Goal: Transaction & Acquisition: Obtain resource

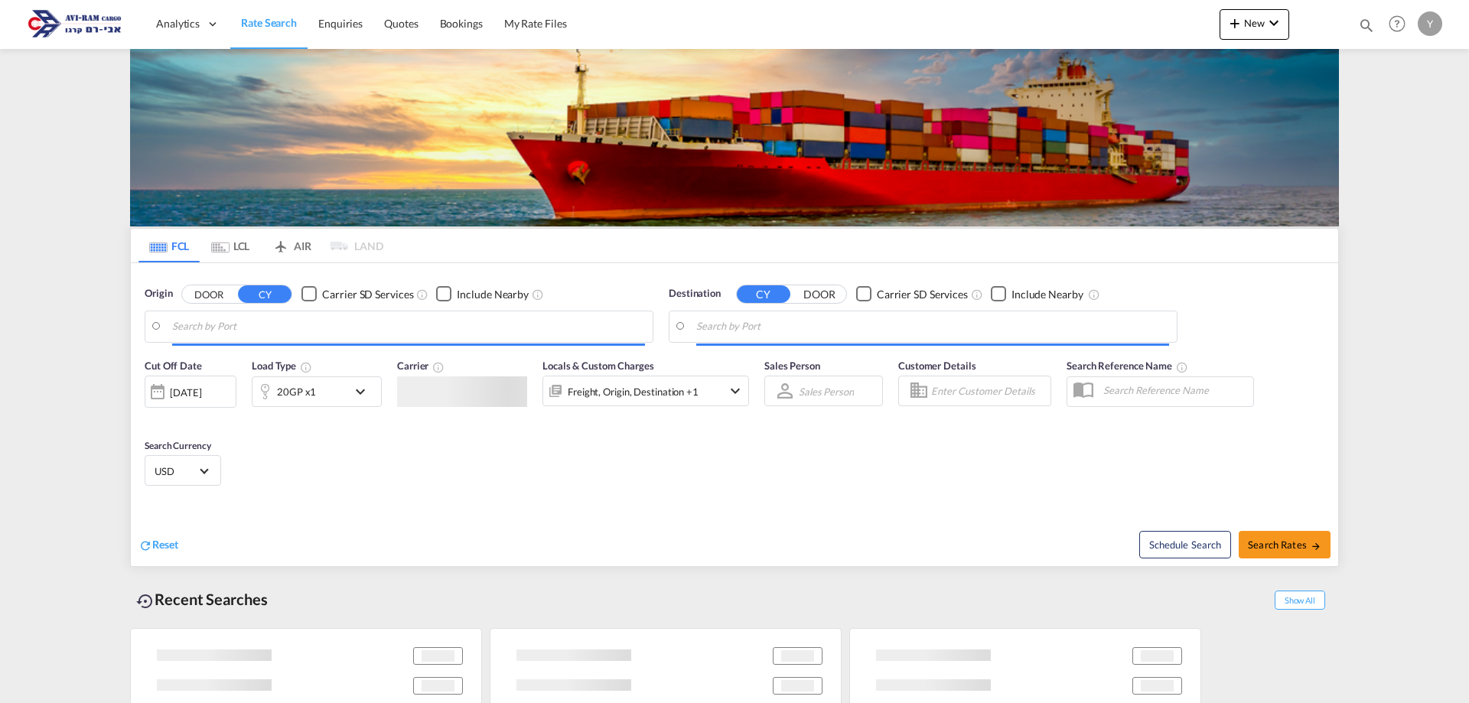
type input "Tianjin Xingang Pt, CNTXG"
type input "Ashdod, ILASH"
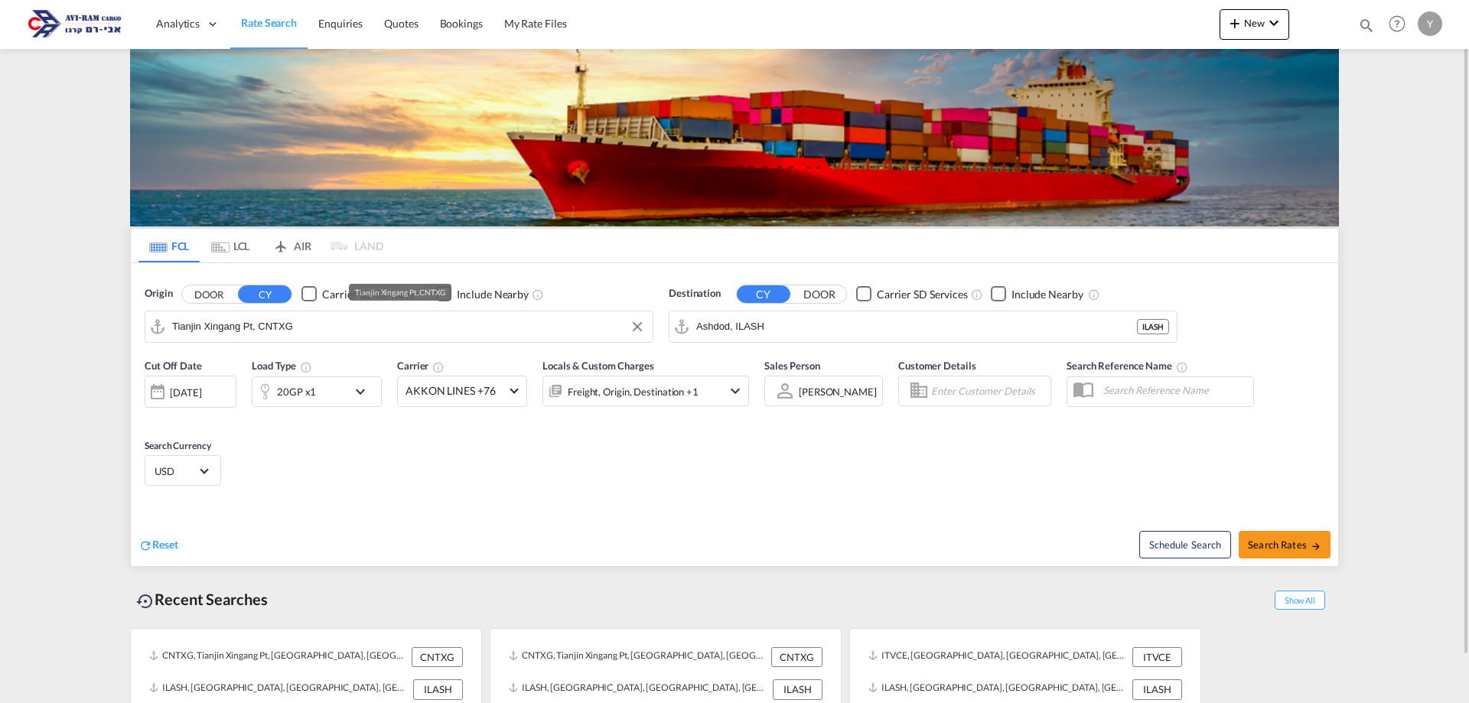
click at [293, 331] on input "Tianjin Xingang Pt, CNTXG" at bounding box center [408, 326] width 473 height 23
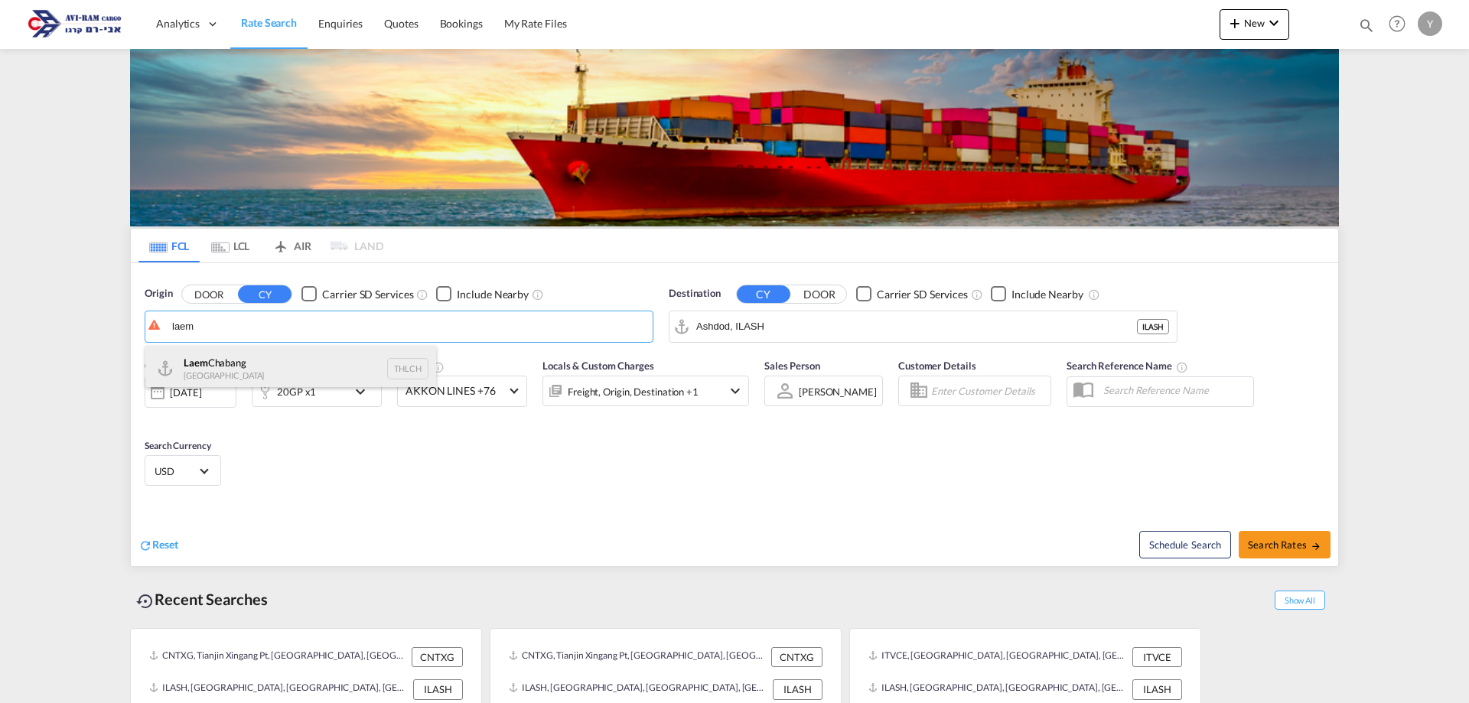
click at [365, 363] on div "Laem Chabang Thailand THLCH" at bounding box center [290, 369] width 291 height 46
type input "Laem Chabang, THLCH"
click at [766, 326] on input "Ashdod, ILASH" at bounding box center [932, 326] width 473 height 23
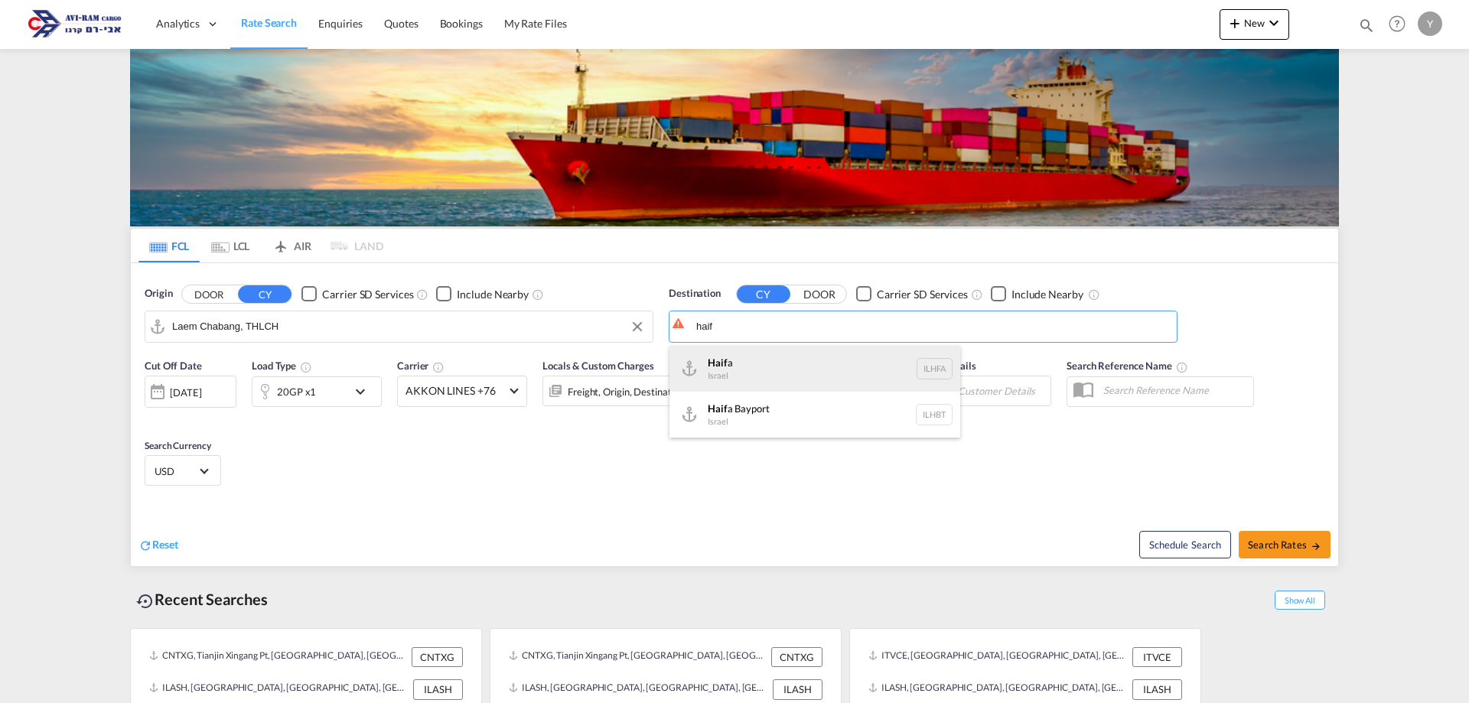
click at [878, 373] on div "Haif a Israel ILHFA" at bounding box center [815, 369] width 291 height 46
type input "Haifa, ILHFA"
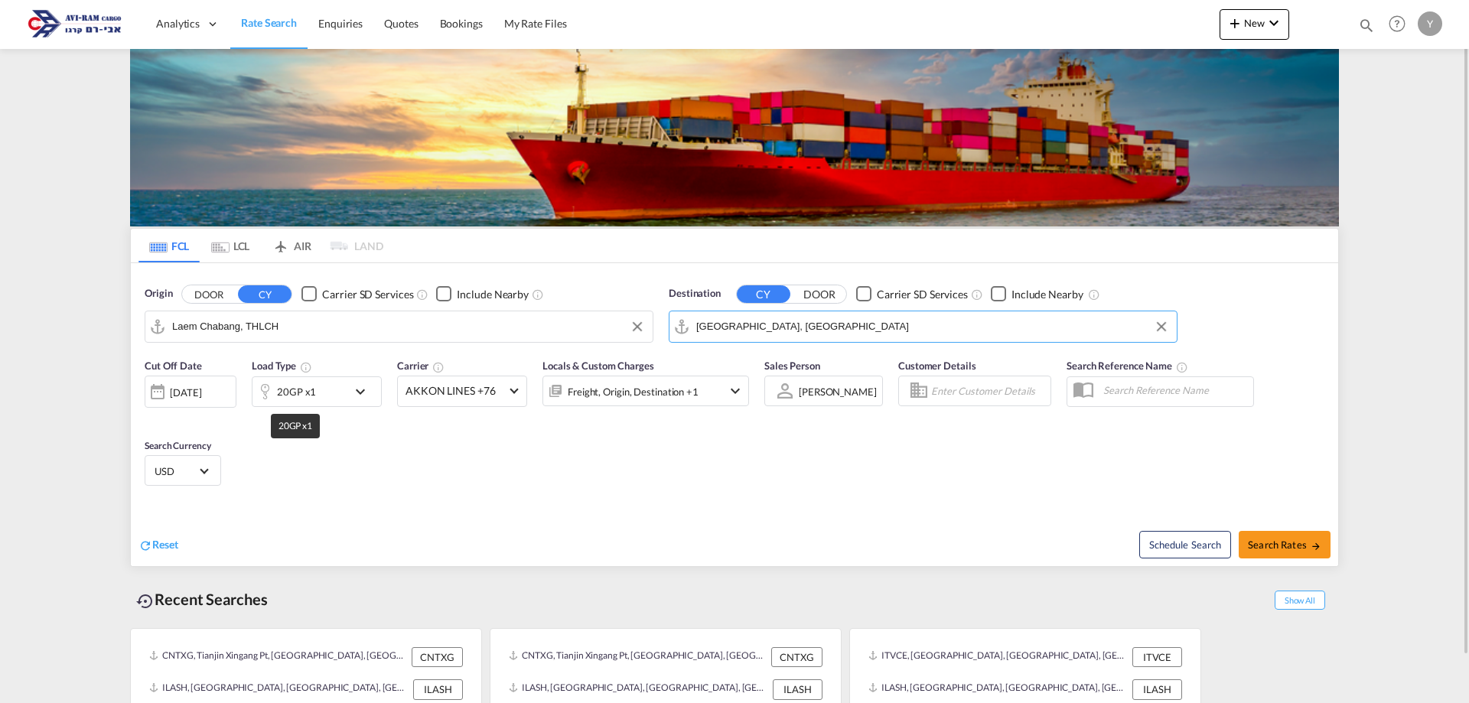
click at [302, 396] on div "20GP x1" at bounding box center [296, 391] width 39 height 21
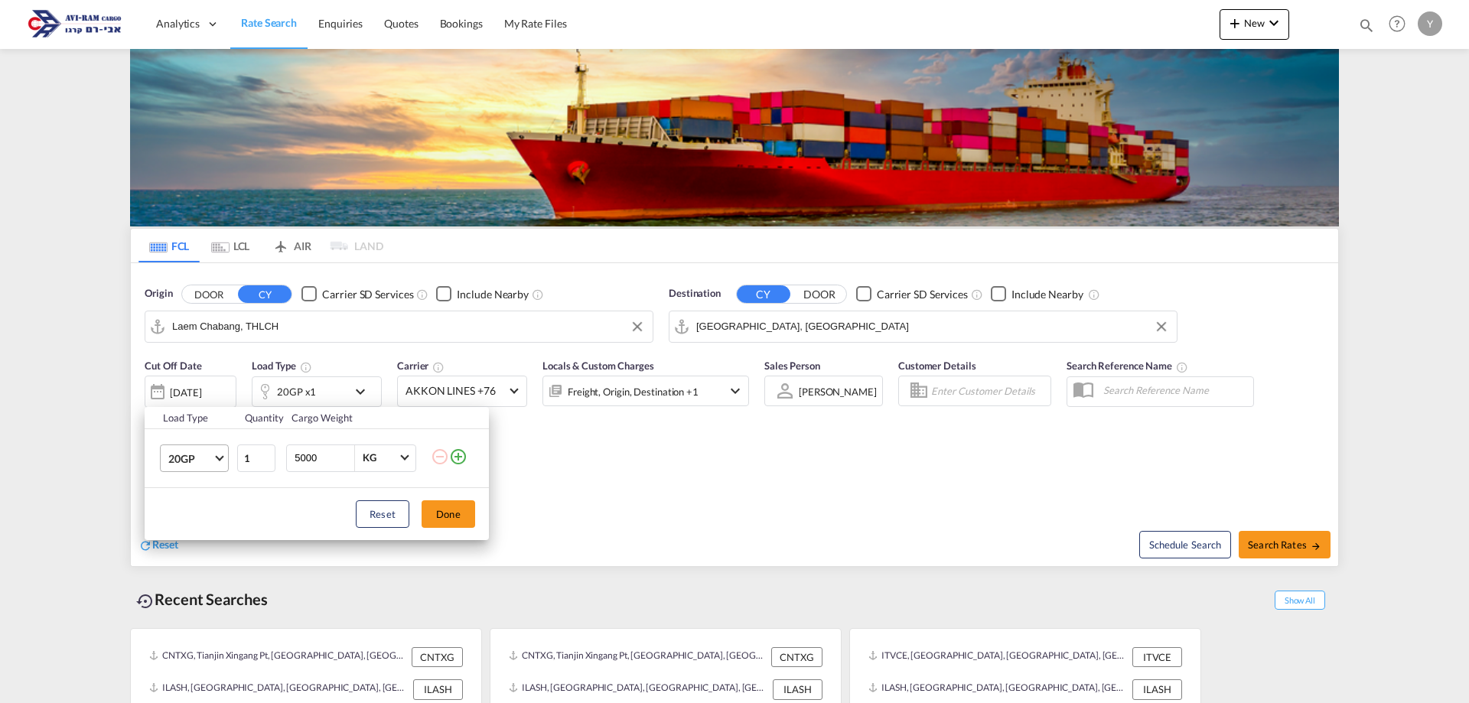
click at [206, 465] on span "20GP" at bounding box center [190, 458] width 44 height 15
click at [200, 528] on md-option "40HC" at bounding box center [208, 531] width 104 height 37
click at [1272, 538] on div "Load Type Quantity Cargo Weight 40HC 1 5000 KG KG Load type addition is restric…" at bounding box center [734, 351] width 1469 height 703
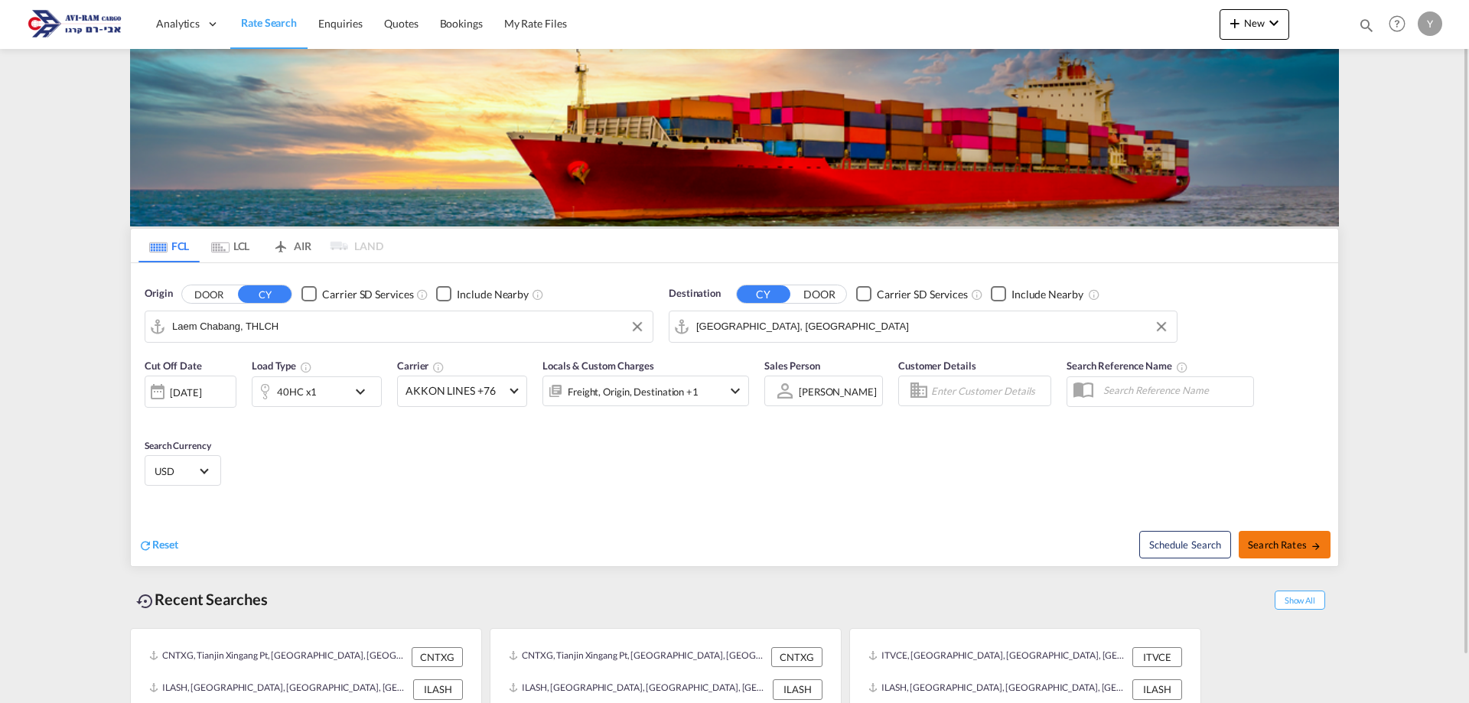
click at [1282, 546] on span "Search Rates" at bounding box center [1284, 545] width 73 height 12
type input "THLCH to ILHFA / 11 Sep 2025"
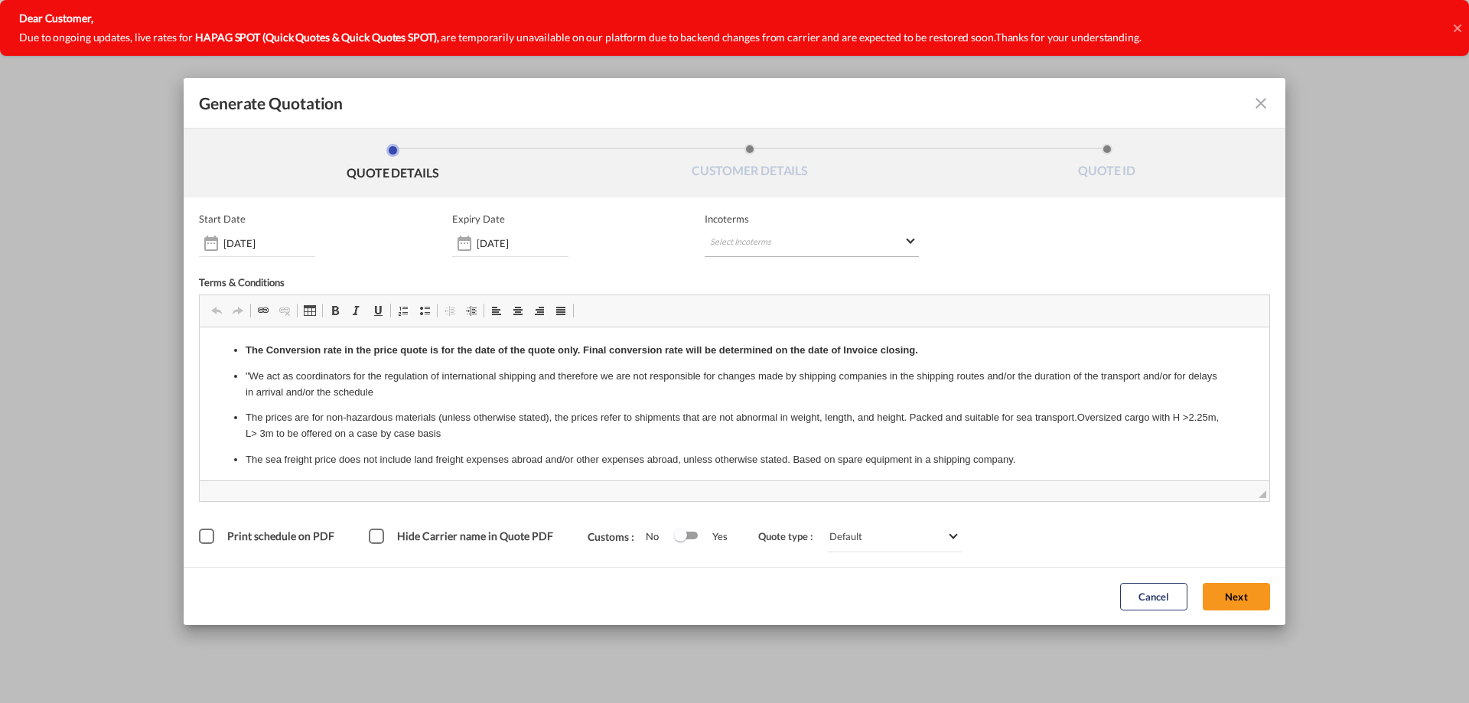
click at [832, 252] on md-select "Select Incoterms" at bounding box center [812, 244] width 214 height 28
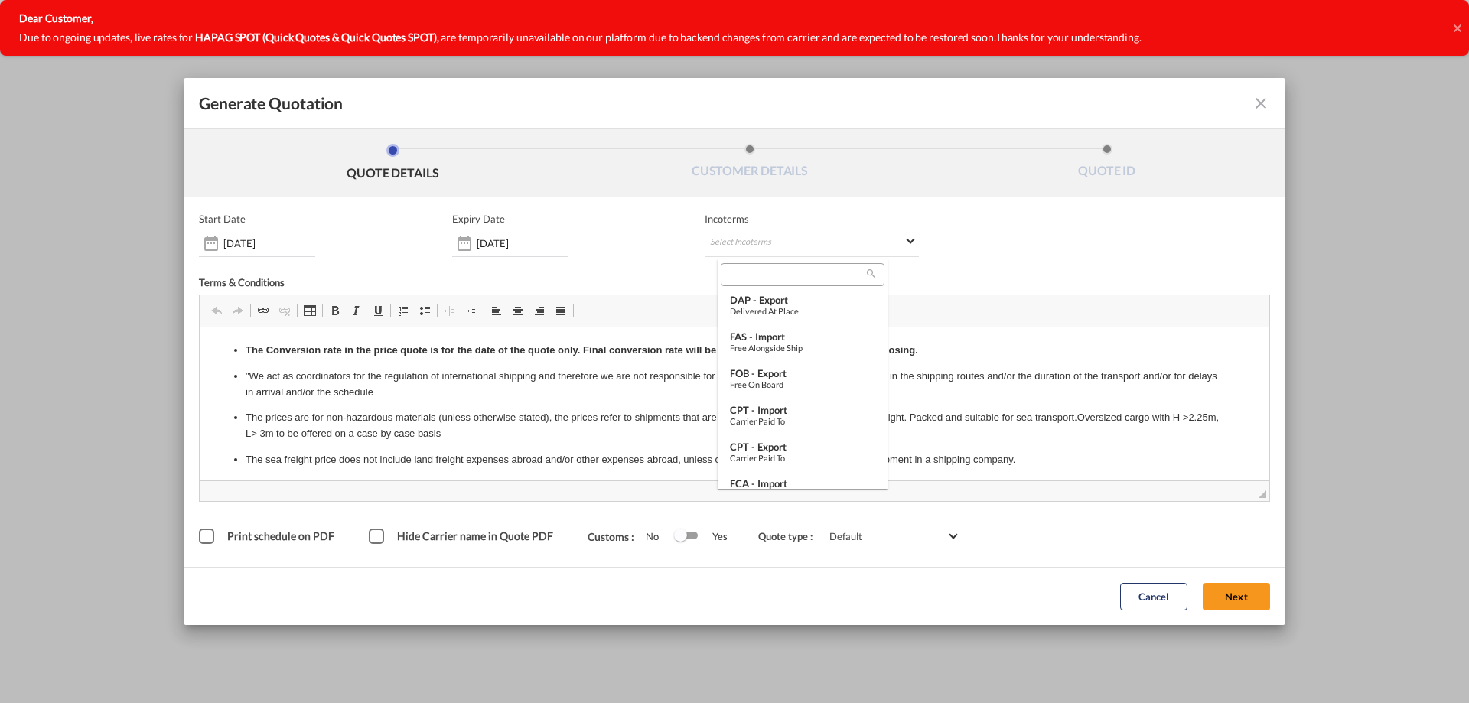
scroll to position [153, 0]
click at [800, 411] on div "CPT - import" at bounding box center [802, 406] width 145 height 12
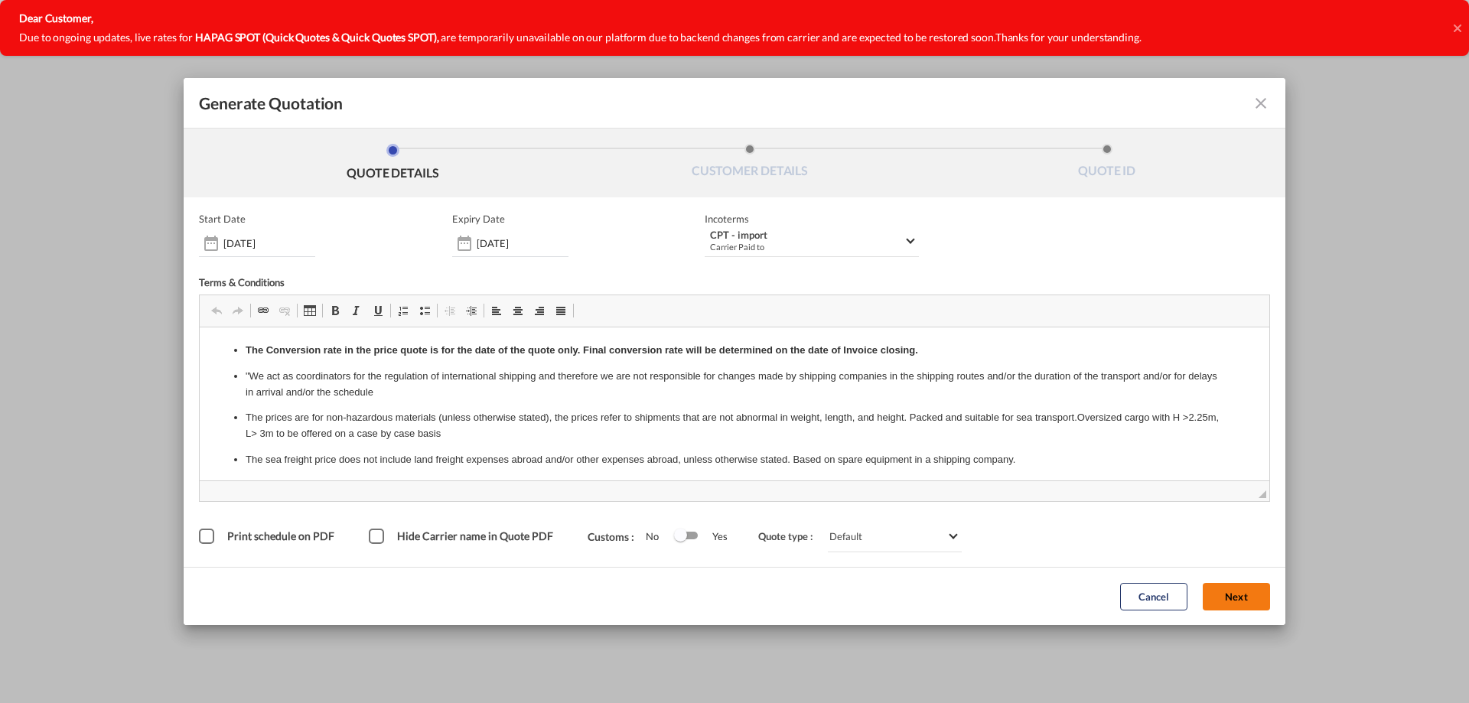
click at [1247, 601] on button "Next" at bounding box center [1236, 597] width 67 height 28
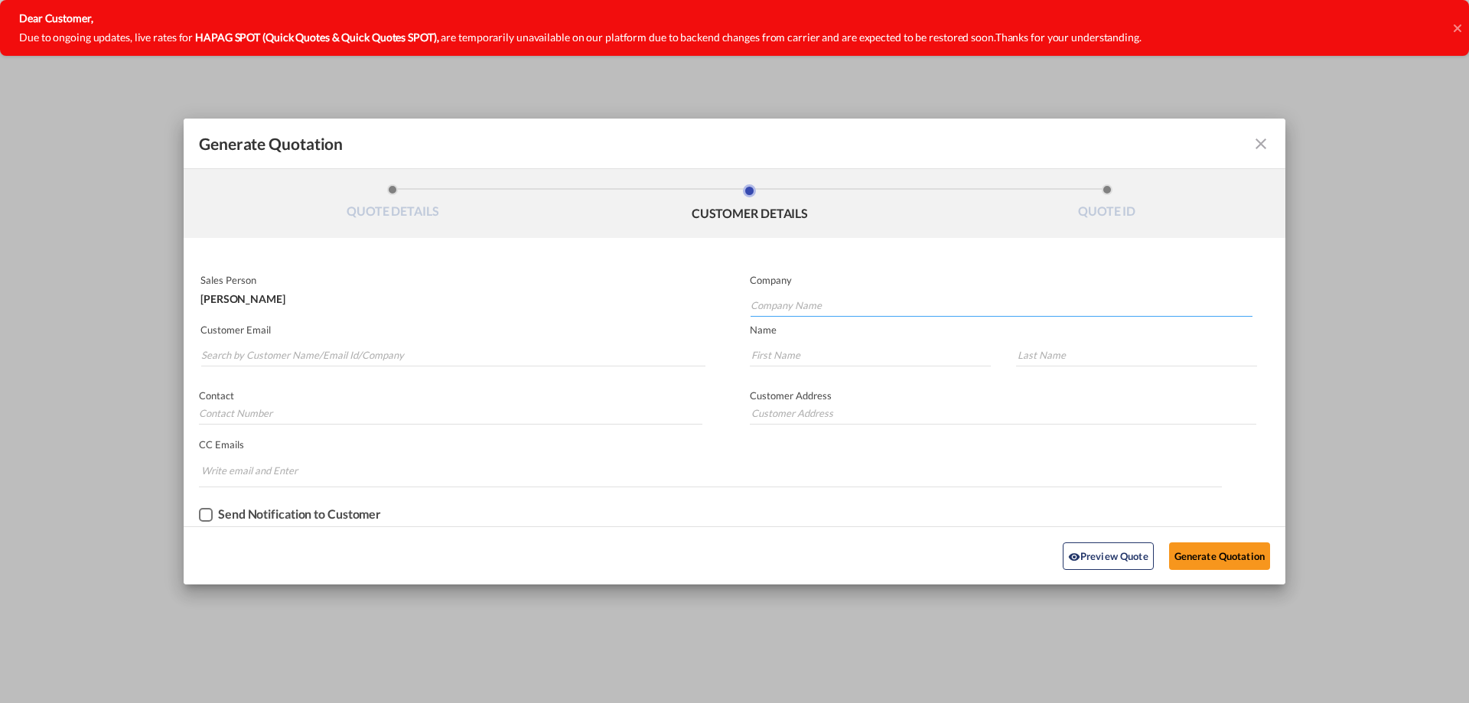
click at [917, 296] on input "Company Name" at bounding box center [1002, 305] width 502 height 23
click at [813, 358] on input "Generate QuotationQUOTE ..." at bounding box center [870, 355] width 241 height 23
click at [781, 300] on input "elp" at bounding box center [1002, 305] width 502 height 23
type input "e"
click at [425, 349] on input "Search by Customer Name/Email Id/Company" at bounding box center [453, 355] width 504 height 23
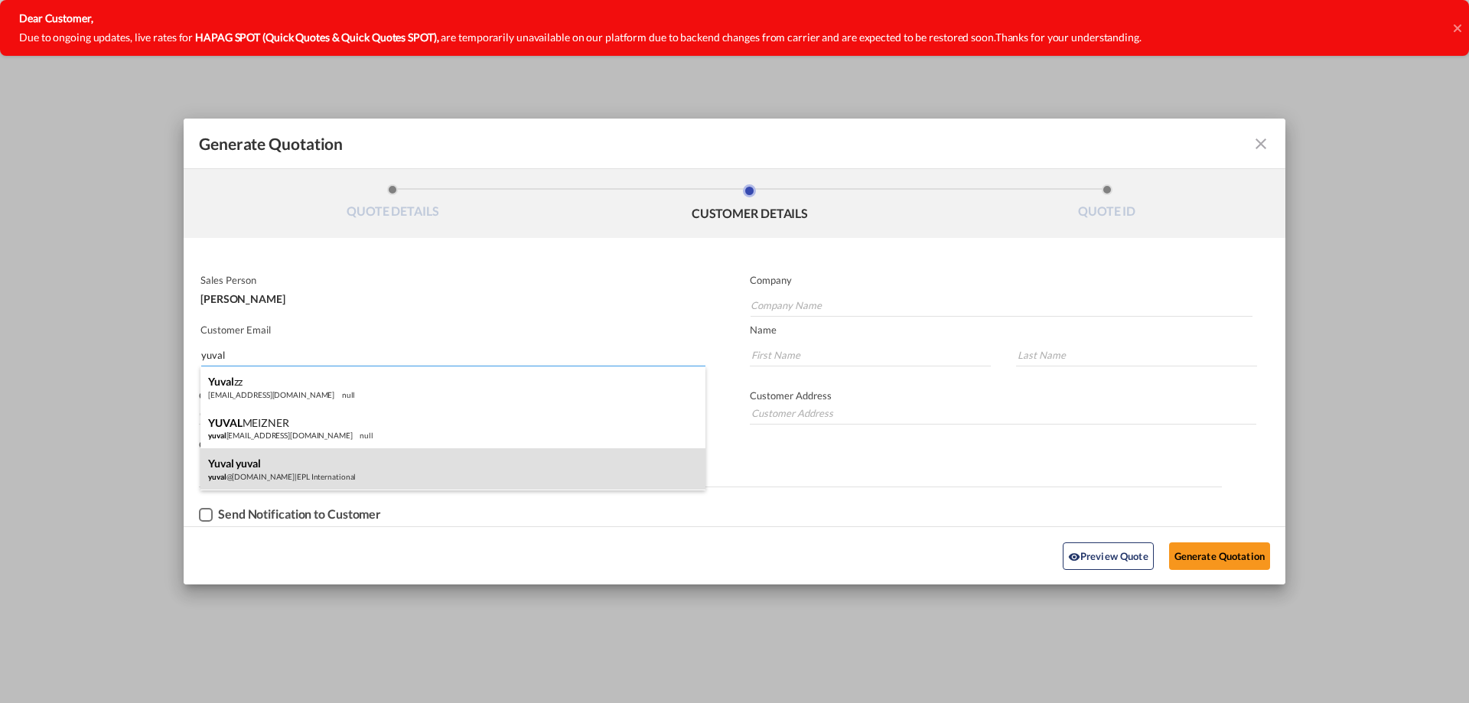
type input "yuval"
click at [413, 461] on div "yuval yuval yuval @eplisr.com | EPL International" at bounding box center [452, 468] width 505 height 41
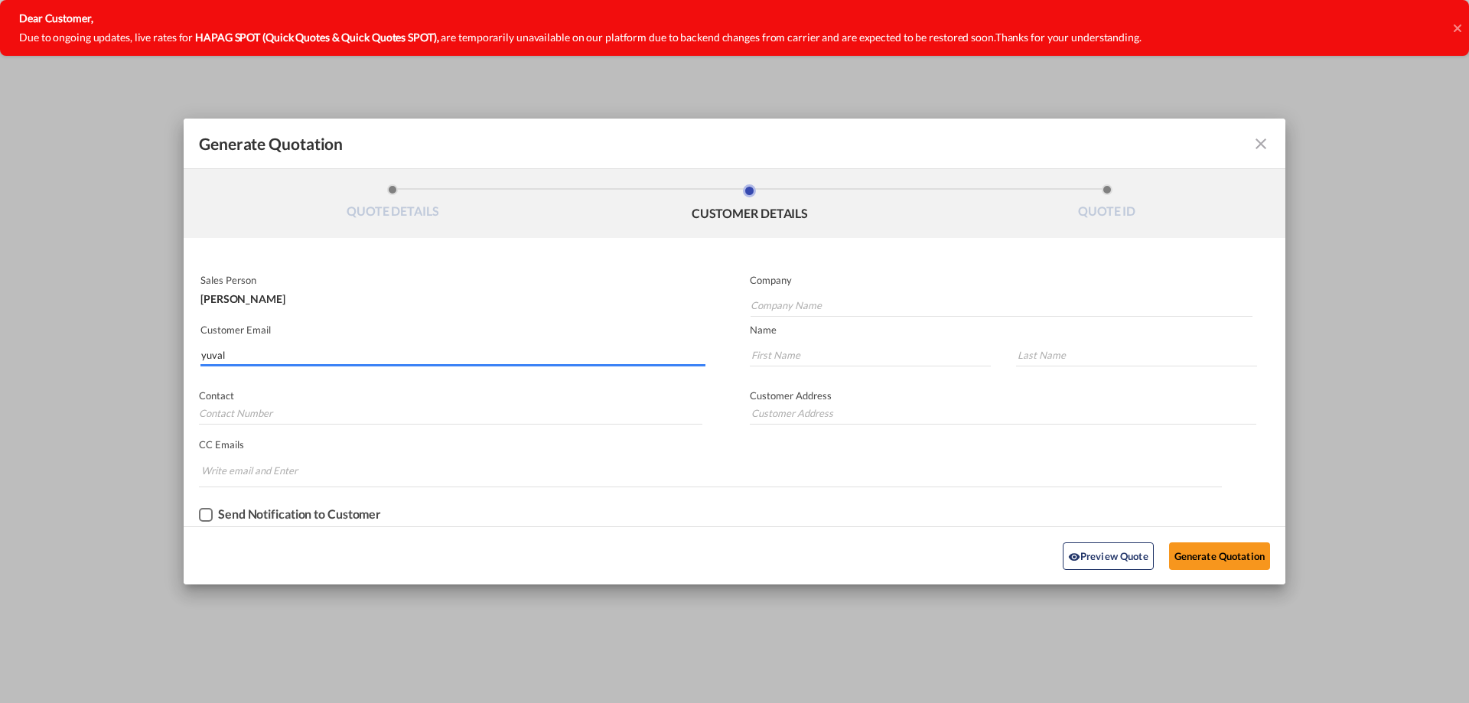
type input "EPL International"
type input "yuval@eplisr.com"
type input "yuval"
type input "0546841220"
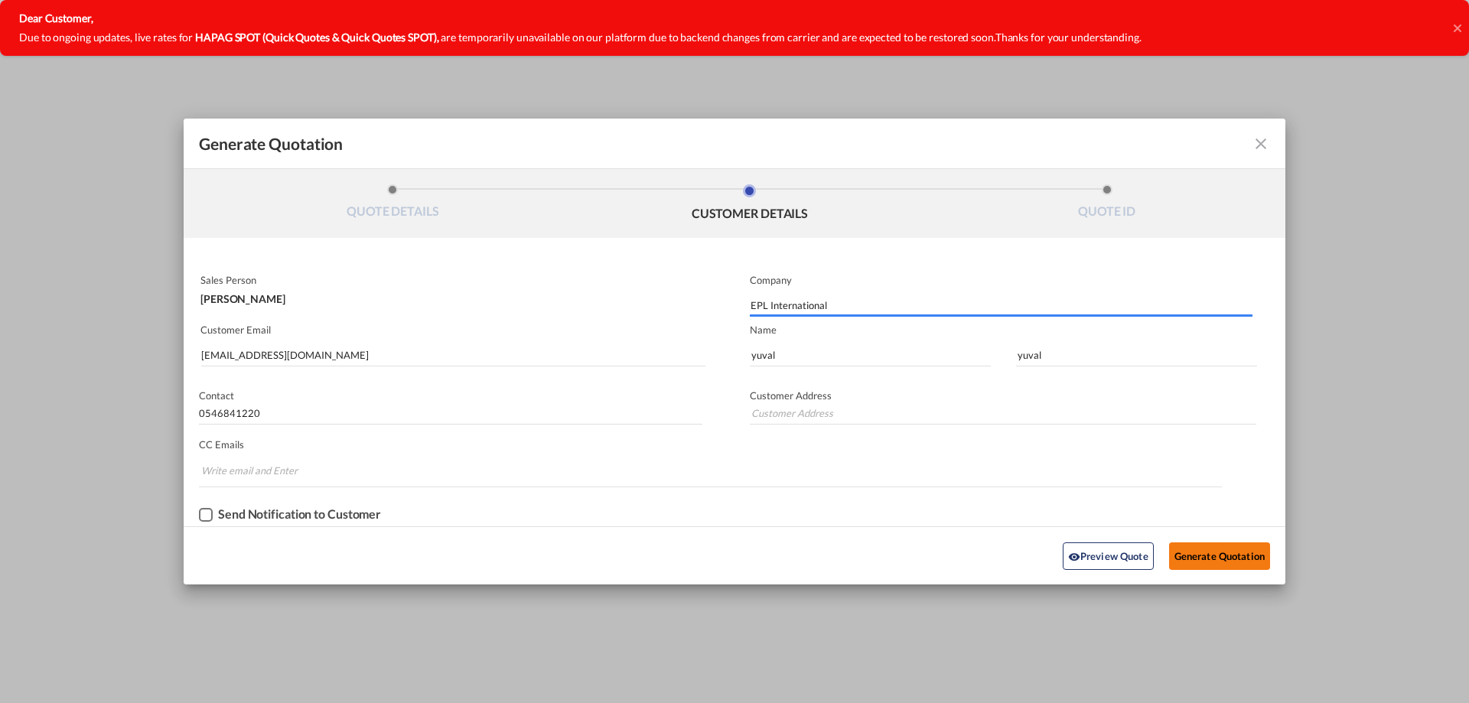
click at [1225, 549] on button "Generate Quotation" at bounding box center [1219, 557] width 101 height 28
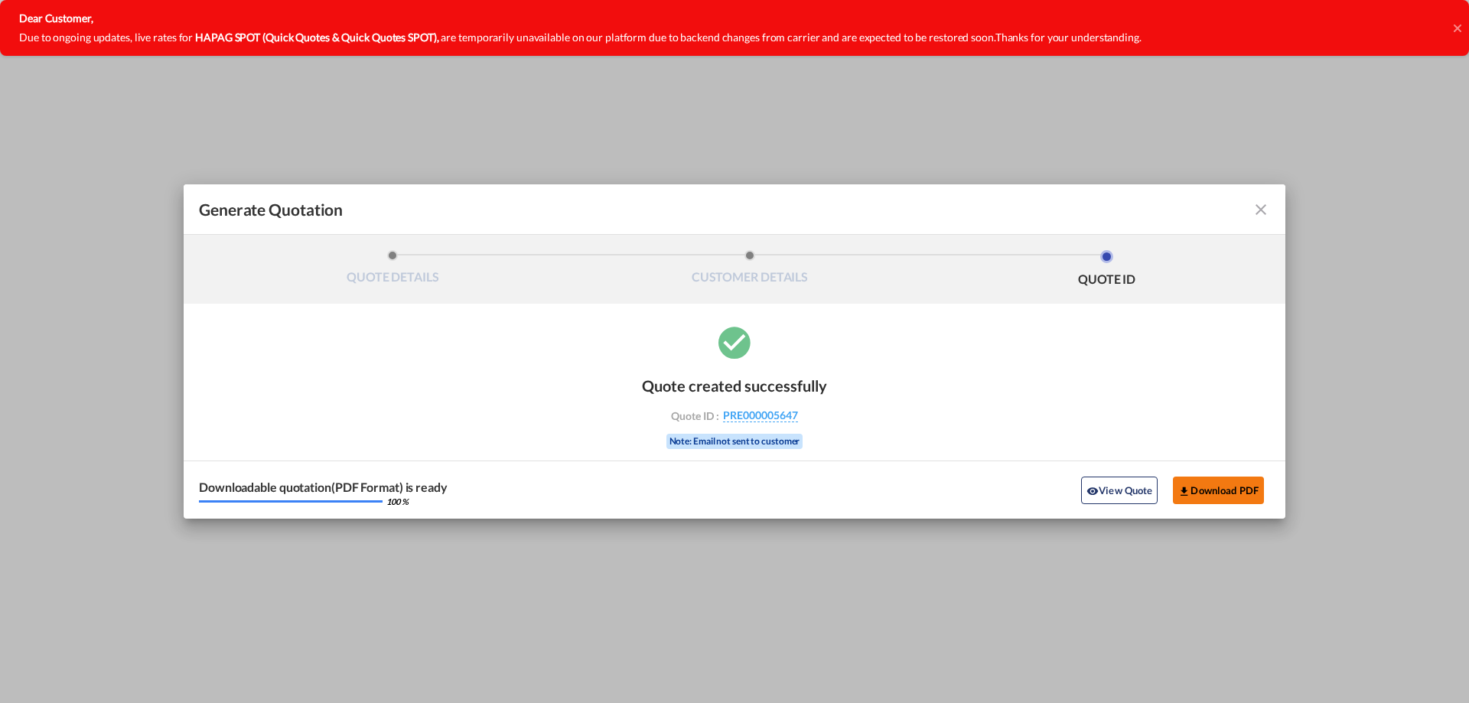
click at [1219, 496] on button "Download PDF" at bounding box center [1218, 491] width 91 height 28
click at [1264, 207] on md-icon "icon-close fg-AAA8AD cursor m-0" at bounding box center [1261, 209] width 18 height 18
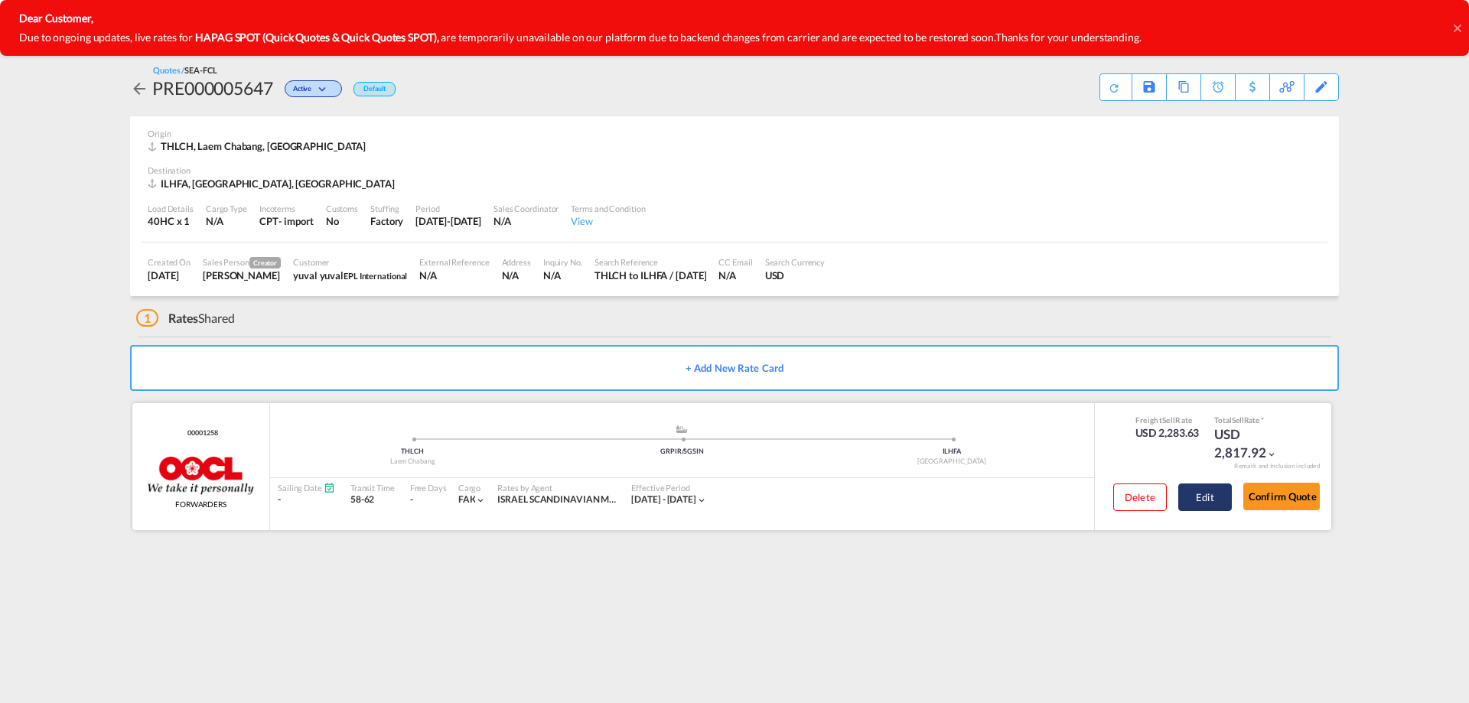
click at [1202, 496] on button "Edit" at bounding box center [1205, 498] width 54 height 28
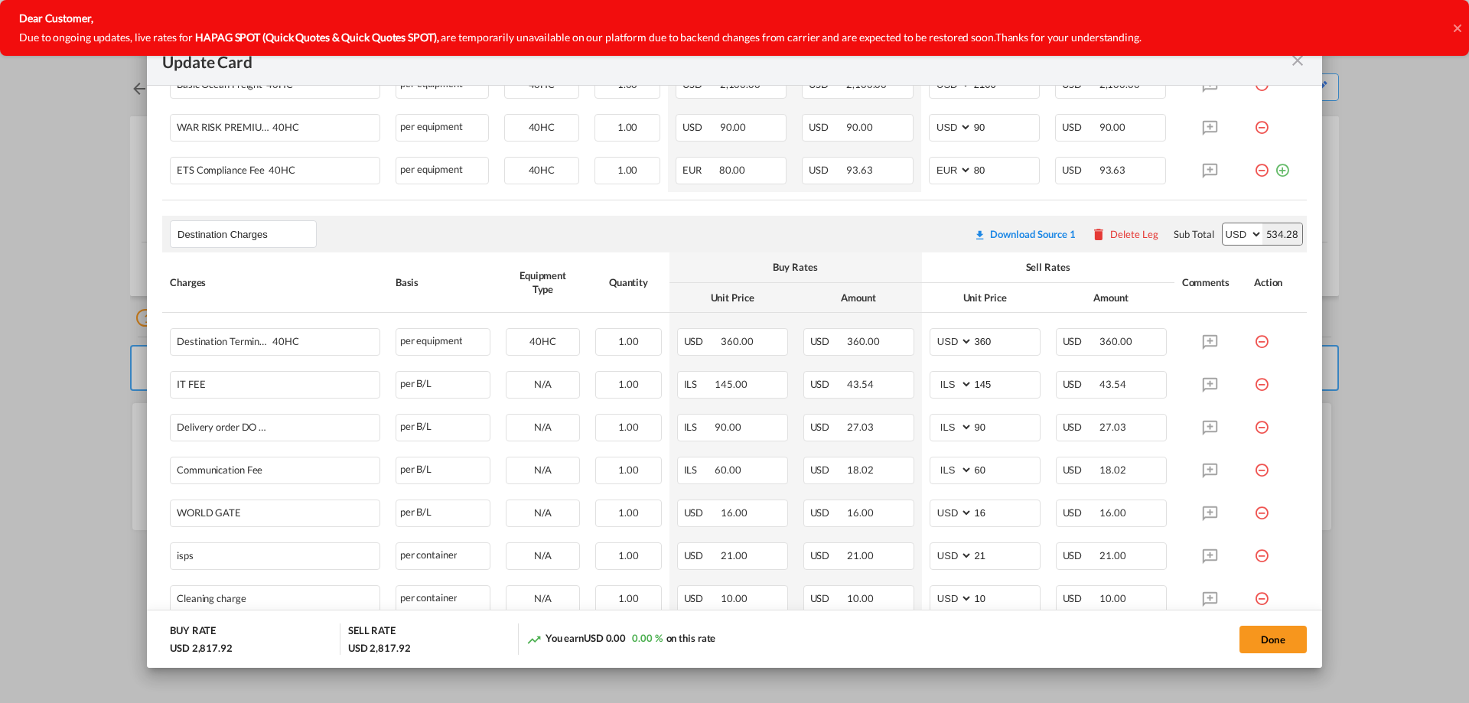
scroll to position [742, 0]
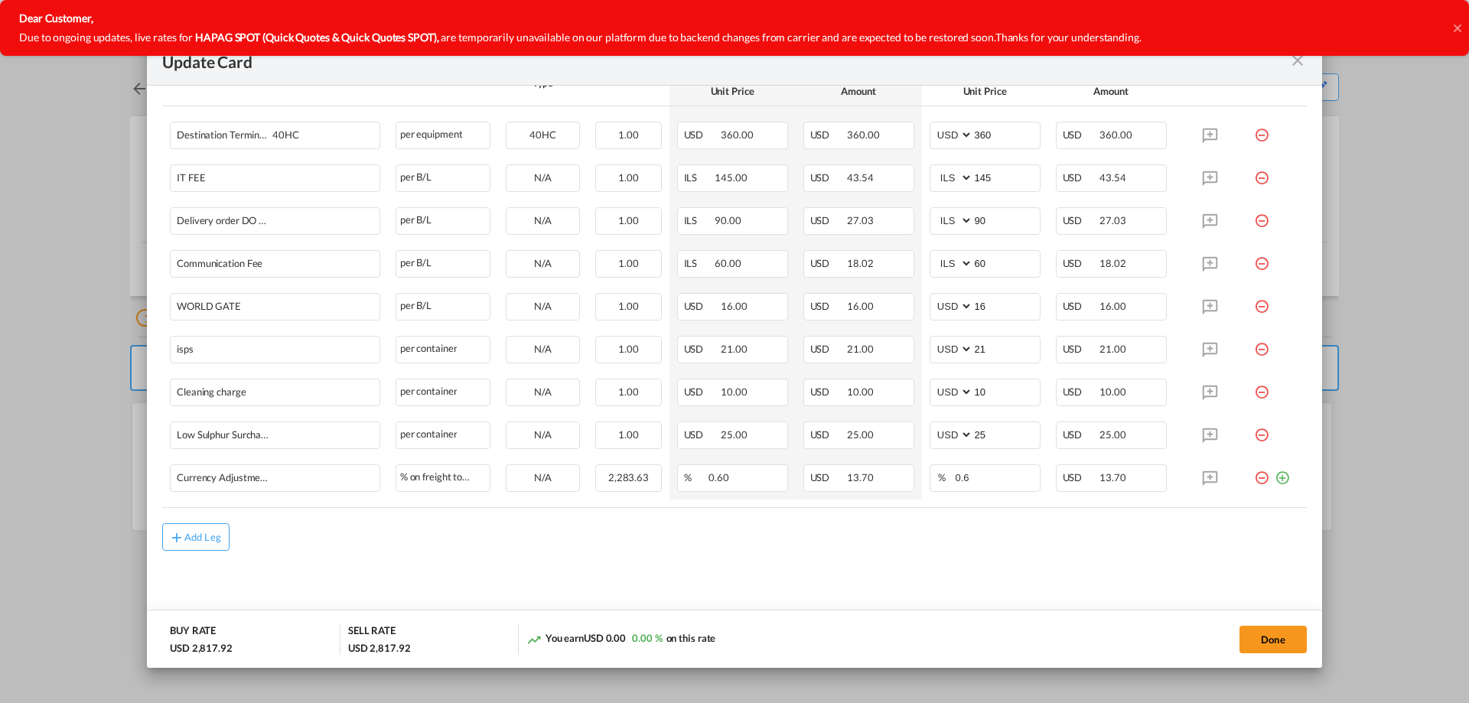
click at [1294, 57] on md-icon "icon-close fg-AAA8AD m-0 pointer" at bounding box center [1298, 60] width 18 height 18
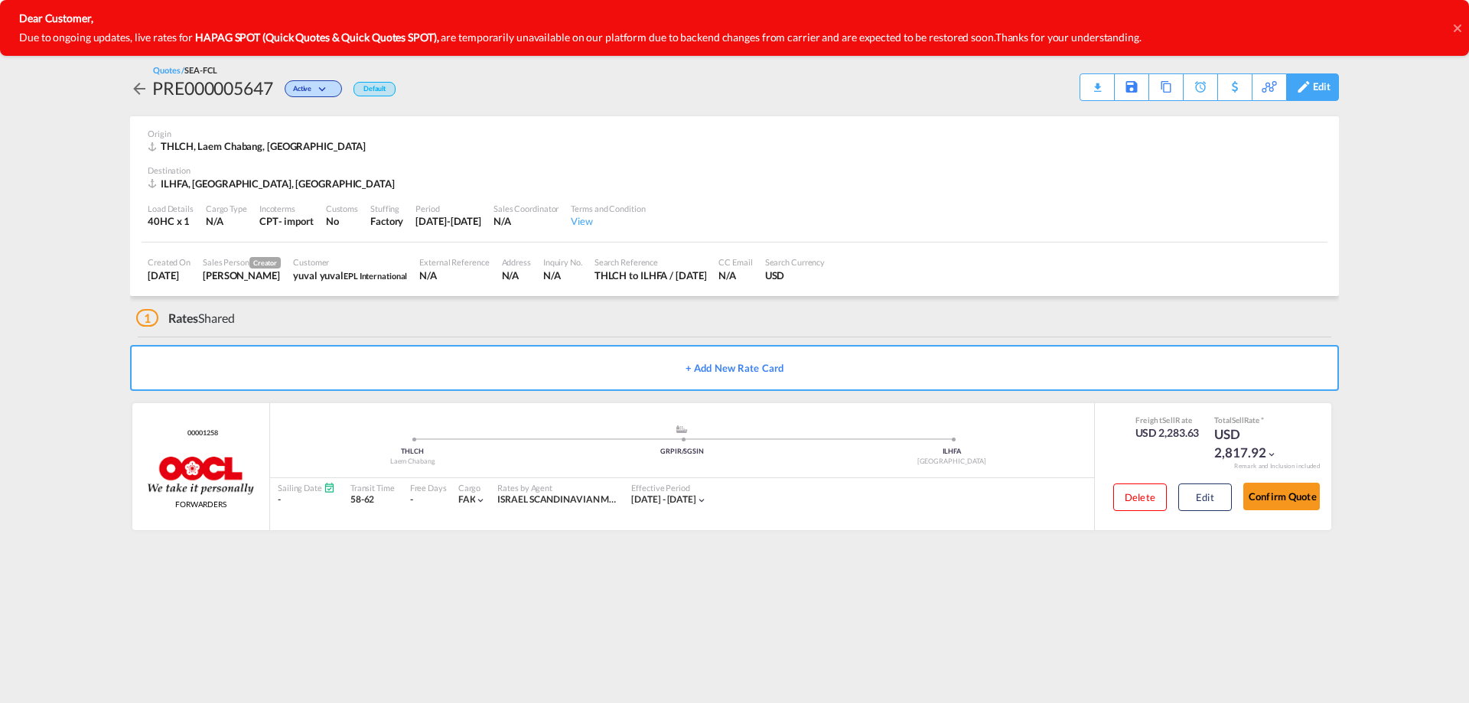
click at [1311, 73] on div "Edit" at bounding box center [1312, 87] width 53 height 28
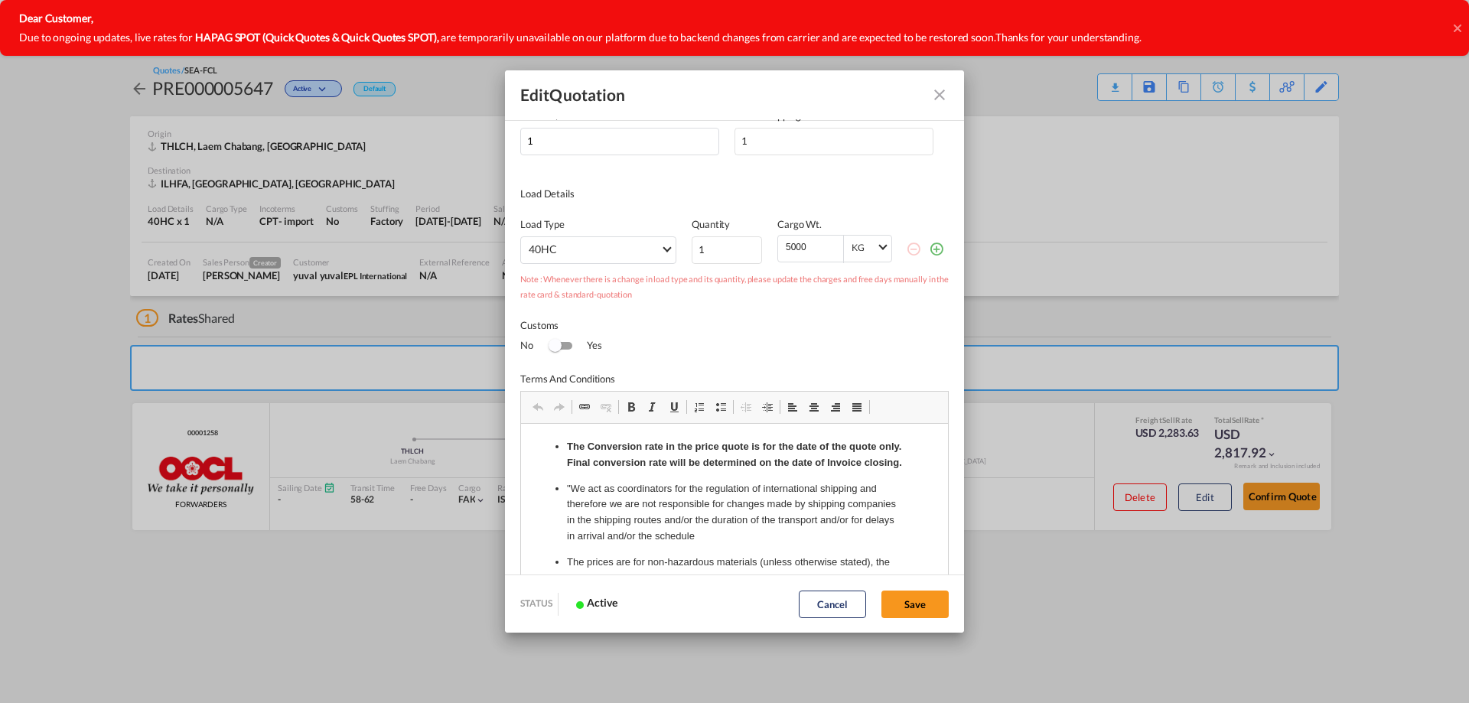
scroll to position [153, 0]
click at [934, 91] on md-icon "Close dialog" at bounding box center [939, 95] width 18 height 18
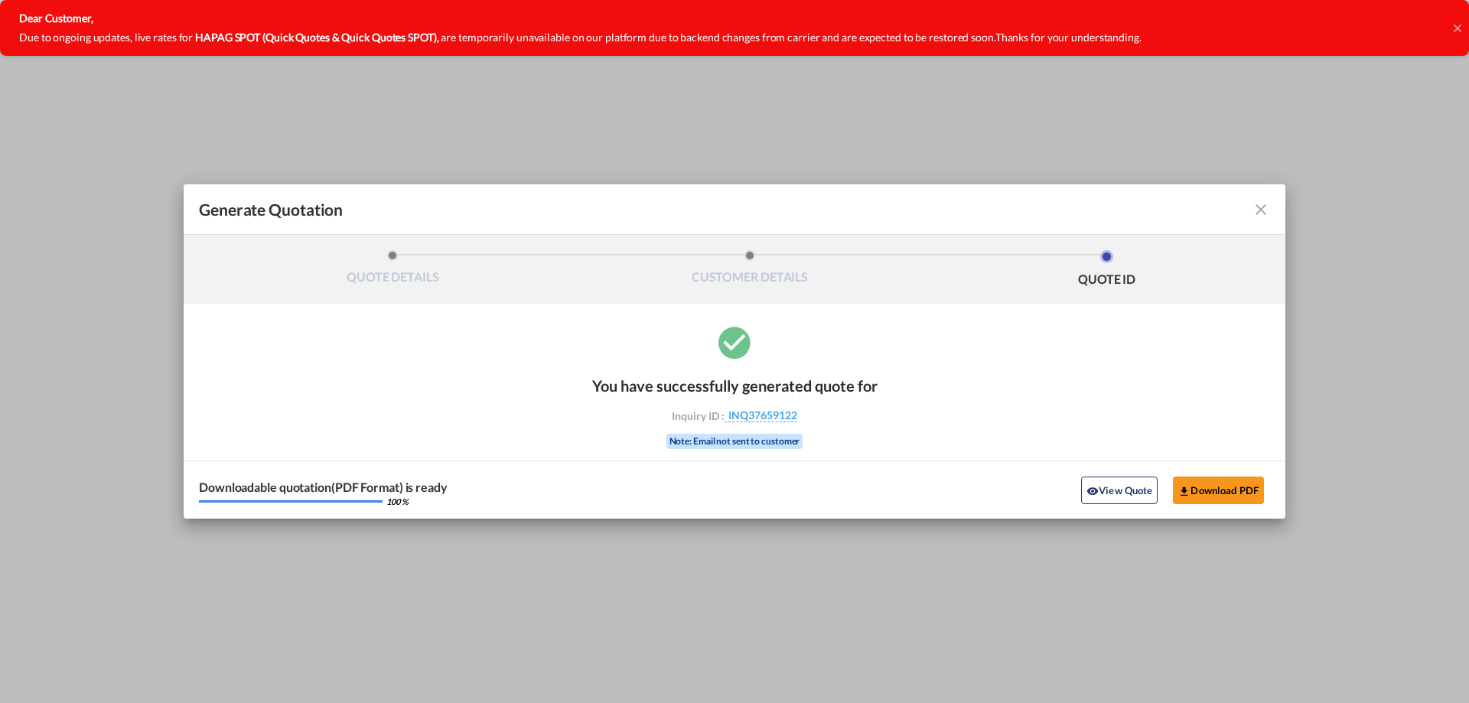
click at [1267, 217] on md-icon "icon-close fg-AAA8AD cursor m-0" at bounding box center [1261, 209] width 18 height 18
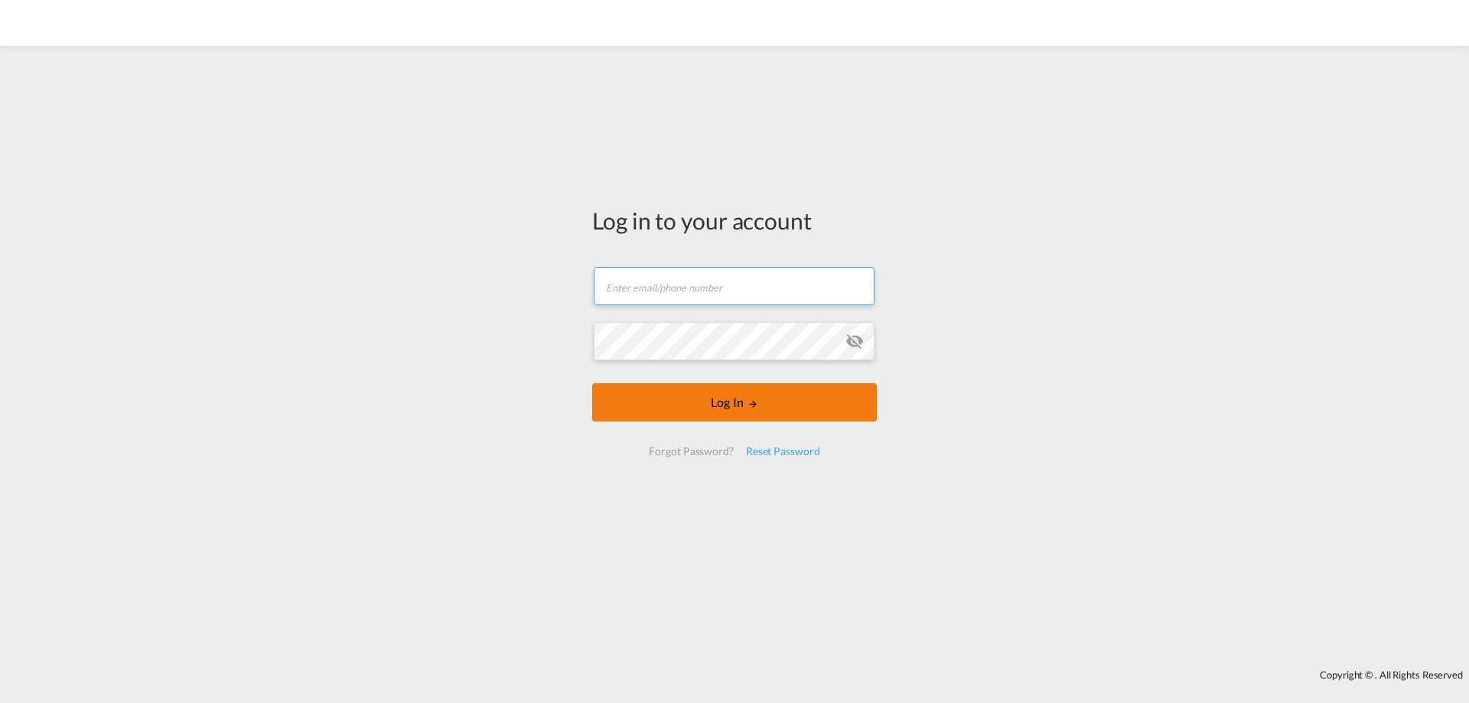
type input "[EMAIL_ADDRESS][DOMAIN_NAME]"
click at [699, 409] on button "Log In" at bounding box center [734, 402] width 285 height 38
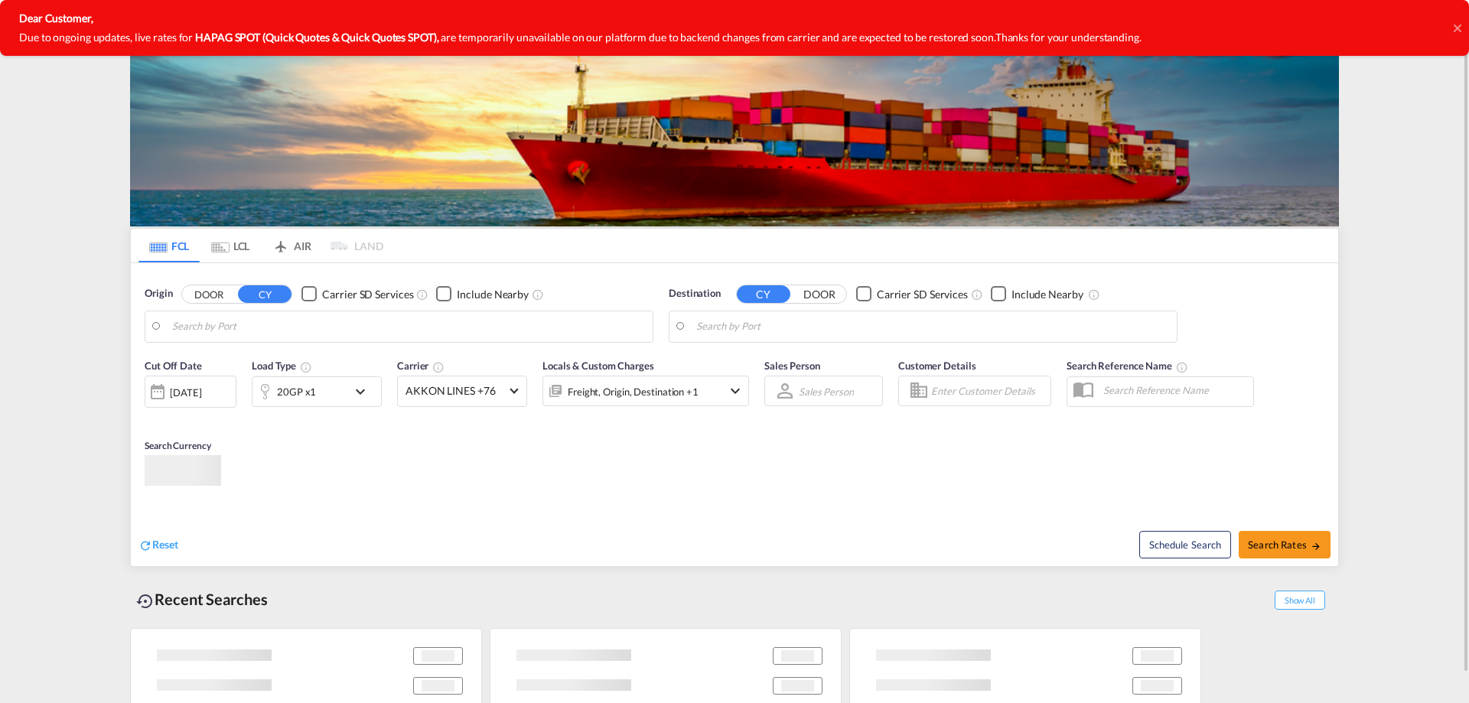
type input "Laem Chabang, THLCH"
type input "[GEOGRAPHIC_DATA], [GEOGRAPHIC_DATA]"
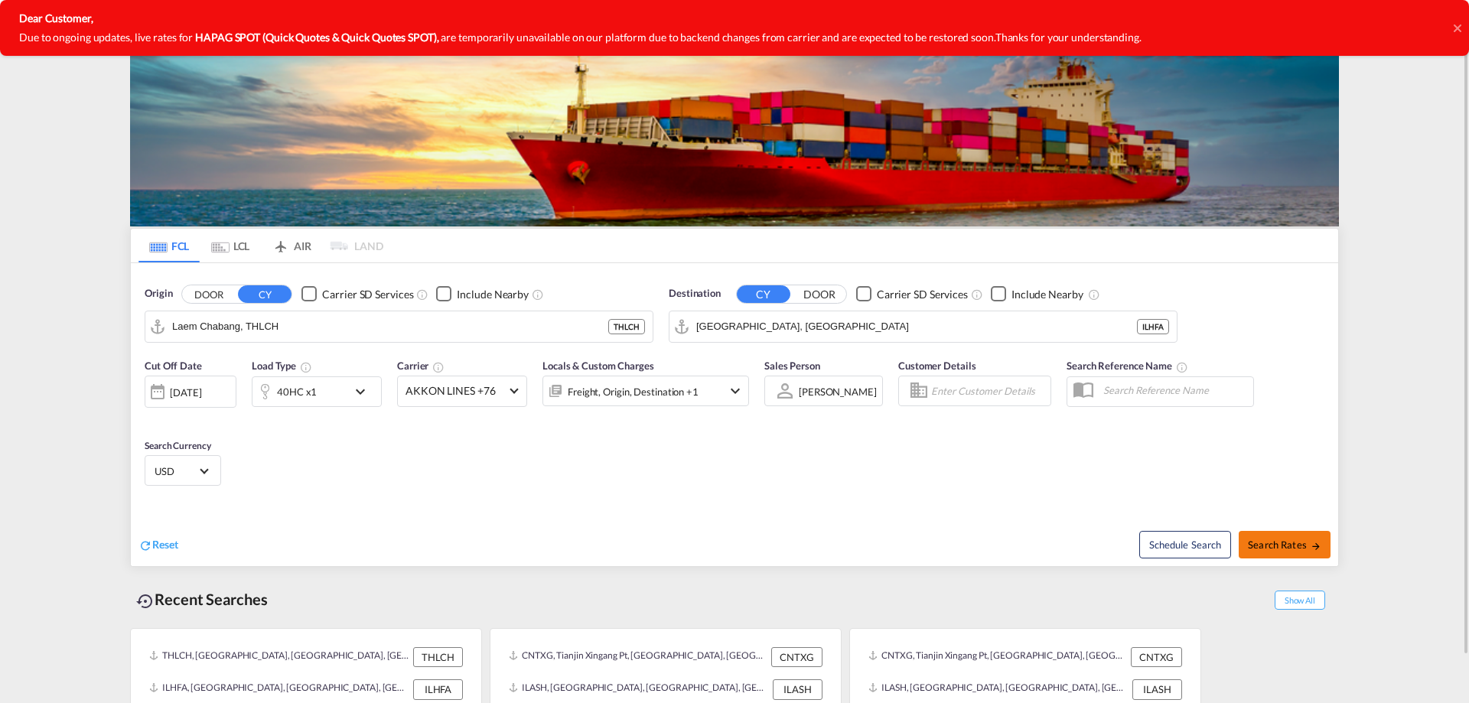
click at [1315, 545] on md-icon "icon-arrow-right" at bounding box center [1316, 546] width 11 height 11
type input "THLCH to ILHFA / 11 Sep 2025"
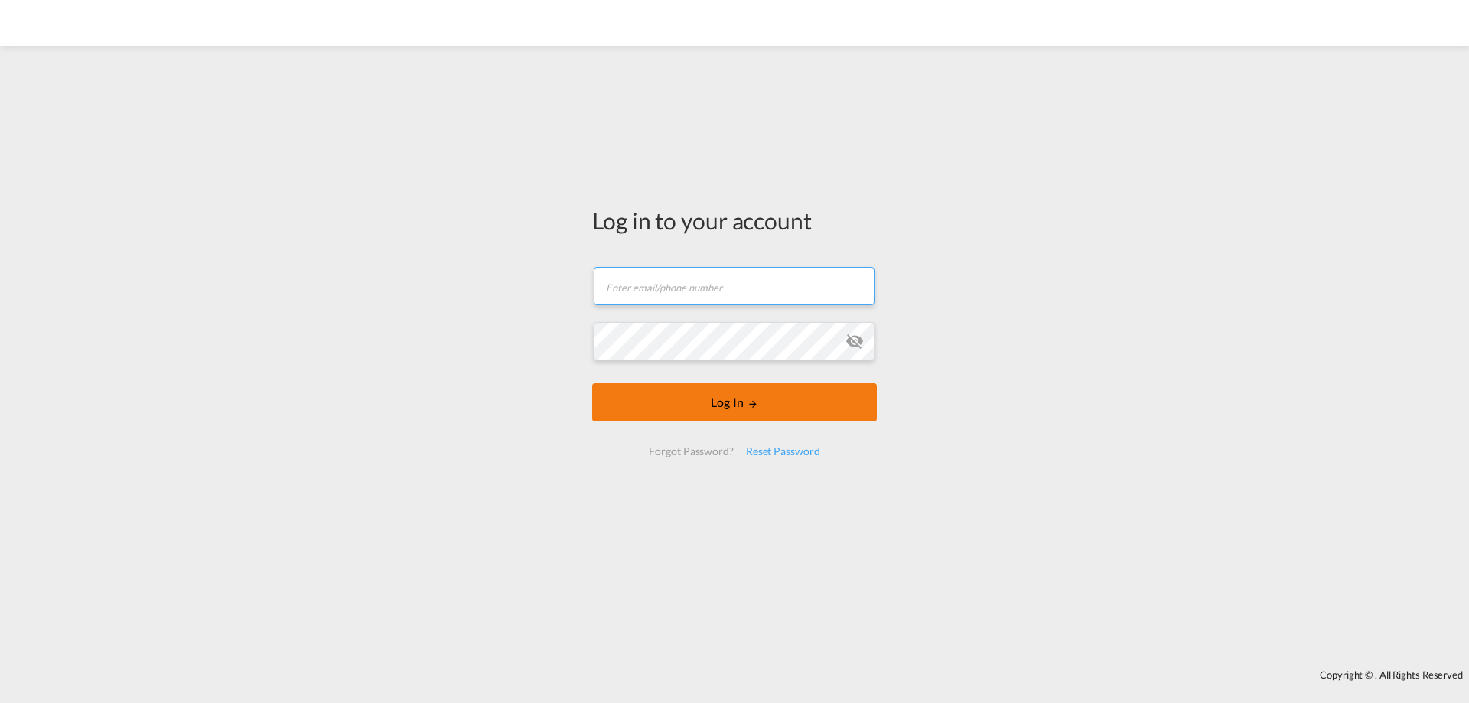
type input "[EMAIL_ADDRESS][DOMAIN_NAME]"
click at [681, 402] on button "Log In" at bounding box center [734, 402] width 285 height 38
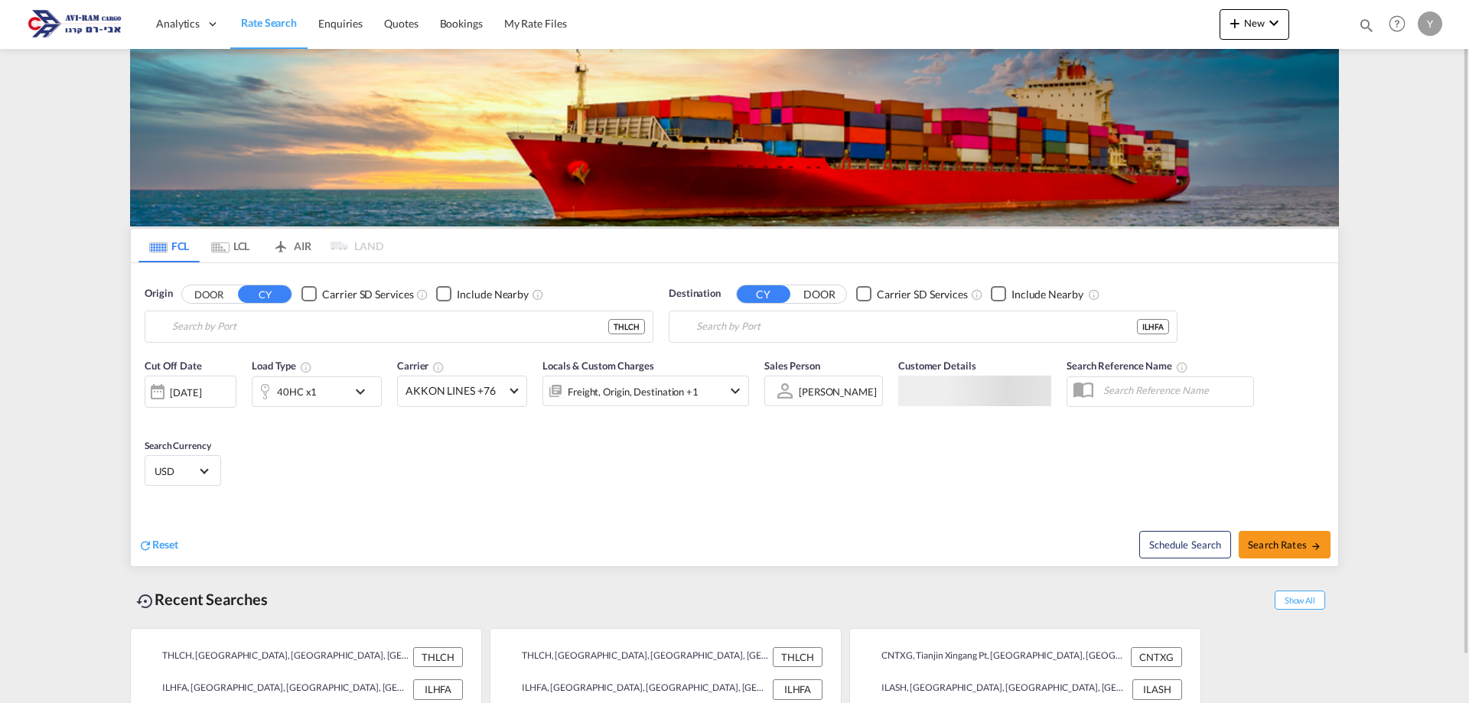
type input "Laem Chabang, THLCH"
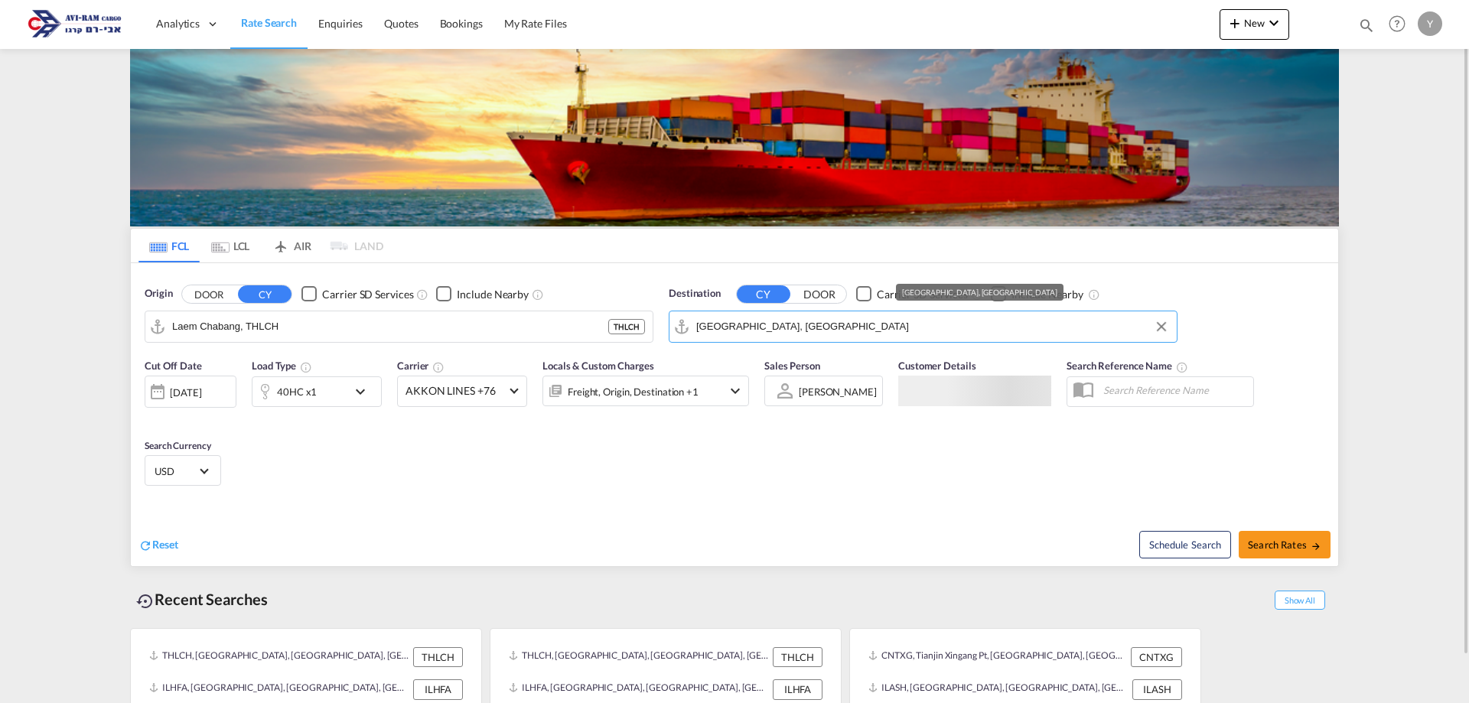
click at [751, 328] on input "[GEOGRAPHIC_DATA], [GEOGRAPHIC_DATA]" at bounding box center [932, 326] width 473 height 23
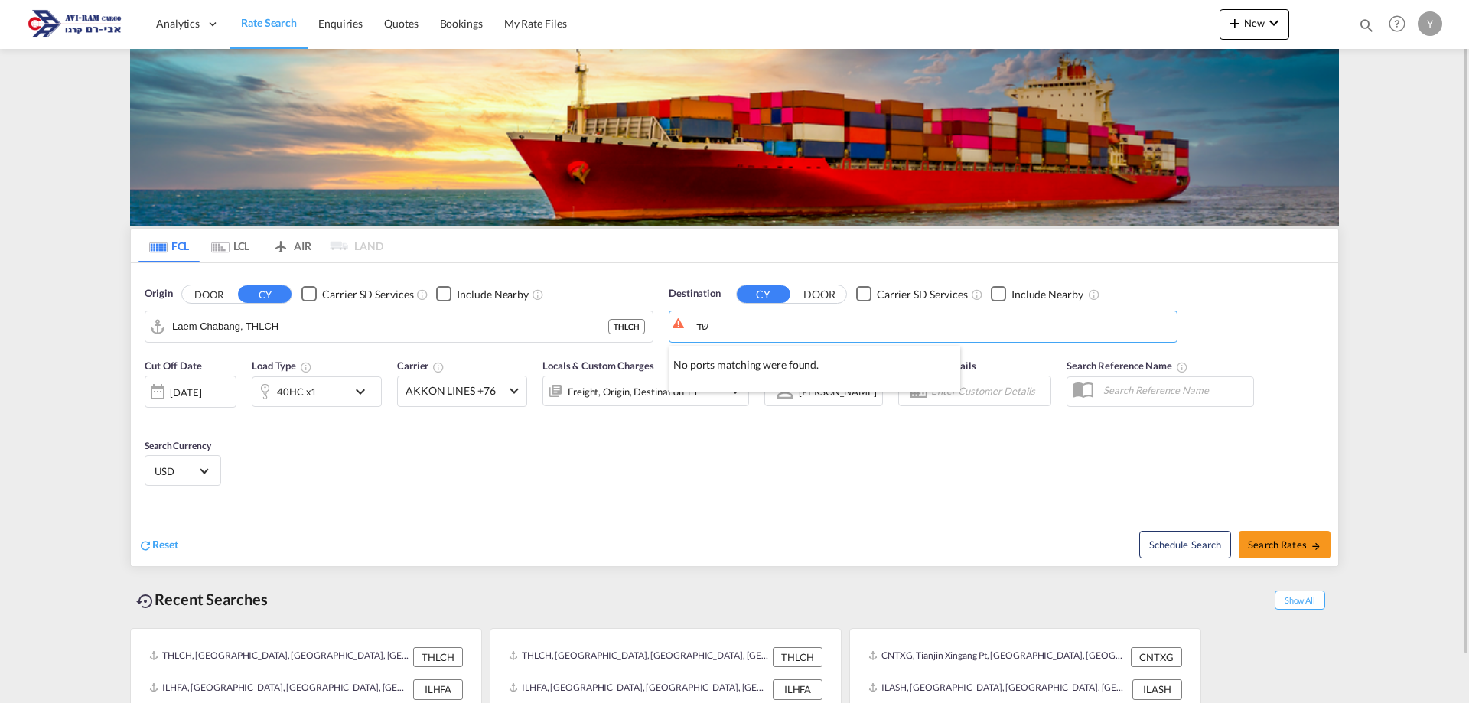
type input "ש"
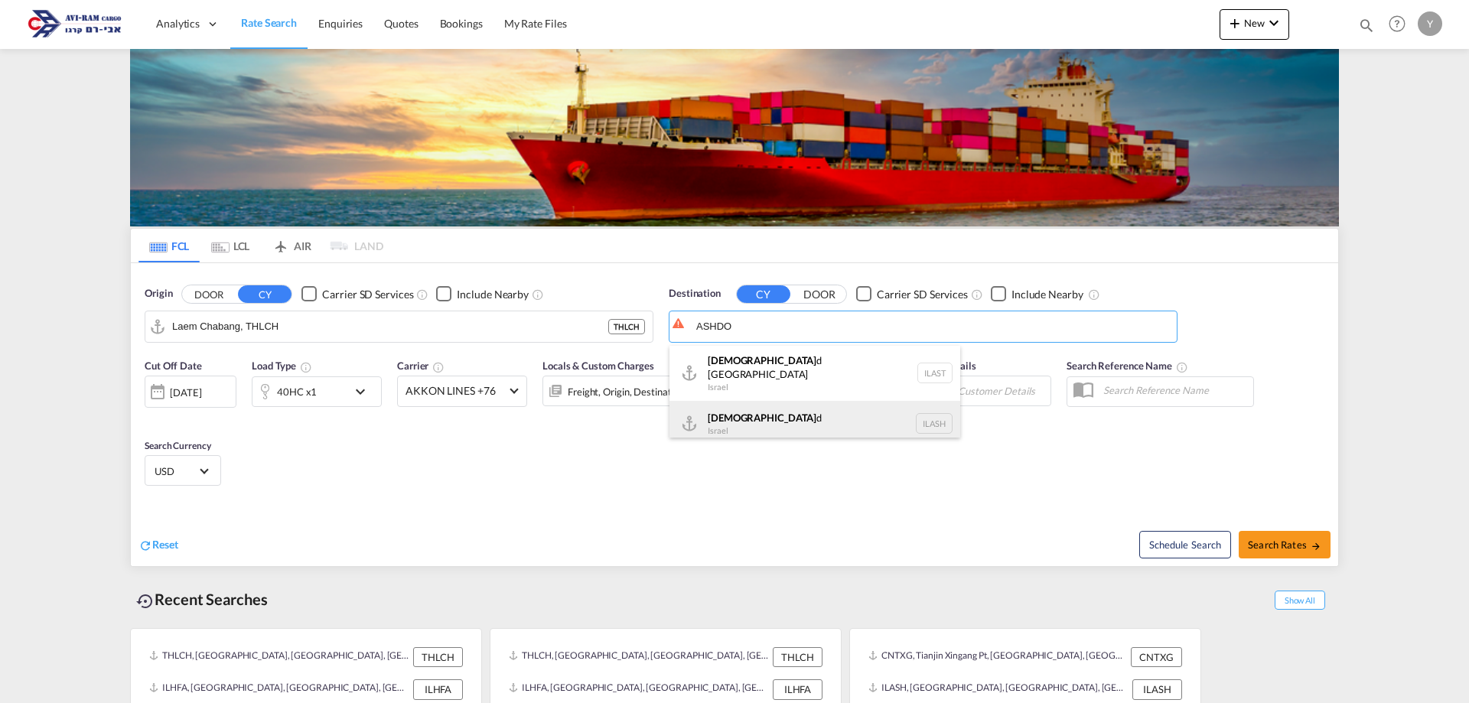
click at [723, 406] on div "Ashdo d Israel ILASH" at bounding box center [815, 424] width 291 height 46
type input "Ashdod, ILASH"
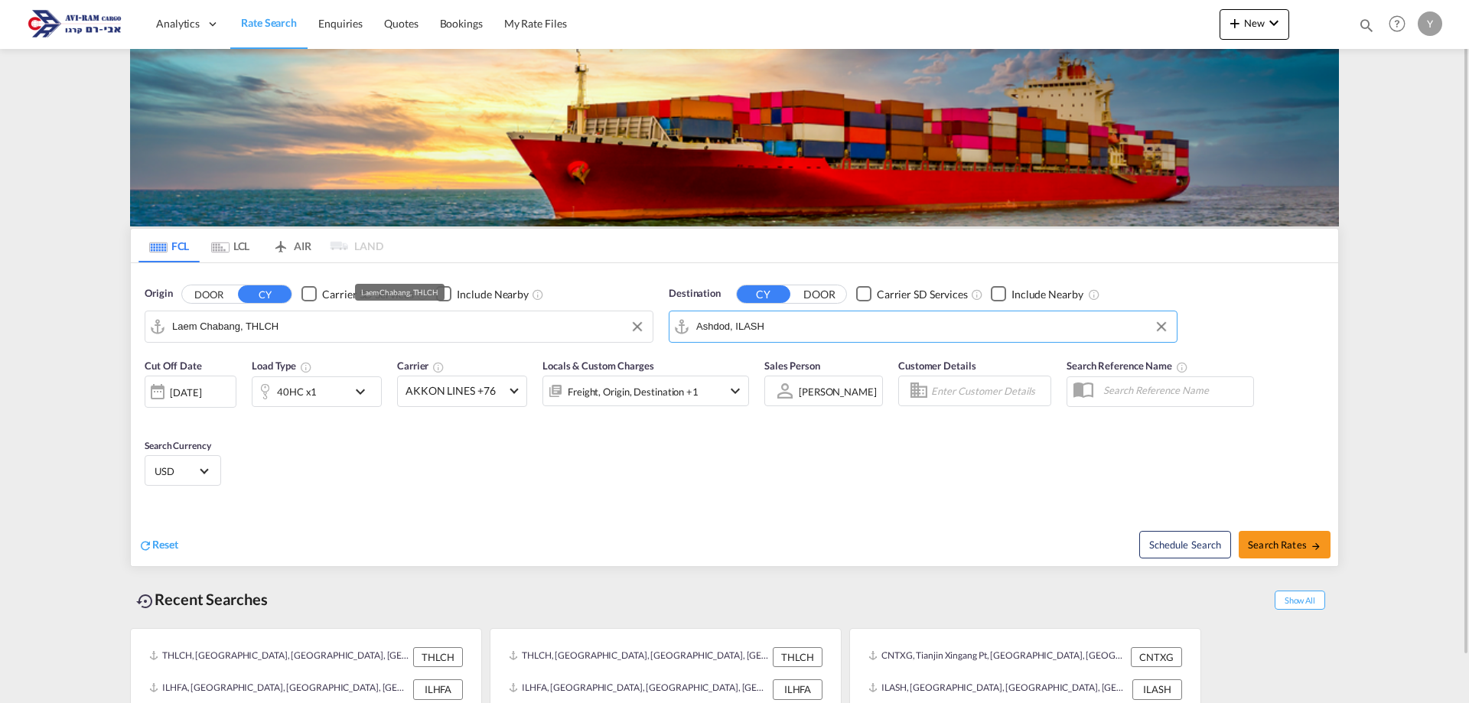
click at [319, 334] on input "Laem Chabang, THLCH" at bounding box center [408, 326] width 473 height 23
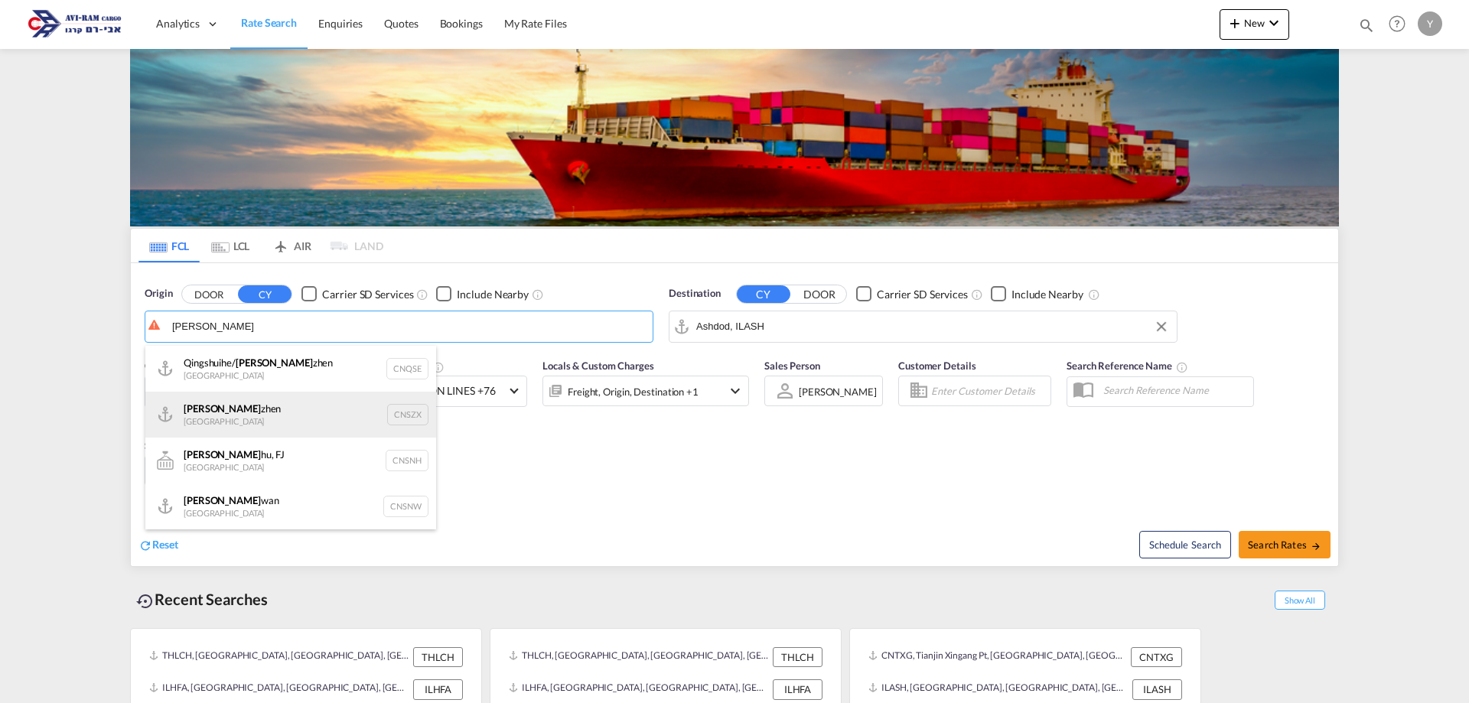
click at [258, 420] on div "Shen zhen China CNSZX" at bounding box center [290, 415] width 291 height 46
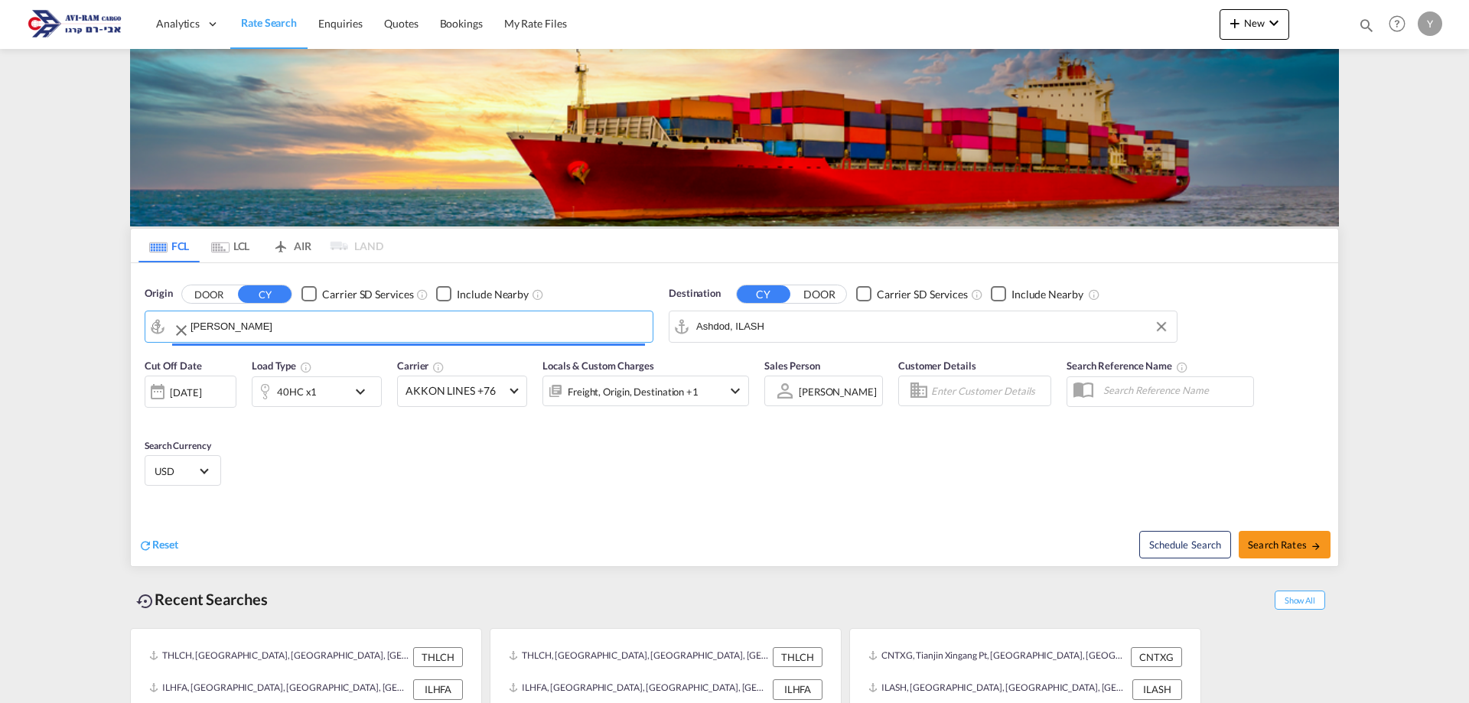
type input "Shenzhen, CNSZX"
click at [1269, 539] on span "Search Rates" at bounding box center [1284, 545] width 73 height 12
type input "CNSZX to ILASH / 11 Sep 2025"
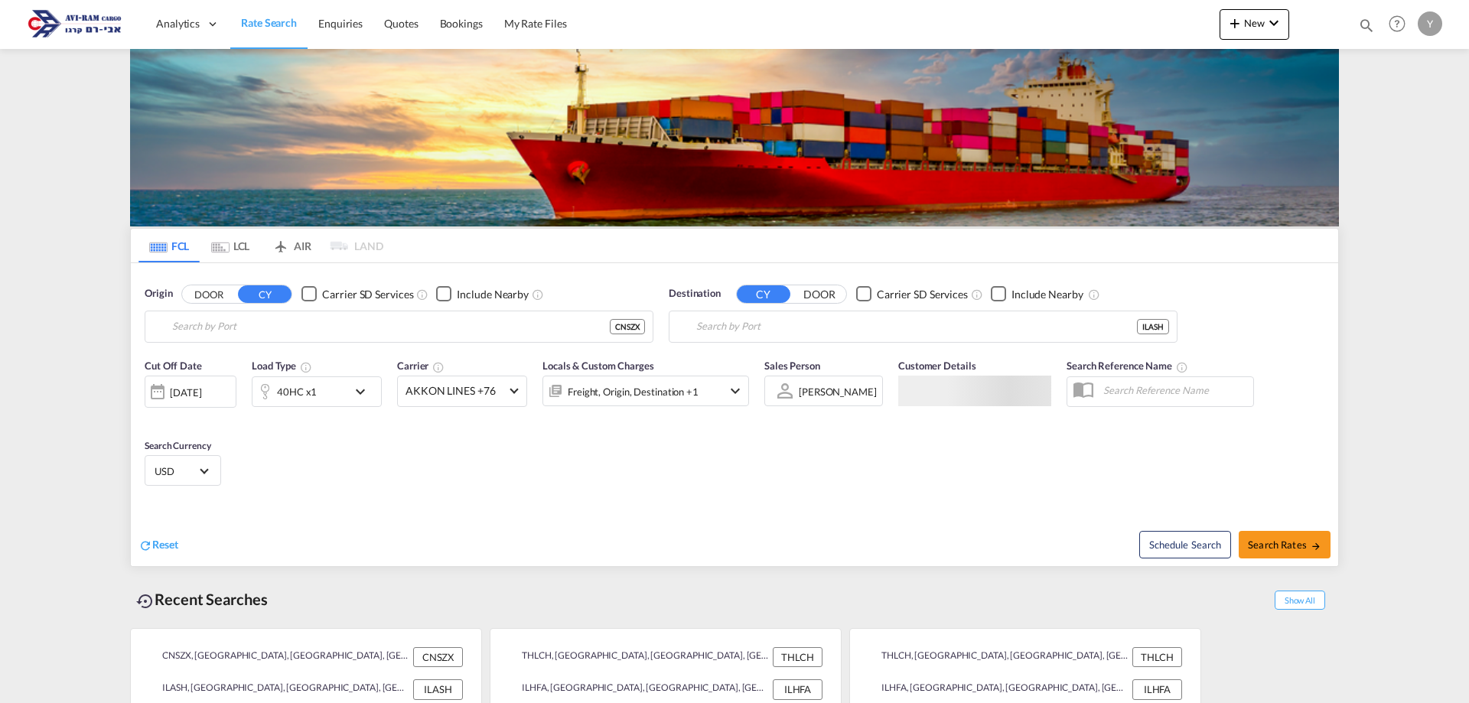
type input "[GEOGRAPHIC_DATA], CNSZX"
type input "Ashdod, ILASH"
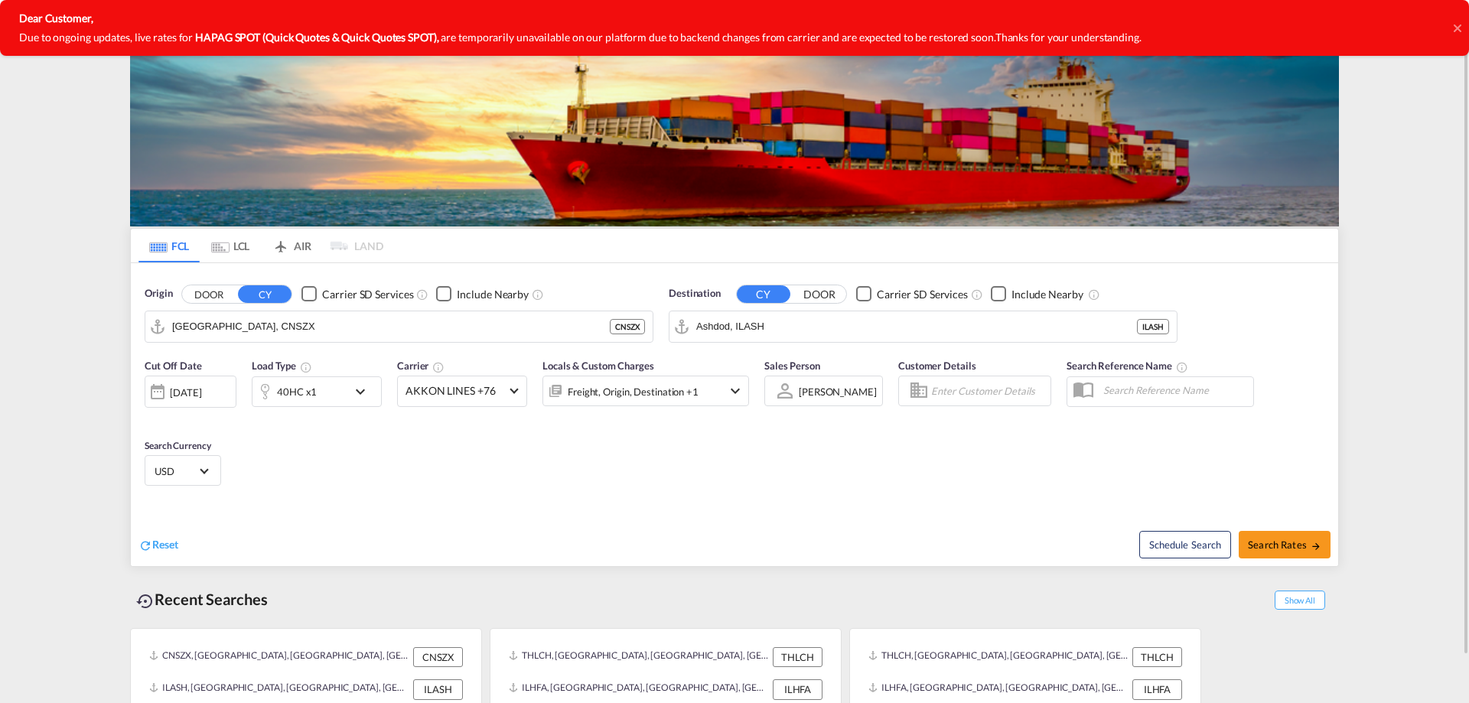
click at [465, 429] on div "Cut Off Date 11 Sep 2025 11/09/2025 Load Type 40HC x1 Carrier AKKON LINES +76 O…" at bounding box center [447, 390] width 620 height 80
click at [295, 328] on input "[GEOGRAPHIC_DATA], CNSZX" at bounding box center [408, 326] width 473 height 23
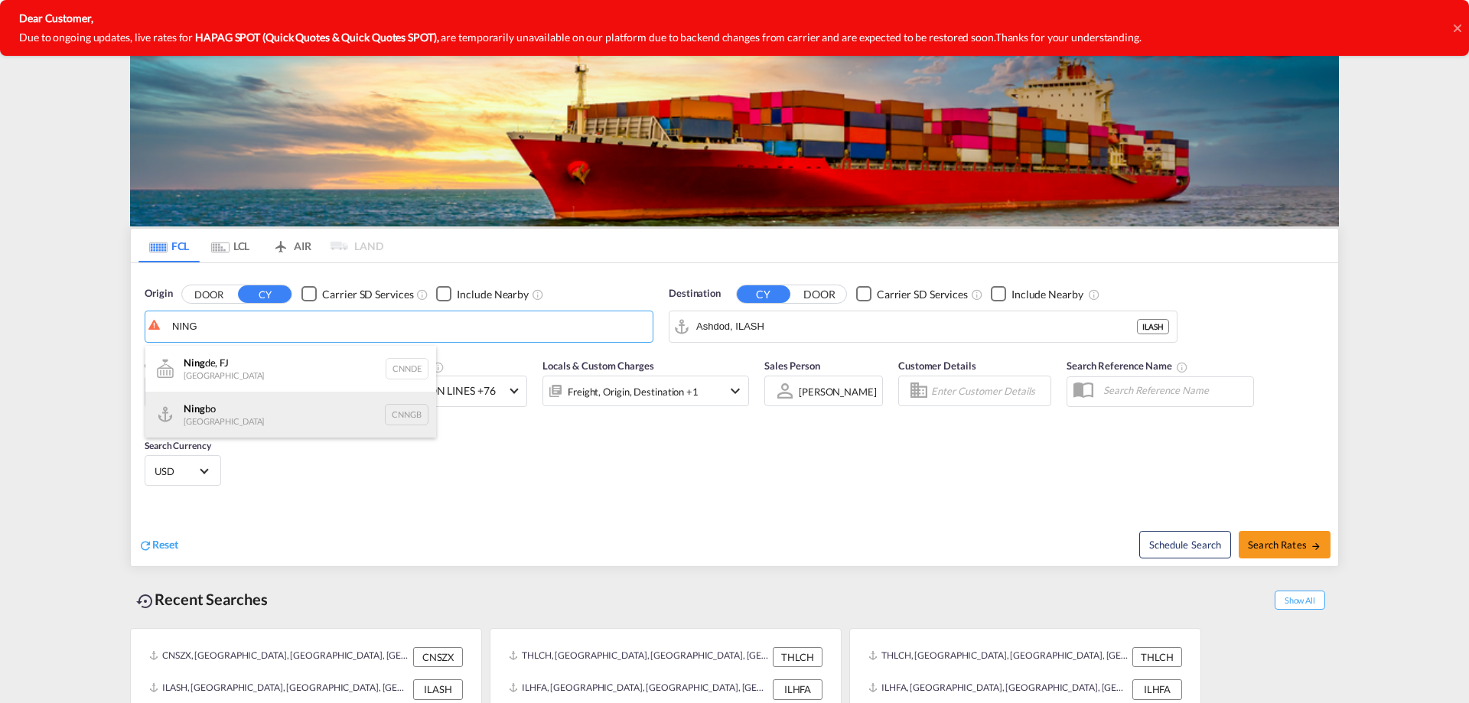
click at [211, 410] on div "Ning bo China CNNGB" at bounding box center [290, 415] width 291 height 46
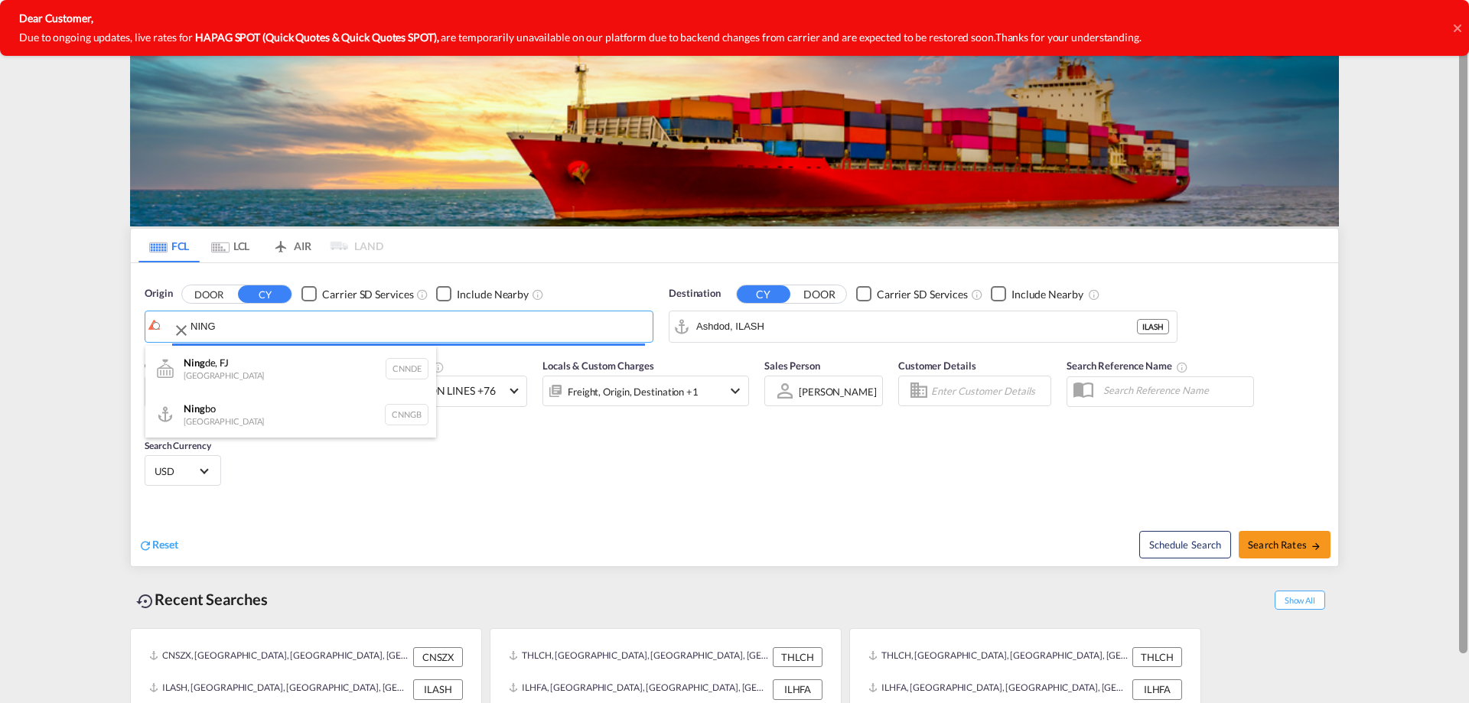
type input "Ningbo, CNNGB"
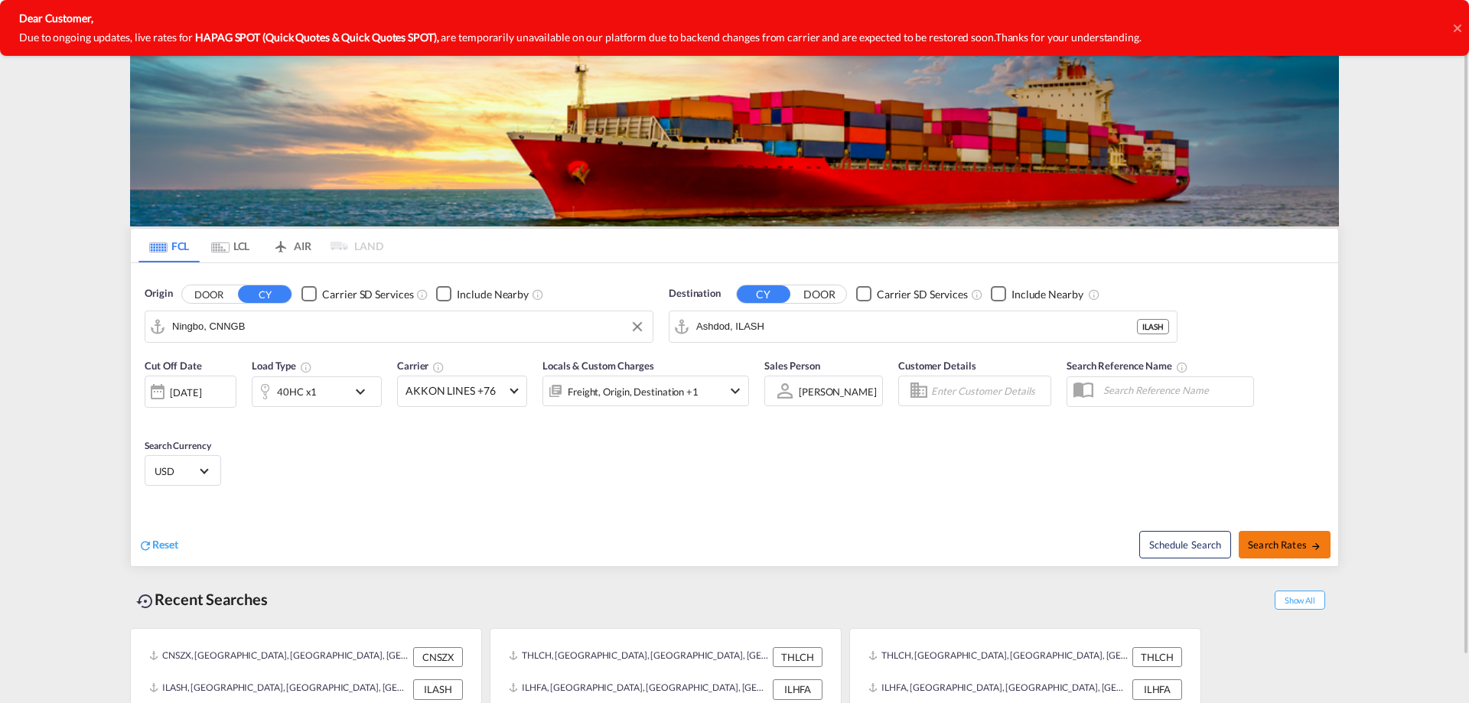
click at [1279, 546] on span "Search Rates" at bounding box center [1284, 545] width 73 height 12
type input "CNNGB to ILASH / 11 Sep 2025"
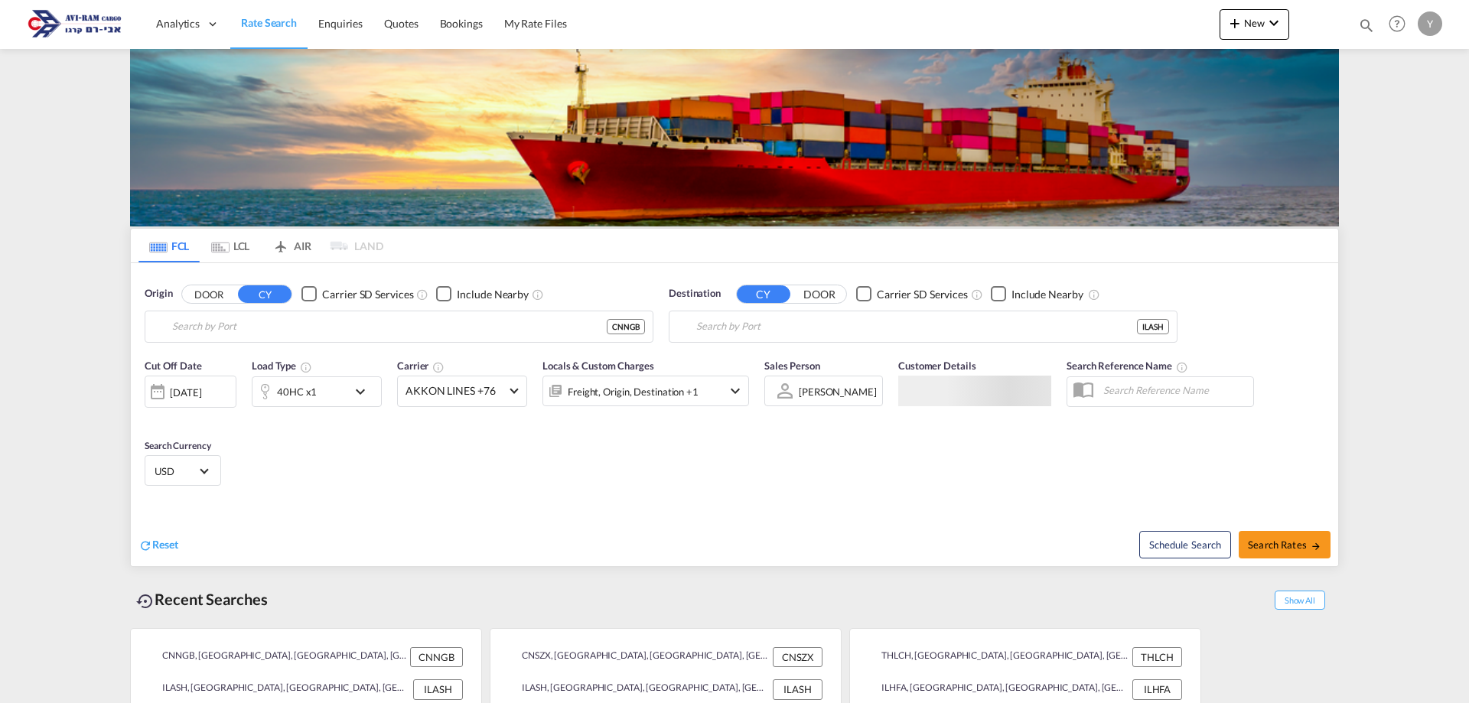
type input "Ningbo, CNNGB"
type input "Ashdod, ILASH"
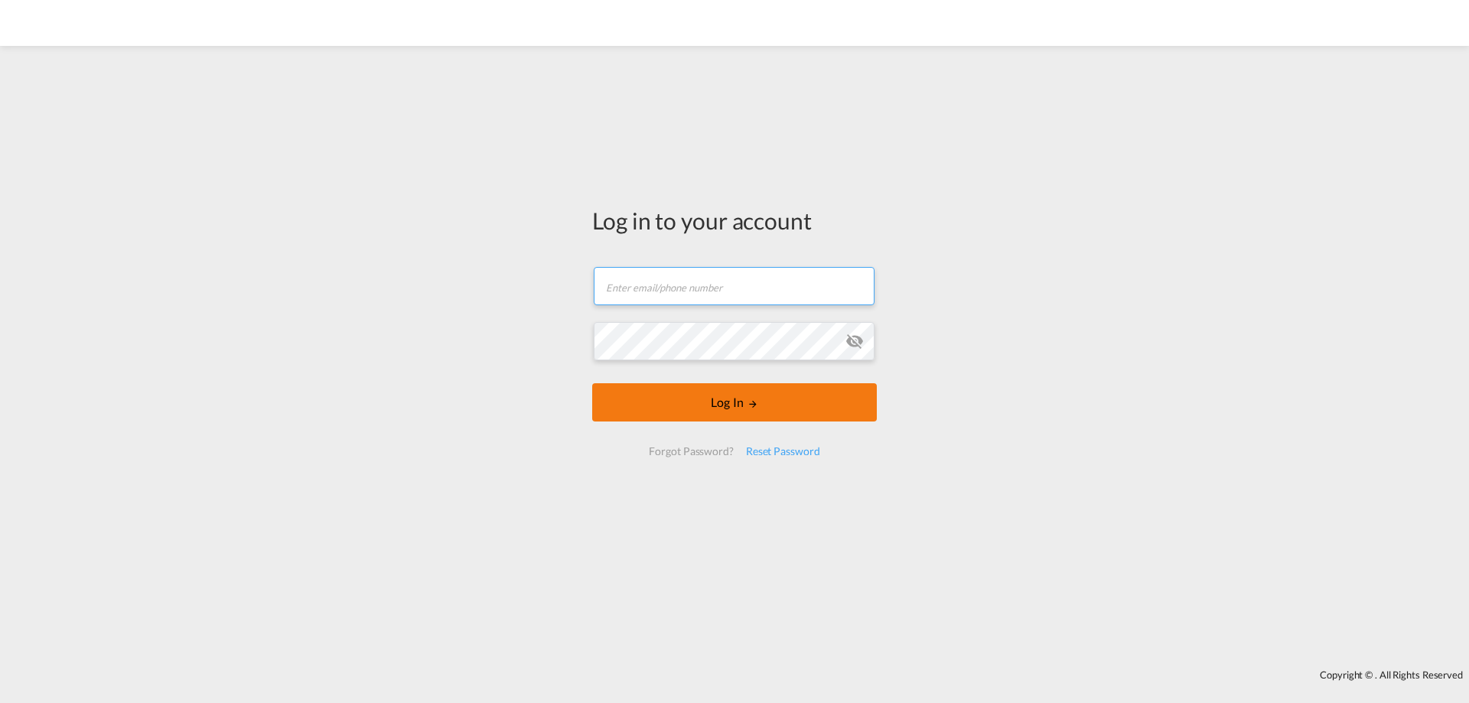
type input "[EMAIL_ADDRESS][DOMAIN_NAME]"
click at [783, 409] on button "Log In" at bounding box center [734, 402] width 285 height 38
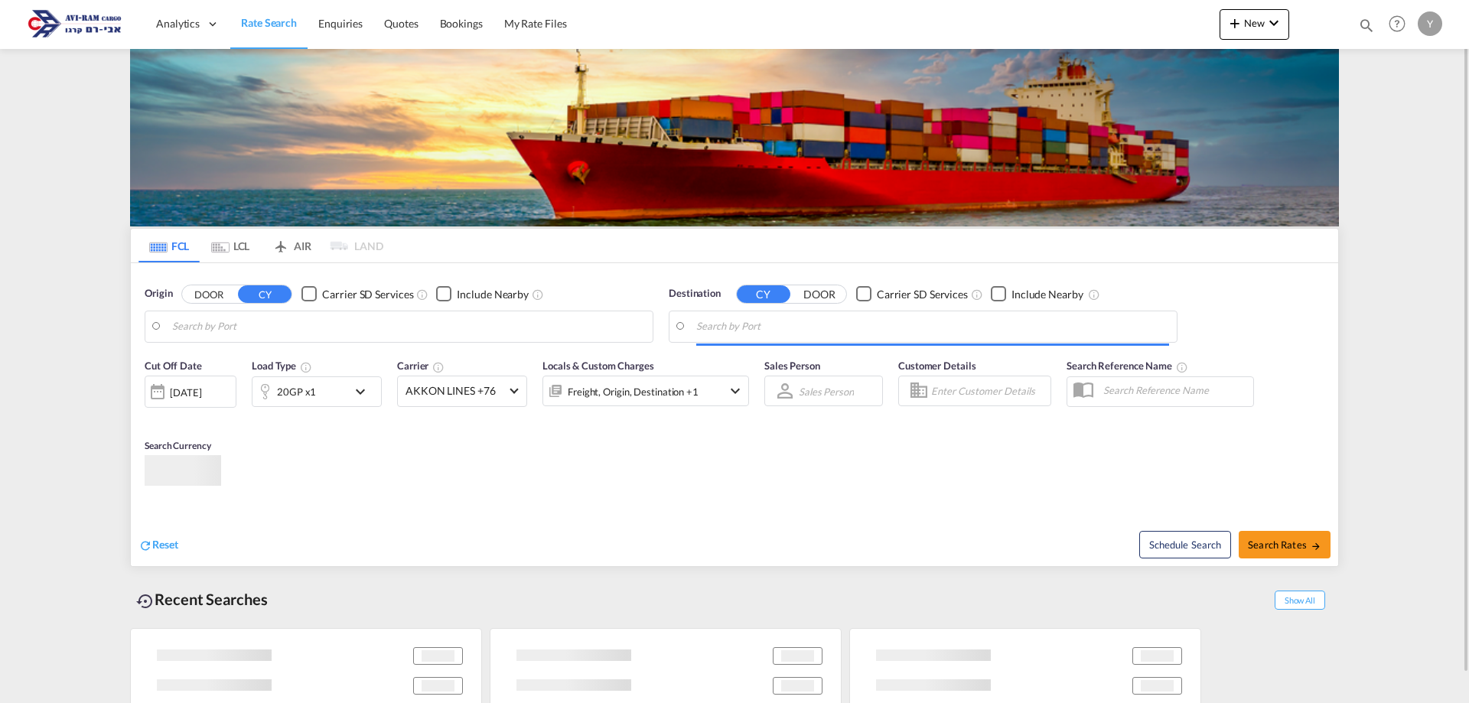
type input "Ningbo, CNNGB"
type input "Ashdod, ILASH"
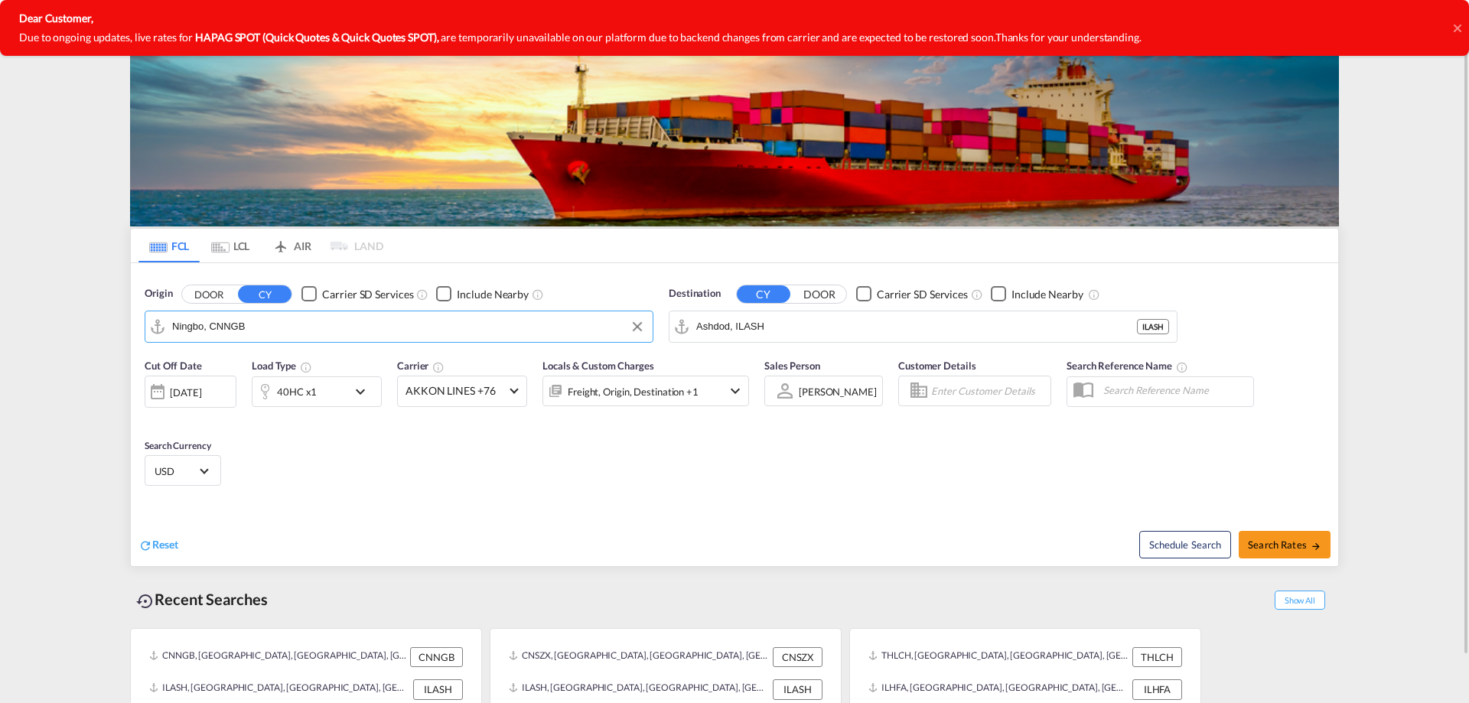
click at [347, 324] on input "Ningbo, CNNGB" at bounding box center [408, 326] width 473 height 23
click at [319, 361] on div "Laem Chabang Thailand THLCH" at bounding box center [290, 369] width 291 height 46
type input "Laem Chabang, THLCH"
click at [776, 321] on input "Ashdod, ILASH" at bounding box center [932, 326] width 473 height 23
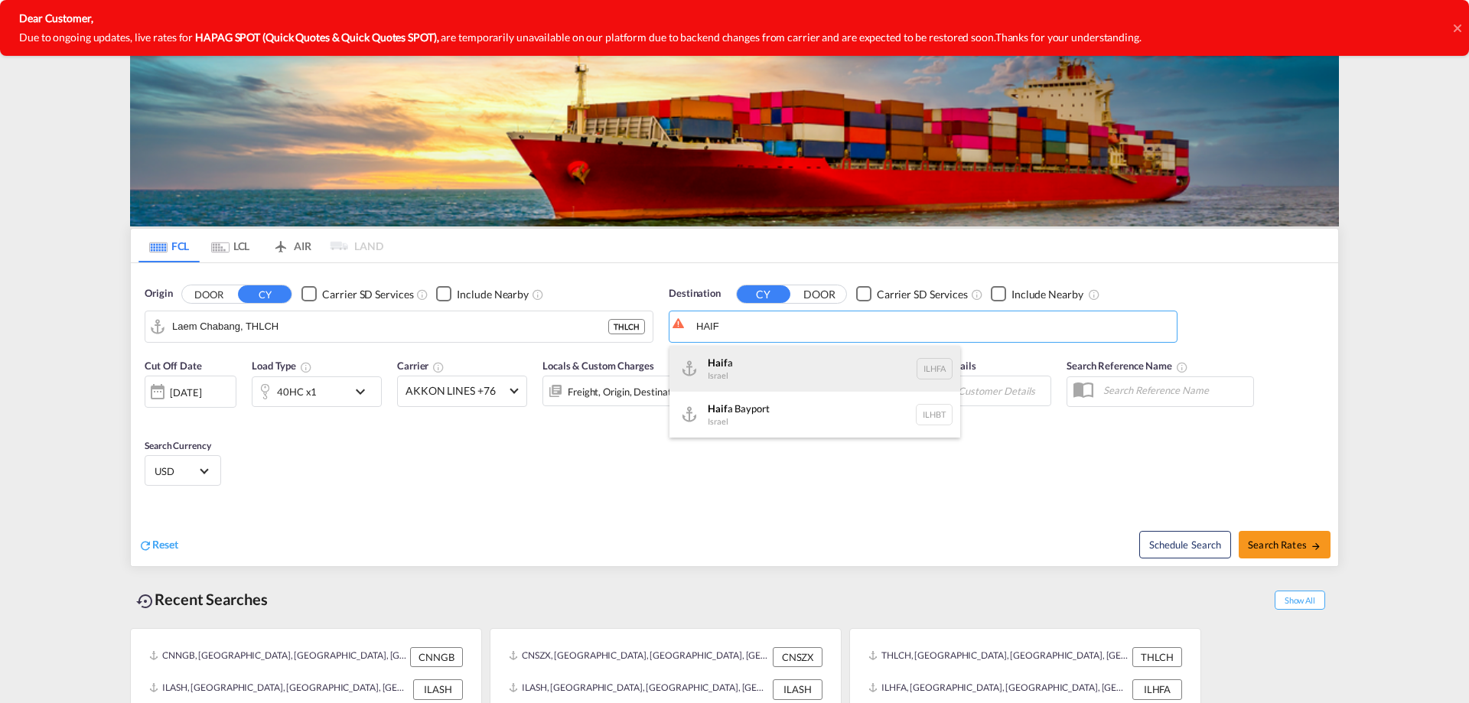
click at [755, 359] on div "Haif a Israel ILHFA" at bounding box center [815, 369] width 291 height 46
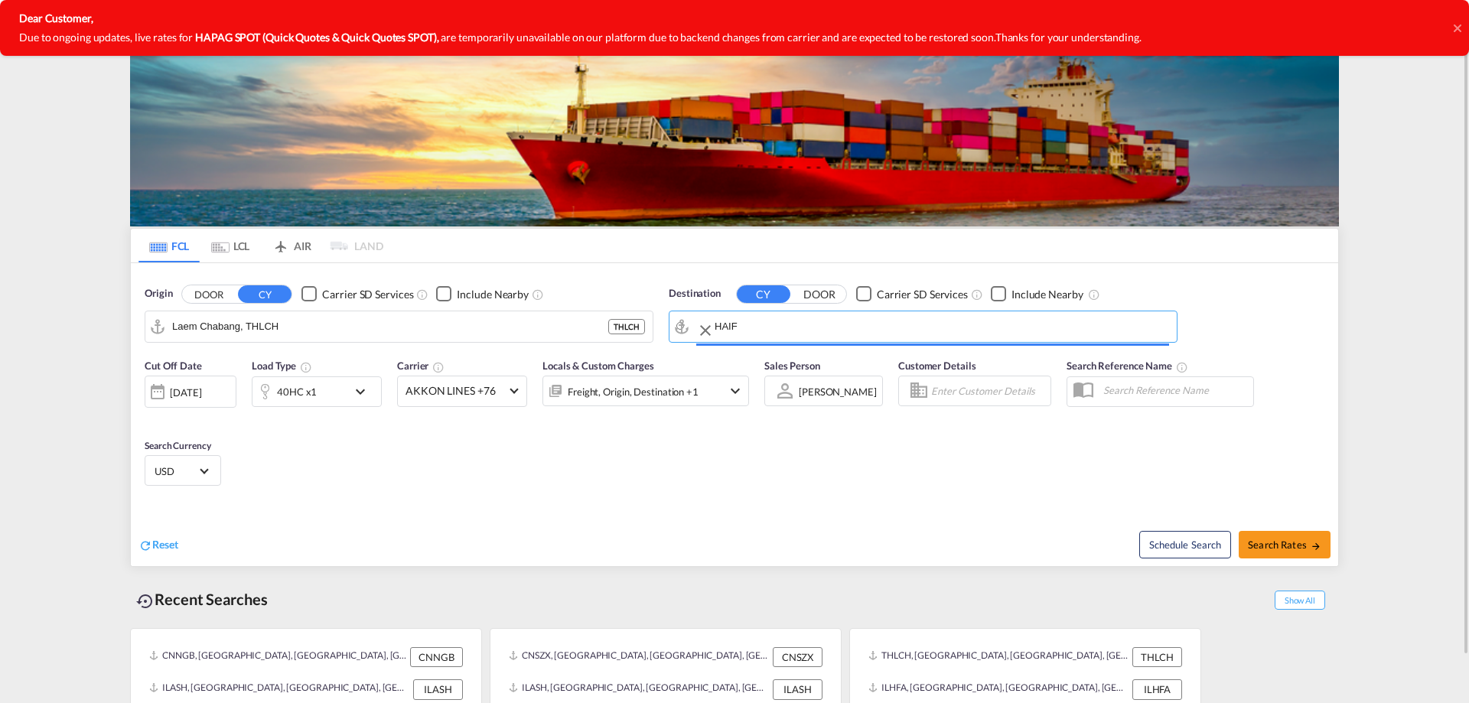
type input "[GEOGRAPHIC_DATA], [GEOGRAPHIC_DATA]"
click at [1286, 543] on span "Search Rates" at bounding box center [1284, 545] width 73 height 12
type input "THLCH to ILHFA / 11 Sep 2025"
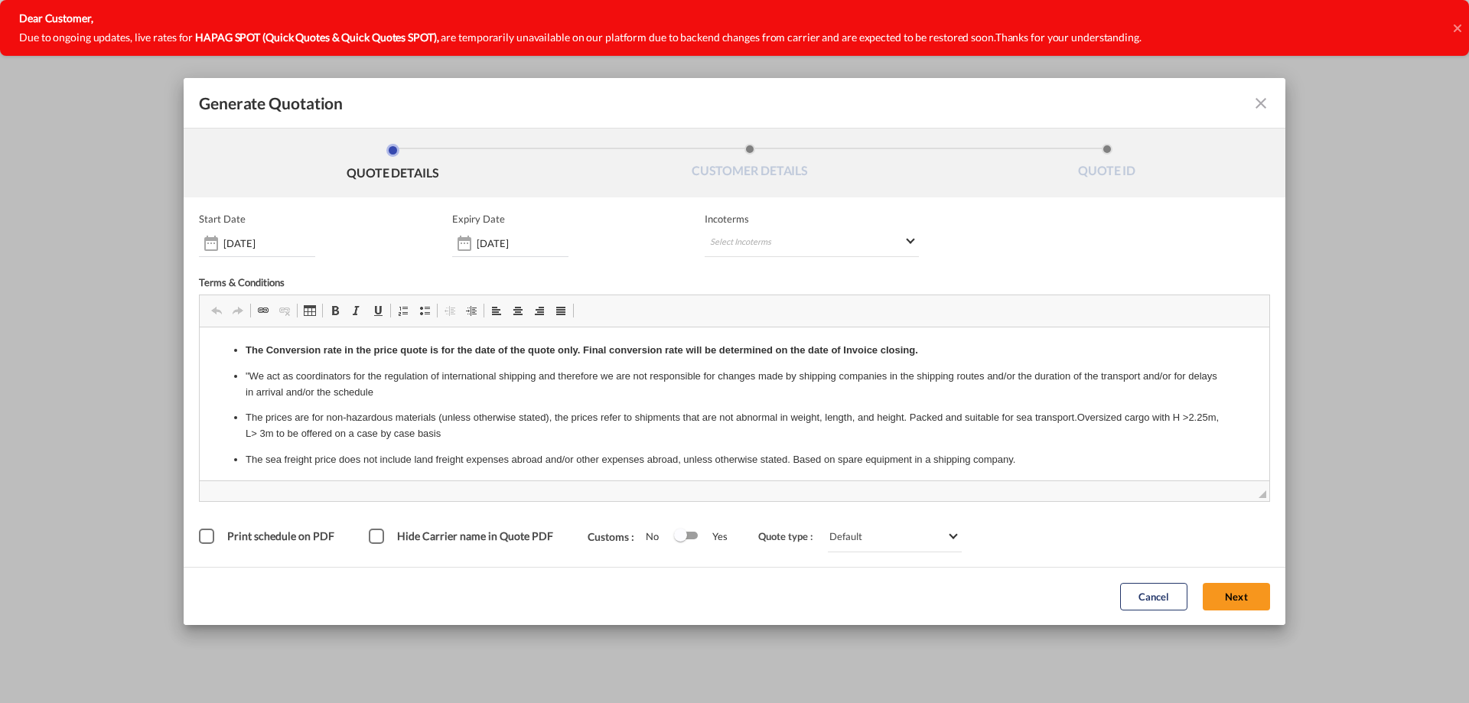
click at [868, 222] on span "Incoterms" at bounding box center [812, 219] width 214 height 12
click at [871, 234] on md-select "Select Incoterms" at bounding box center [812, 244] width 214 height 28
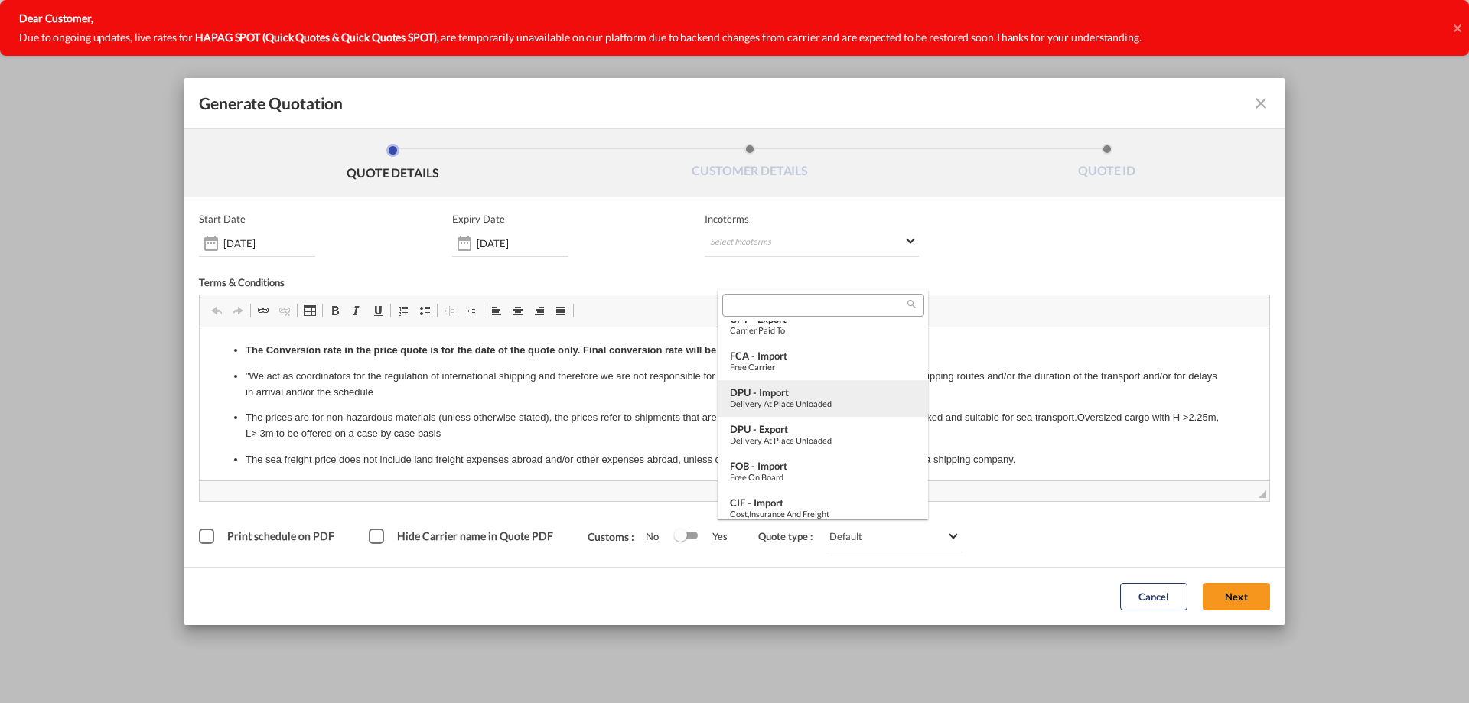
scroll to position [306, 0]
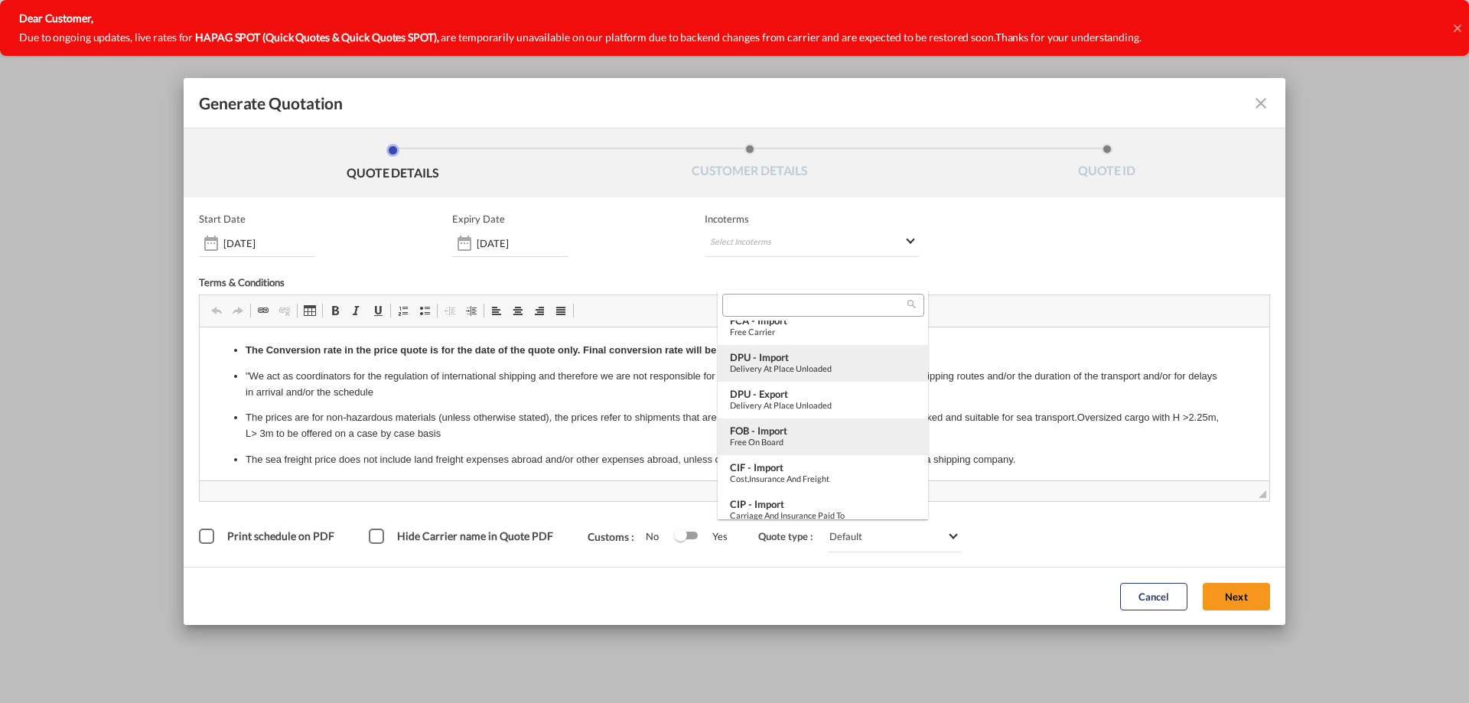
click at [835, 444] on div "Free on Board" at bounding box center [823, 442] width 186 height 10
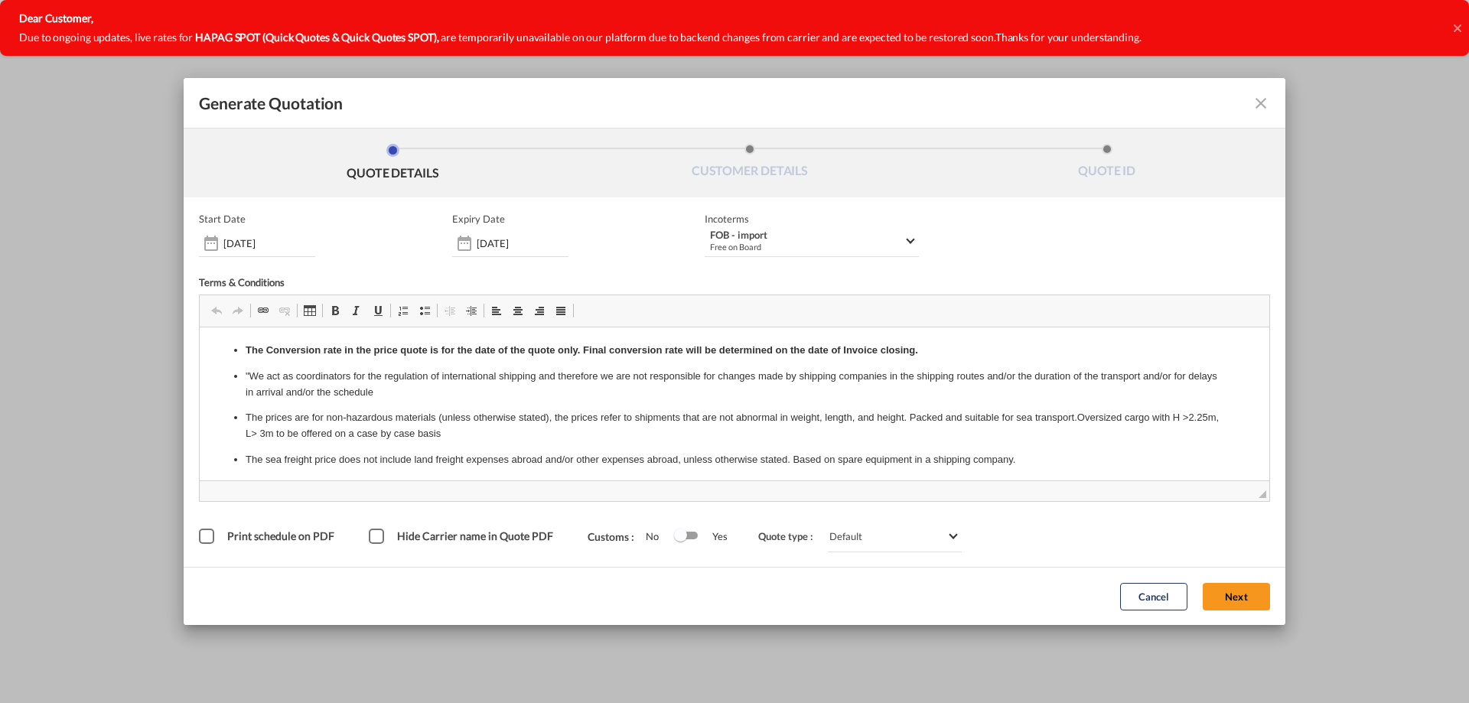
click at [380, 532] on div "Hide Carrier name in Quote PDF" at bounding box center [376, 536] width 15 height 15
click at [1219, 602] on button "Next" at bounding box center [1236, 597] width 67 height 28
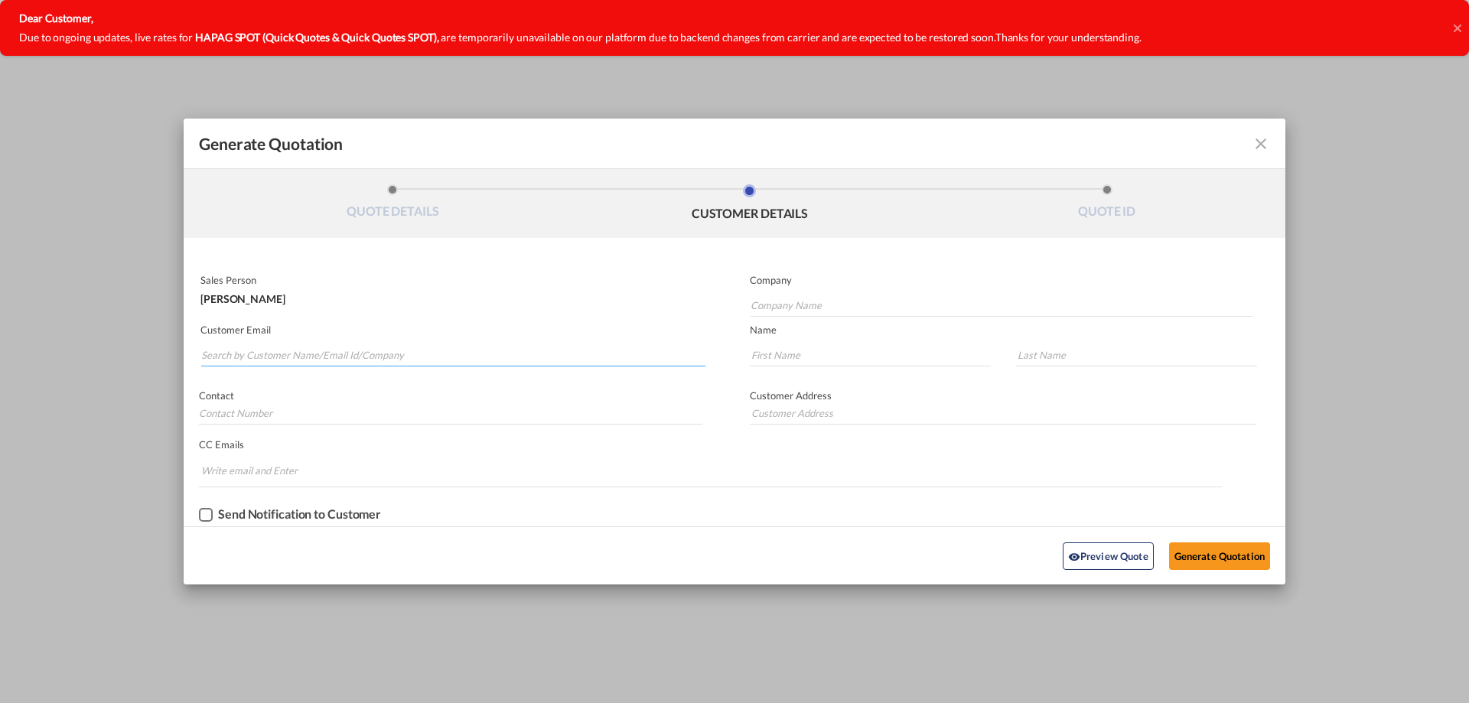
click at [419, 350] on input "Search by Customer Name/Email Id/Company" at bounding box center [453, 355] width 504 height 23
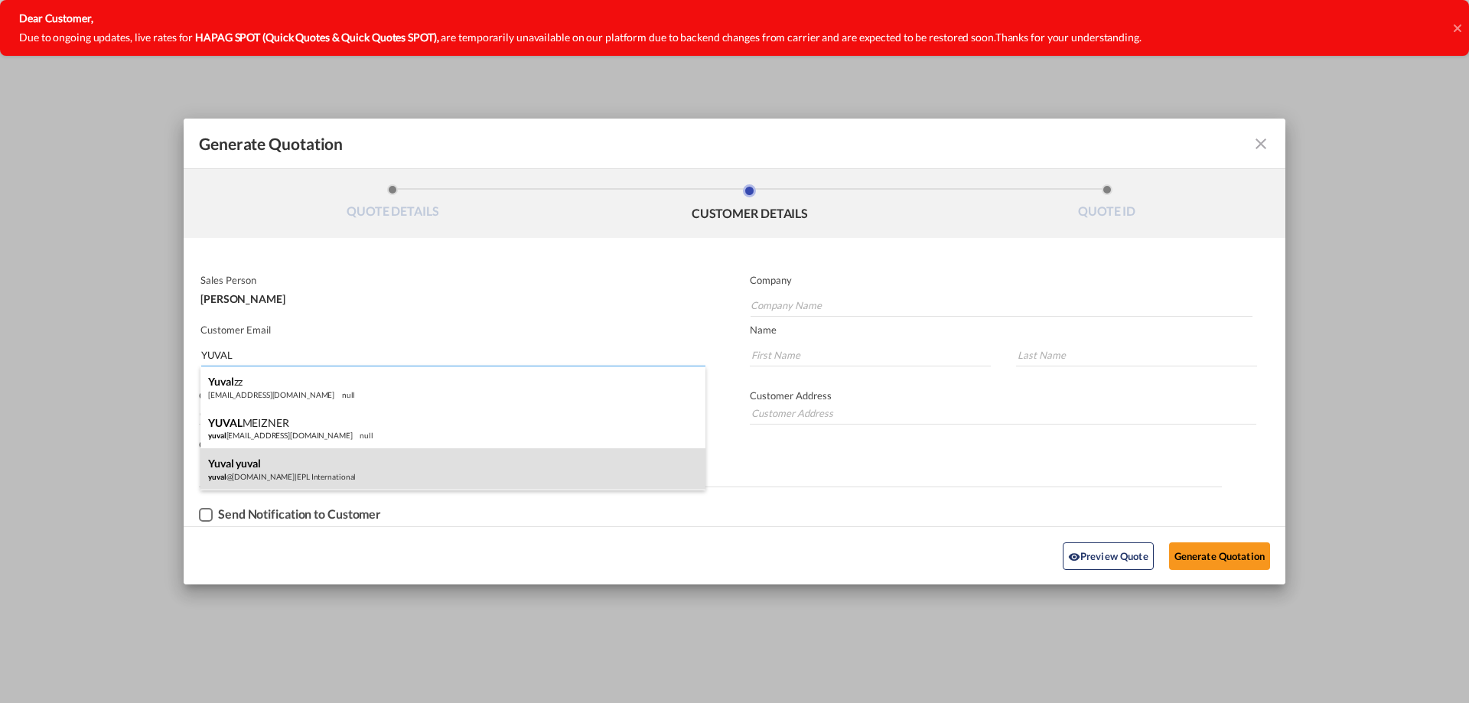
type input "YUVAL"
click at [272, 460] on div "yuval yuval yuval @eplisr.com | EPL International" at bounding box center [452, 468] width 505 height 41
type input "EPL International"
type input "[EMAIL_ADDRESS][DOMAIN_NAME]"
type input "yuval"
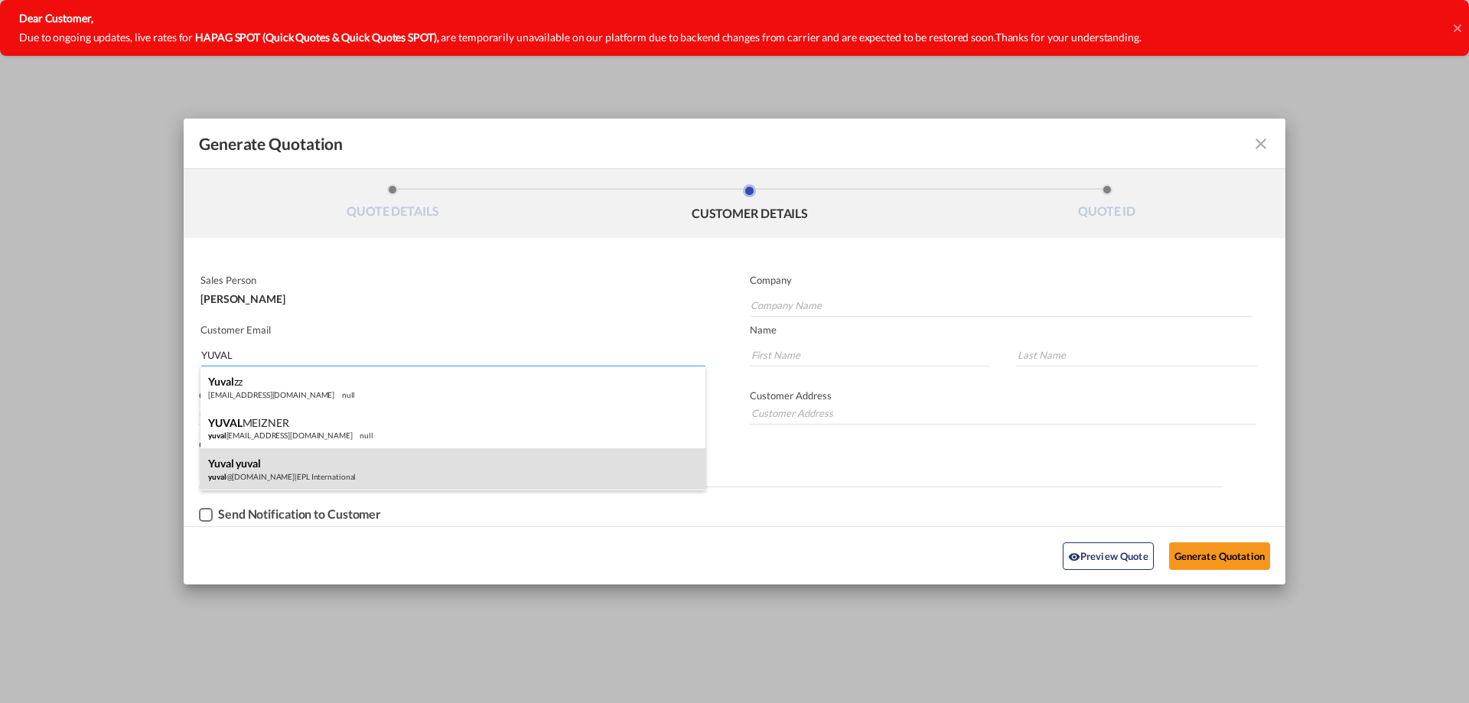
type input "yuval"
type input "0546841220"
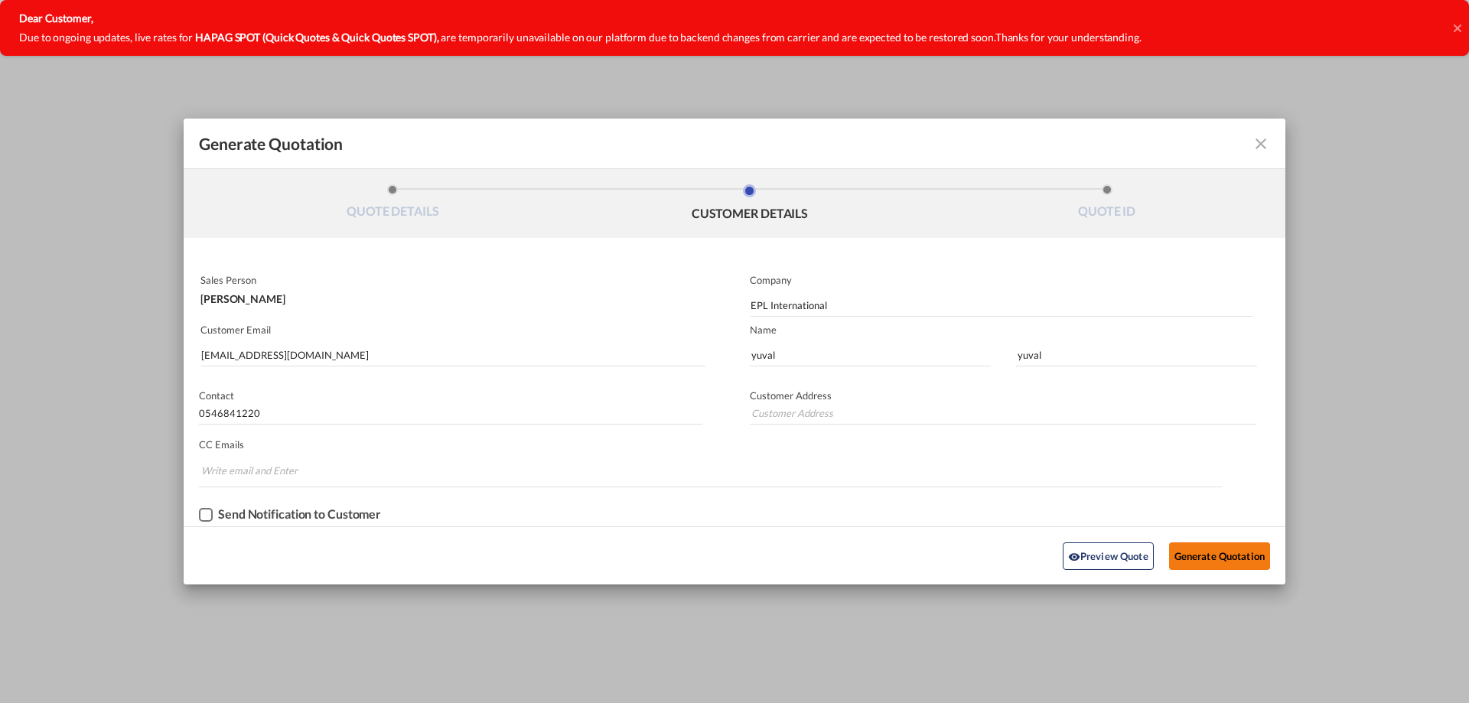
click at [1233, 556] on button "Generate Quotation" at bounding box center [1219, 557] width 101 height 28
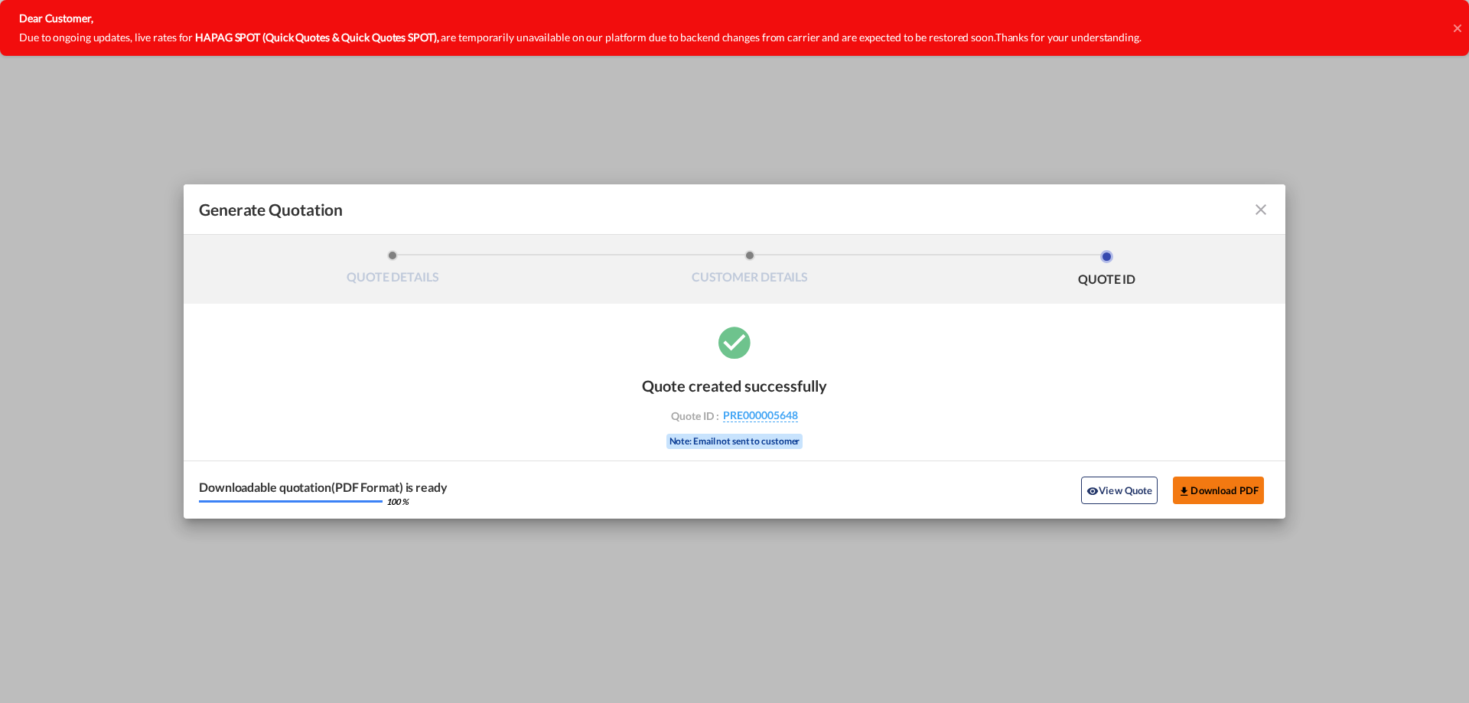
click at [1226, 490] on button "Download PDF" at bounding box center [1218, 491] width 91 height 28
click at [1260, 210] on md-icon "icon-close fg-AAA8AD cursor m-0" at bounding box center [1261, 209] width 18 height 18
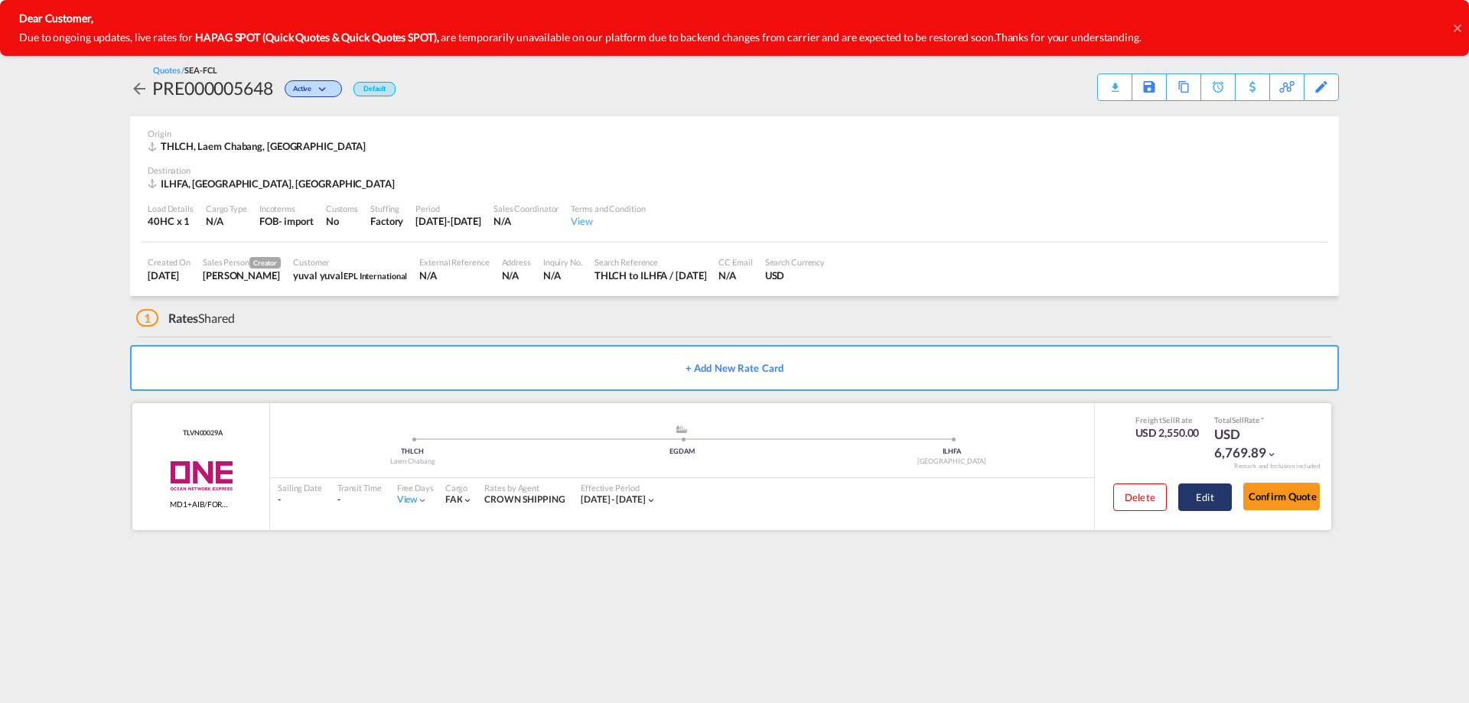
click at [1205, 509] on button "Edit" at bounding box center [1205, 498] width 54 height 28
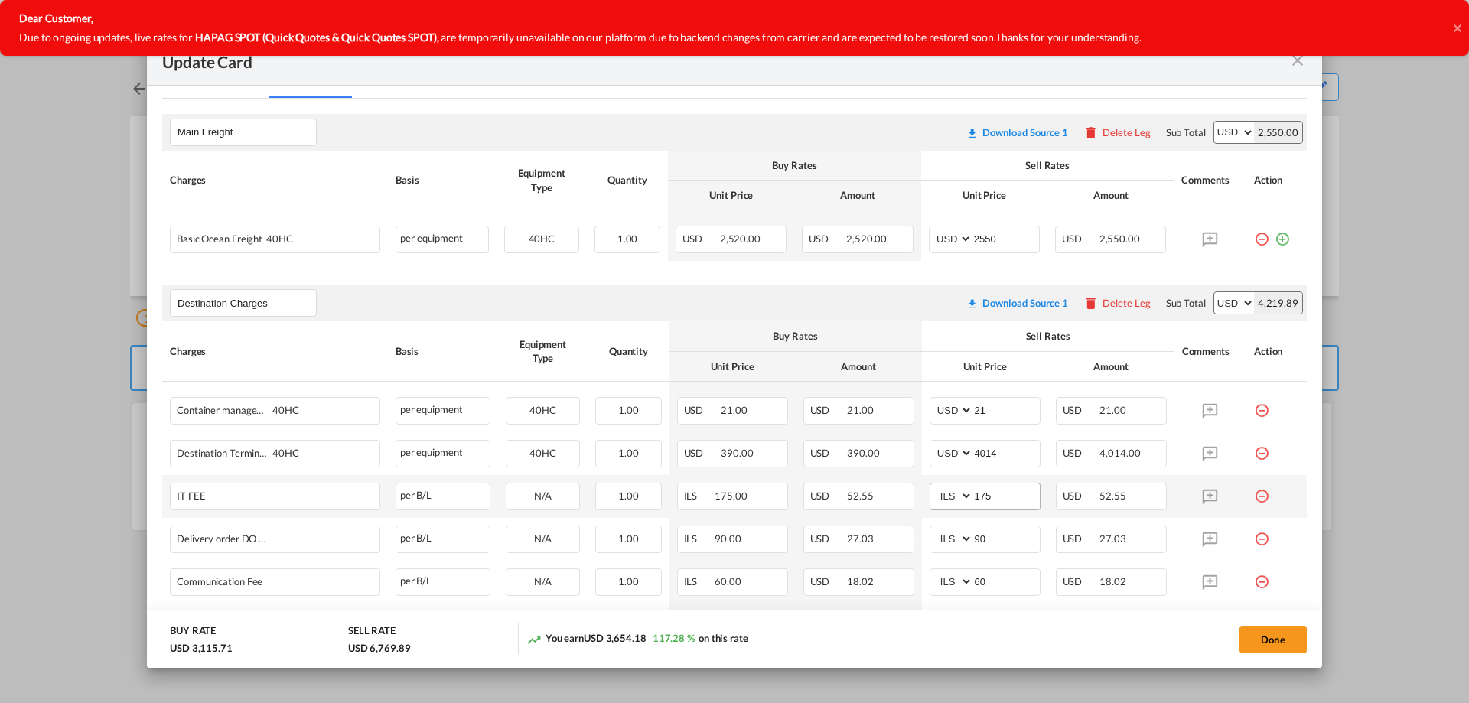
scroll to position [383, 0]
click at [999, 451] on input "4014" at bounding box center [1006, 450] width 67 height 23
type input "401"
click at [1266, 640] on button "Done" at bounding box center [1273, 640] width 67 height 28
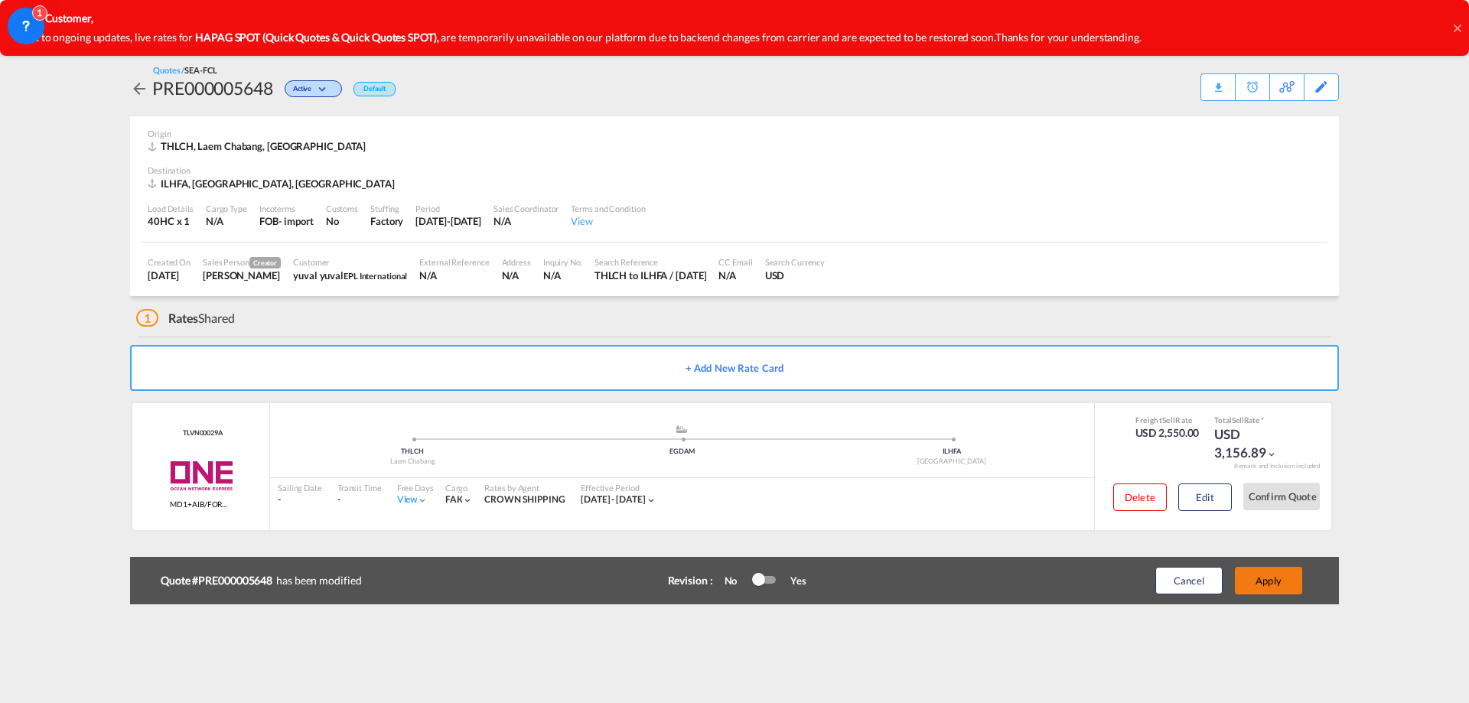
click at [1268, 585] on button "Apply" at bounding box center [1268, 581] width 67 height 28
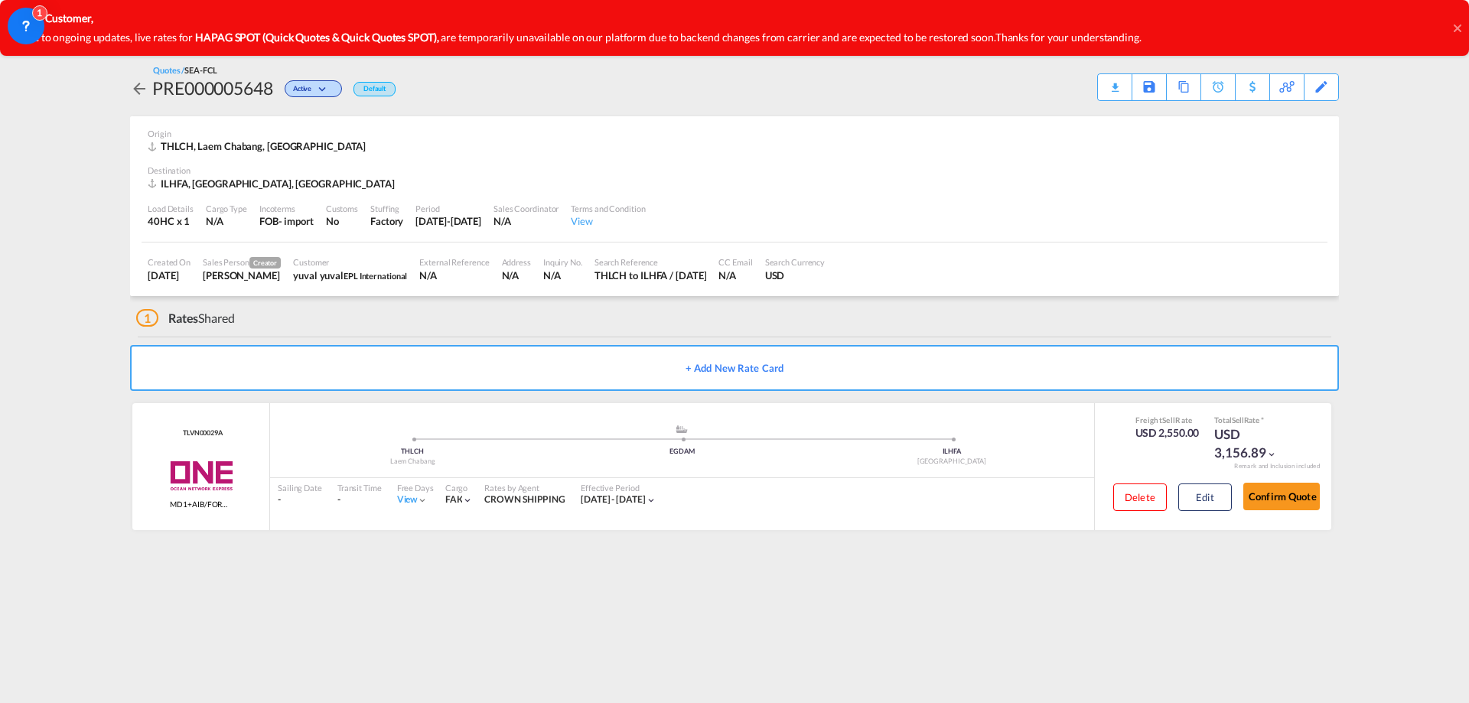
click at [1113, 101] on div "Quotes / SEA-FCL PRE000005648 Active Default Download Quote Save As Template Co…" at bounding box center [734, 82] width 1209 height 67
click at [1113, 94] on div "Download Quote" at bounding box center [1085, 86] width 78 height 24
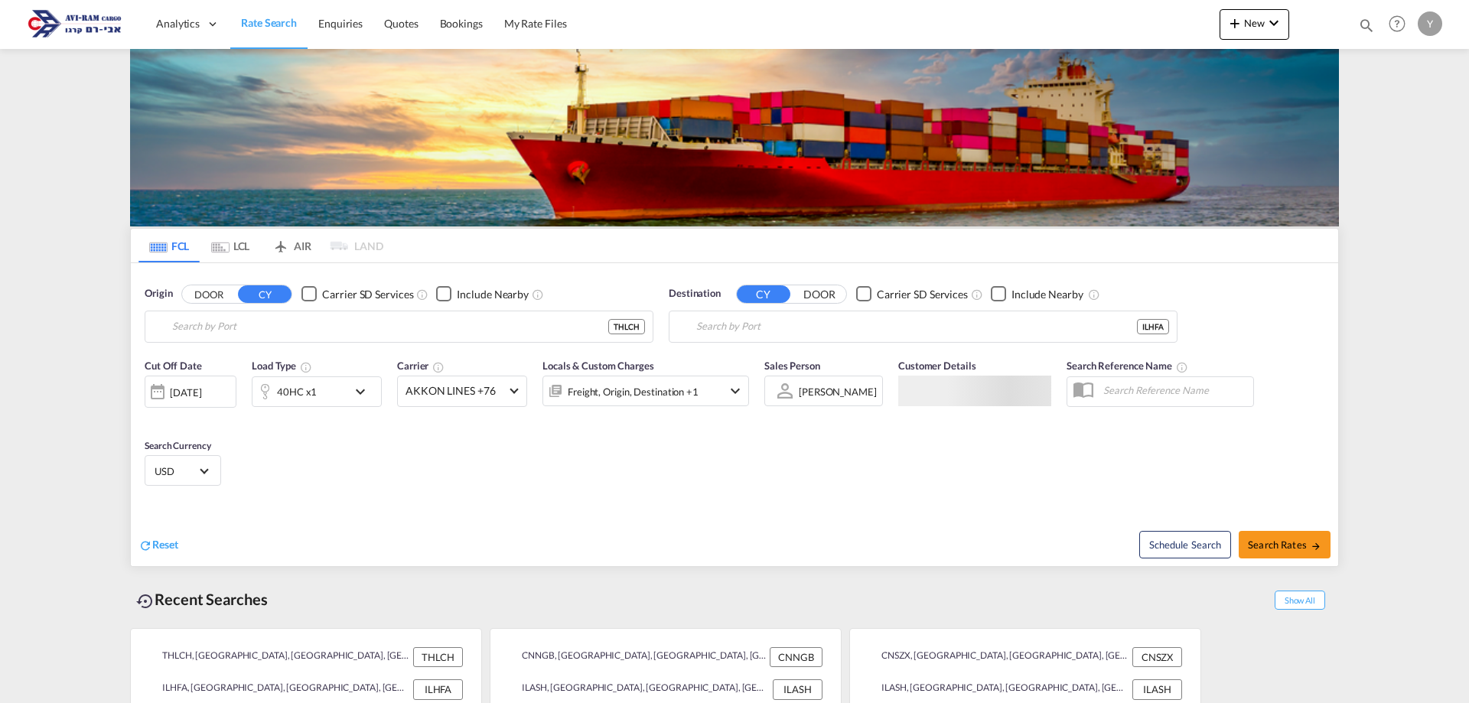
type input "Laem Chabang, THLCH"
type input "[GEOGRAPHIC_DATA], [GEOGRAPHIC_DATA]"
type input "Laem Chabang, THLCH"
type input "[GEOGRAPHIC_DATA], [GEOGRAPHIC_DATA]"
click at [354, 324] on input "Laem Chabang, THLCH" at bounding box center [408, 326] width 473 height 23
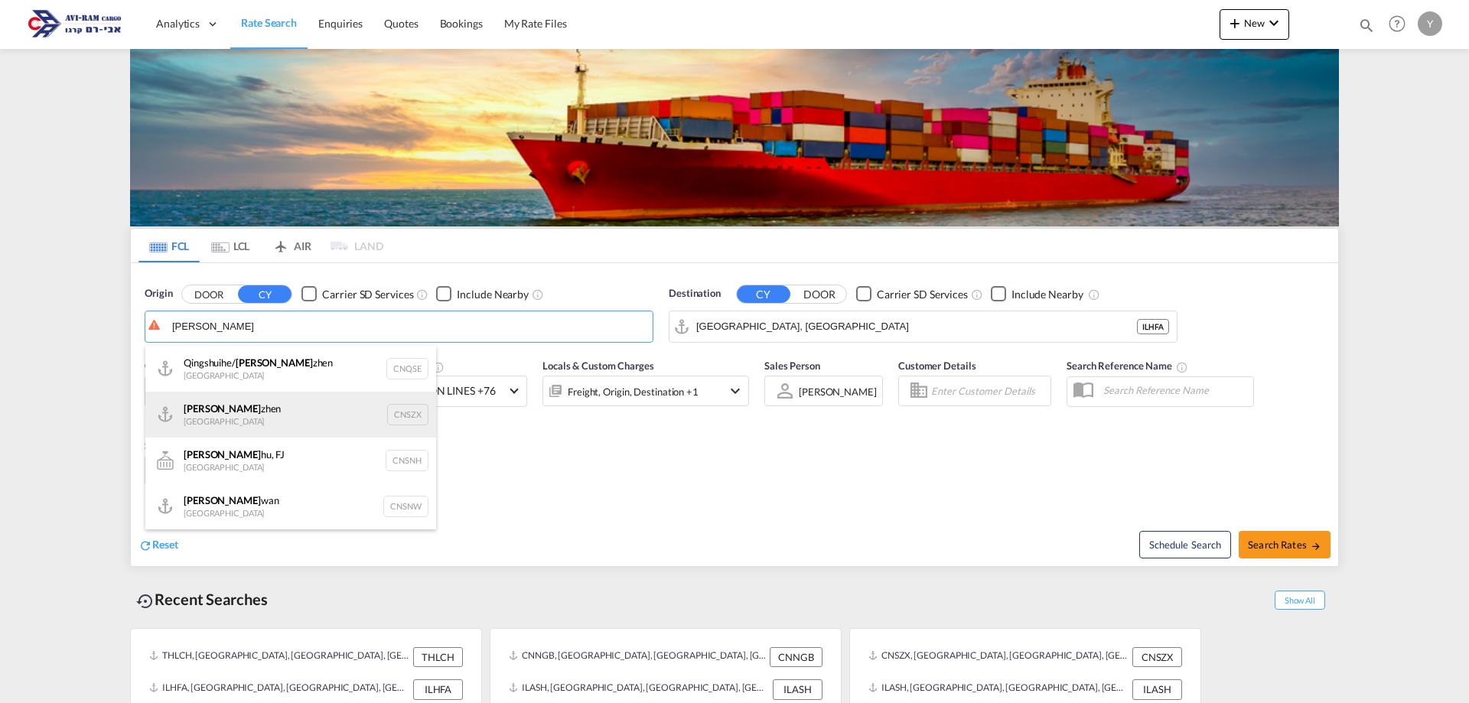
click at [394, 411] on div "Shen zhen China CNSZX" at bounding box center [290, 415] width 291 height 46
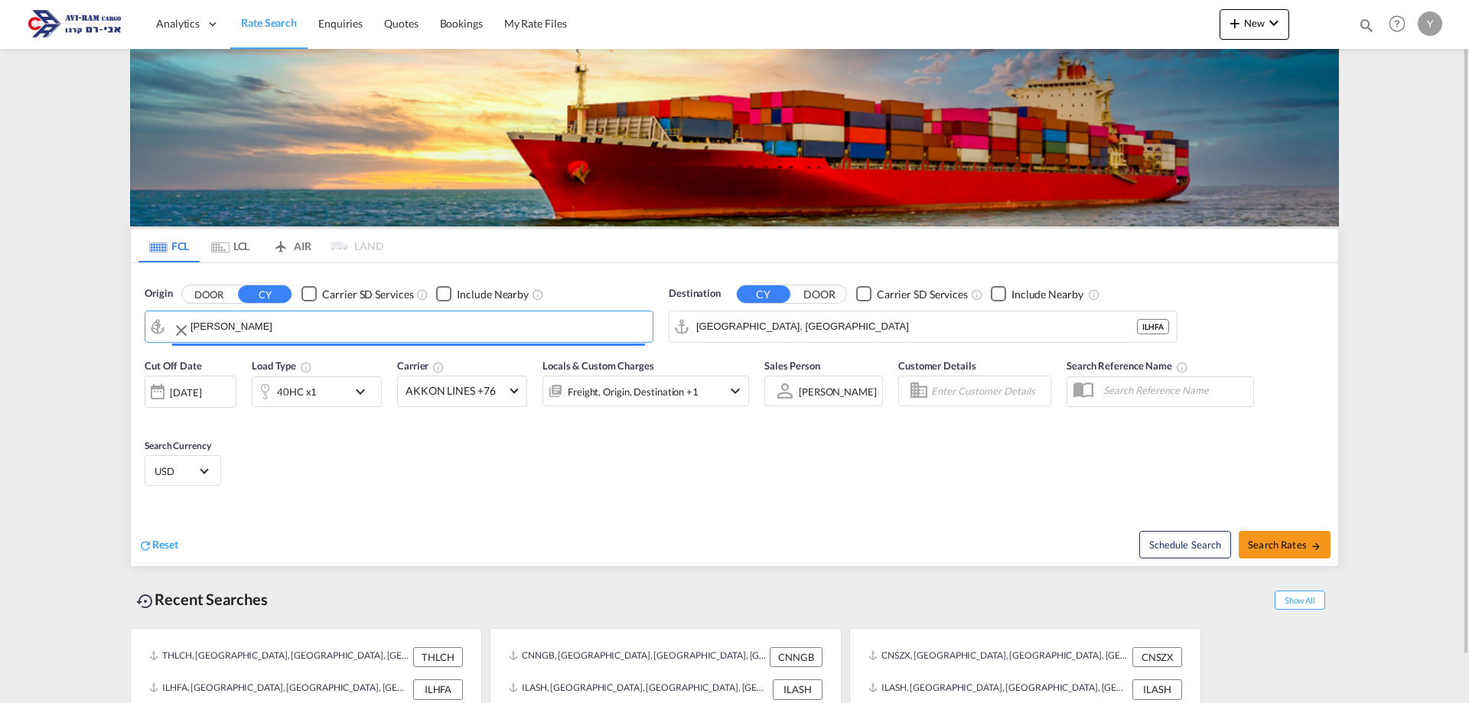
type input "Shenzhen, CNSZX"
click at [789, 326] on input "Haifa, ILHFA" at bounding box center [932, 326] width 473 height 23
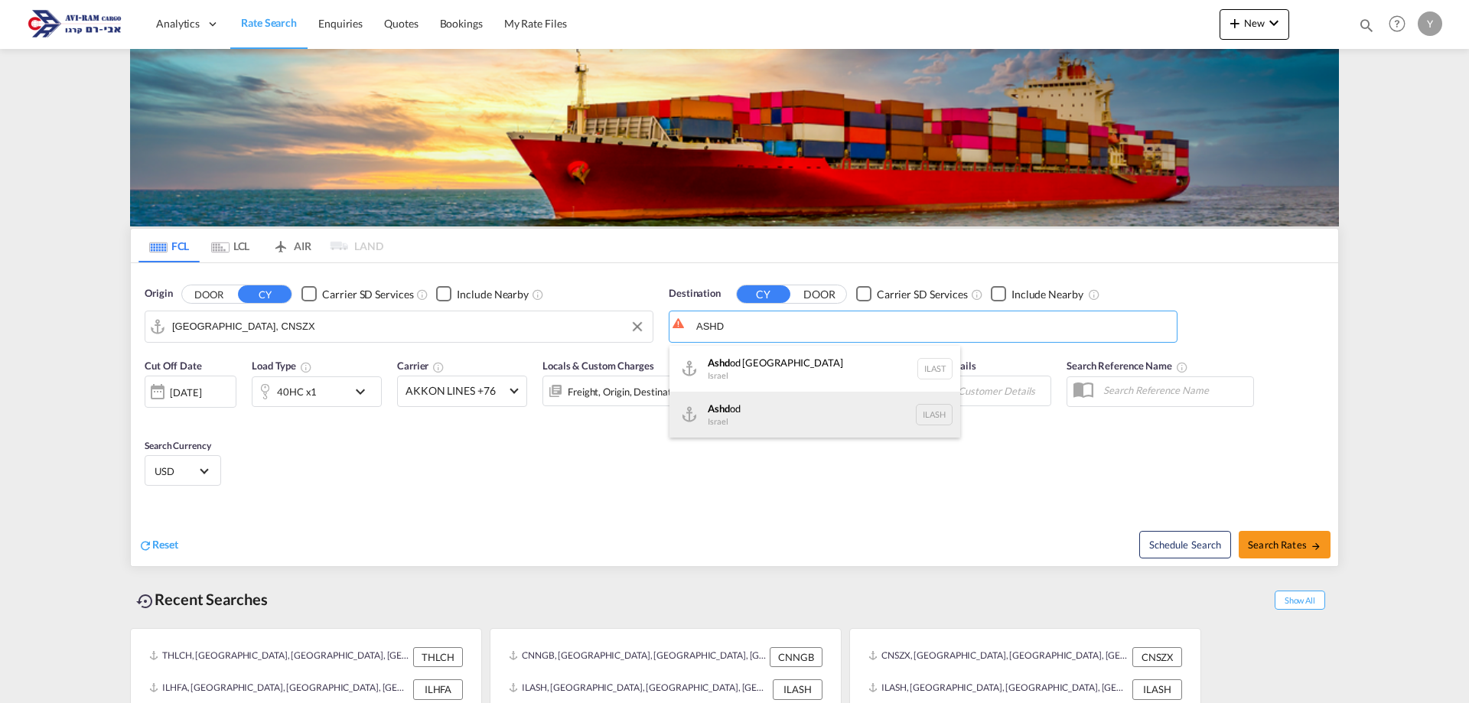
click at [798, 414] on div "Ashd od Israel ILASH" at bounding box center [815, 415] width 291 height 46
type input "Ashdod, ILASH"
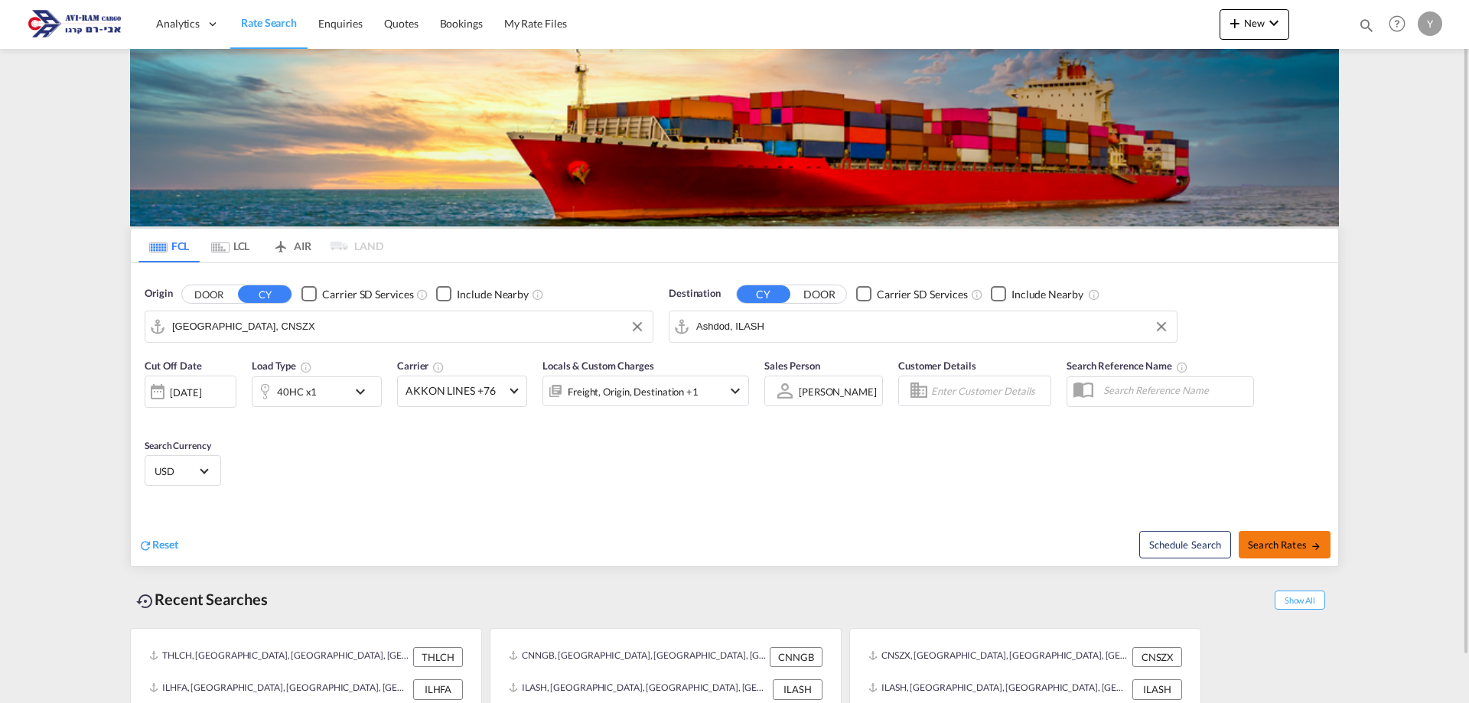
click at [1304, 547] on span "Search Rates" at bounding box center [1284, 545] width 73 height 12
type input "CNSZX to ILASH / 11 Sep 2025"
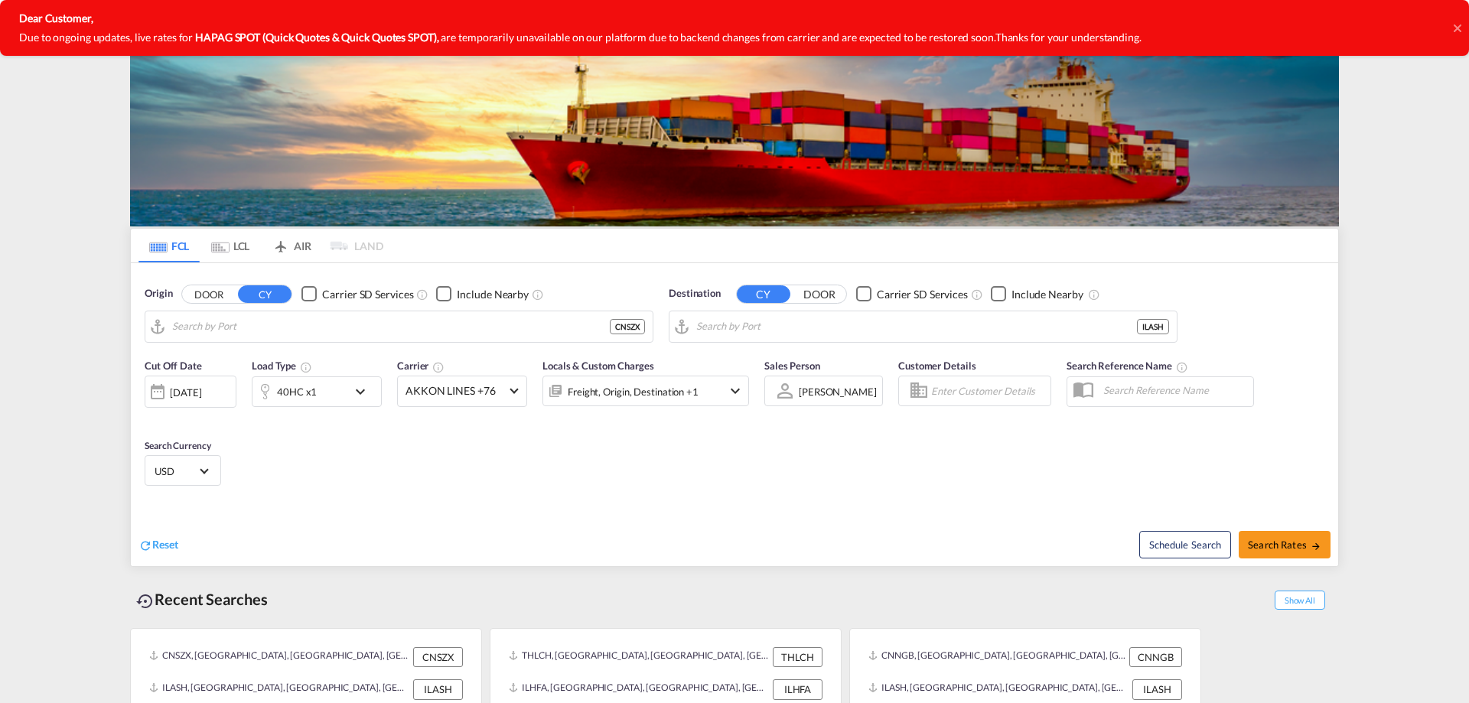
type input "Shenzhen, CNSZX"
type input "Ashdod, ILASH"
click at [266, 324] on input "Shenzhen, CNSZX" at bounding box center [408, 326] width 473 height 23
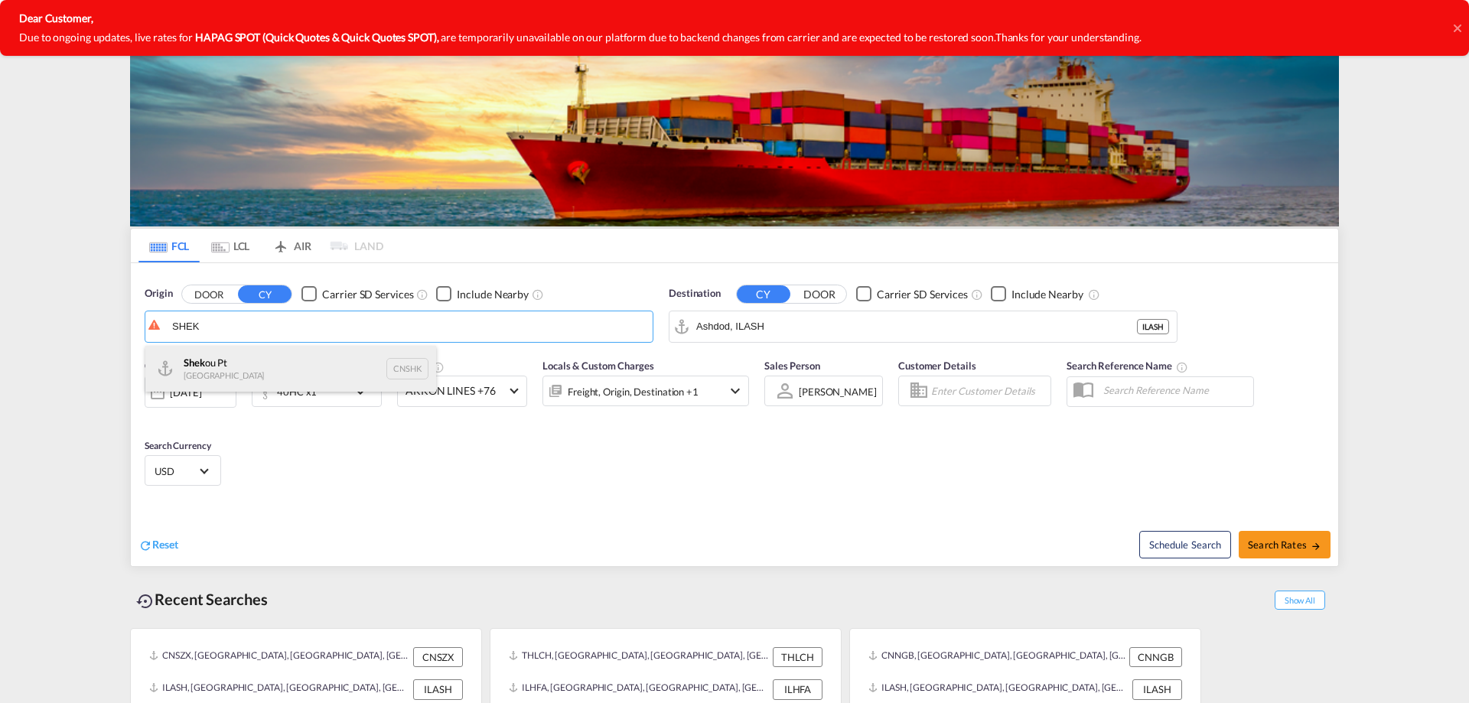
click at [303, 383] on div "Shek ou Pt China CNSHK" at bounding box center [290, 369] width 291 height 46
type input "Shekou Pt, CNSHK"
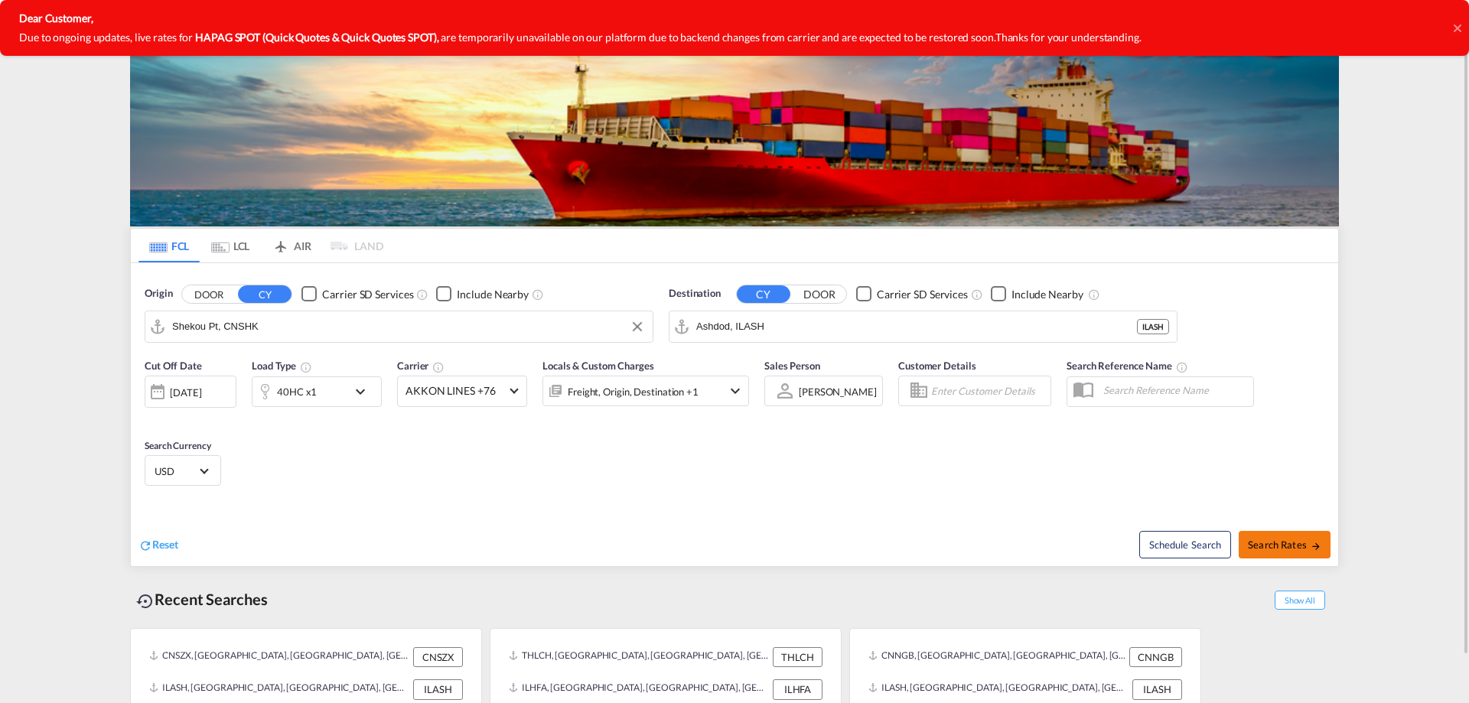
click at [1266, 539] on span "Search Rates" at bounding box center [1284, 545] width 73 height 12
type input "CNSHK to ILASH / 11 Sep 2025"
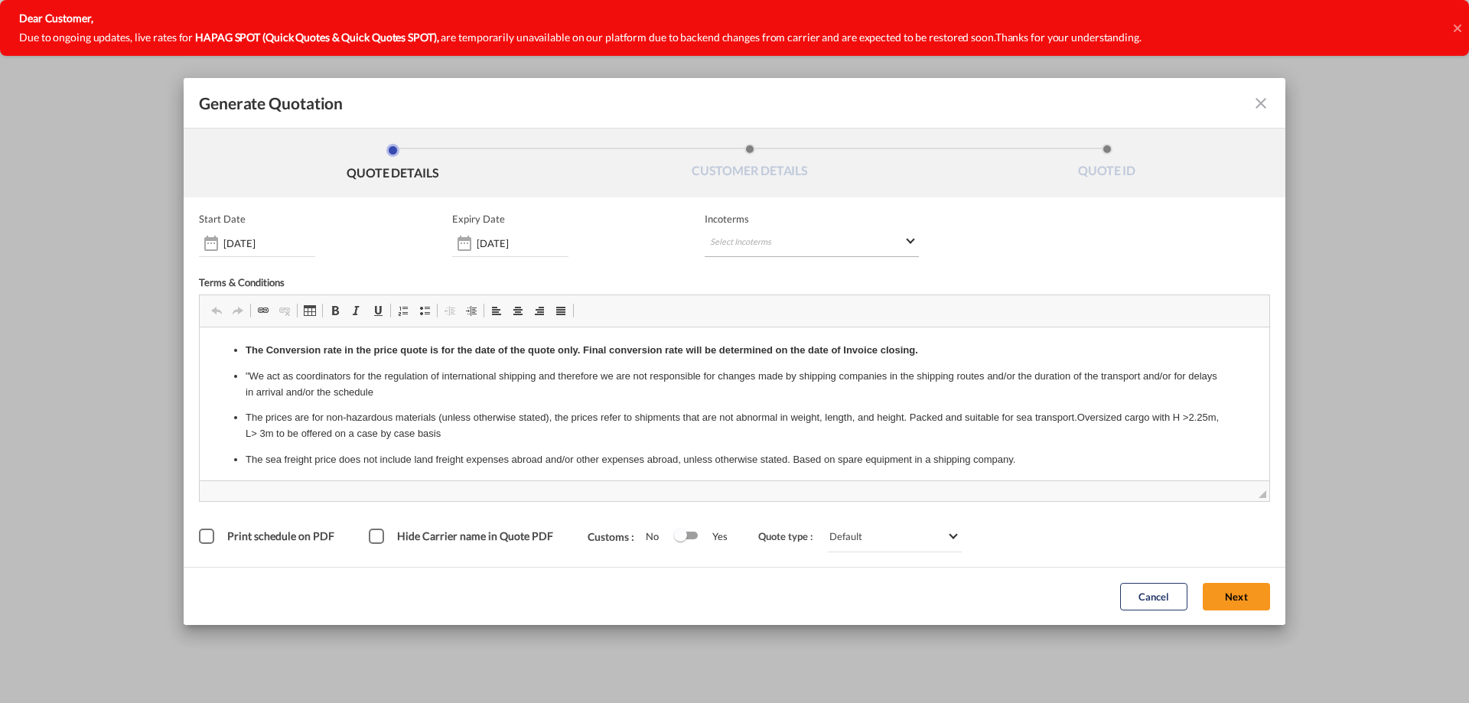
click at [758, 231] on md-select "Select Incoterms CIP - import Carriage and Insurance Paid to CIP - export Carri…" at bounding box center [812, 244] width 214 height 28
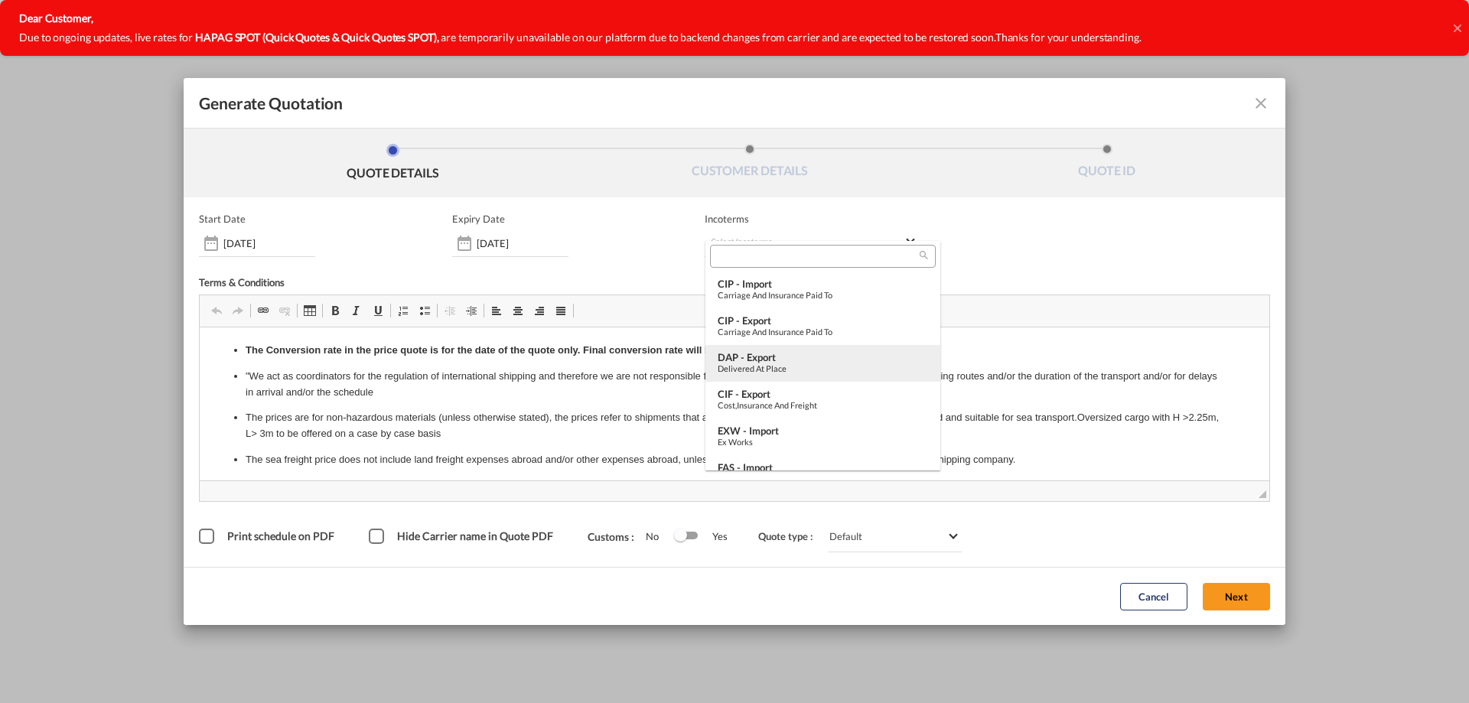
scroll to position [77, 0]
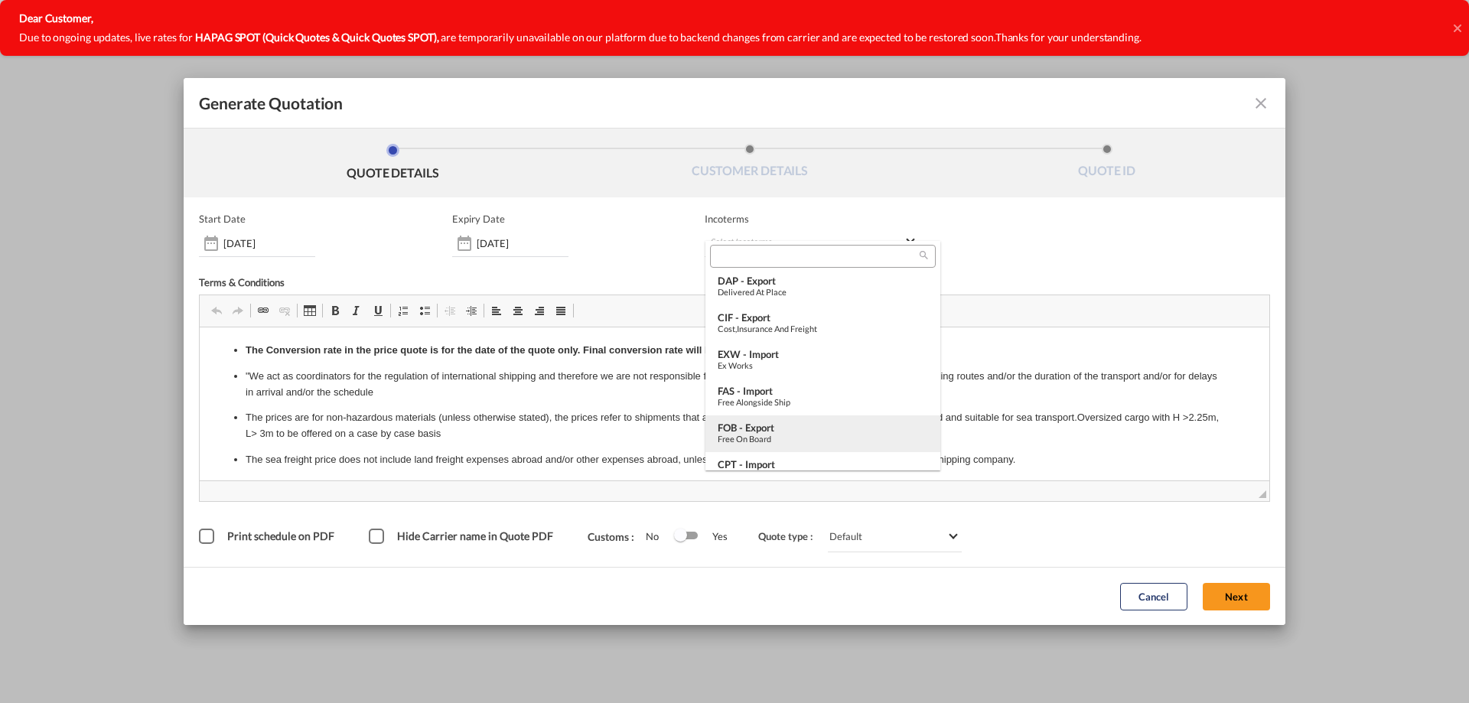
click at [787, 425] on div "FOB - export" at bounding box center [823, 428] width 210 height 12
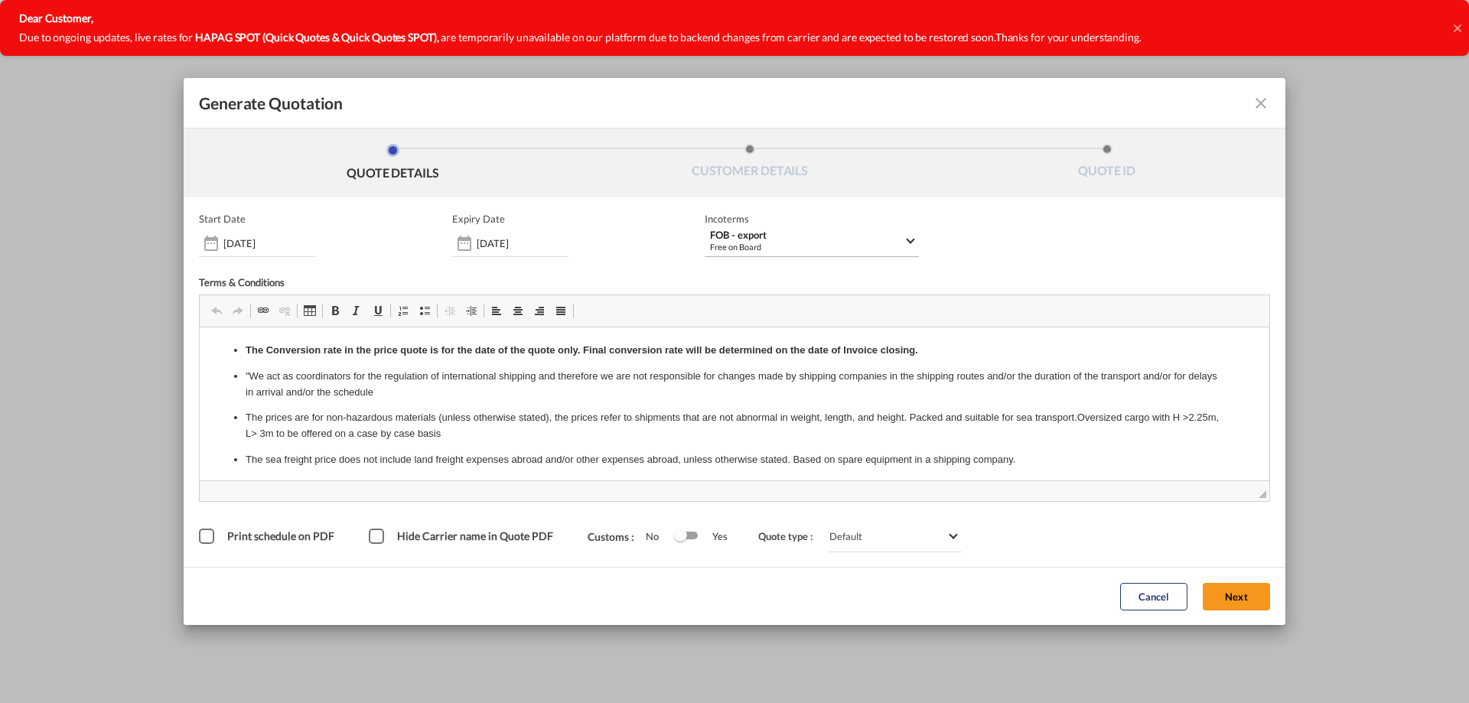
click at [894, 236] on div "FOB - export" at bounding box center [807, 235] width 194 height 11
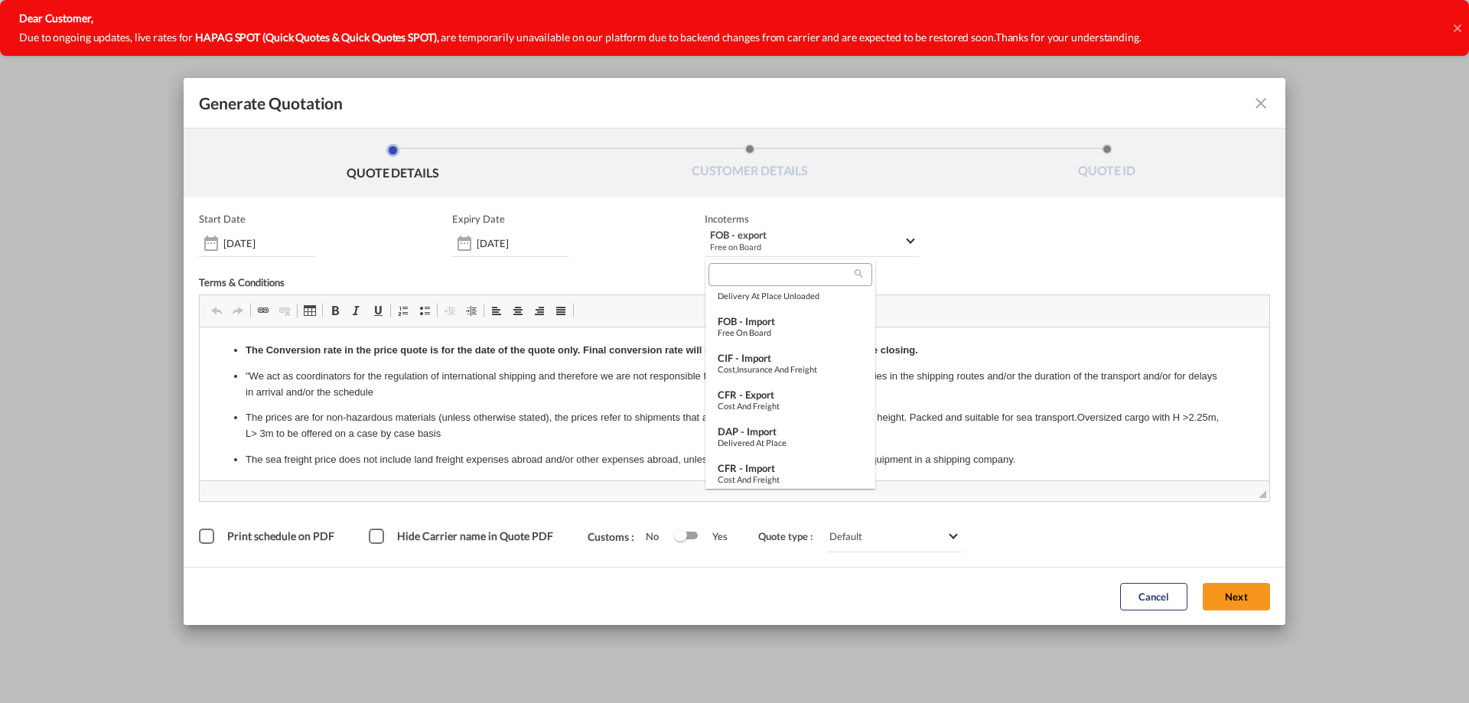
scroll to position [413, 0]
click at [778, 353] on md-option "FOB - import Free on Board" at bounding box center [791, 336] width 170 height 37
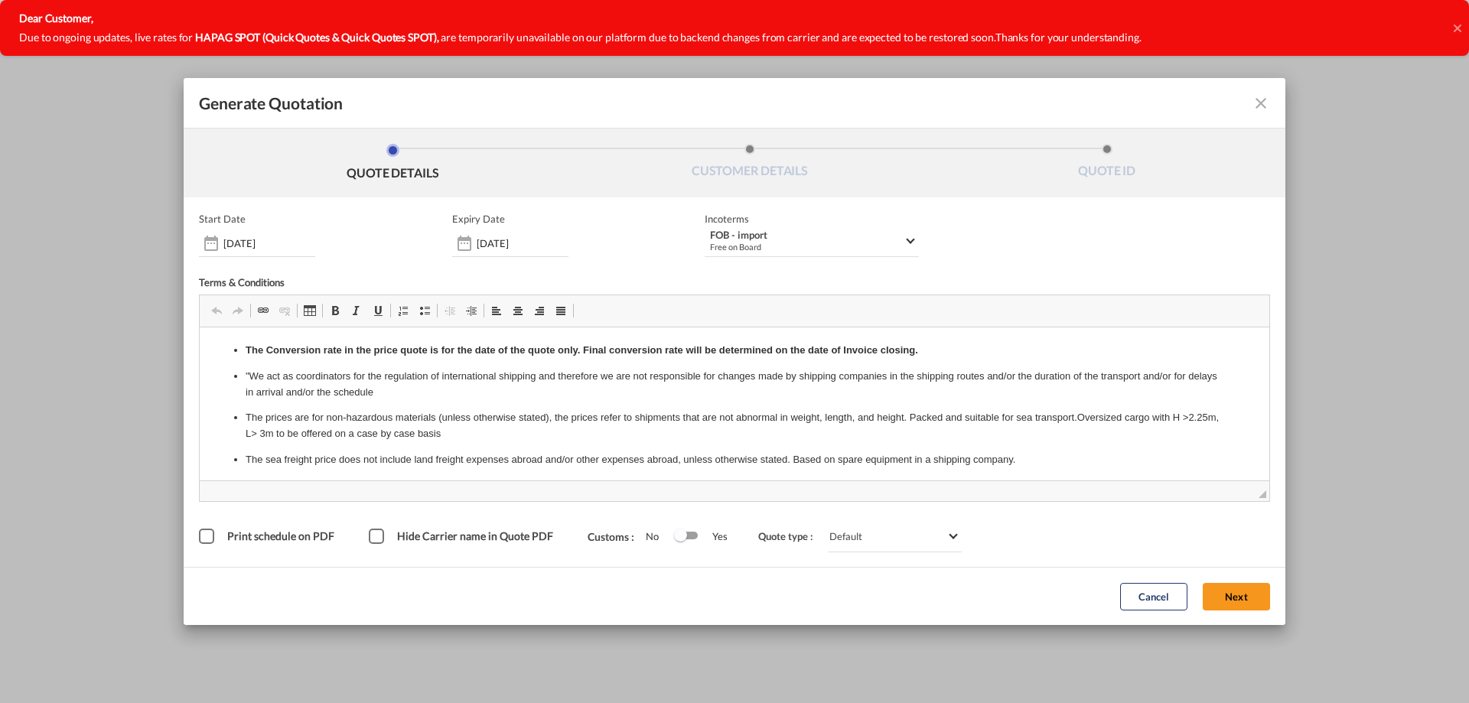
click at [1227, 578] on div "Cancel Next" at bounding box center [1195, 596] width 165 height 42
click at [1226, 597] on button "Next" at bounding box center [1236, 597] width 67 height 28
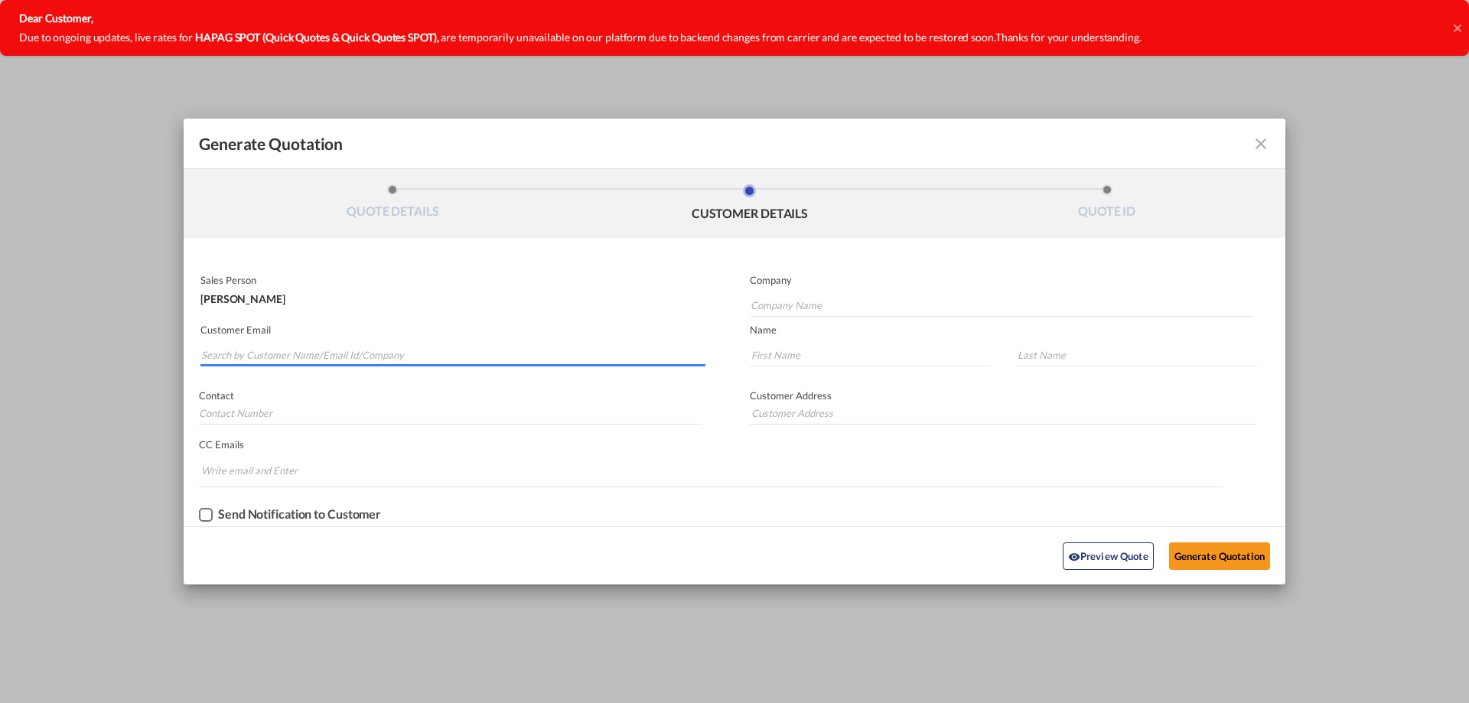
click at [400, 348] on input "Search by Customer Name/Email Id/Company" at bounding box center [453, 355] width 504 height 23
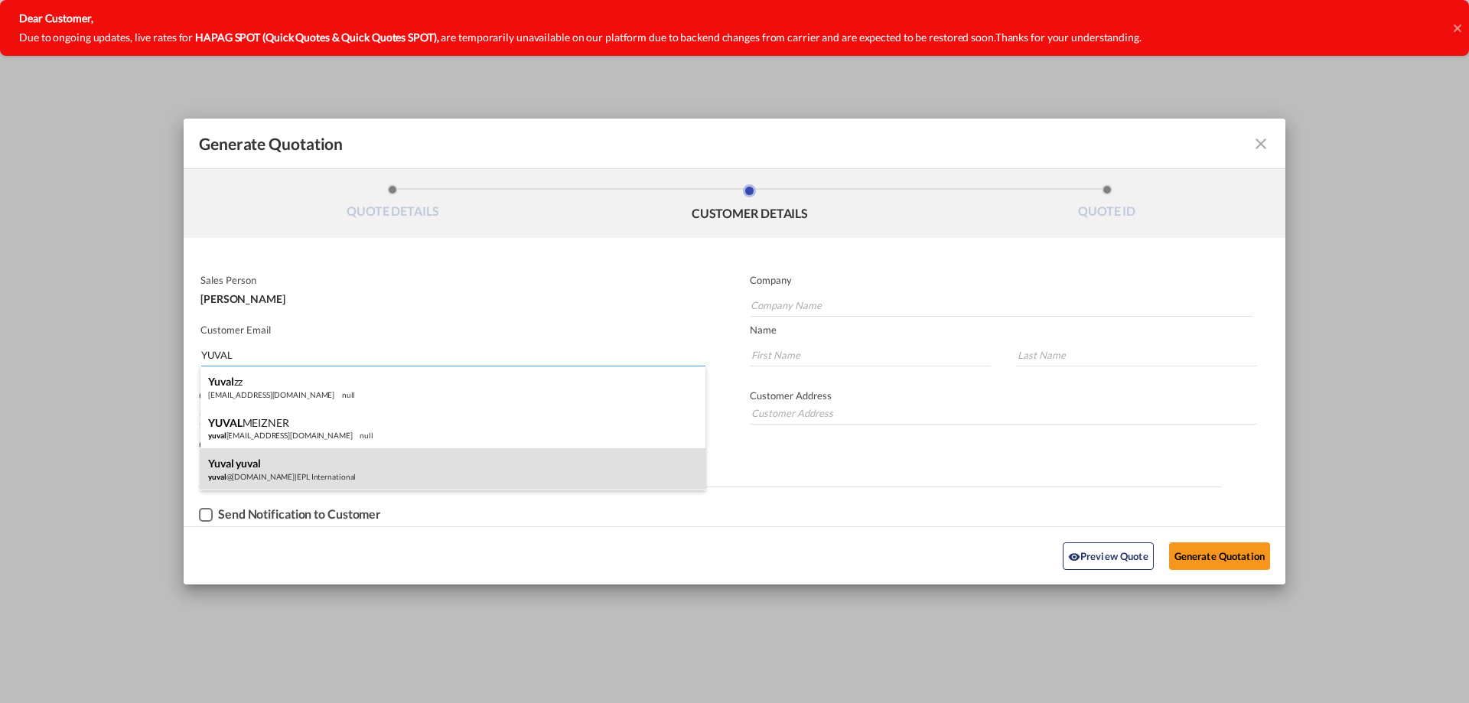
type input "YUVAL"
click at [318, 470] on div "yuval yuval yuval @eplisr.com | EPL International" at bounding box center [452, 468] width 505 height 41
type input "EPL International"
type input "yuval@eplisr.com"
type input "yuval"
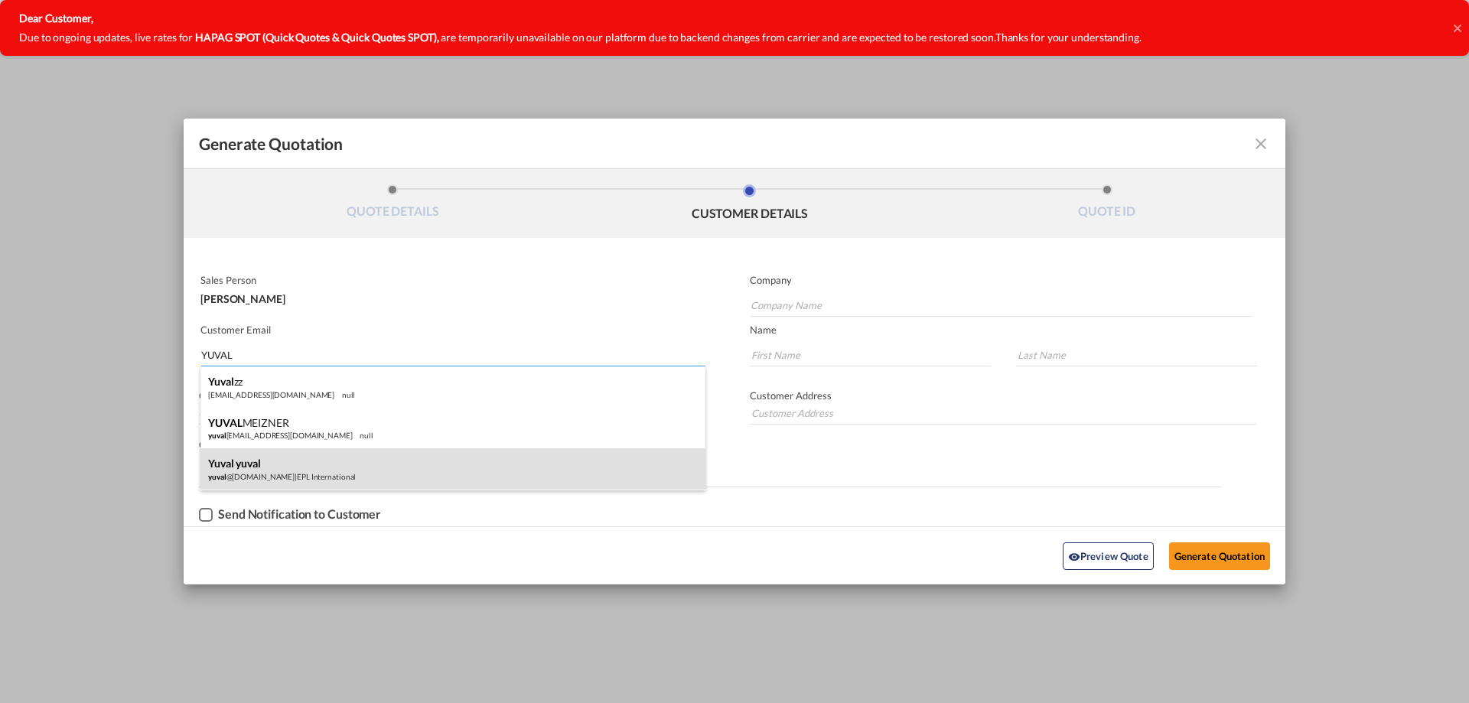
type input "yuval"
type input "0546841220"
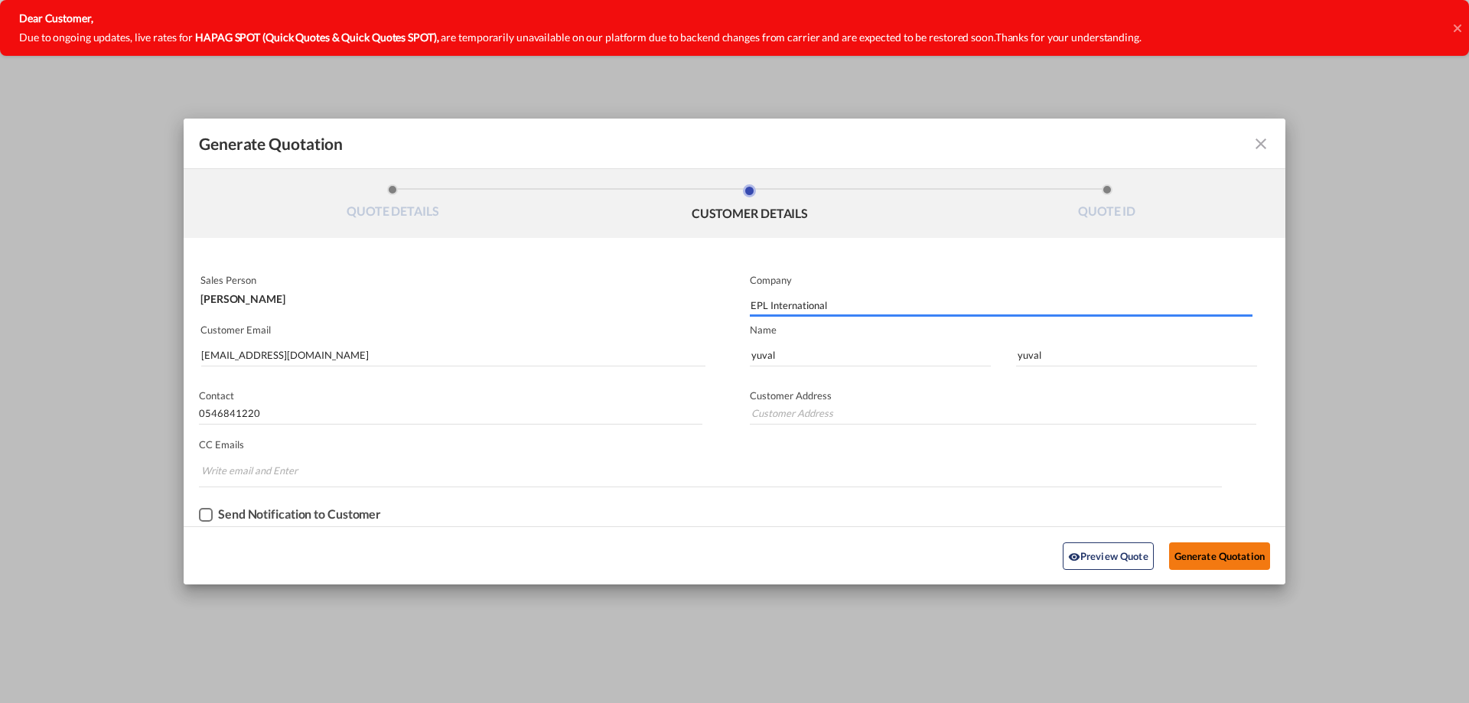
click at [1210, 552] on button "Generate Quotation" at bounding box center [1219, 557] width 101 height 28
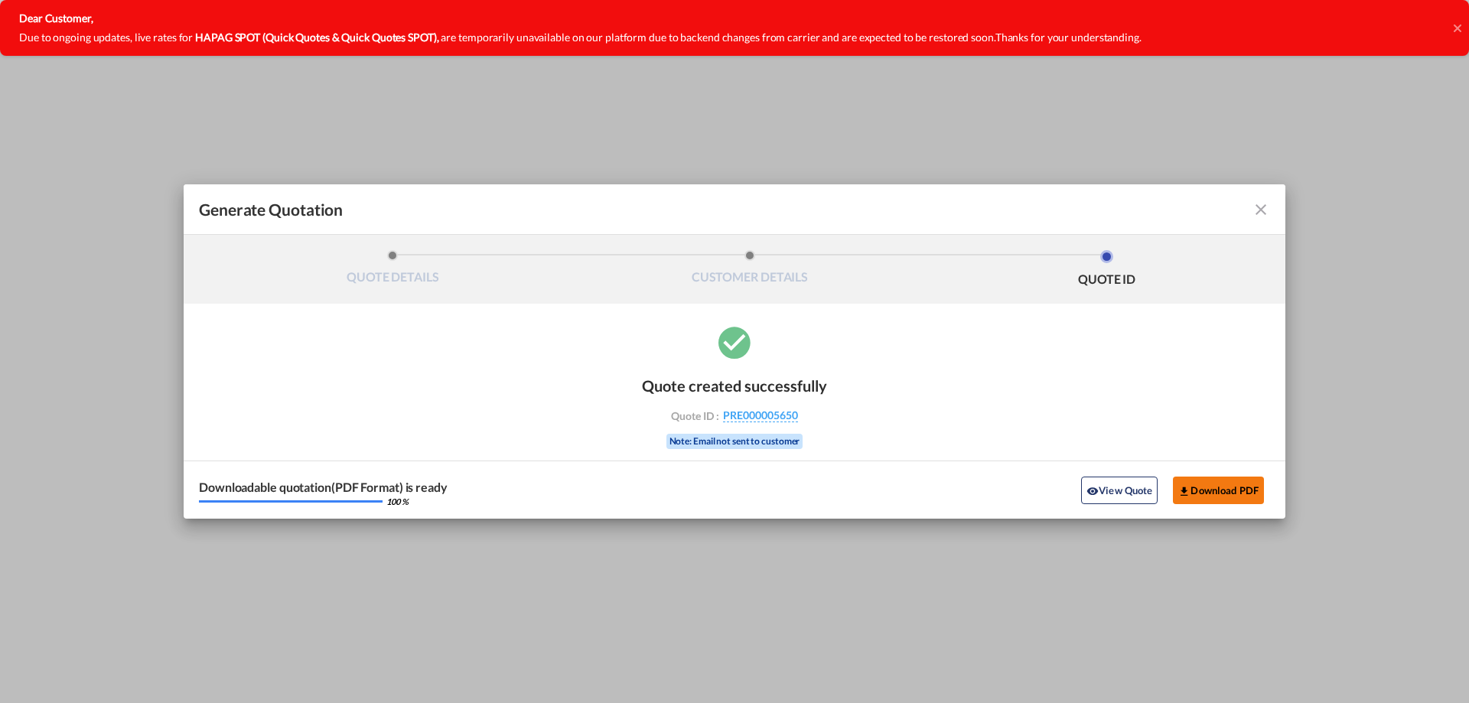
click at [1198, 484] on button "Download PDF" at bounding box center [1218, 491] width 91 height 28
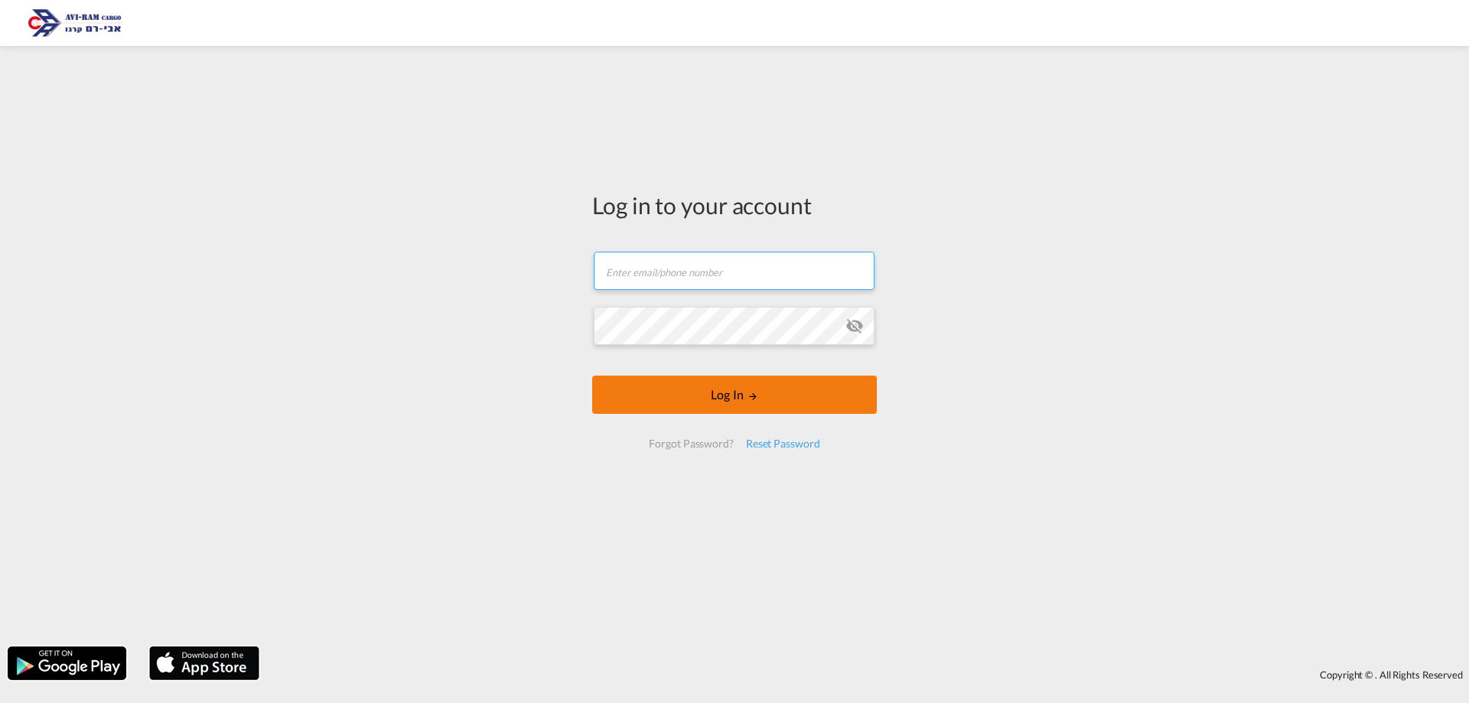
type input "[EMAIL_ADDRESS][DOMAIN_NAME]"
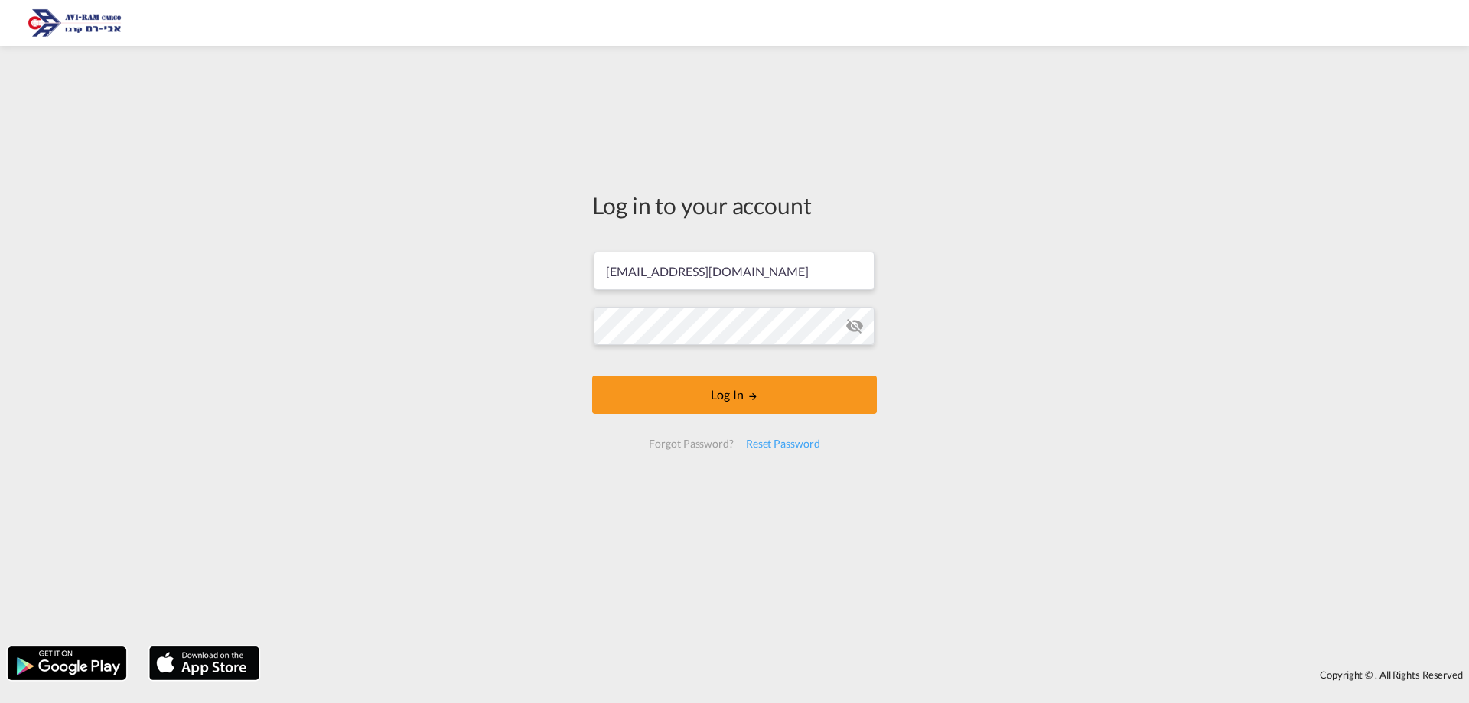
drag, startPoint x: 605, startPoint y: 396, endPoint x: 460, endPoint y: 426, distance: 148.4
click at [606, 396] on button "Log In" at bounding box center [734, 395] width 285 height 38
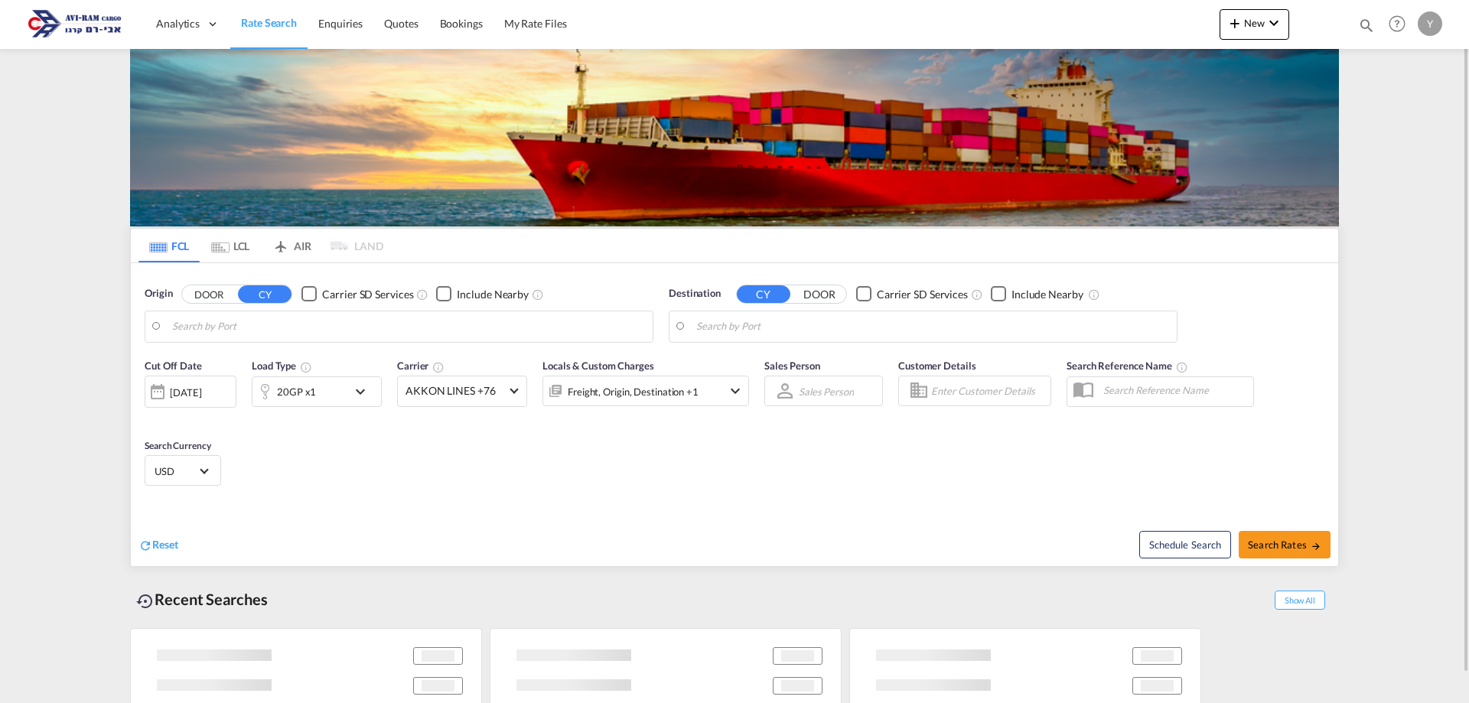
type input "Shekou Pt, CNSHK"
type input "Ashdod, ILASH"
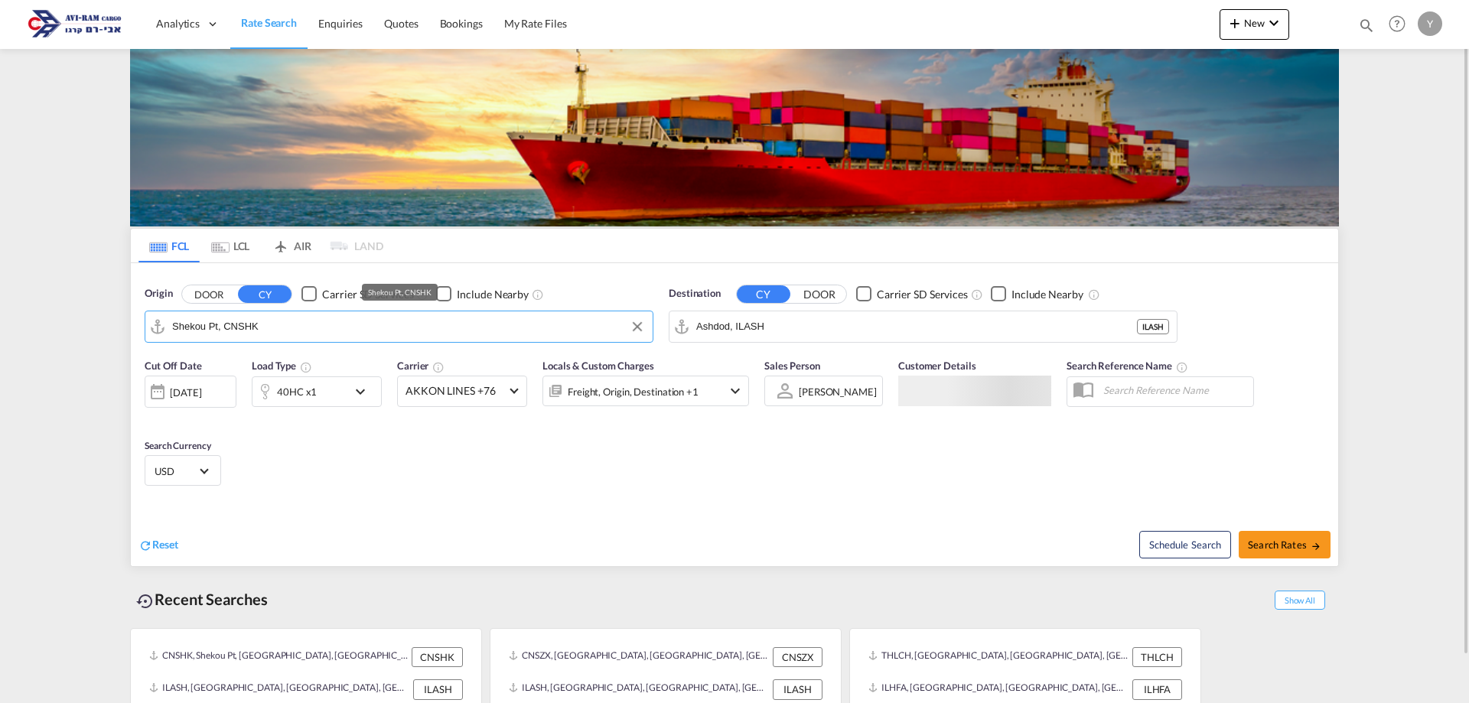
click at [291, 343] on md-autocomplete-wrap "Shekou Pt, CNSHK" at bounding box center [408, 330] width 473 height 31
click at [291, 331] on input "Shekou Pt, CNSHK" at bounding box center [408, 326] width 473 height 23
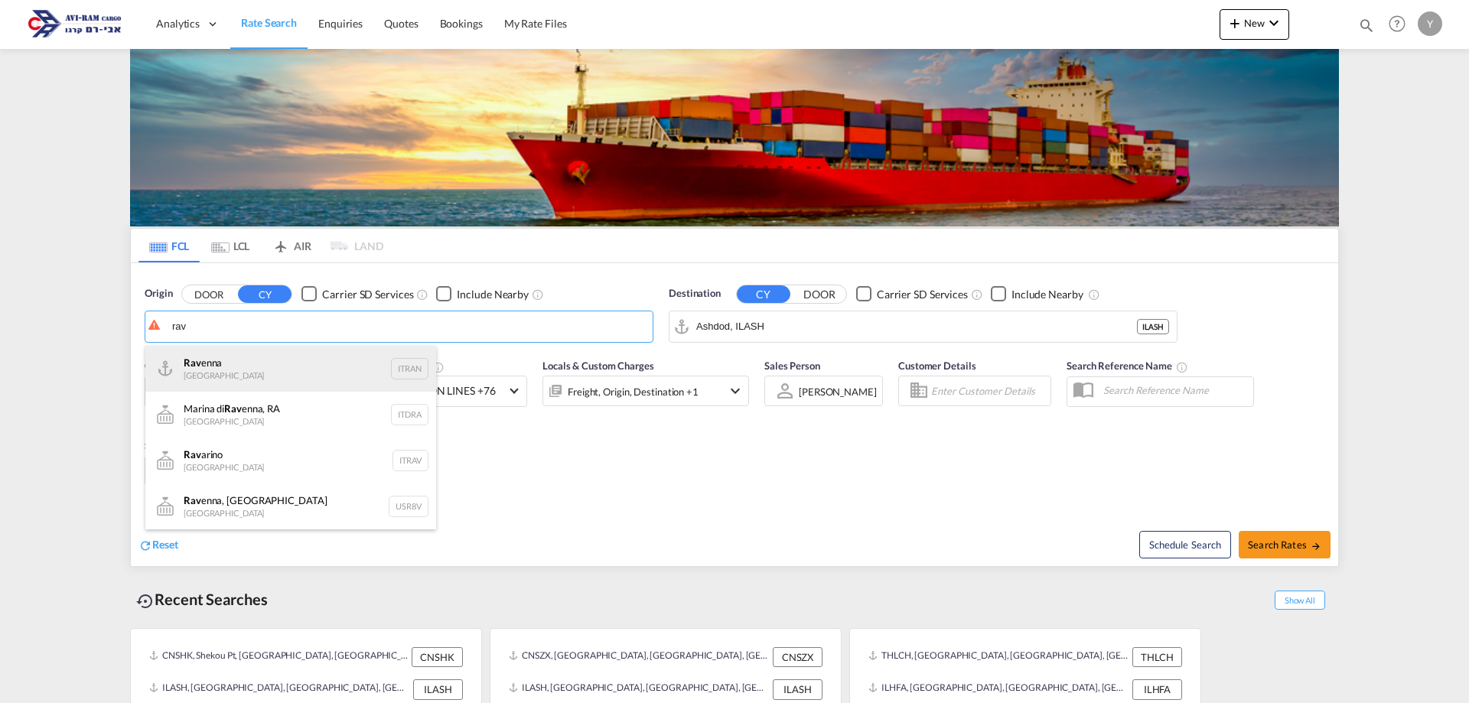
click at [254, 379] on div "Rav enna [GEOGRAPHIC_DATA] ITRAN" at bounding box center [290, 369] width 291 height 46
type input "[GEOGRAPHIC_DATA], ITRAN"
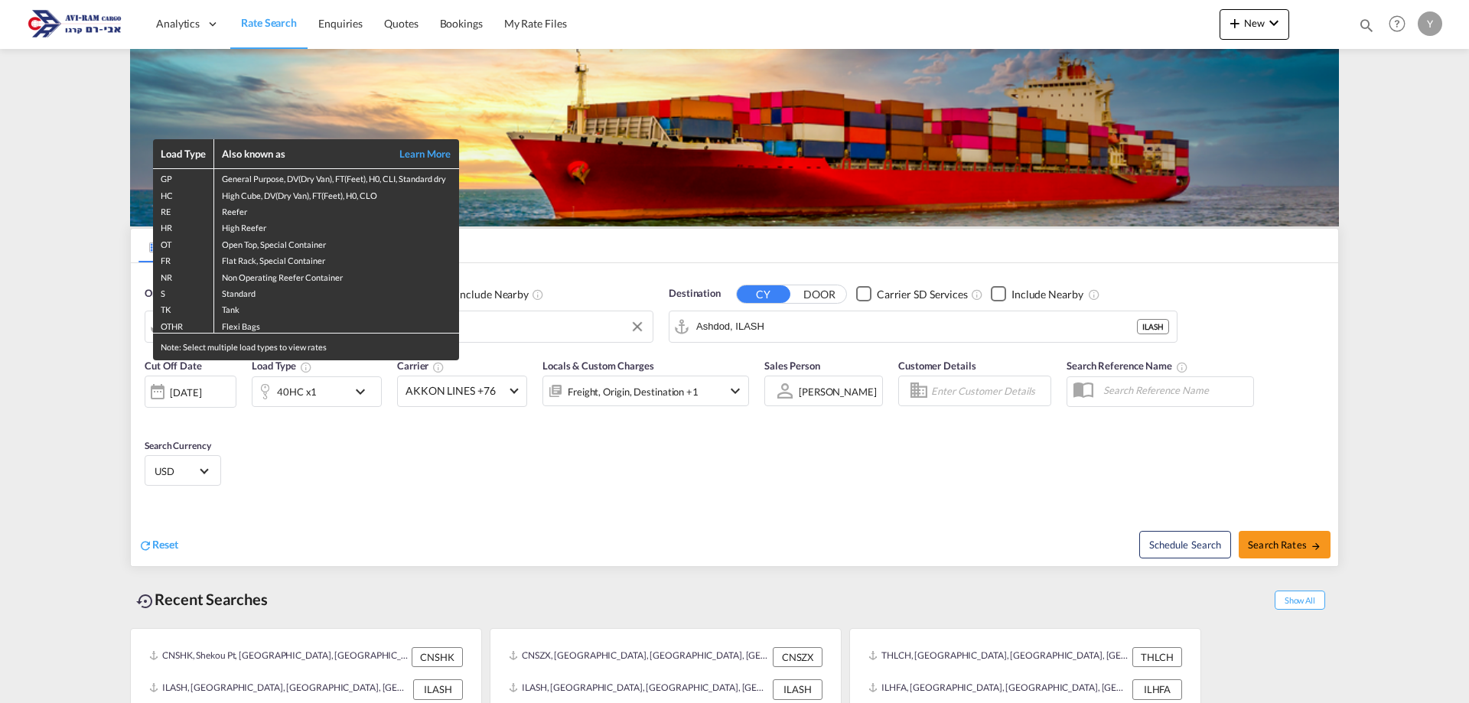
click at [562, 434] on div "Load Type Also known as Learn More GP General Purpose, DV(Dry Van), FT(Feet), H…" at bounding box center [734, 351] width 1469 height 703
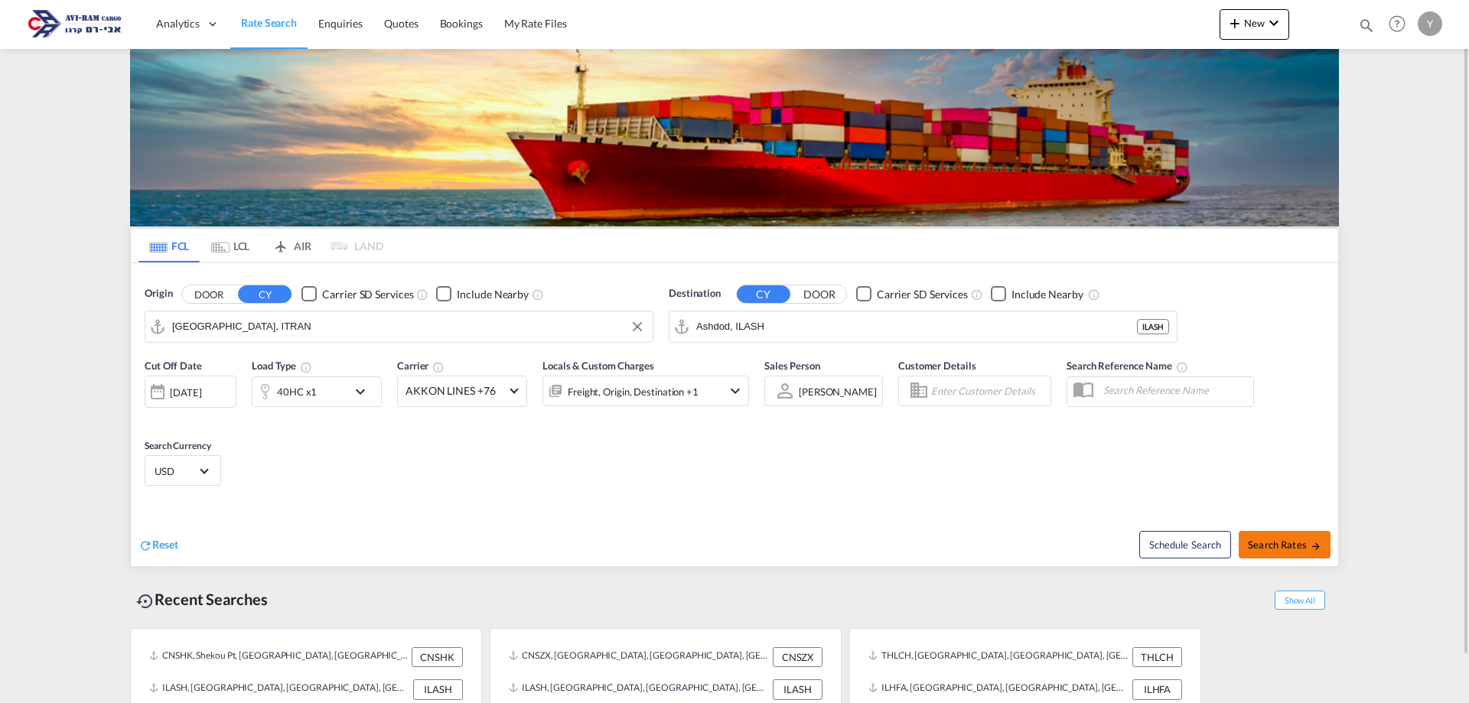
click at [1281, 536] on button "Search Rates" at bounding box center [1285, 545] width 92 height 28
type input "ITRAN to ILASH / [DATE]"
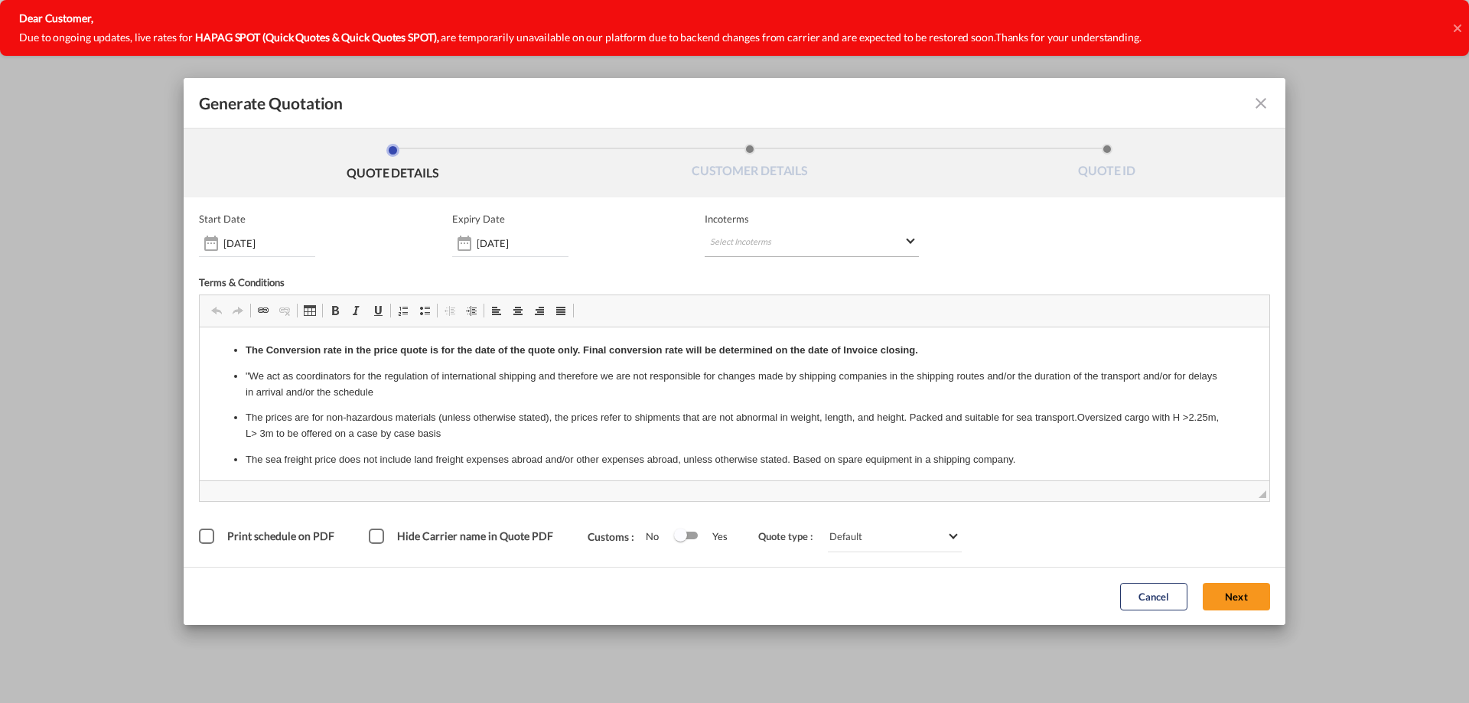
click at [732, 242] on md-select "Select Incoterms" at bounding box center [812, 244] width 214 height 28
click at [786, 447] on div "EXW - import" at bounding box center [802, 449] width 145 height 12
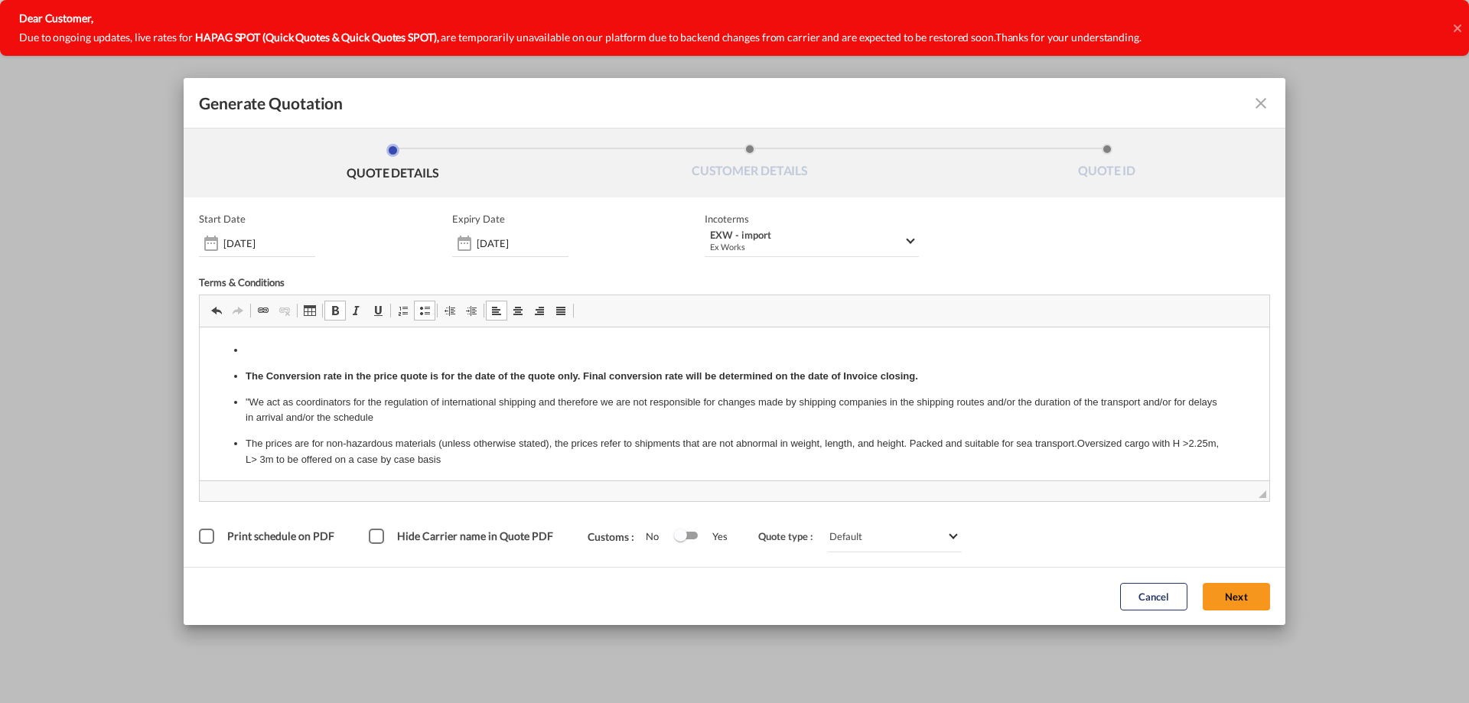
click at [246, 344] on p "Editor, editor2" at bounding box center [735, 351] width 978 height 16
drag, startPoint x: 472, startPoint y: 351, endPoint x: 370, endPoint y: 351, distance: 101.8
click at [370, 351] on p "Vgm if our care e 50/ctVgm if our care e 50/ct" at bounding box center [735, 351] width 978 height 16
click at [427, 354] on p "Vgm if our care e 50/ctVg" at bounding box center [735, 351] width 978 height 16
click at [1215, 605] on button "Next" at bounding box center [1236, 597] width 67 height 28
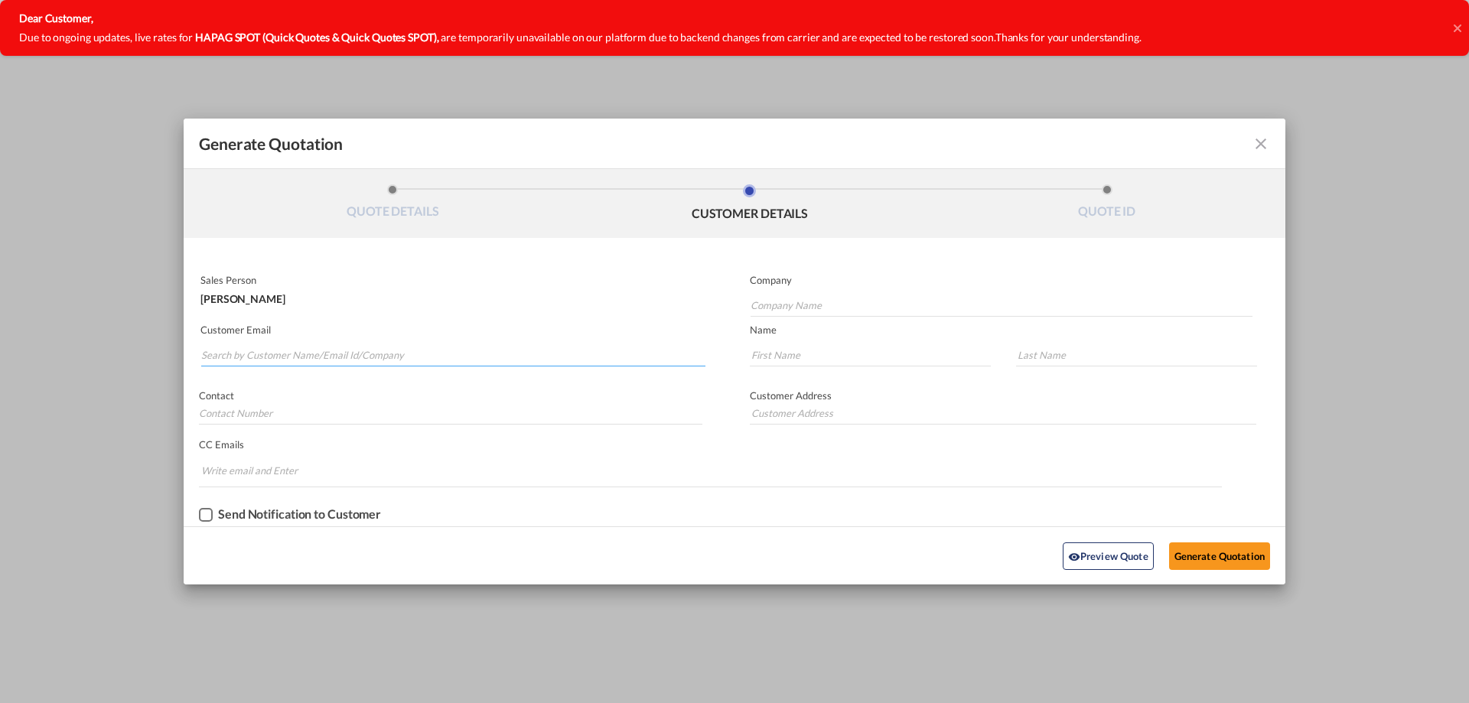
click at [371, 347] on input "Search by Customer Name/Email Id/Company" at bounding box center [453, 355] width 504 height 23
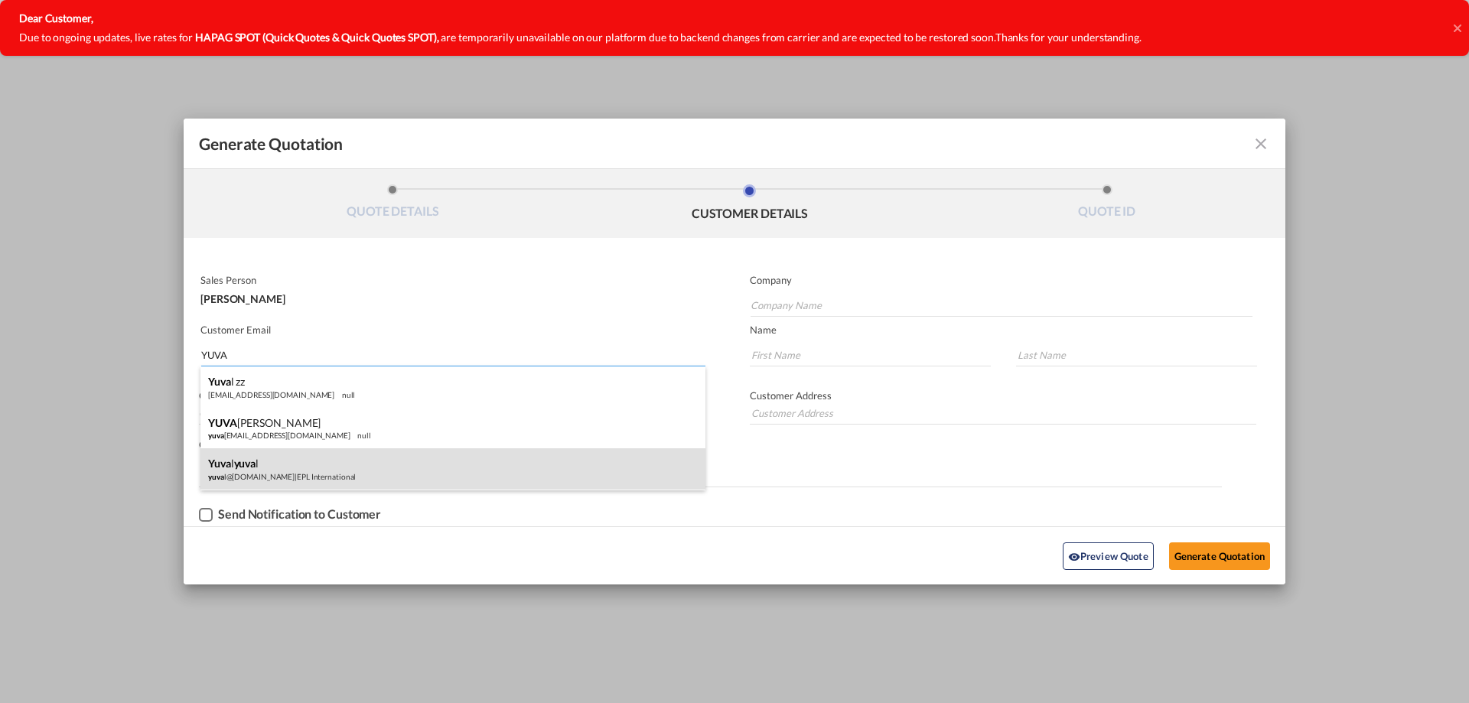
type input "YUVA"
click at [298, 468] on div "yuva l yuva l yuva l@[DOMAIN_NAME] | EPL International" at bounding box center [452, 468] width 505 height 41
type input "EPL International"
type input "[EMAIL_ADDRESS][DOMAIN_NAME]"
type input "yuval"
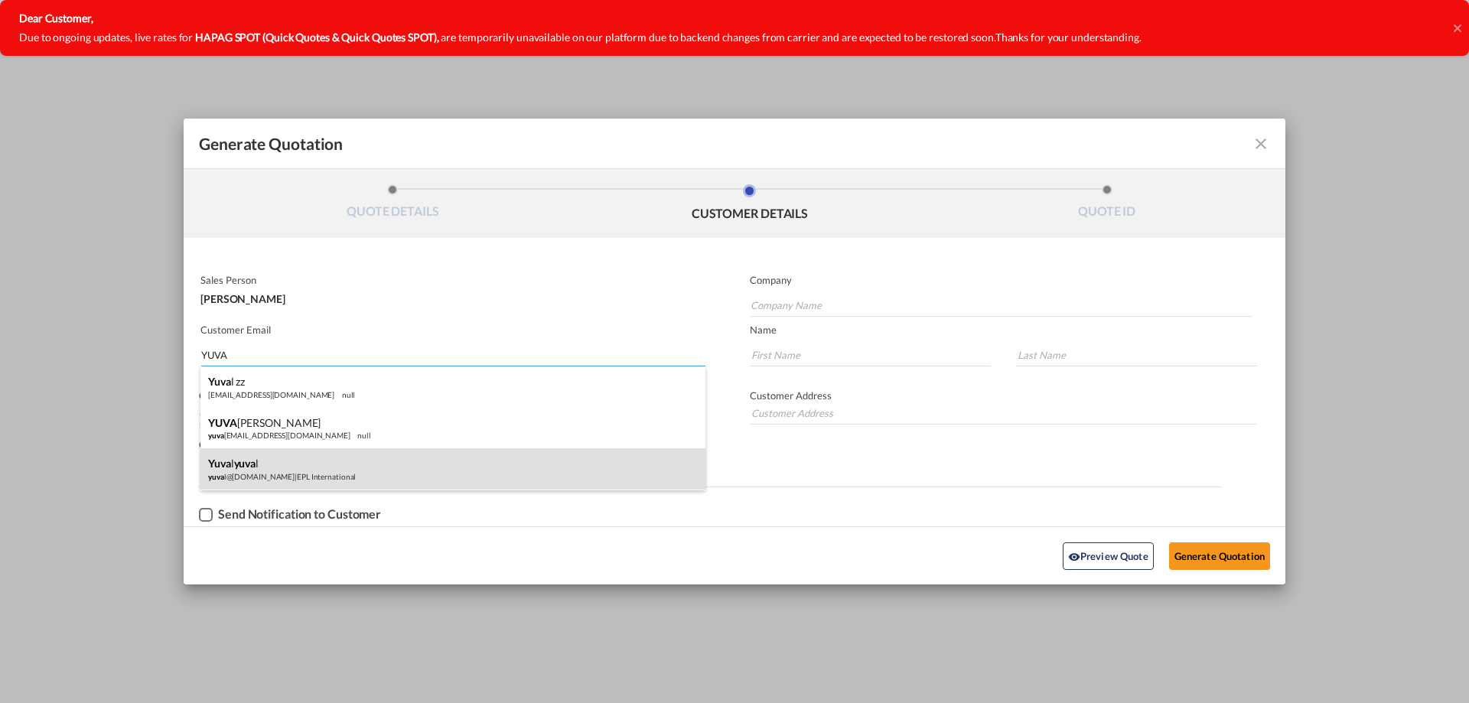
type input "yuval"
type input "0546841220"
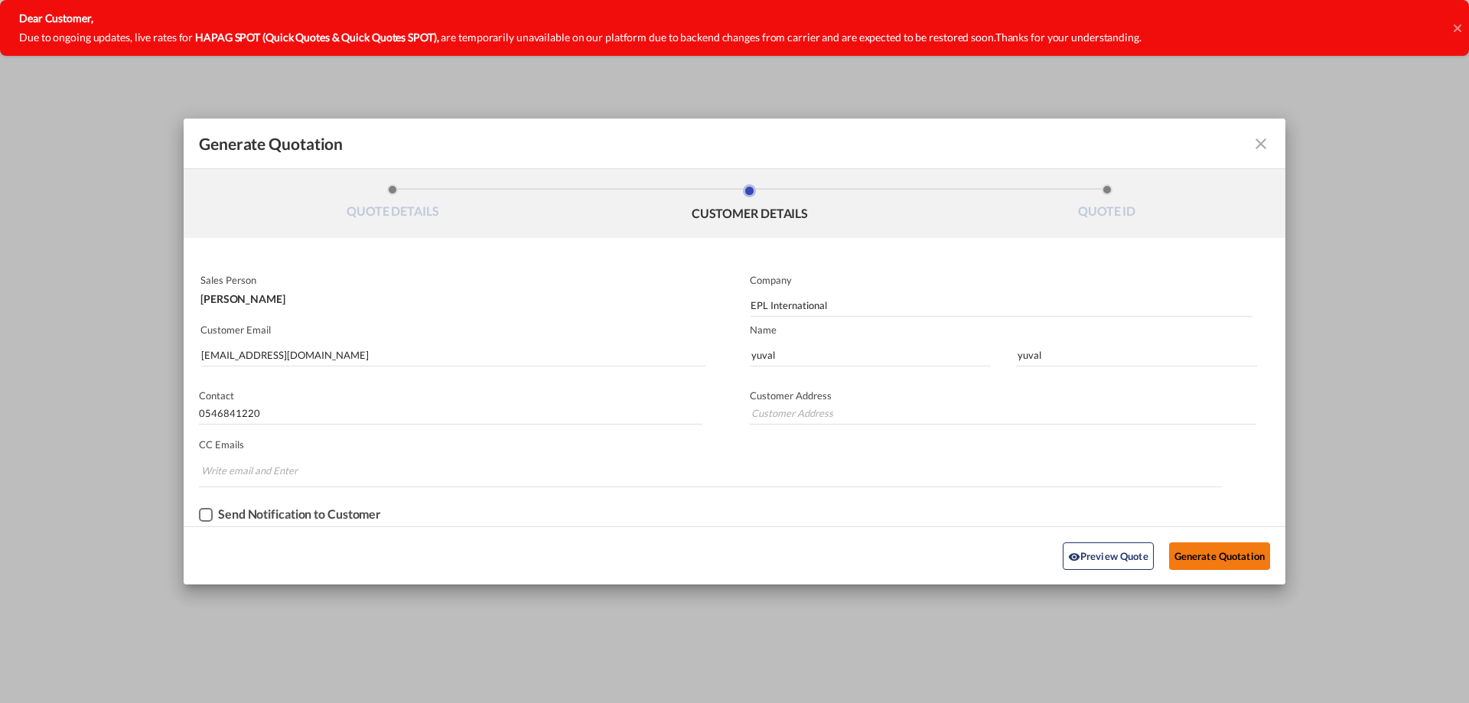
click at [1227, 555] on button "Generate Quotation" at bounding box center [1219, 557] width 101 height 28
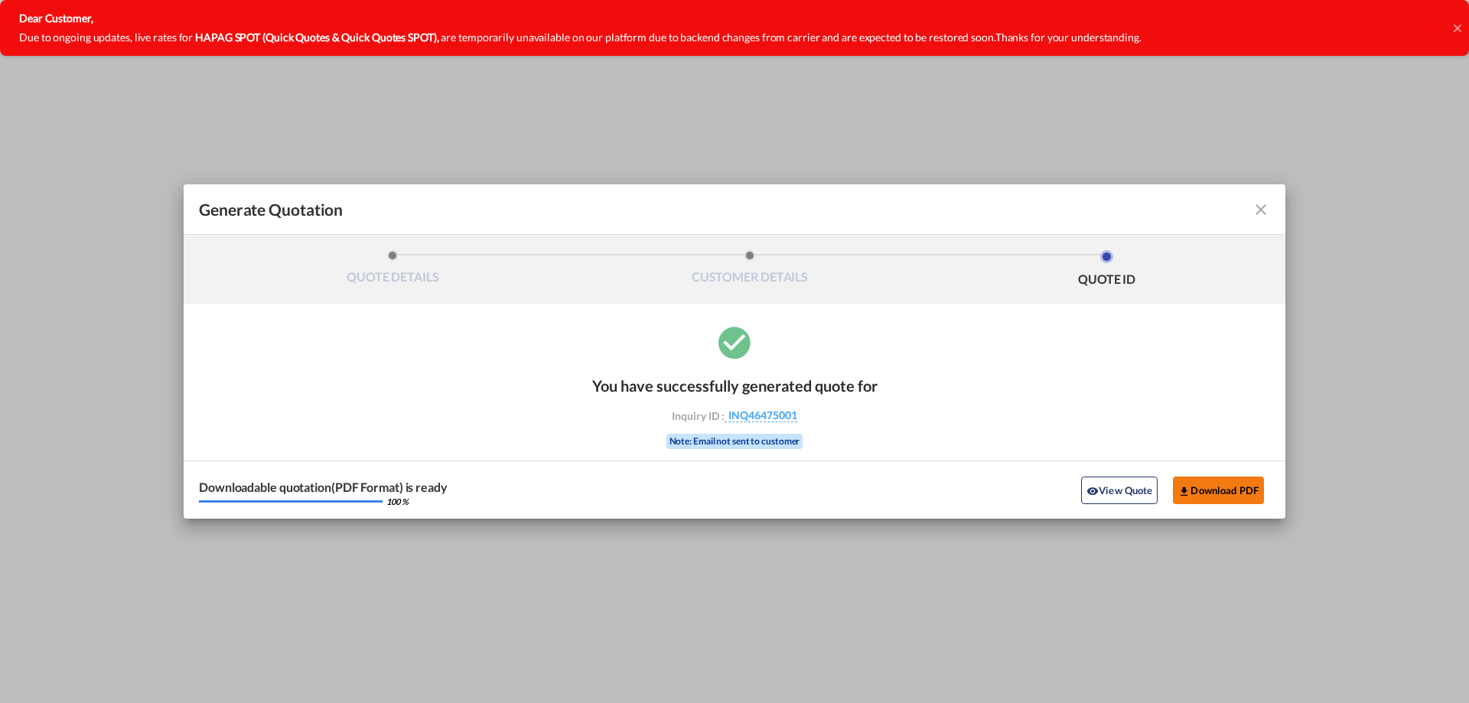
click at [1249, 487] on button "Download PDF" at bounding box center [1218, 491] width 91 height 28
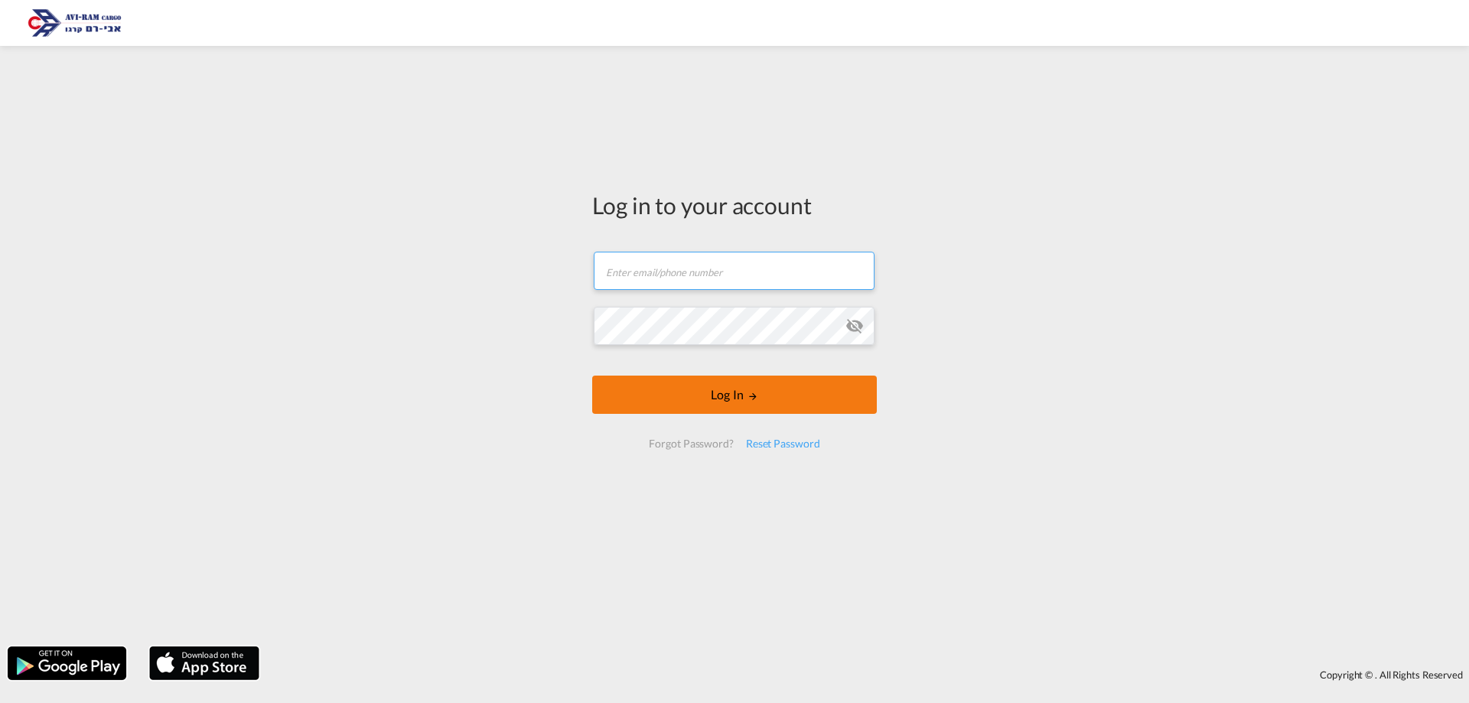
type input "[EMAIL_ADDRESS][DOMAIN_NAME]"
click at [696, 393] on button "Log In" at bounding box center [734, 395] width 285 height 38
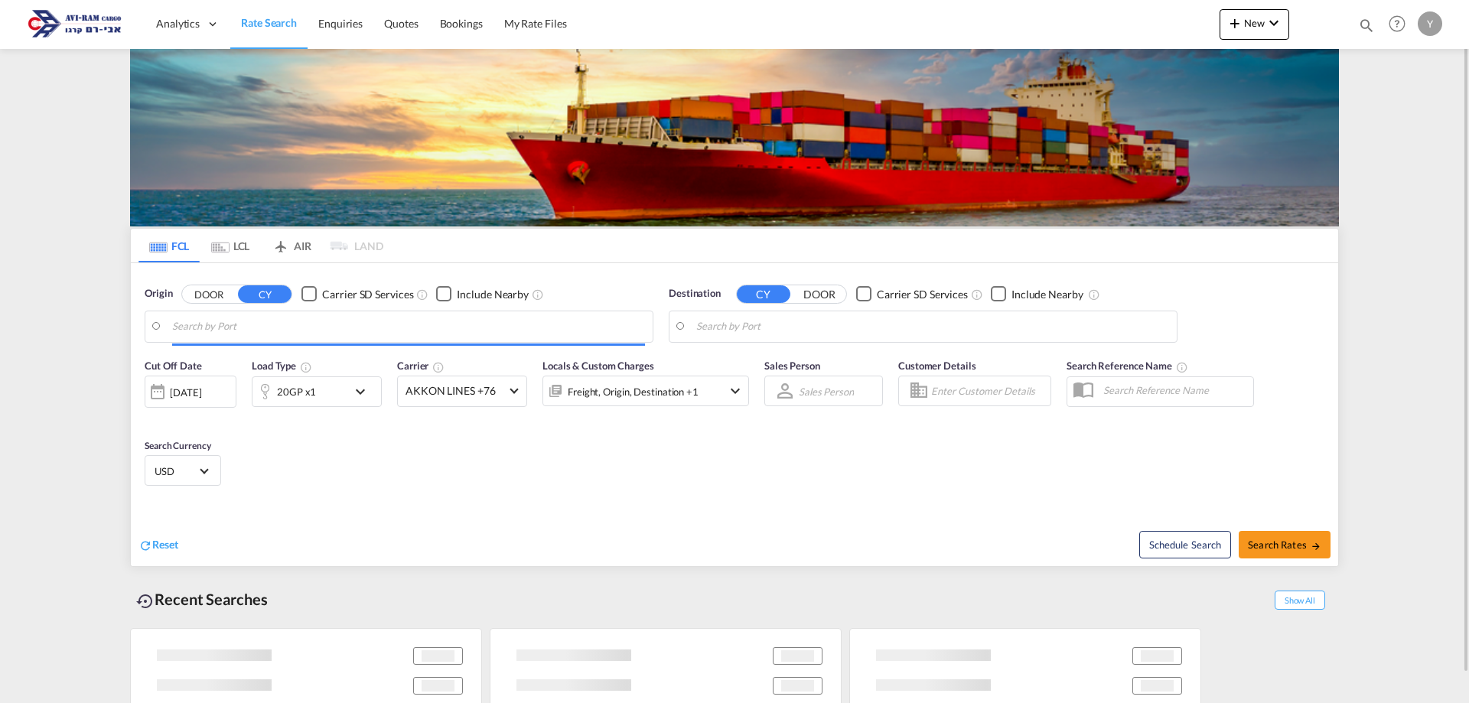
type input "[GEOGRAPHIC_DATA], ITRAN"
type input "Ashdod, ILASH"
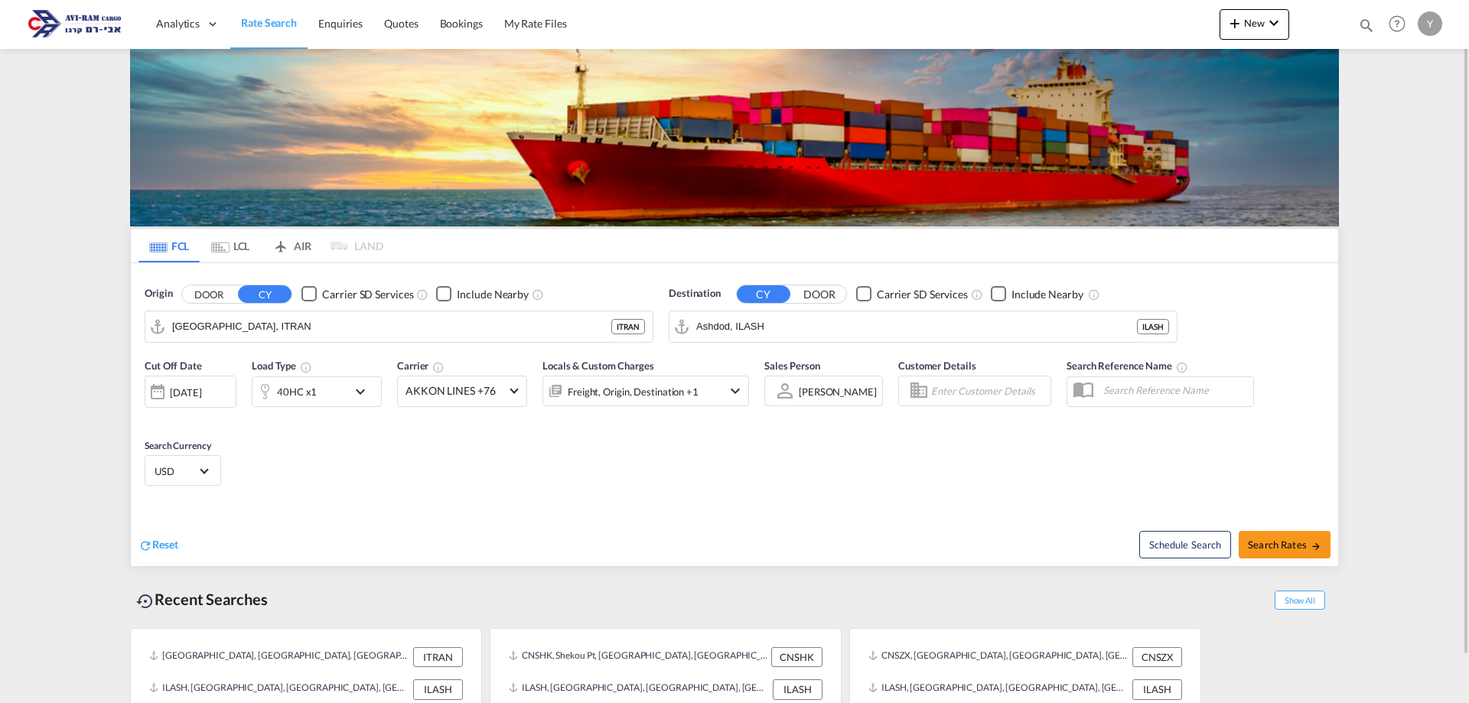
click at [230, 249] on md-tab-item "LCL" at bounding box center [230, 246] width 61 height 34
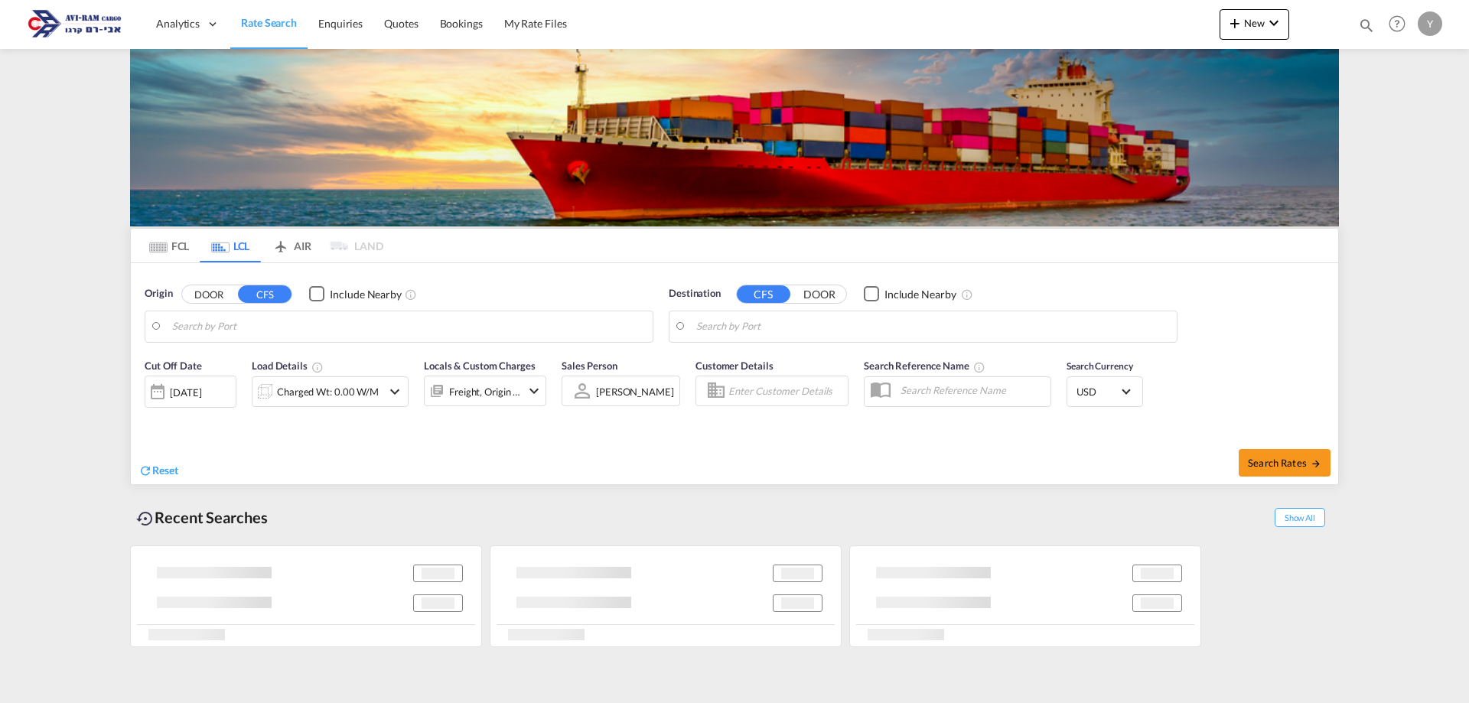
click at [246, 321] on input "Search by Port" at bounding box center [408, 326] width 473 height 23
type input "Piraeus, GRPIR"
type input "Ashdod, ILASH"
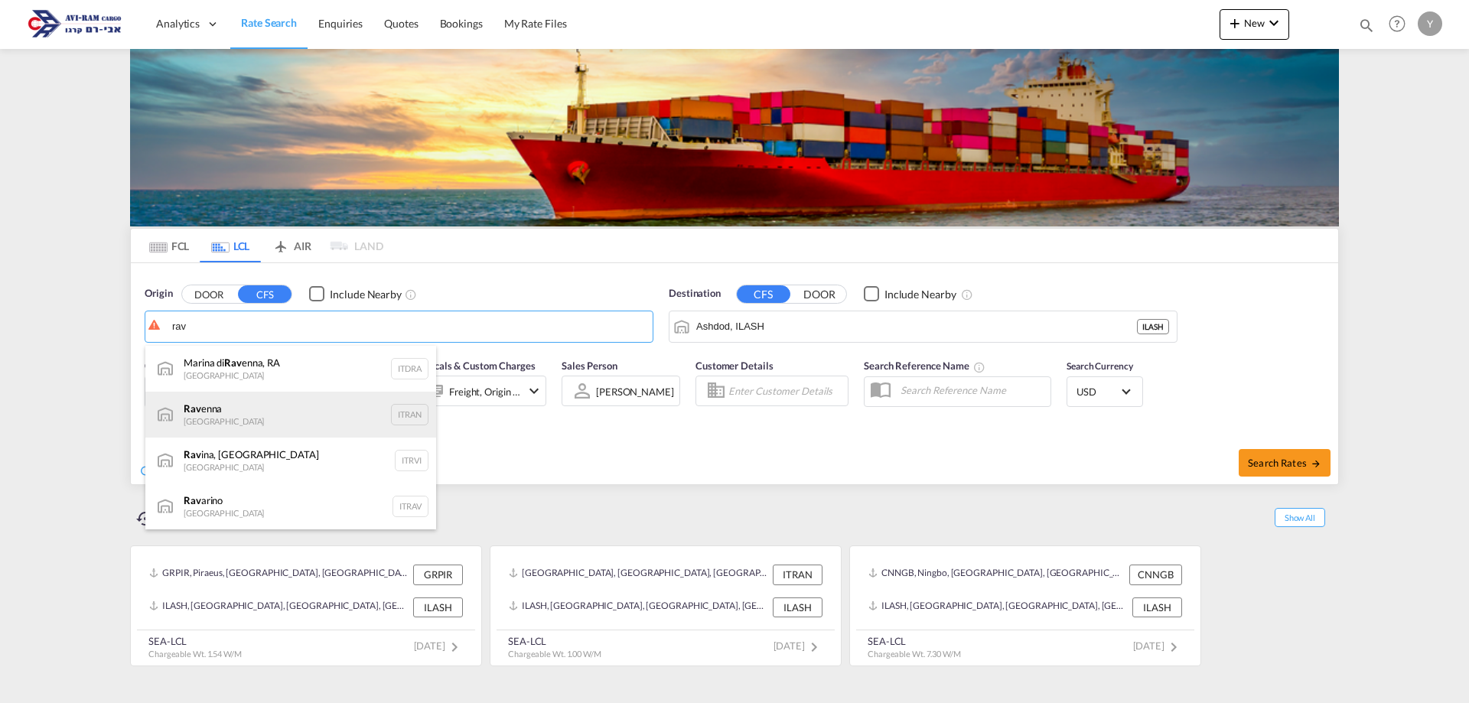
click at [281, 422] on div "Rav enna Italy ITRAN" at bounding box center [290, 415] width 291 height 46
type input "[GEOGRAPHIC_DATA], ITRAN"
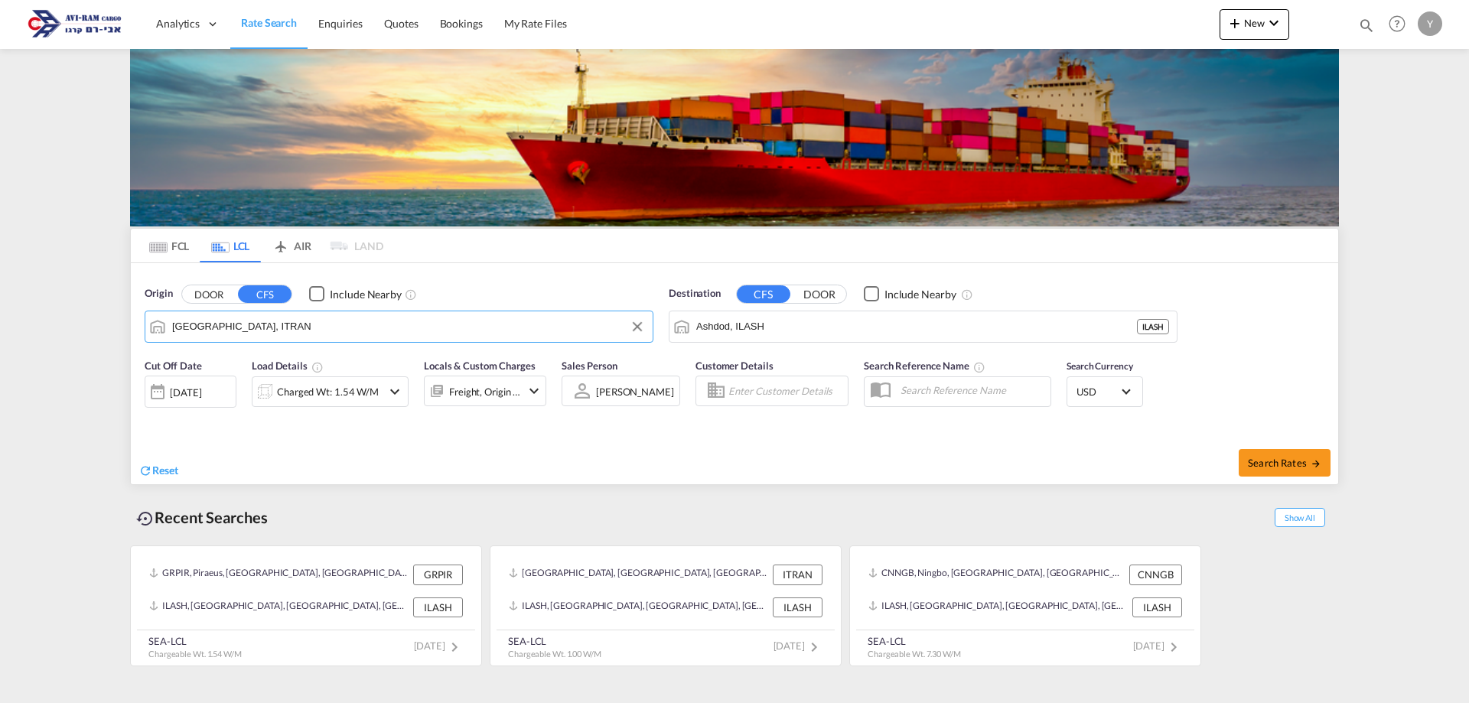
click at [381, 383] on div "Charged Wt: 1.54 W/M" at bounding box center [317, 391] width 129 height 31
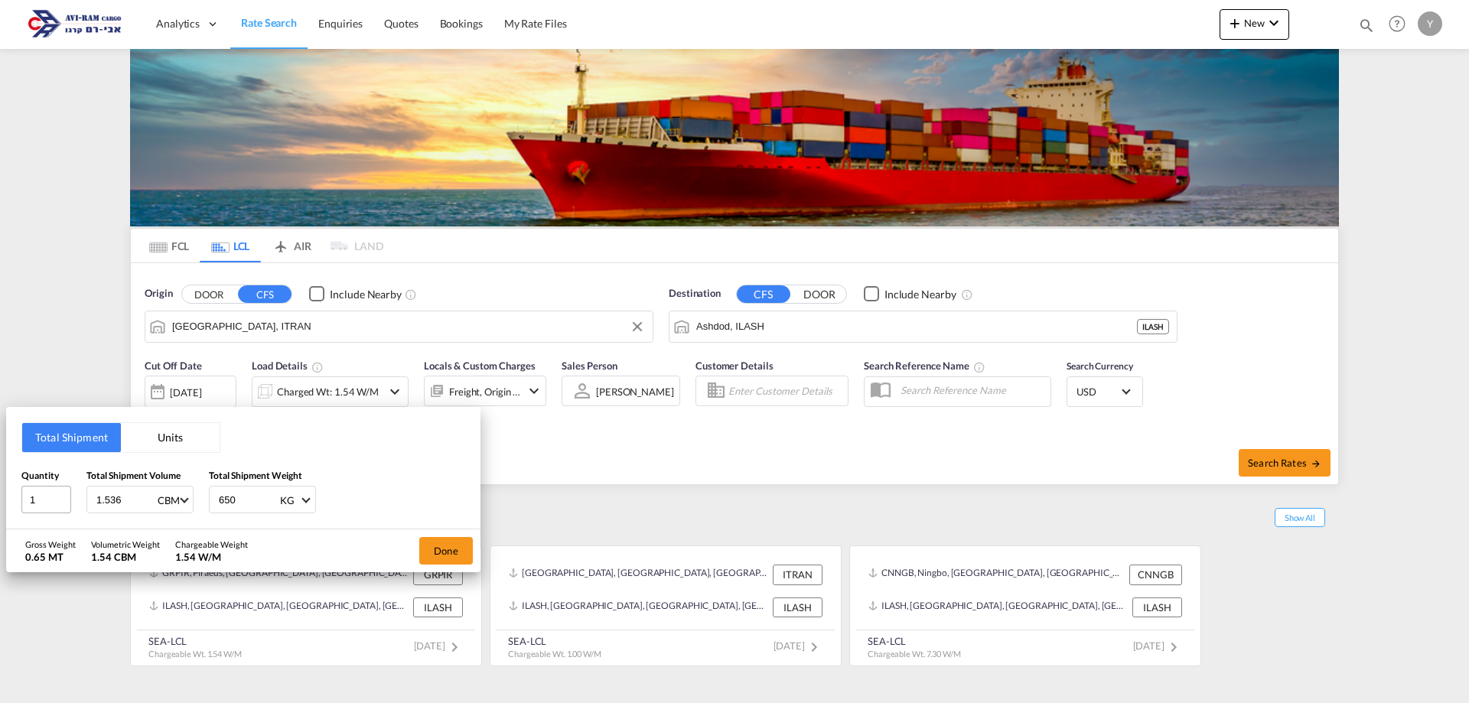
drag, startPoint x: 109, startPoint y: 504, endPoint x: 61, endPoint y: 513, distance: 49.1
click at [61, 513] on div "Quantity 1 Total Shipment Volume 1.536 CBM CBM CFT Total Shipment Weight 650 KG…" at bounding box center [243, 491] width 444 height 46
drag, startPoint x: 258, startPoint y: 502, endPoint x: 188, endPoint y: 517, distance: 71.3
click at [188, 517] on div "Total Shipment Units Quantity 1 Total Shipment Volume 1.536 CBM CBM CFT Total S…" at bounding box center [243, 468] width 474 height 122
type input "4600"
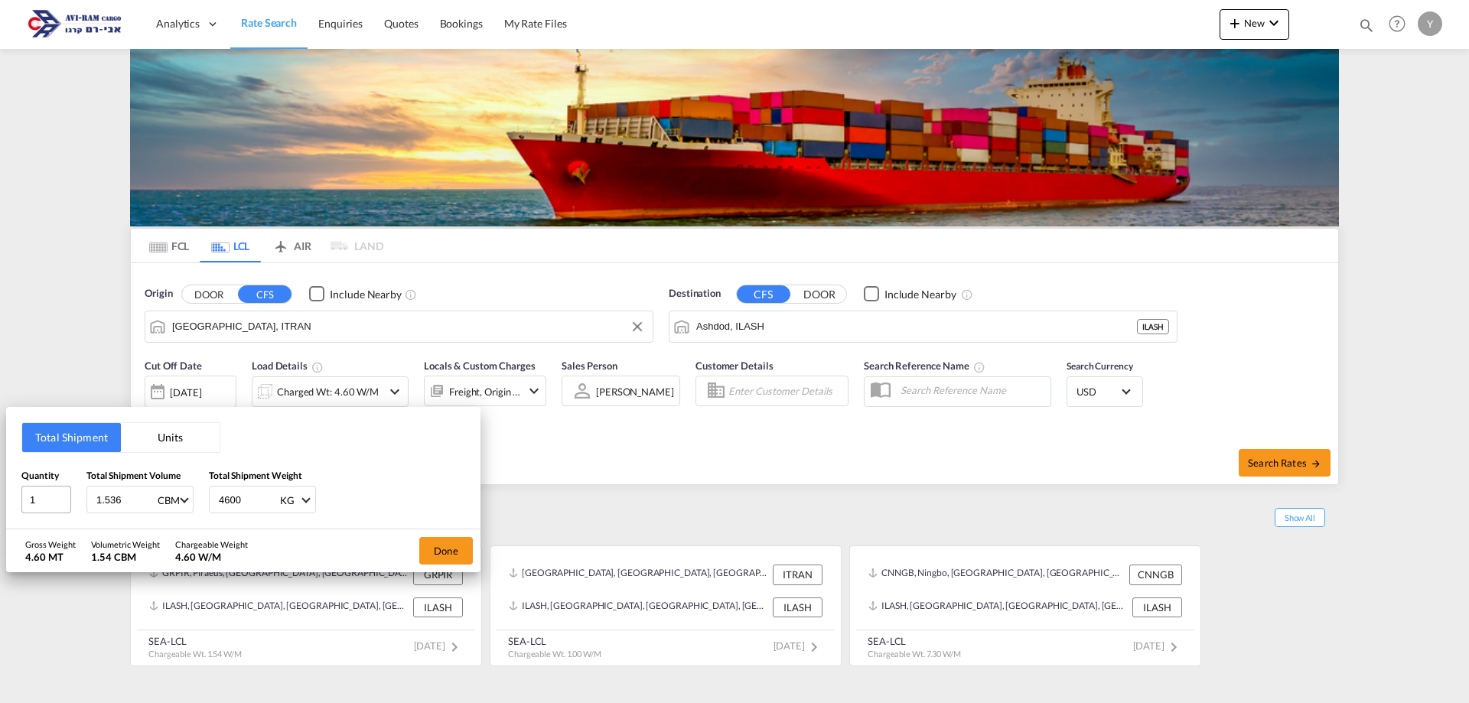
drag, startPoint x: 141, startPoint y: 503, endPoint x: 61, endPoint y: 513, distance: 80.3
click at [61, 513] on div "Quantity 1 Total Shipment Volume 1.536 CBM CBM CFT Total Shipment Weight 4600 K…" at bounding box center [243, 491] width 444 height 46
type input "10.5"
click at [438, 556] on button "Done" at bounding box center [446, 551] width 54 height 28
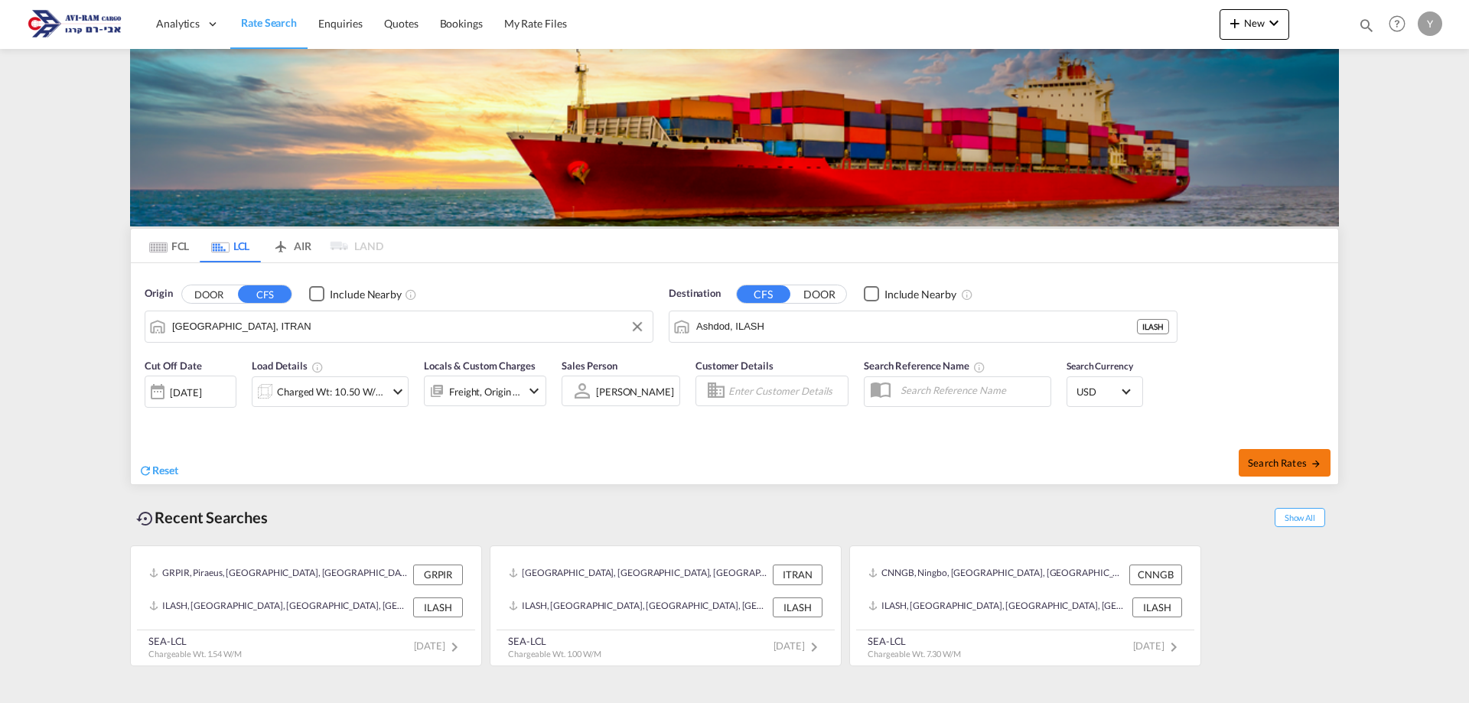
click at [1276, 463] on span "Search Rates" at bounding box center [1284, 463] width 73 height 12
type input "ITRAN to ILASH / [DATE]"
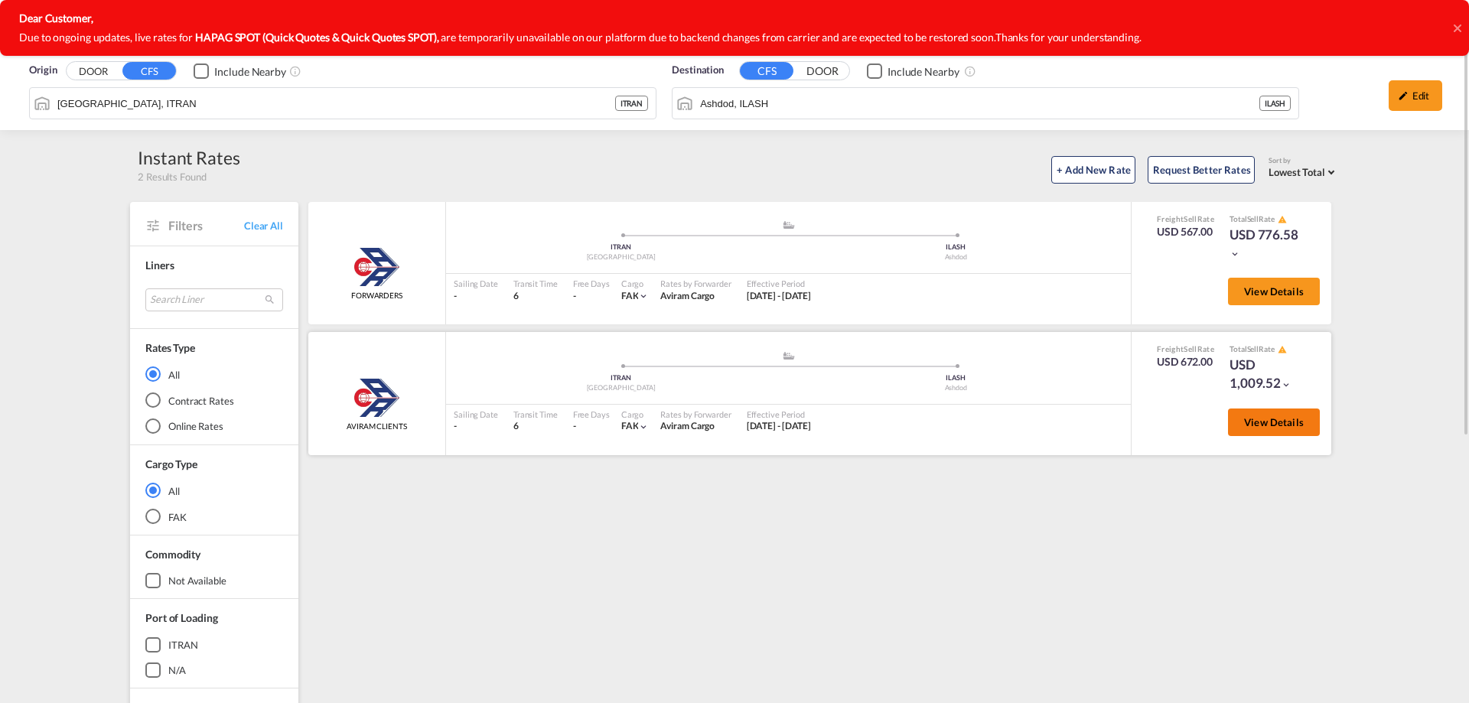
click at [1248, 429] on button "View Details" at bounding box center [1274, 423] width 92 height 28
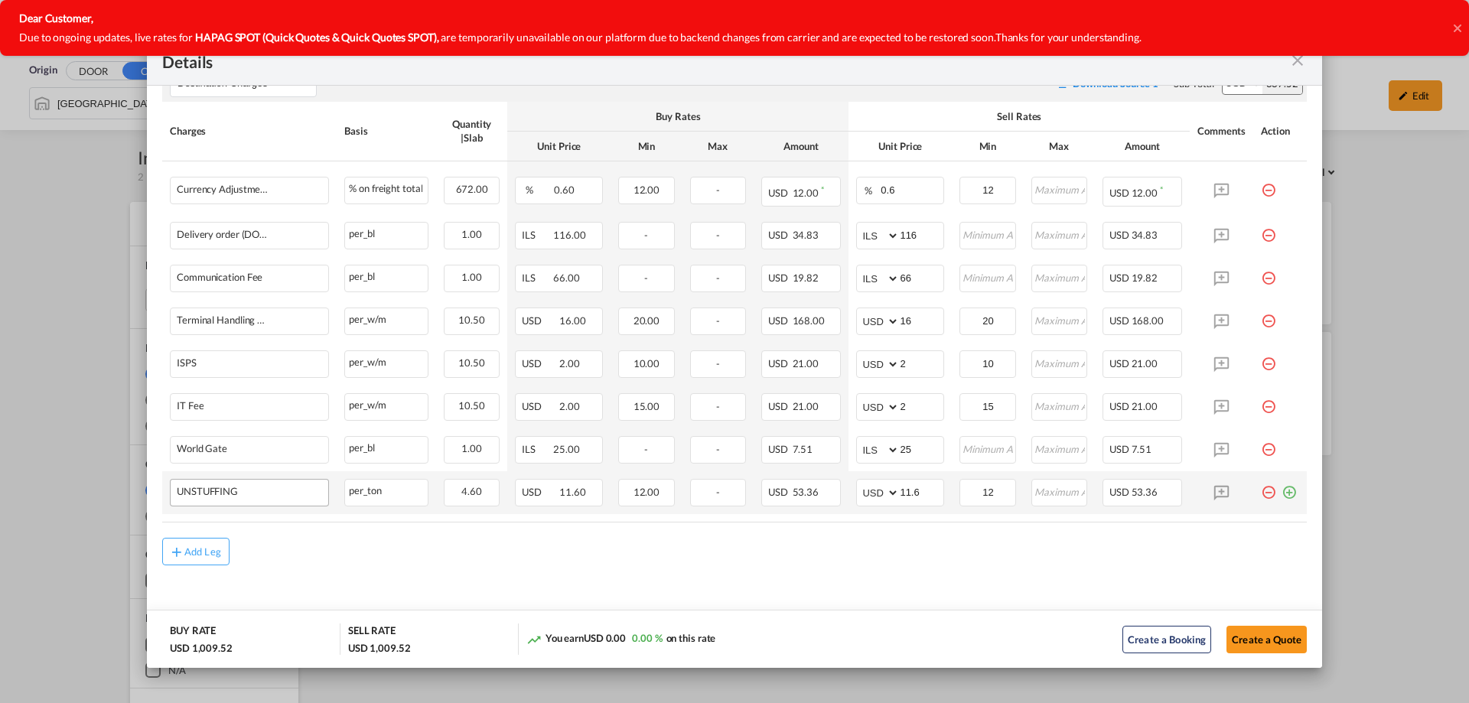
scroll to position [519, 0]
click at [197, 549] on div "Add Leg" at bounding box center [202, 549] width 37 height 9
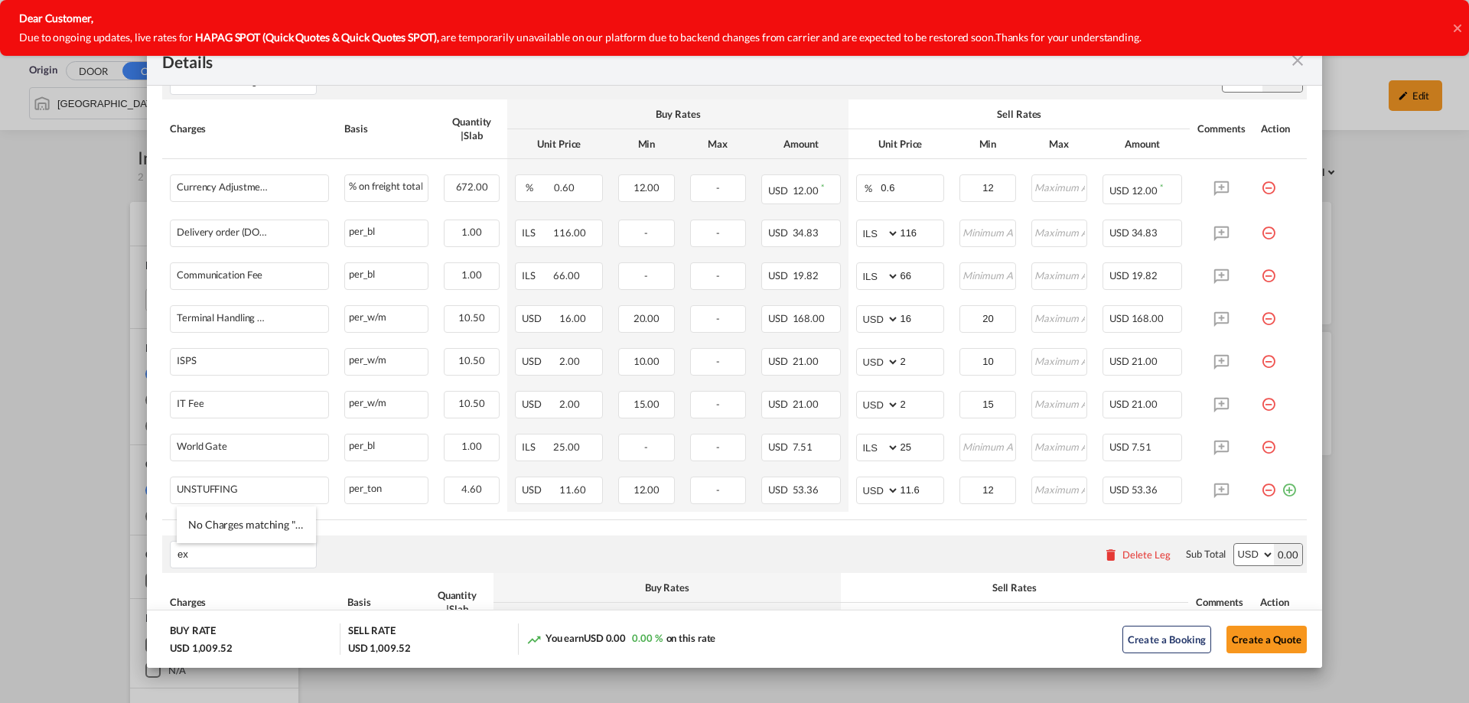
type input "e"
click at [236, 416] on span "Orig in Charges" at bounding box center [223, 414] width 71 height 13
type input "Origin Charges"
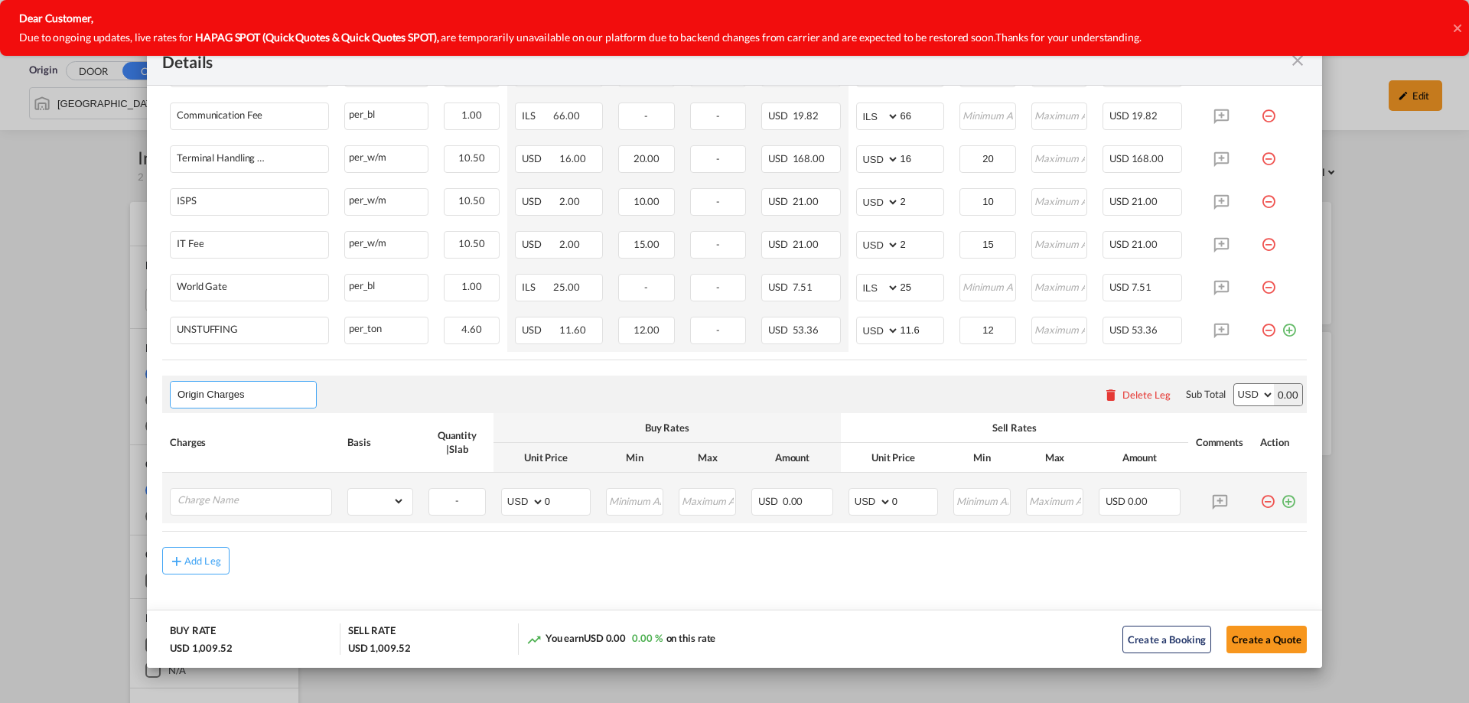
scroll to position [689, 0]
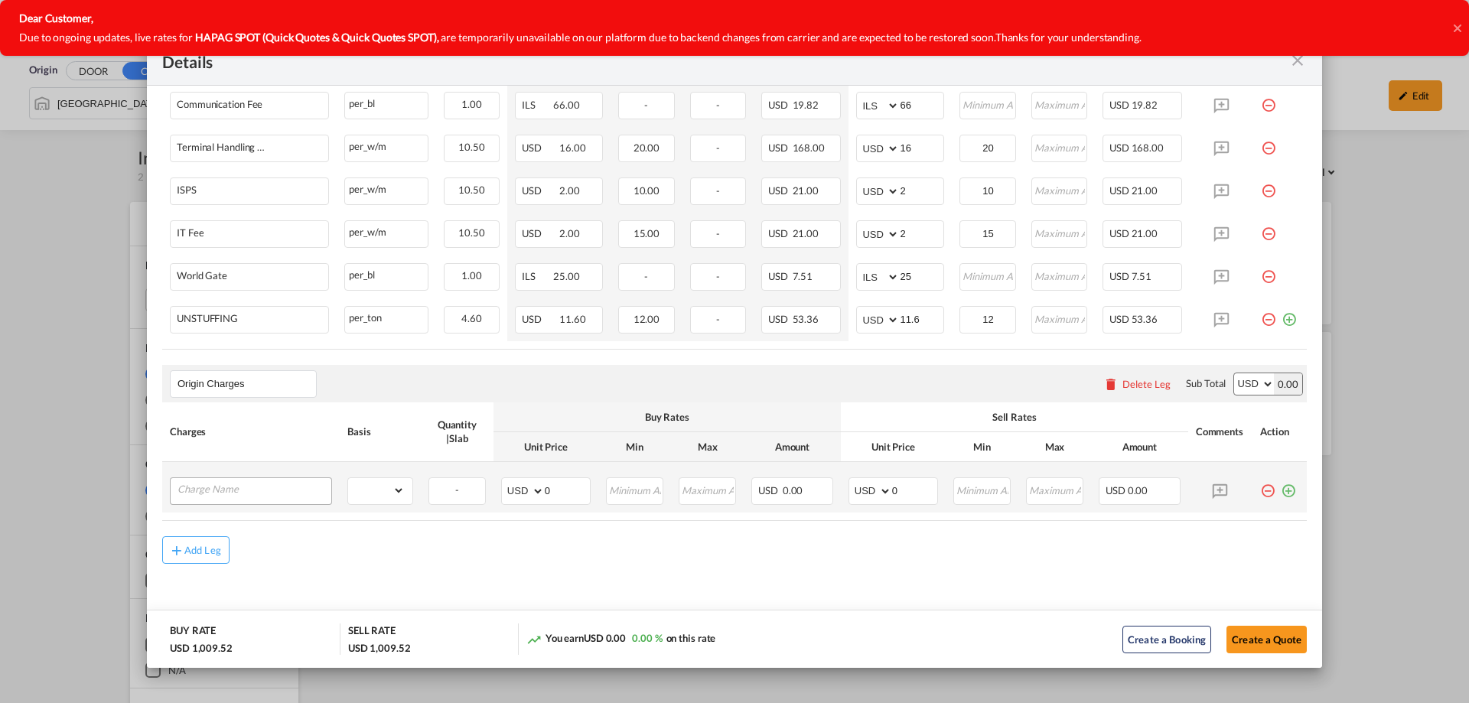
click at [220, 477] on div "Port of Loading ..." at bounding box center [251, 491] width 162 height 28
click at [228, 503] on div "Port of Loading ..." at bounding box center [251, 491] width 162 height 28
click at [228, 490] on input "Charge Name" at bounding box center [255, 489] width 154 height 23
click at [272, 494] on input "all" at bounding box center [255, 489] width 154 height 23
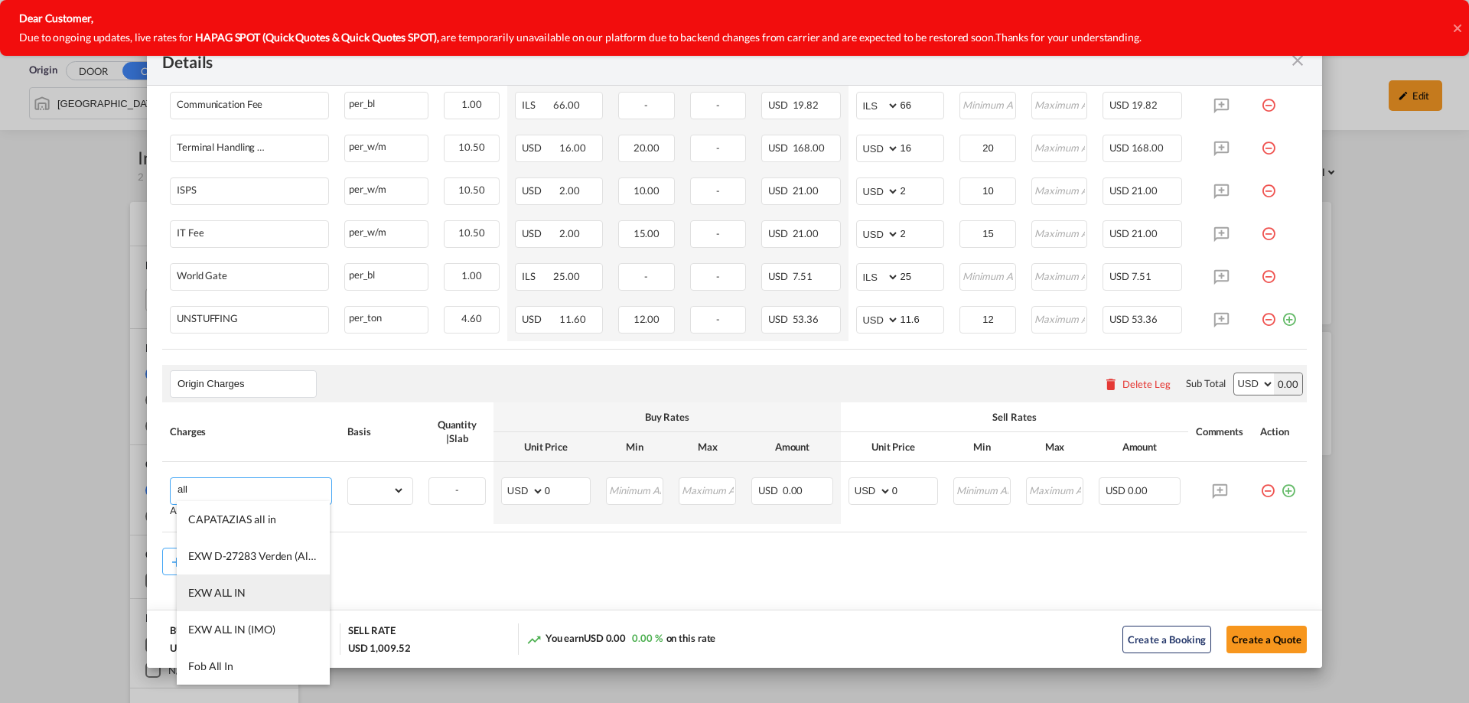
click at [264, 594] on li "EXW ALL IN" at bounding box center [253, 593] width 153 height 37
type input "EXW ALL IN"
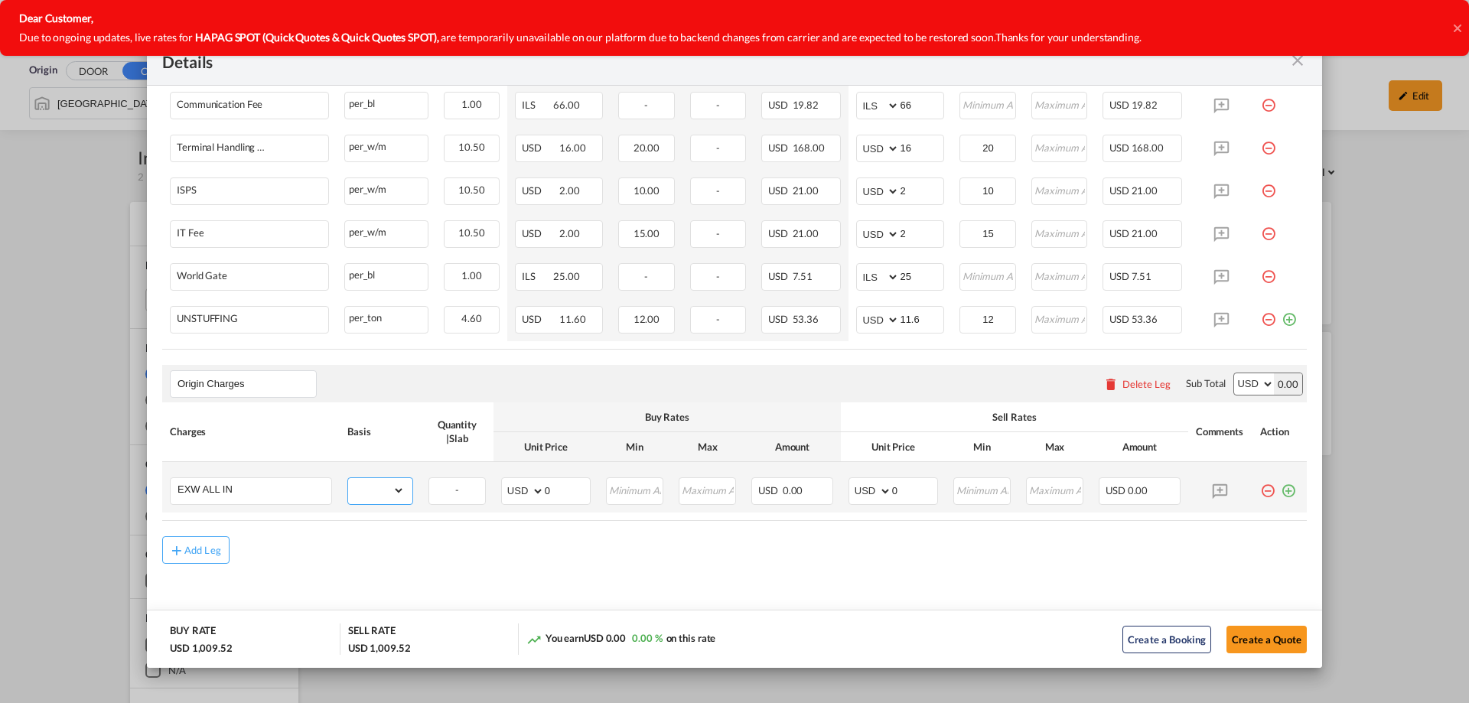
click at [390, 488] on select "gross_weight volumetric_weight per_shipment per_bl per_km per_hawb per_kg flat …" at bounding box center [376, 490] width 57 height 24
select select "per_shipment"
click at [348, 478] on select "gross_weight volumetric_weight per_shipment per_bl per_km per_hawb per_kg flat …" at bounding box center [376, 490] width 57 height 24
click at [898, 493] on input "0" at bounding box center [914, 489] width 45 height 23
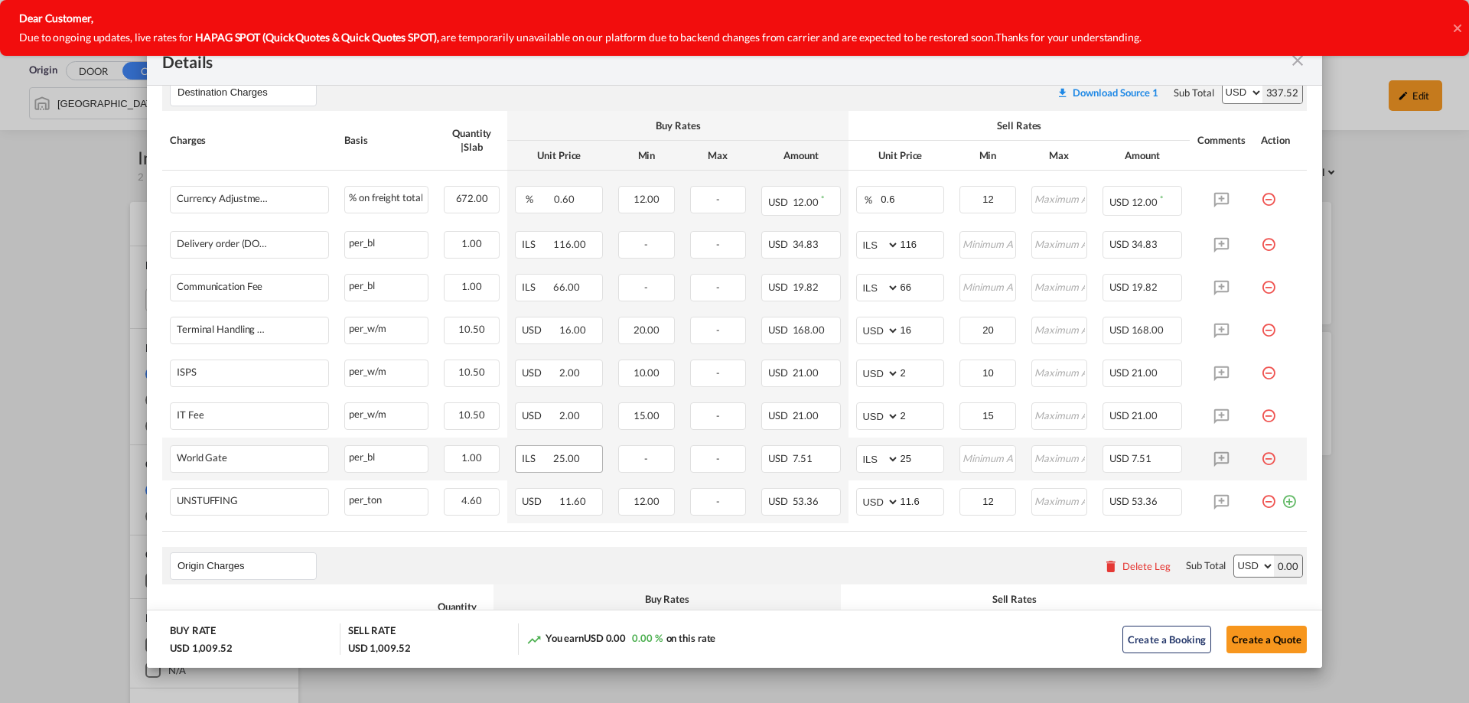
scroll to position [613, 0]
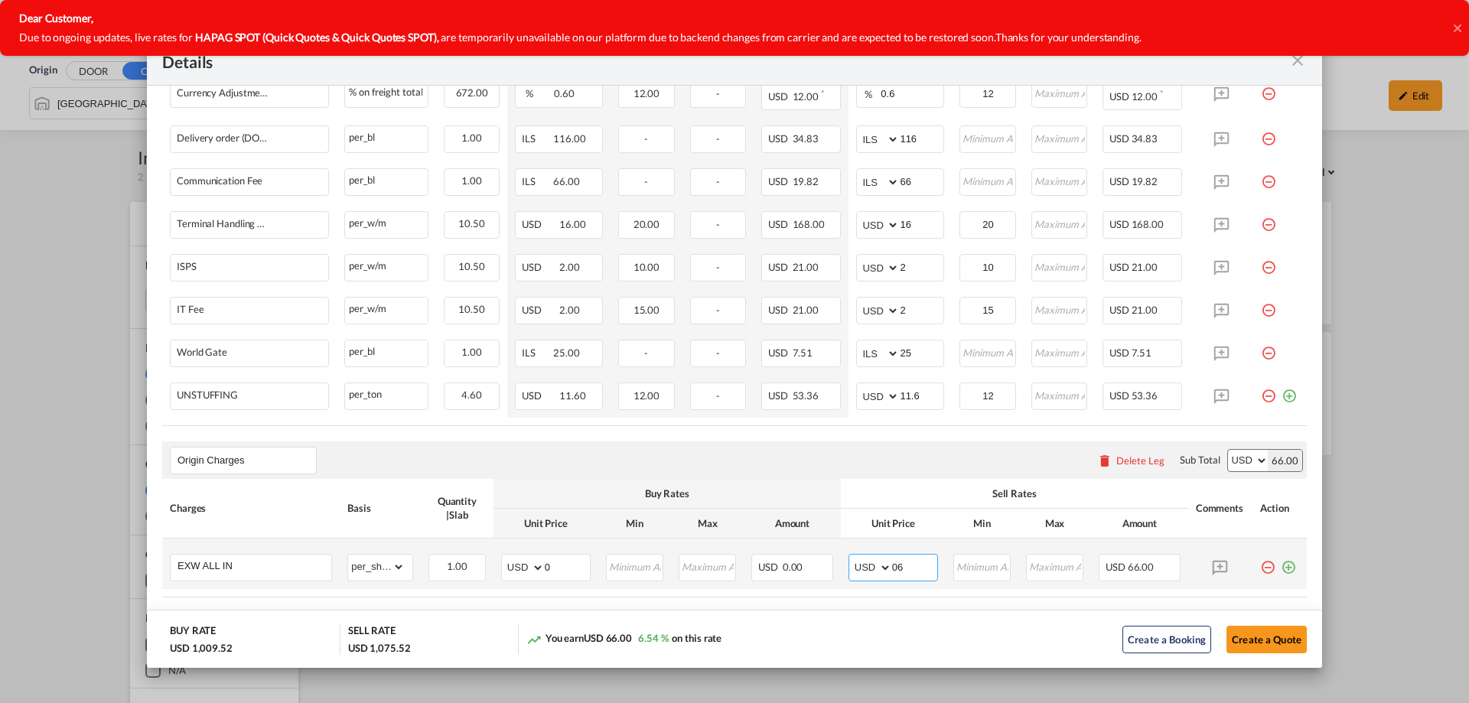
type input "0"
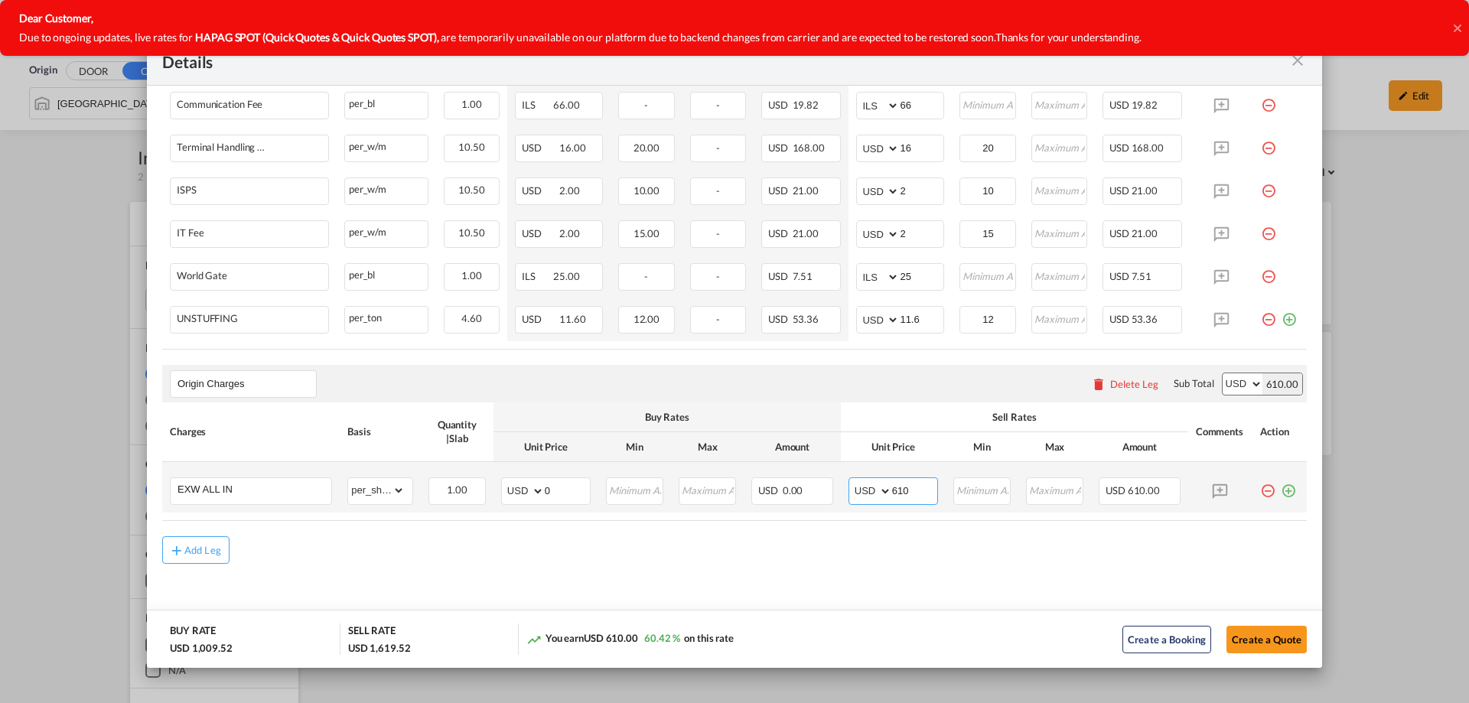
drag, startPoint x: 901, startPoint y: 496, endPoint x: 888, endPoint y: 490, distance: 13.4
click at [892, 490] on input "610" at bounding box center [914, 489] width 45 height 23
type input "600"
click at [1272, 644] on button "Create a Quote" at bounding box center [1267, 640] width 80 height 28
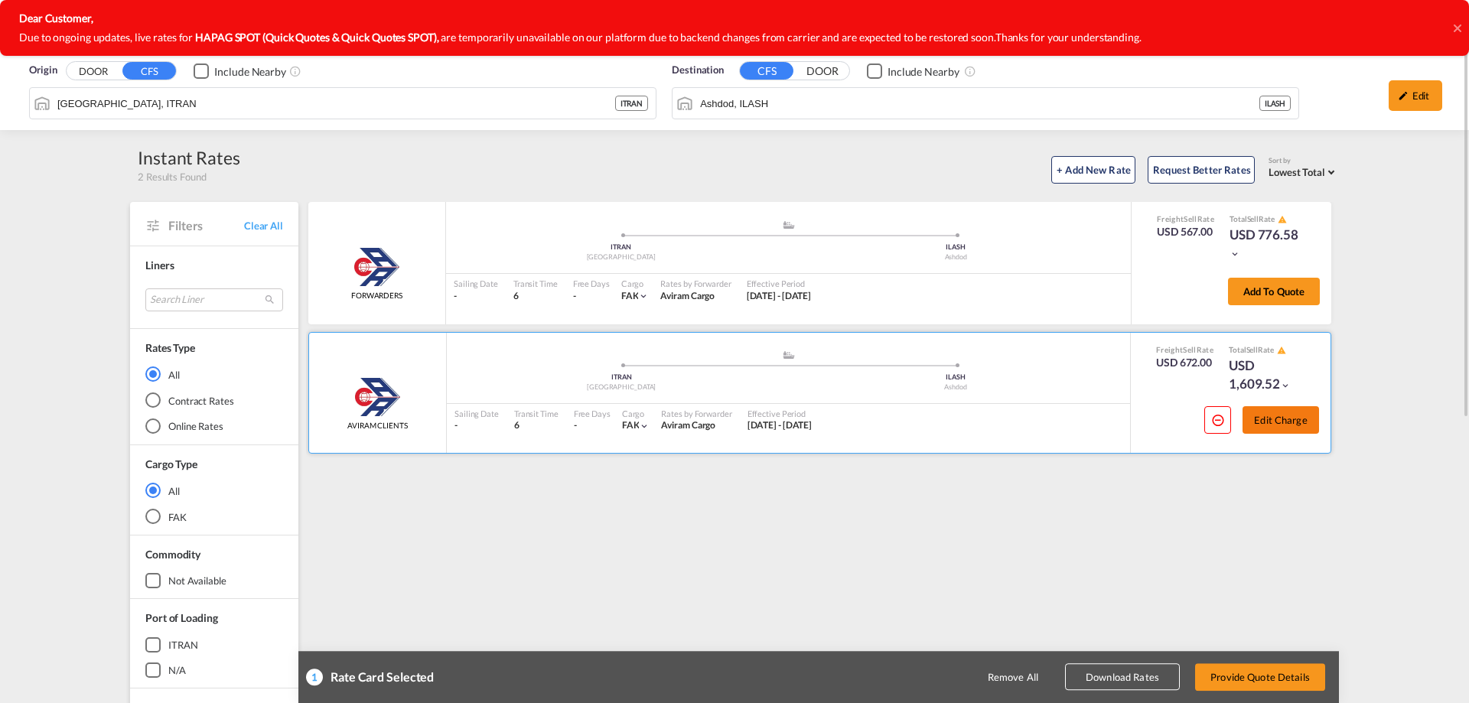
click at [1292, 411] on button "Edit Charge" at bounding box center [1281, 420] width 77 height 28
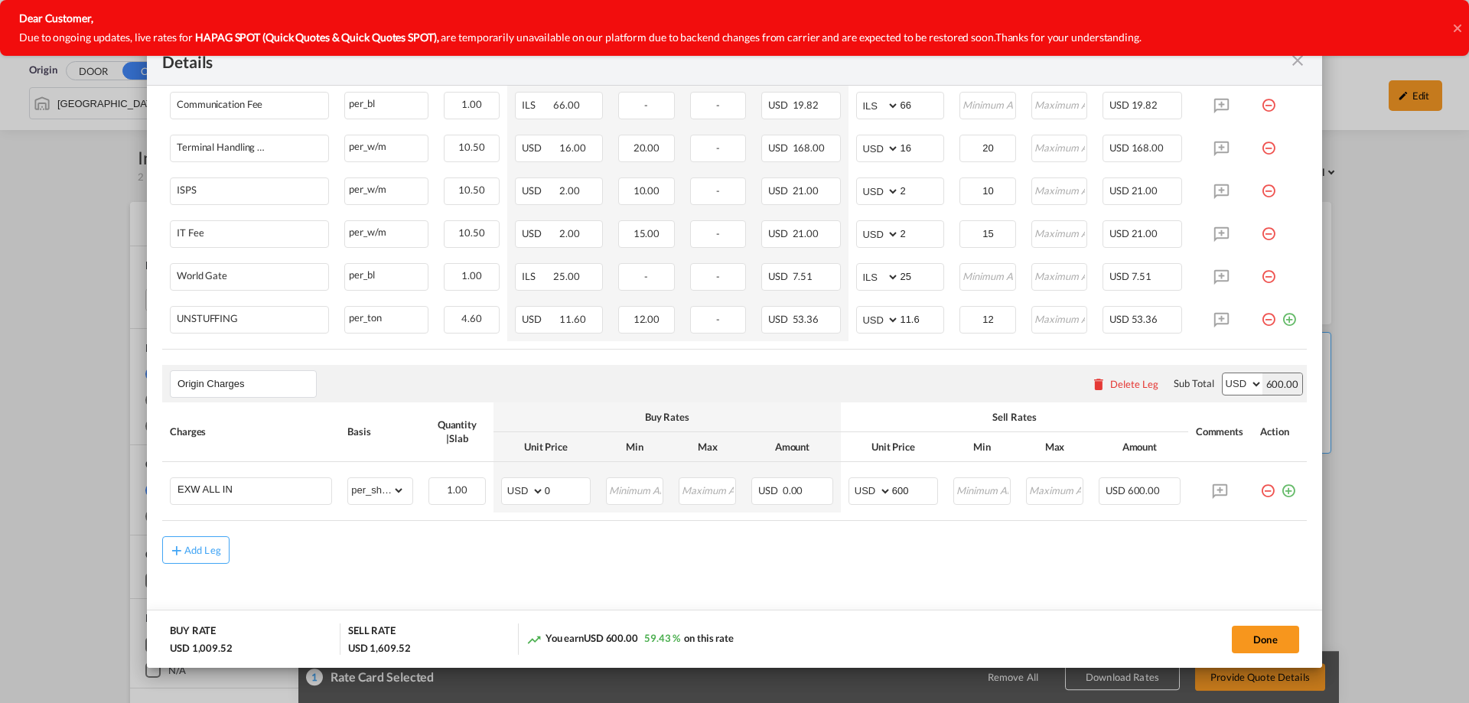
click at [1296, 51] on div "Dear Customer, Due to ongoing updates, live rates for HAPAG SPOT (Quick Quotes …" at bounding box center [717, 28] width 1434 height 56
click at [1296, 65] on md-icon "icon-close fg-AAA8AD m-0 cursor" at bounding box center [1298, 60] width 18 height 18
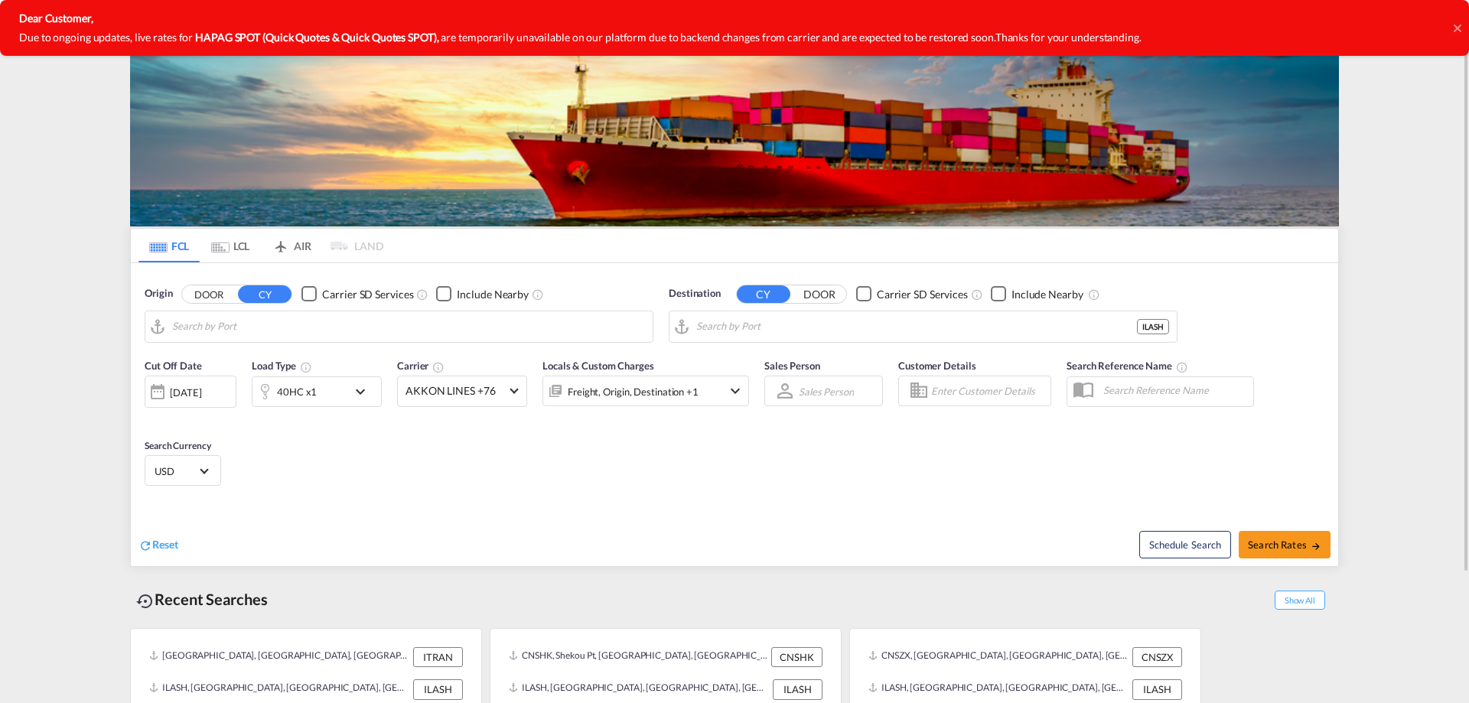
type input "Ravenna, ITRAN"
type input "Ashdod, ILASH"
click at [236, 255] on md-tab-item "LCL" at bounding box center [230, 246] width 61 height 34
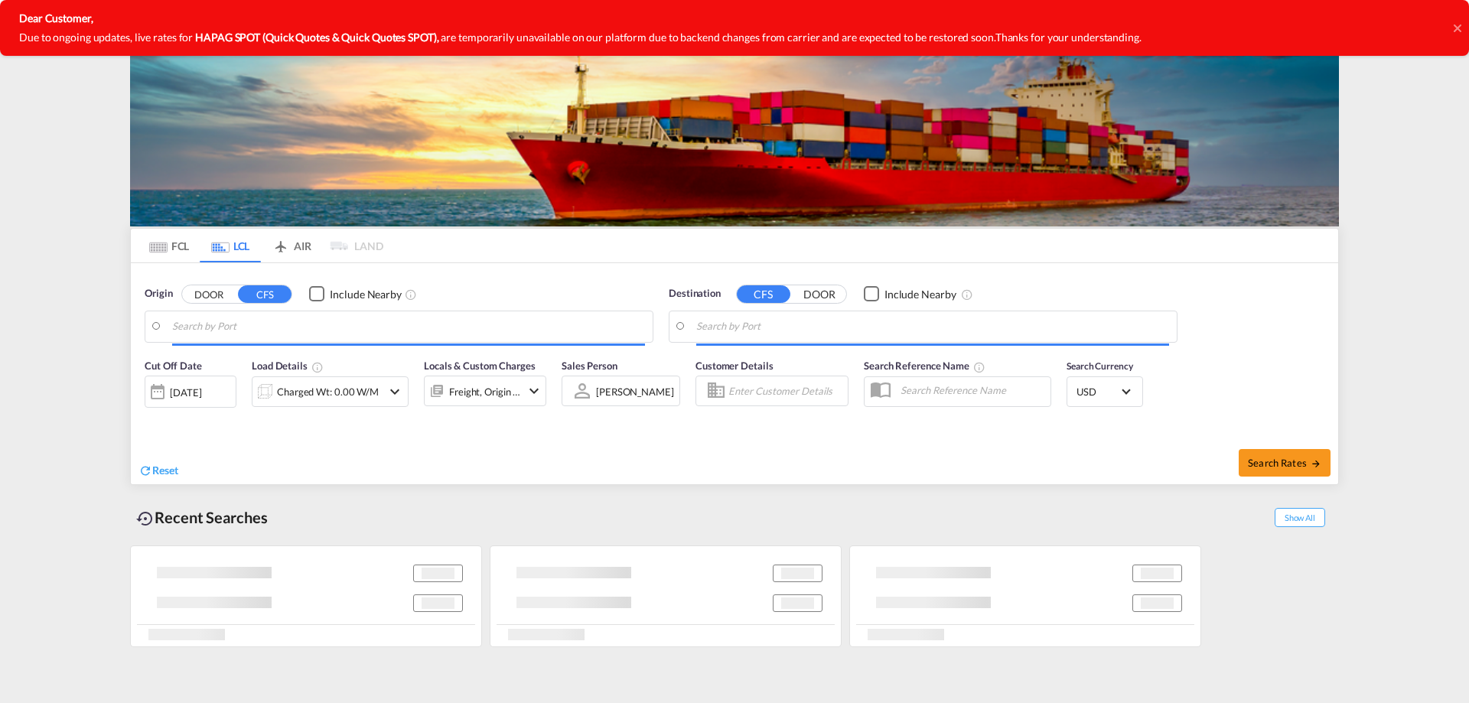
type input "Guangzhou Pt, GD, CNGZG"
type input "Ashdod, ILASH"
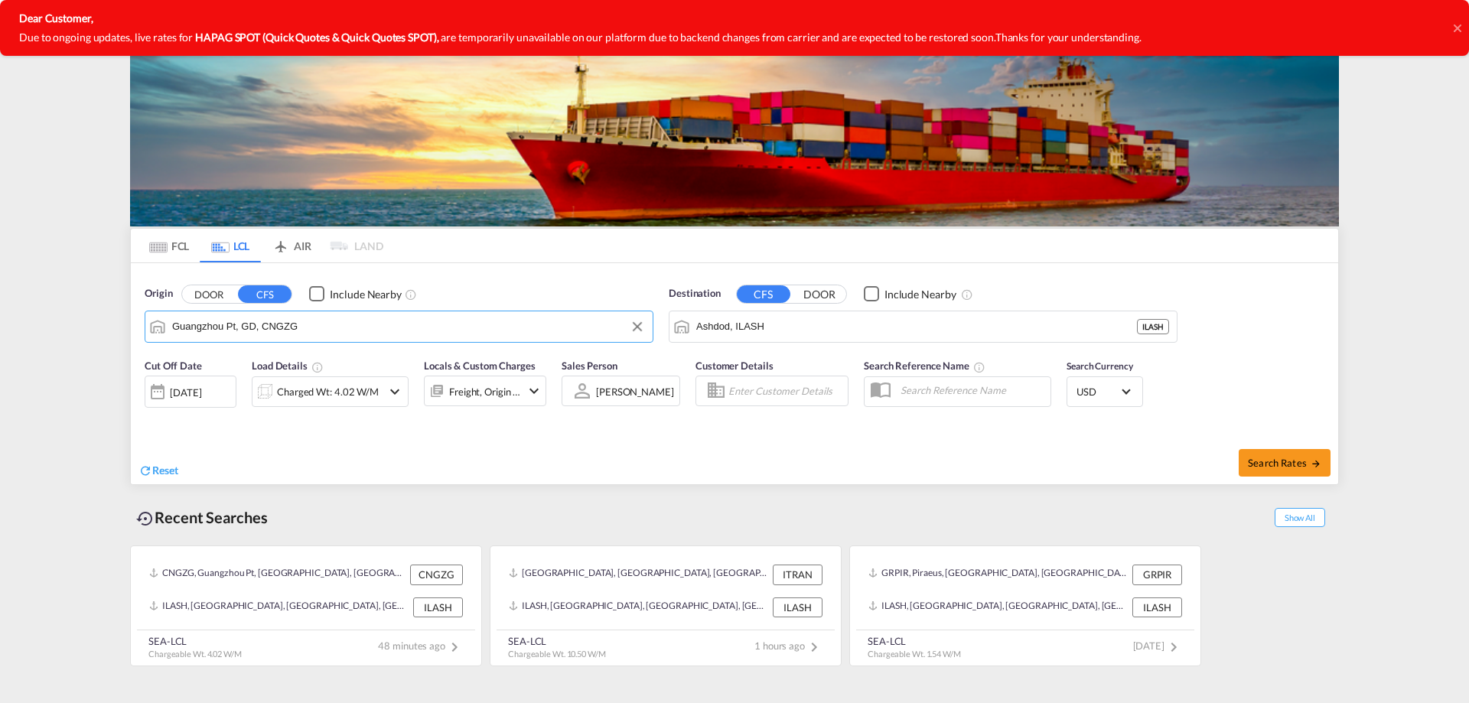
click at [313, 334] on input "Guangzhou Pt, GD, CNGZG" at bounding box center [408, 326] width 473 height 23
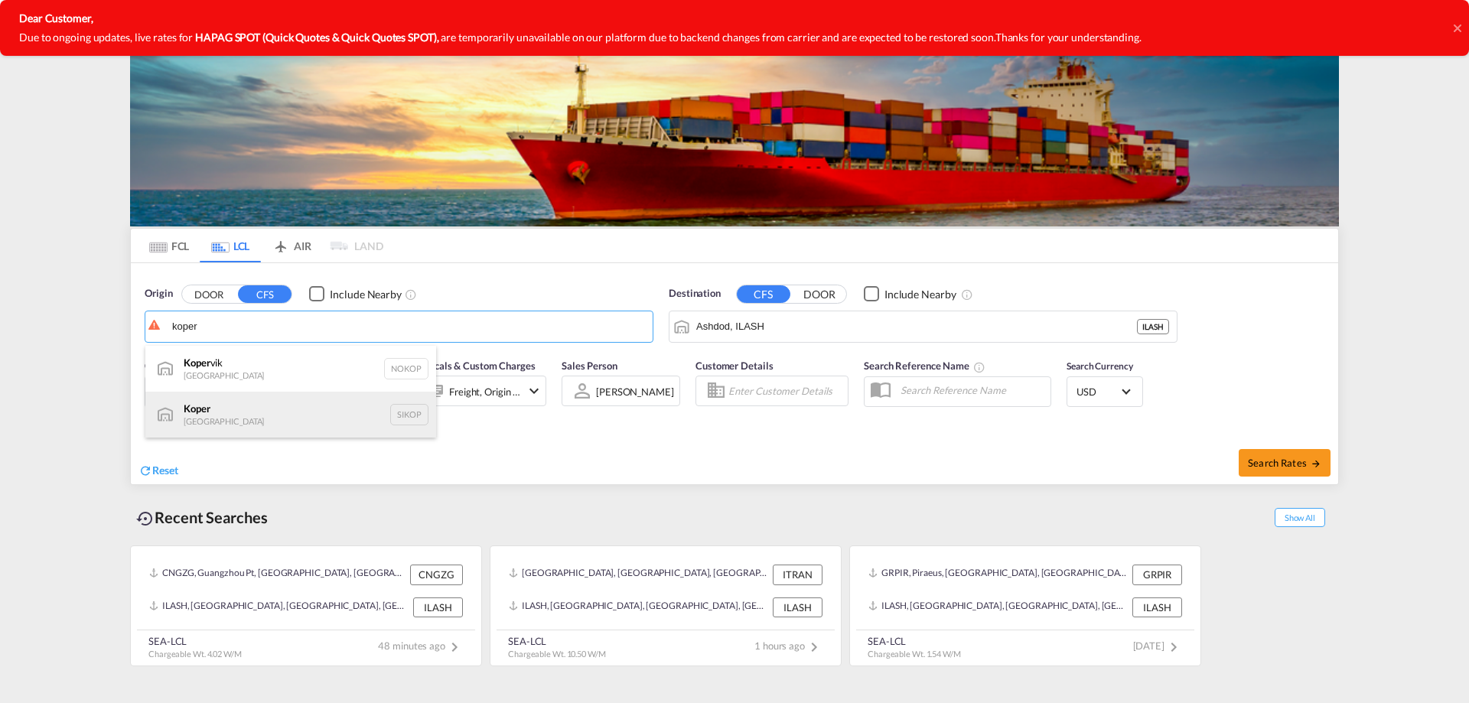
click at [252, 416] on div "Koper Slovenia SIKOP" at bounding box center [290, 415] width 291 height 46
type input "Koper, SIKOP"
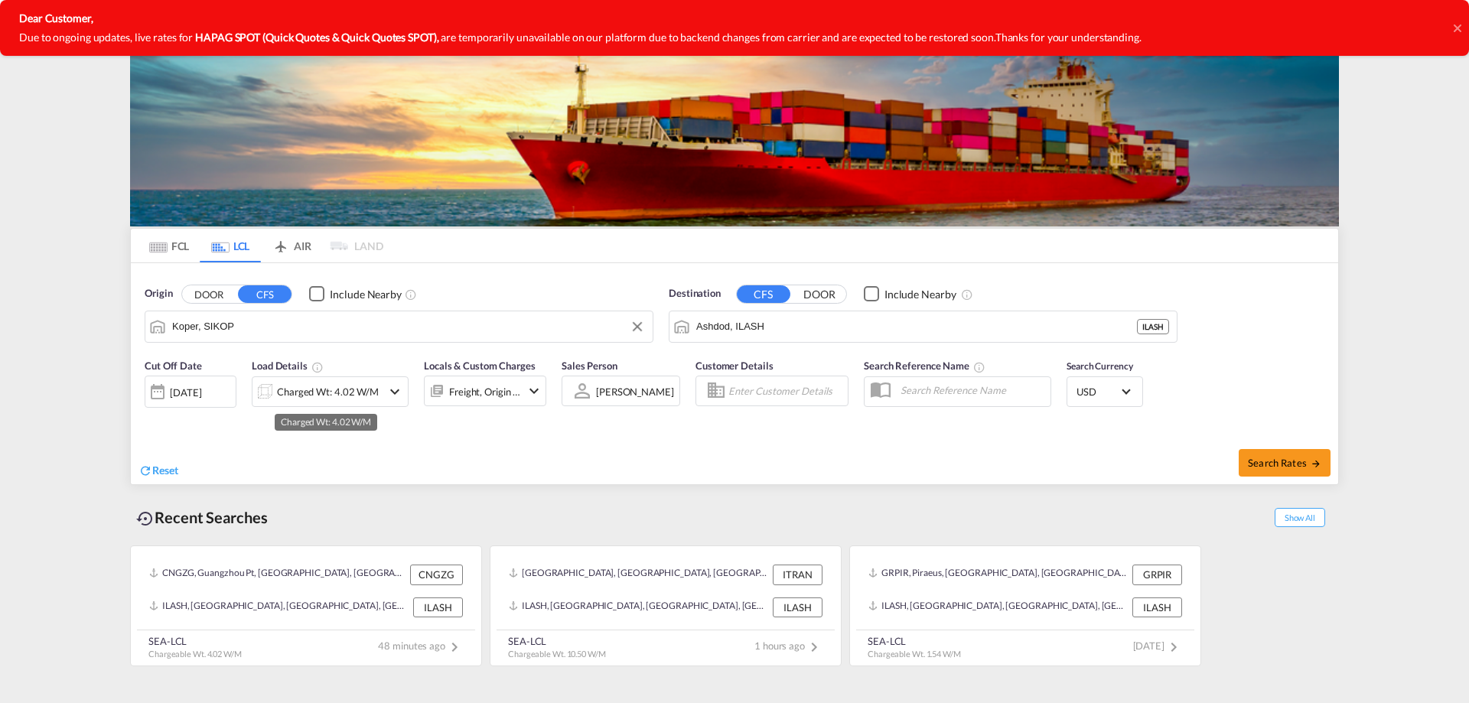
click at [279, 396] on div "Charged Wt: 4.02 W/M" at bounding box center [328, 391] width 102 height 21
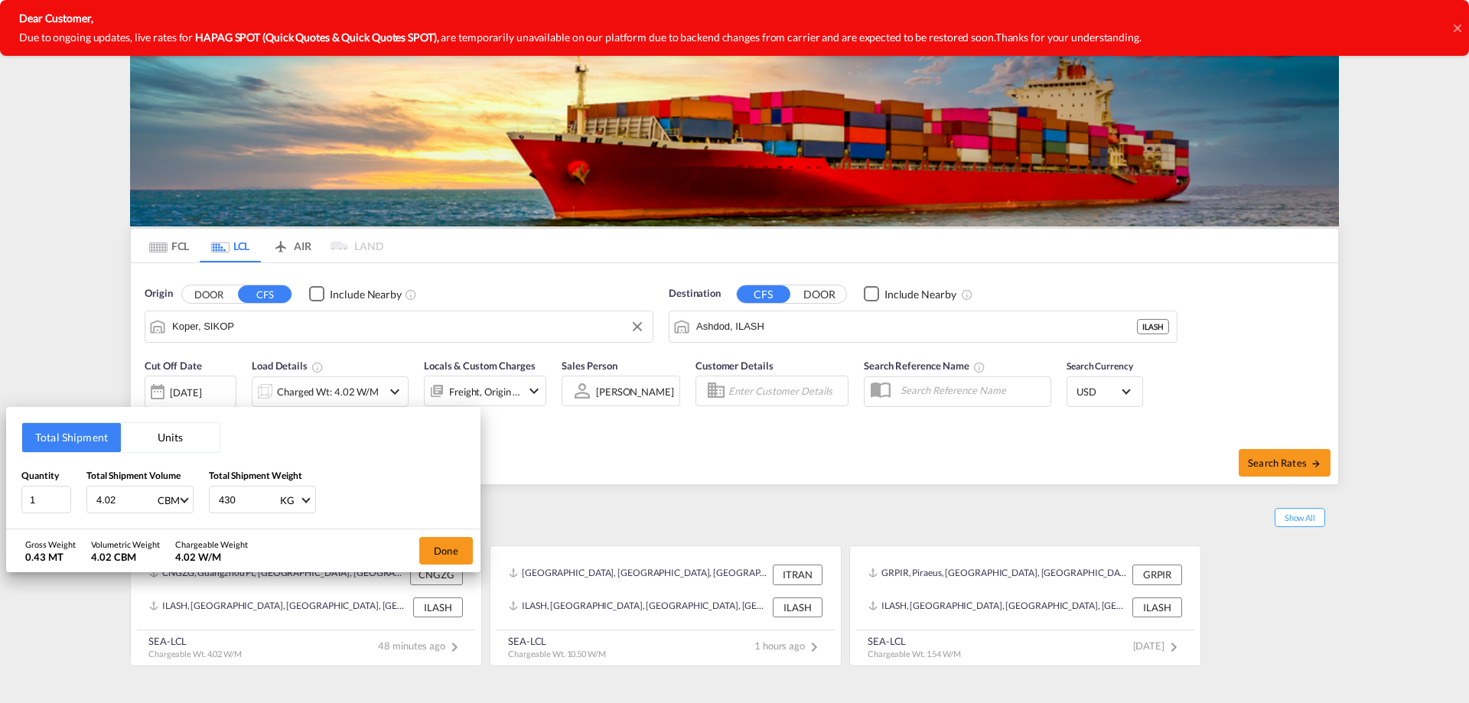
drag, startPoint x: 136, startPoint y: 495, endPoint x: 59, endPoint y: 515, distance: 79.8
click at [59, 515] on div "Total Shipment Units Quantity 1 Total Shipment Volume 4.02 CBM CBM CFT Total Sh…" at bounding box center [243, 468] width 474 height 122
type input "9.66"
drag, startPoint x: 251, startPoint y: 500, endPoint x: 188, endPoint y: 509, distance: 63.3
click at [188, 509] on div "Quantity 1 Total Shipment Volume 9.66 CBM CBM CFT Total Shipment Weight 430 KG …" at bounding box center [243, 491] width 444 height 46
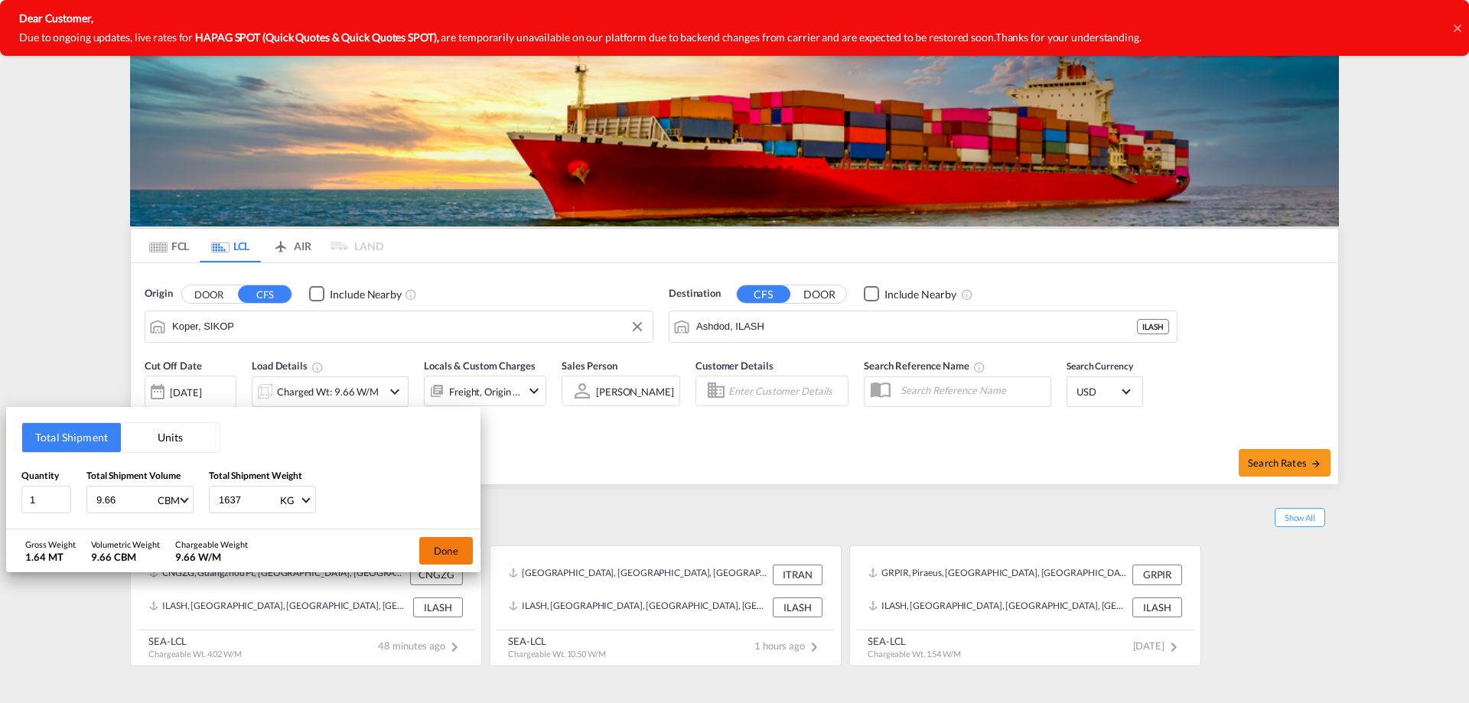
type input "1637"
click at [452, 546] on button "Done" at bounding box center [446, 551] width 54 height 28
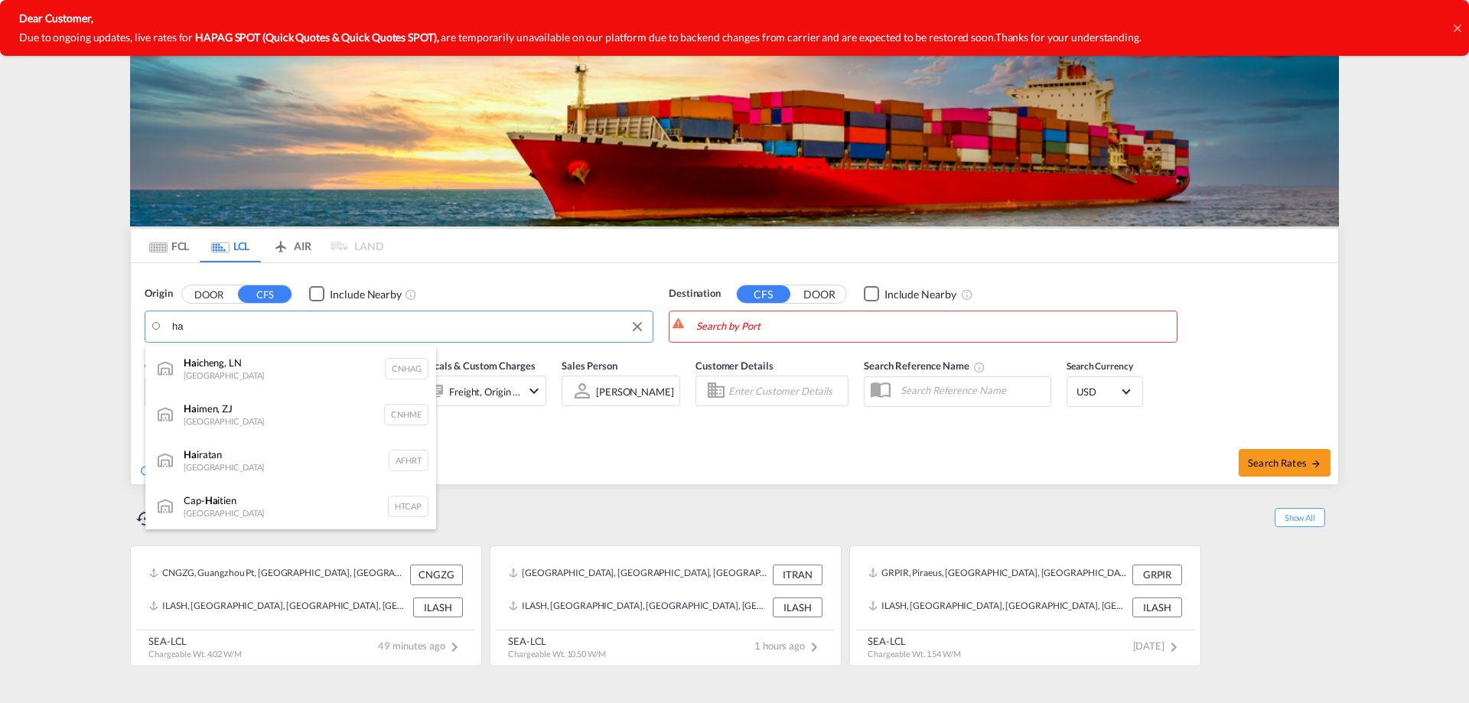
type input "h"
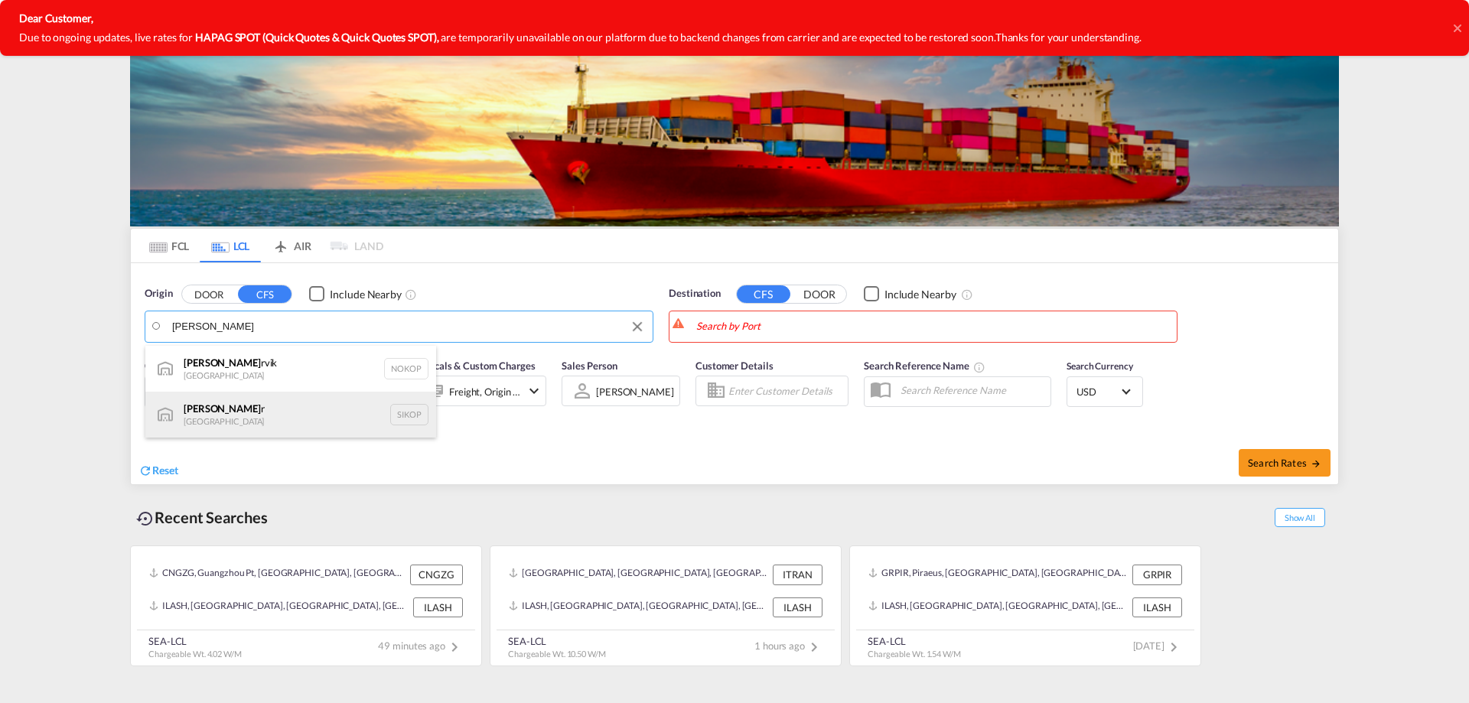
click at [244, 400] on div "Kope r Slovenia SIKOP" at bounding box center [290, 415] width 291 height 46
type input "Koper, SIKOP"
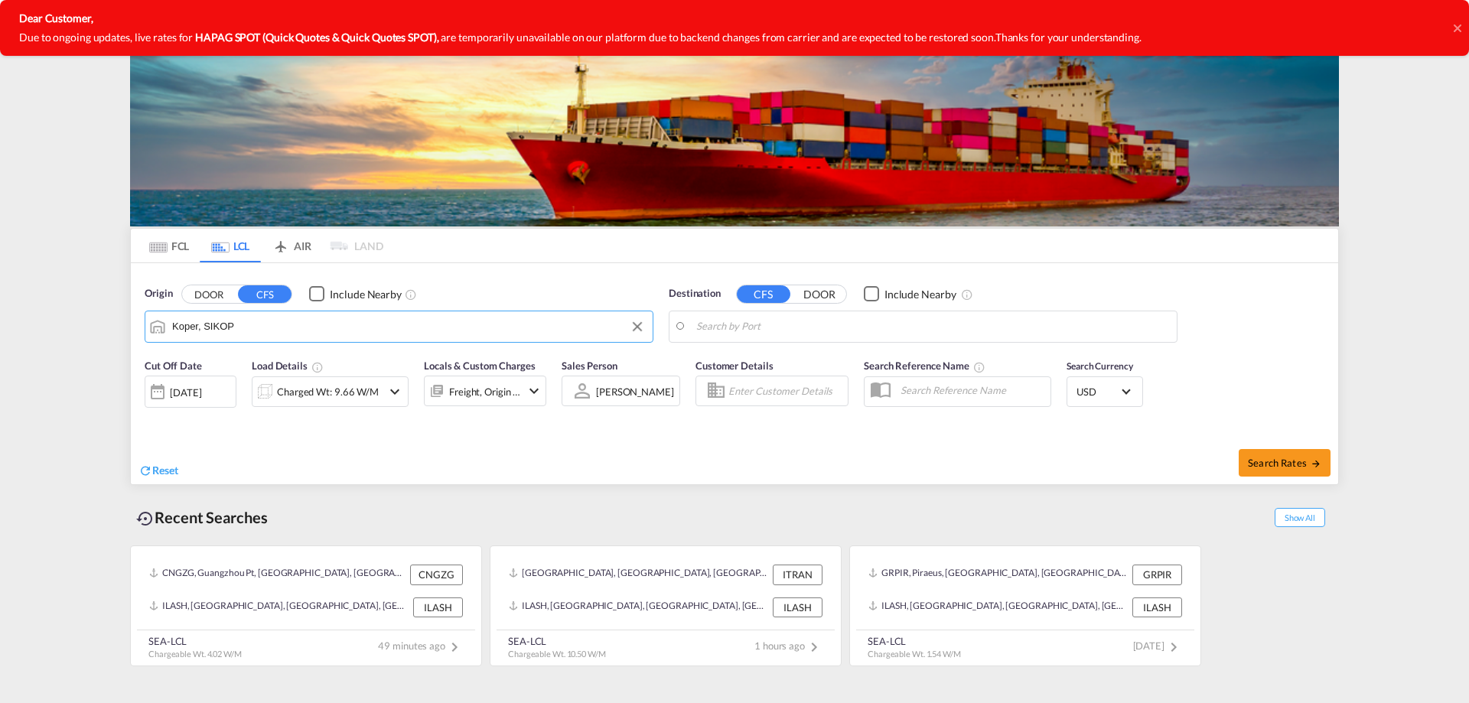
click at [784, 322] on body "Analytics Dashboard Rate Search Enquiries Quotes Bookings" at bounding box center [734, 351] width 1469 height 703
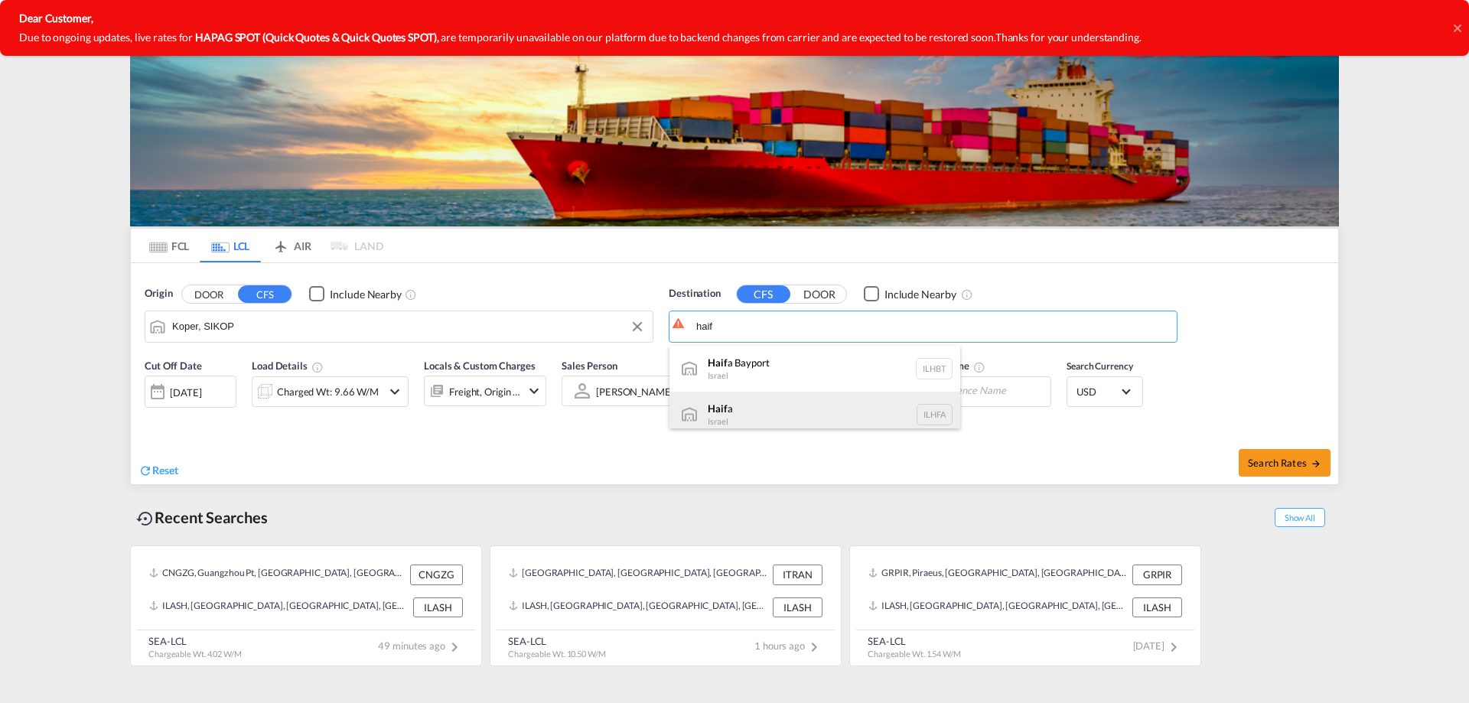
click at [732, 424] on div "Haif a Israel ILHFA" at bounding box center [815, 415] width 291 height 46
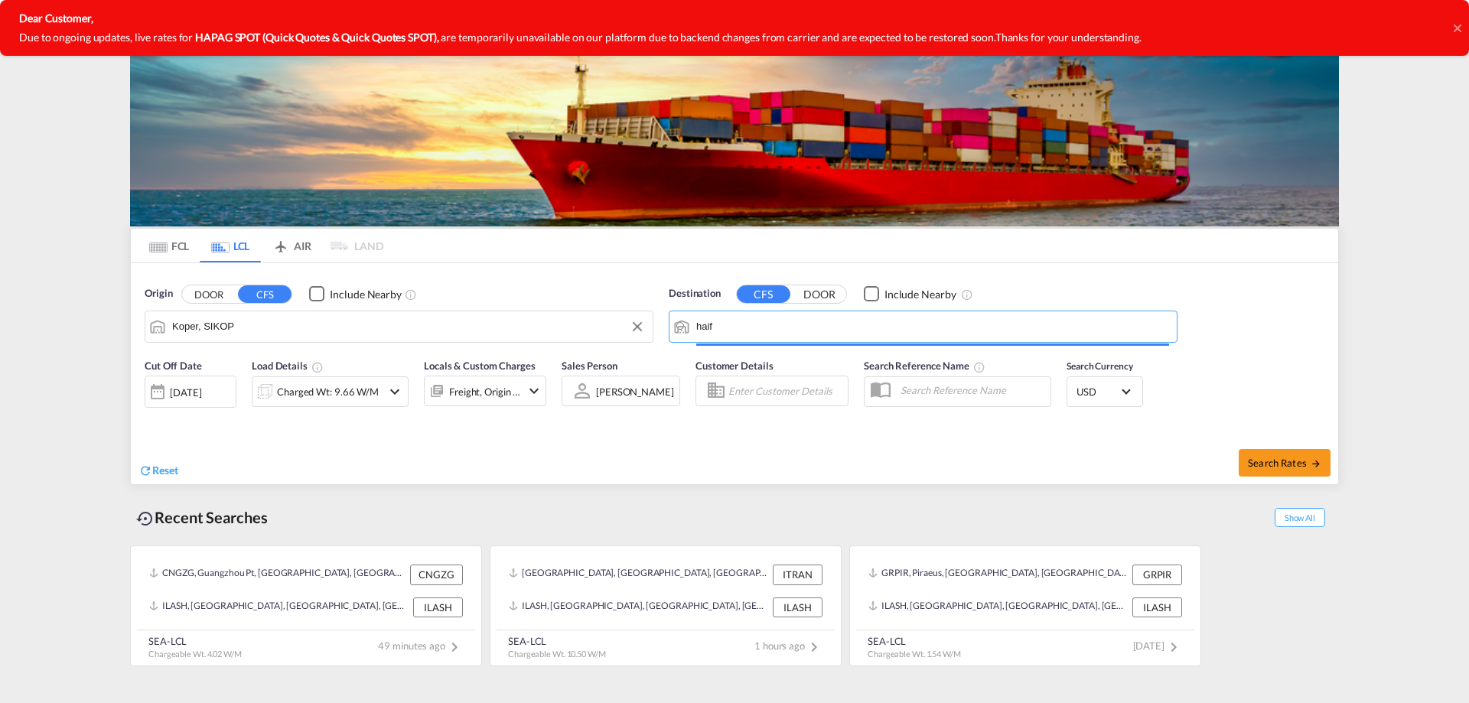
type input "Haifa, ILHFA"
click at [1266, 465] on span "Search Rates" at bounding box center [1284, 463] width 73 height 12
type input "SIKOP to ILHFA / 11 Sep 2025"
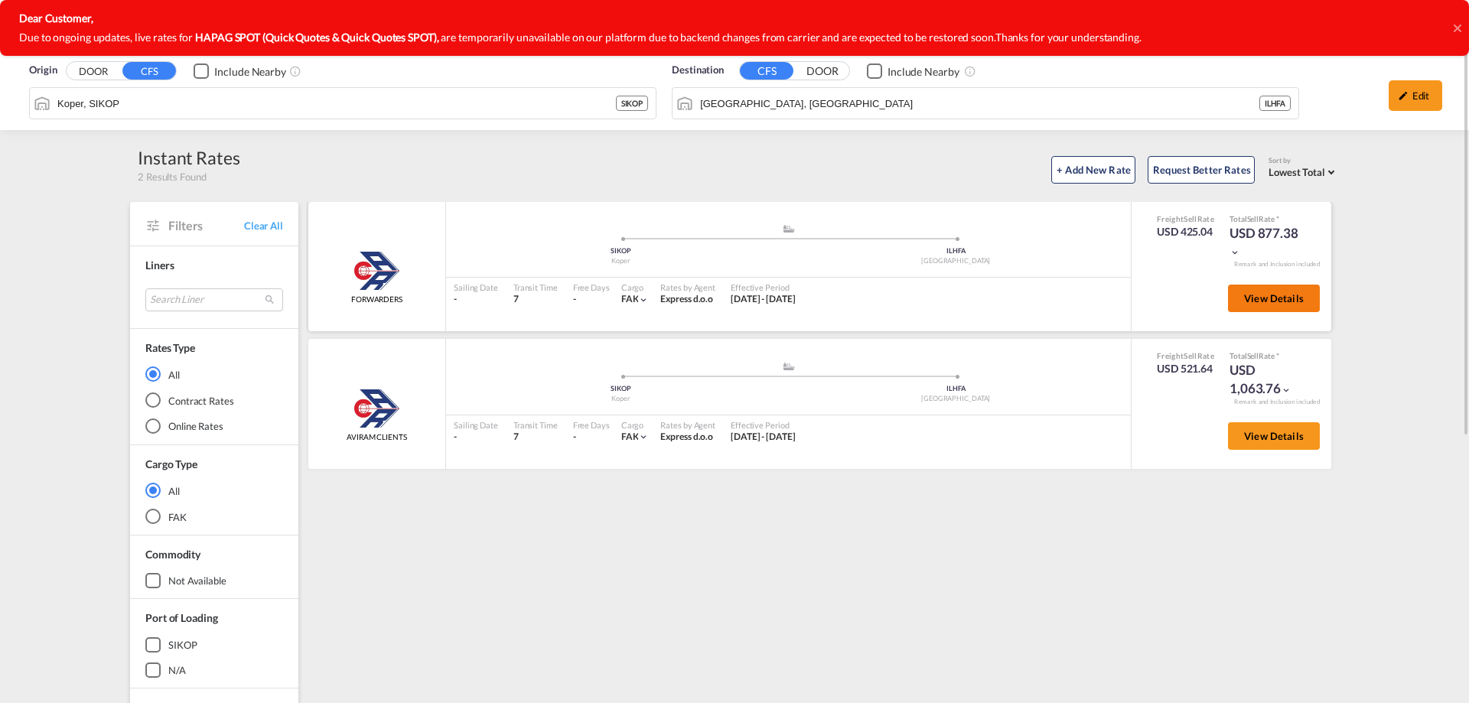
click at [1280, 299] on span "View Details" at bounding box center [1274, 298] width 60 height 12
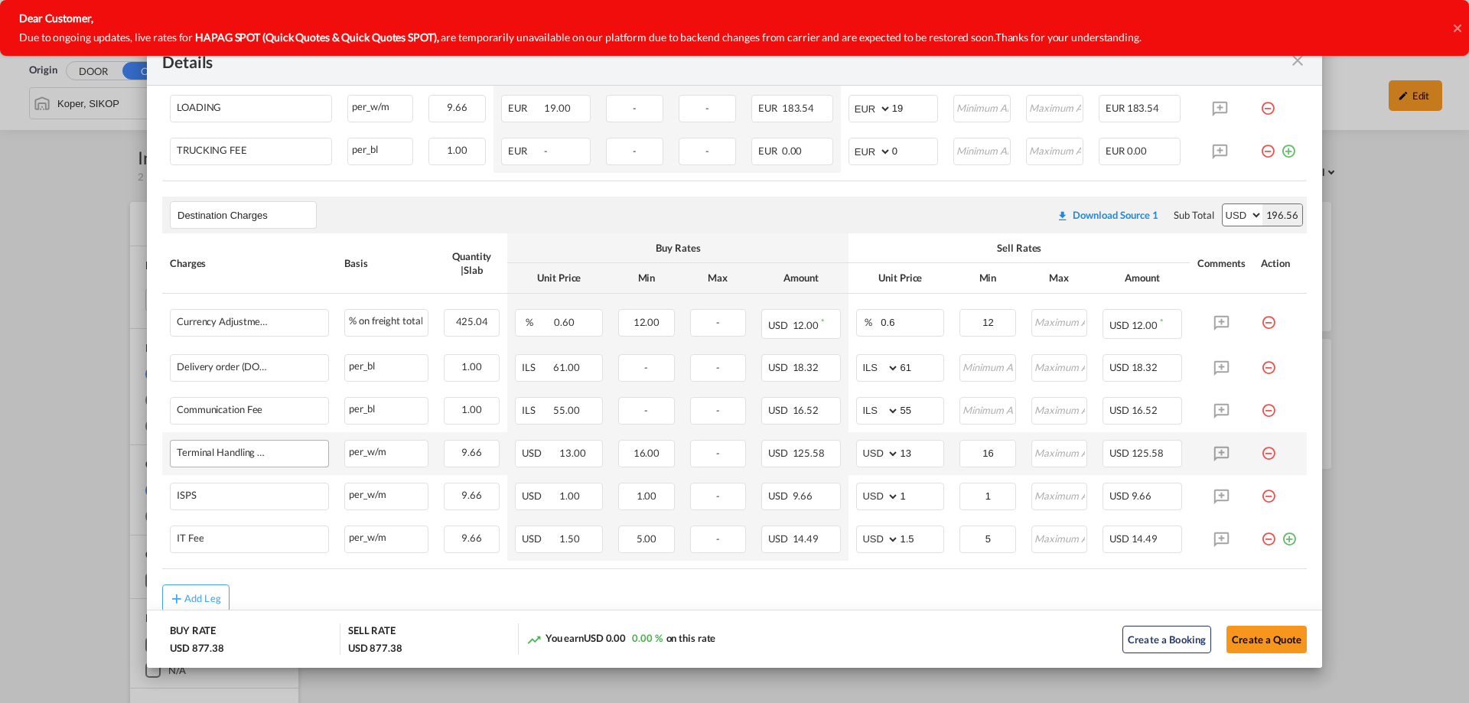
scroll to position [689, 0]
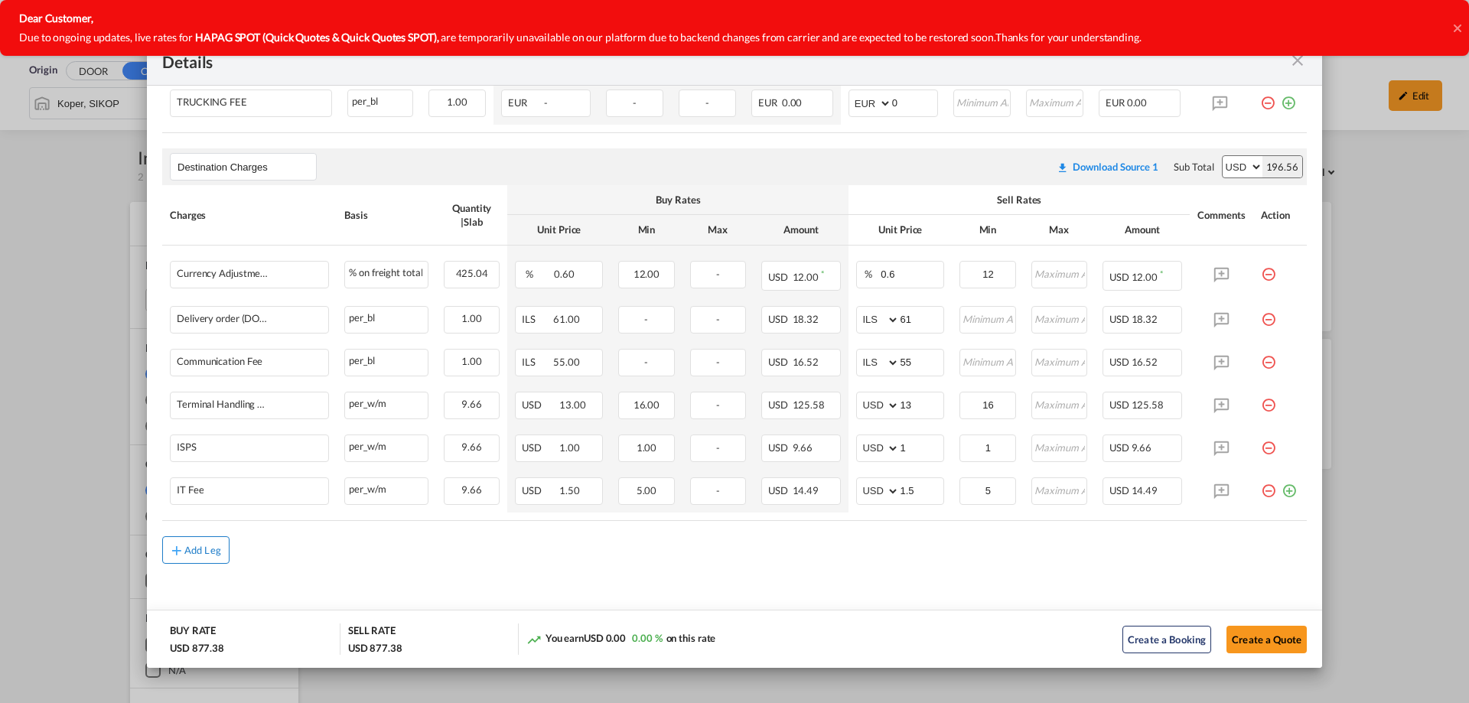
click at [194, 552] on div "Add Leg" at bounding box center [202, 550] width 37 height 9
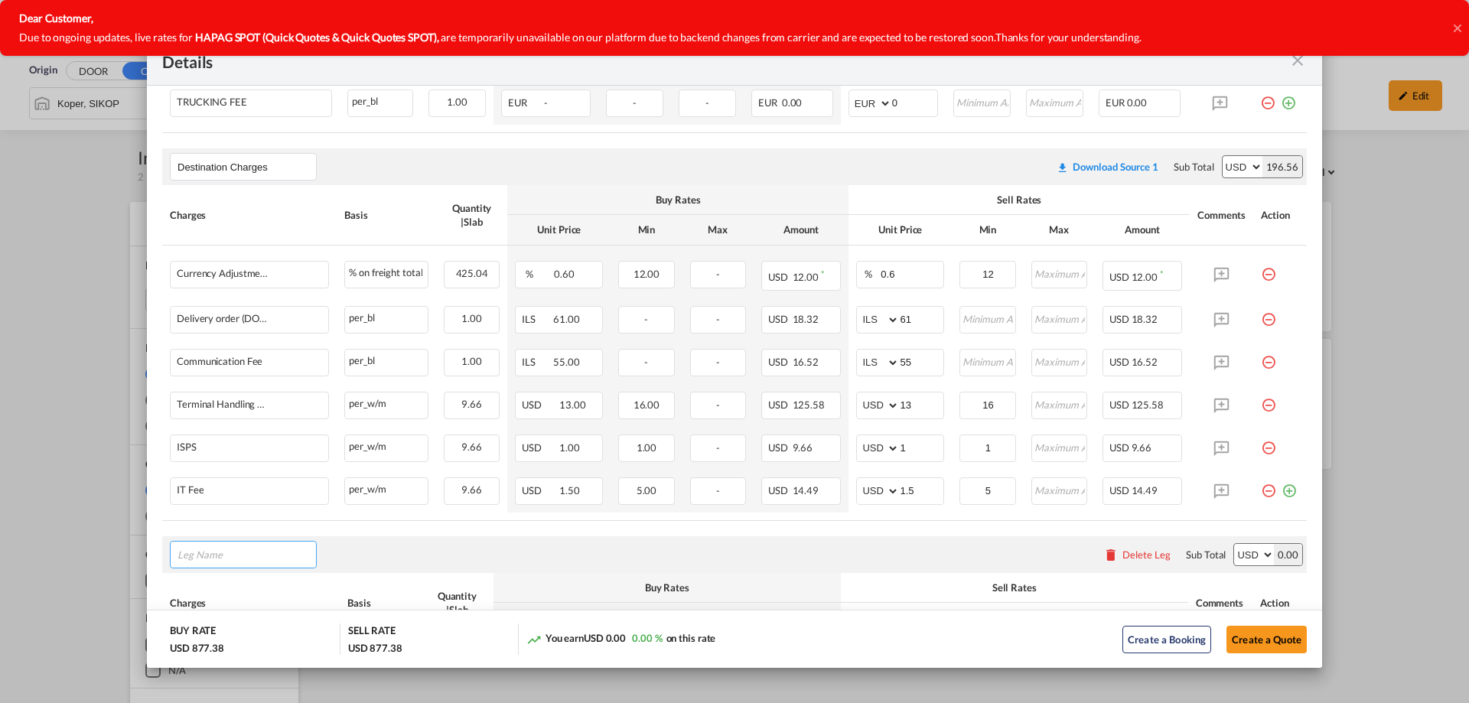
click at [253, 557] on input "Leg Name" at bounding box center [247, 554] width 139 height 23
type input "orig"
click at [243, 416] on span "Orig in Charges" at bounding box center [223, 414] width 71 height 13
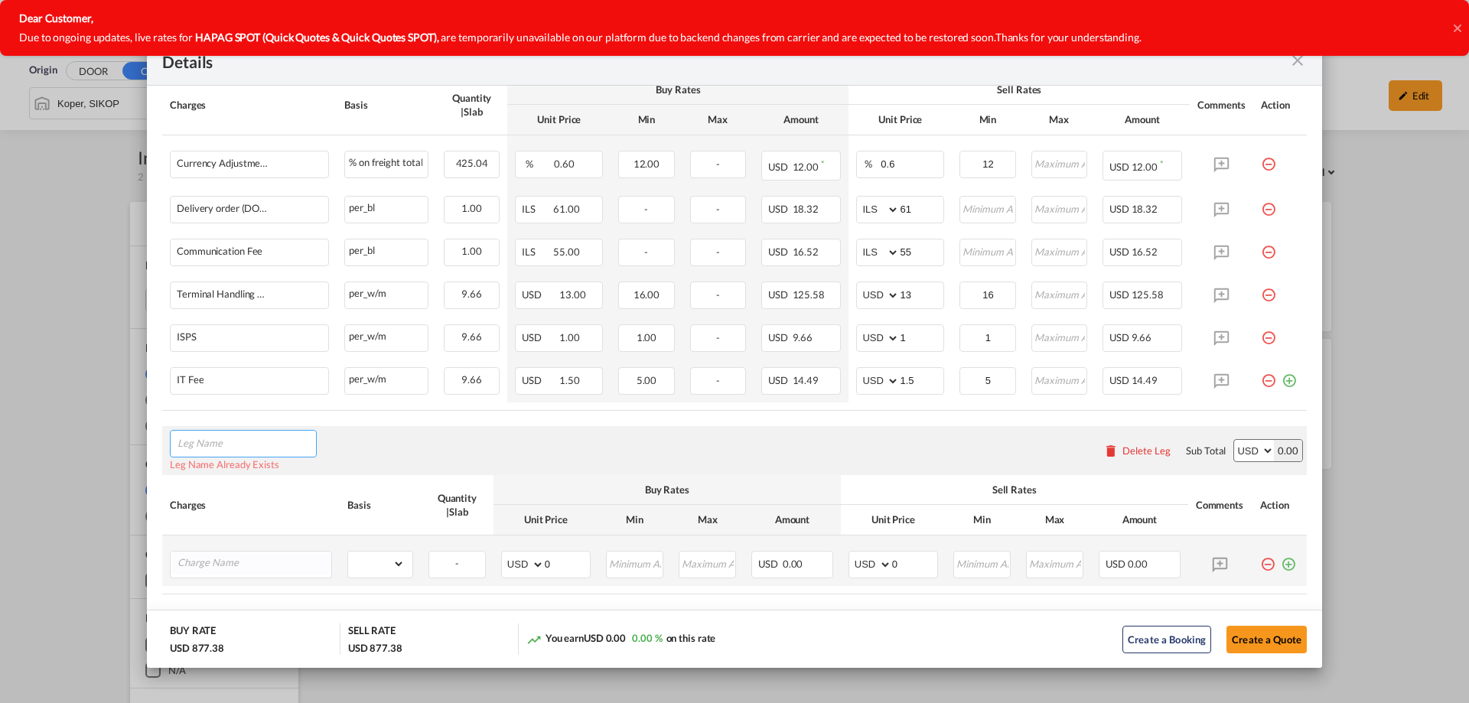
scroll to position [842, 0]
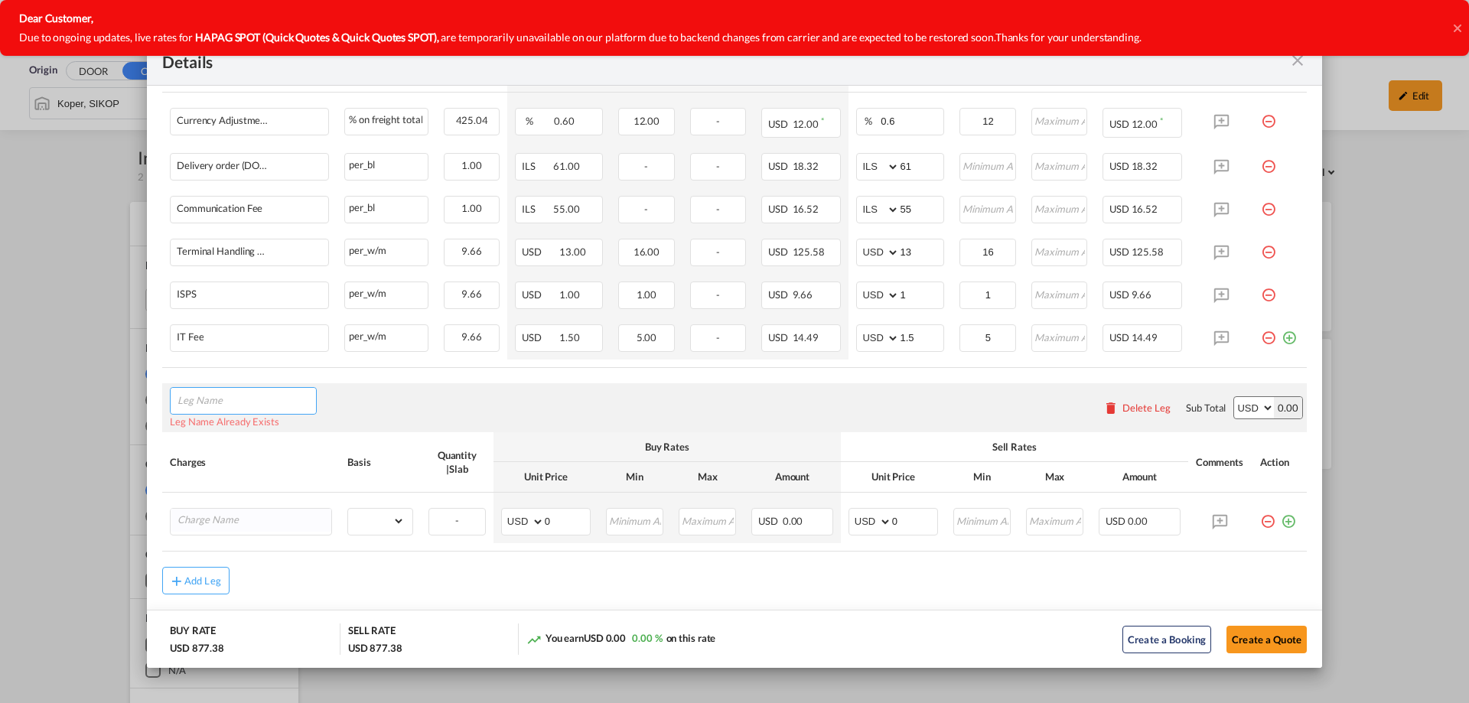
click at [199, 406] on input "Leg Name" at bounding box center [247, 400] width 139 height 23
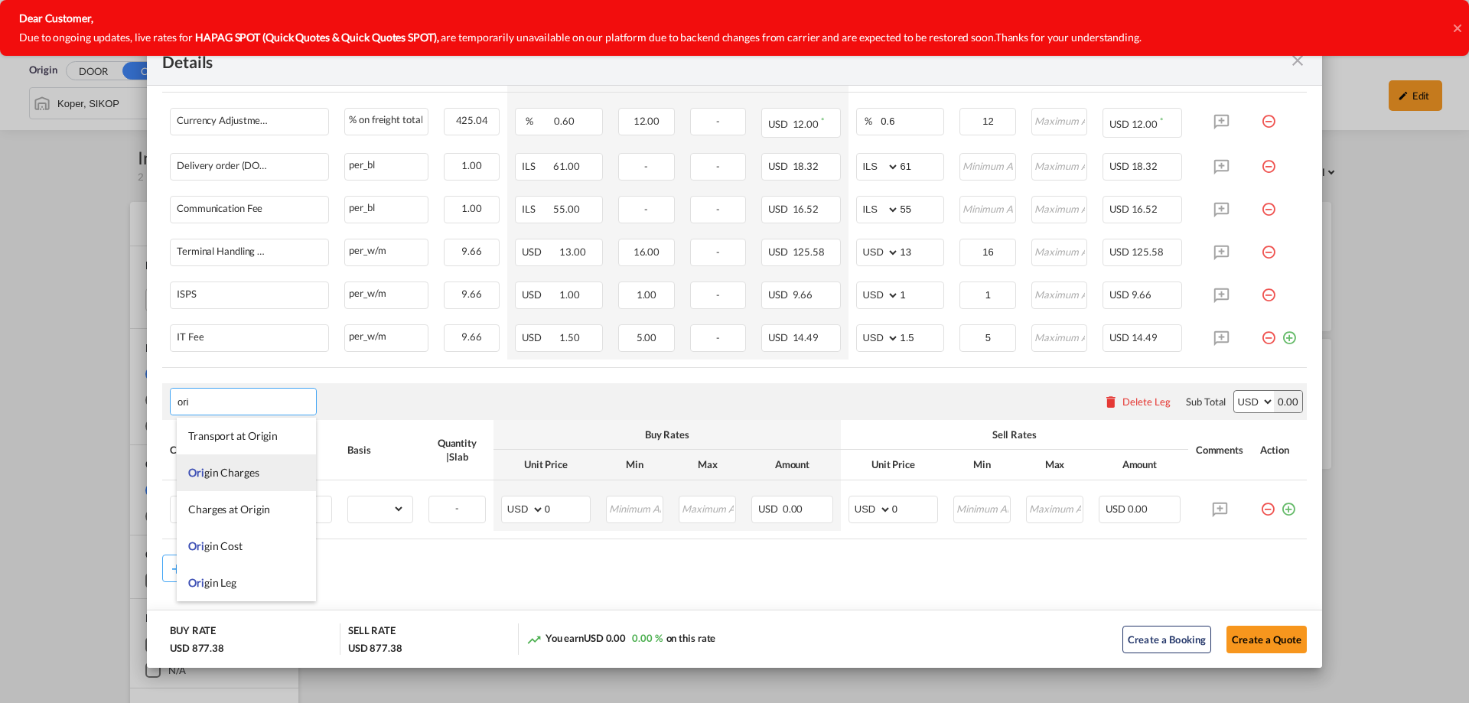
type input "ori"
click at [244, 471] on span "Ori gin Charges" at bounding box center [223, 472] width 71 height 13
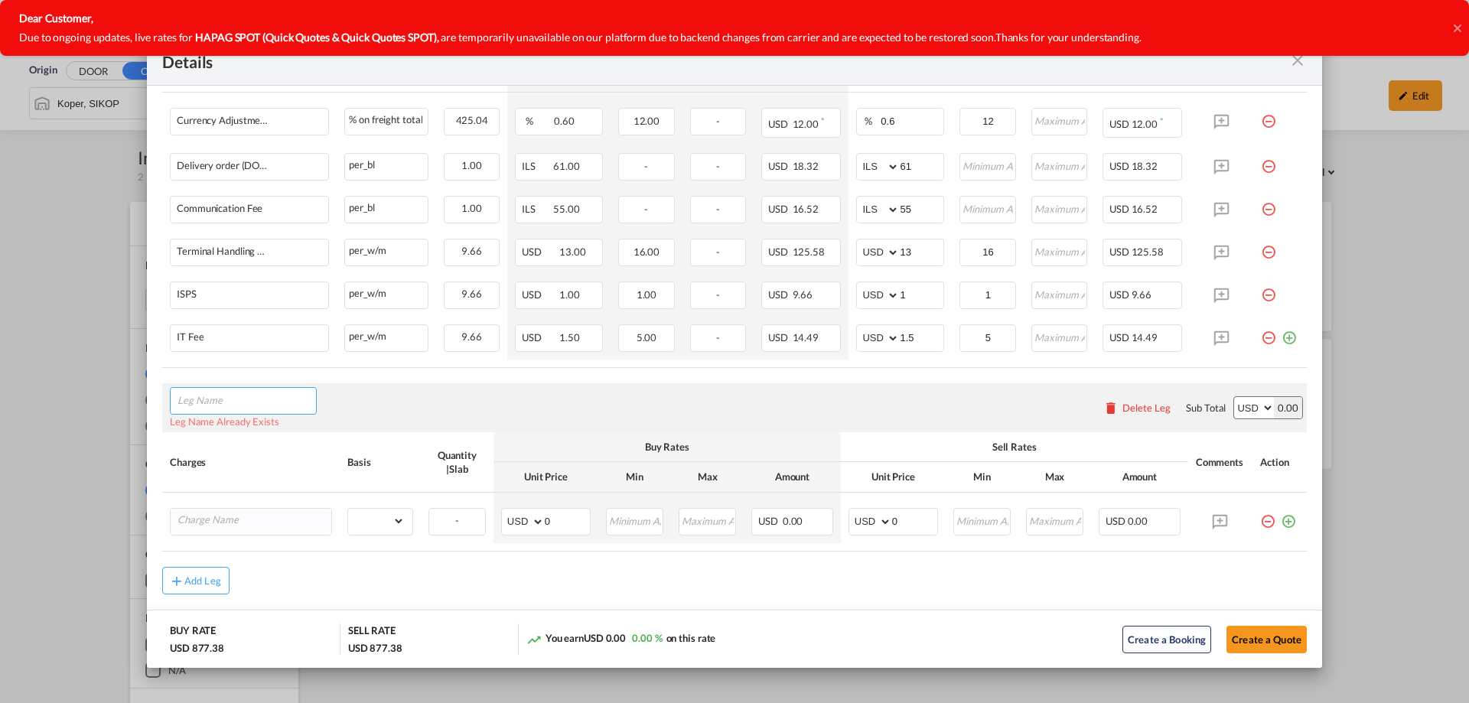
click at [243, 408] on input "Leg Name" at bounding box center [247, 400] width 139 height 23
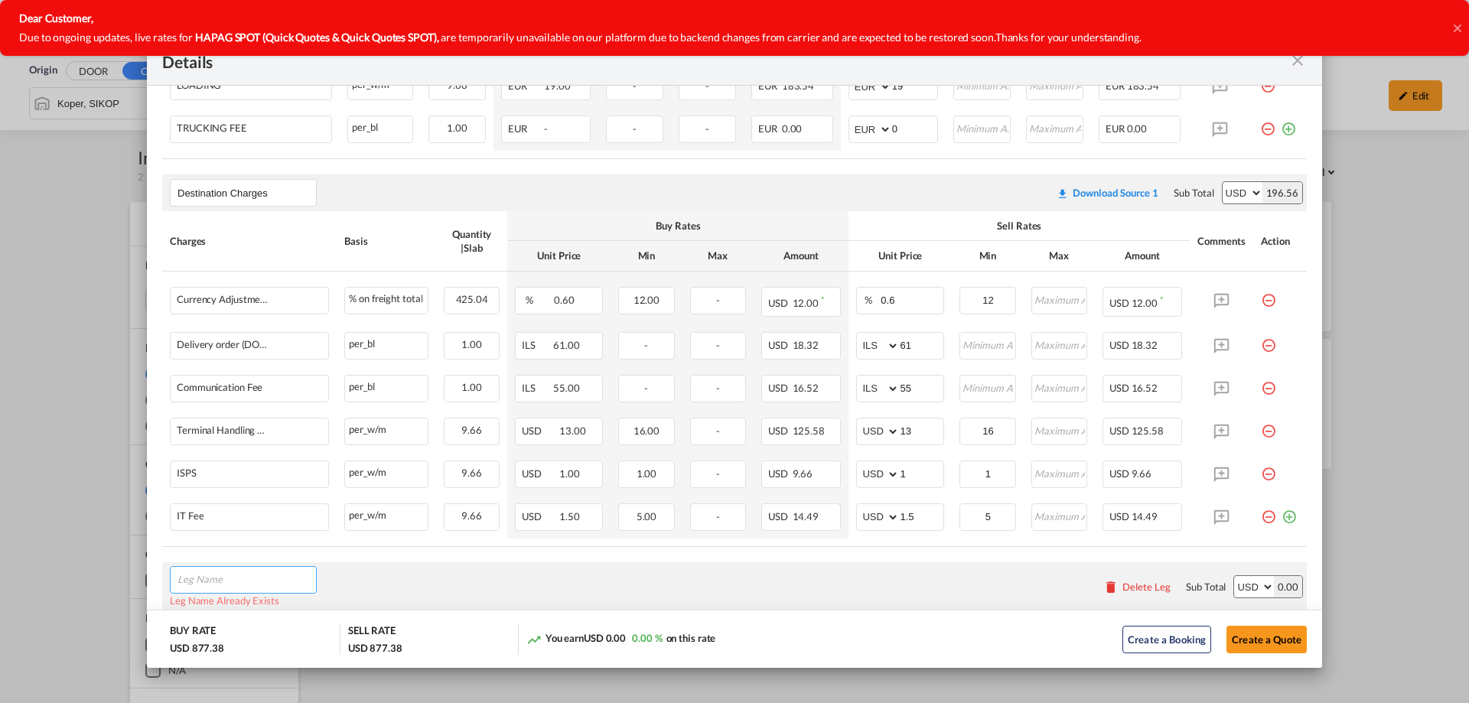
scroll to position [460, 0]
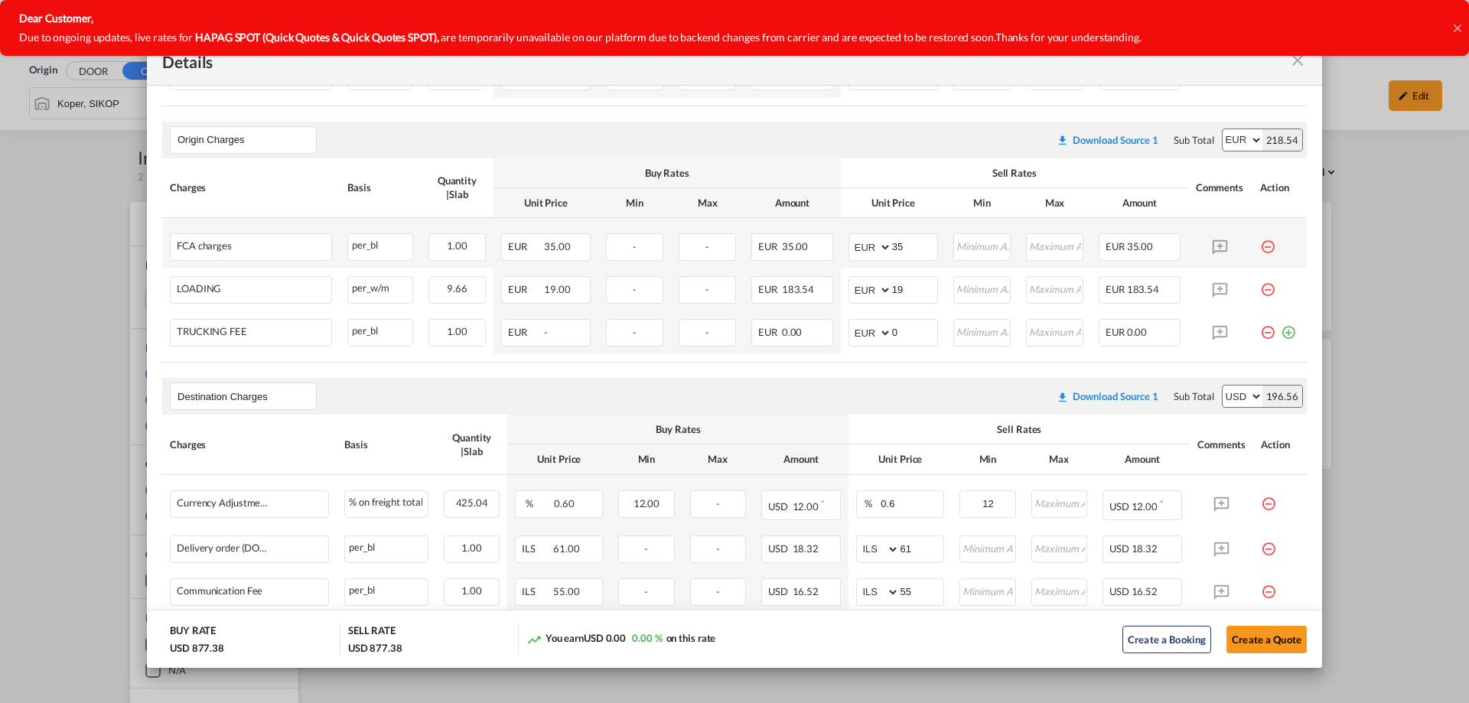
click at [1260, 249] on md-icon "icon-minus-circle-outline red-400-fg pt-7" at bounding box center [1267, 240] width 15 height 15
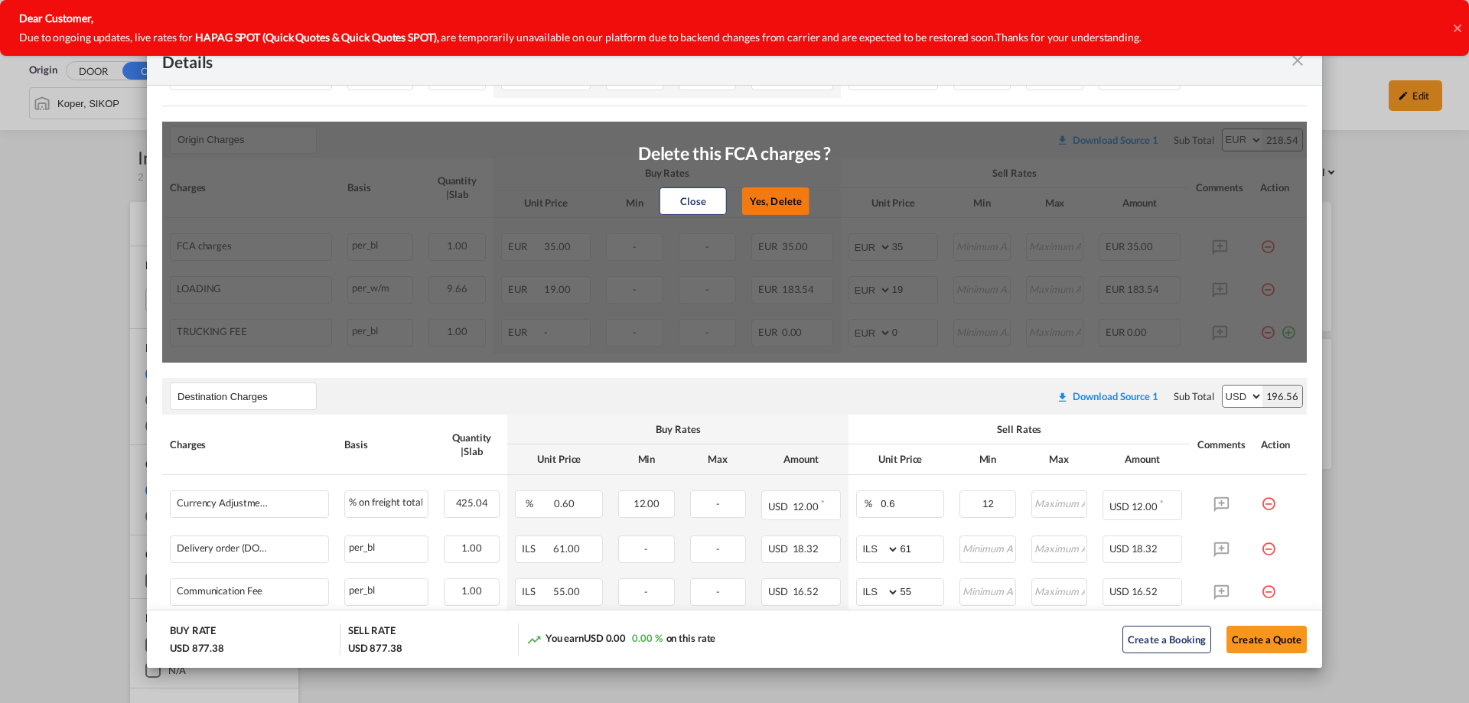
click at [758, 190] on button "Yes, Delete" at bounding box center [775, 201] width 67 height 28
type input "19"
type input "0"
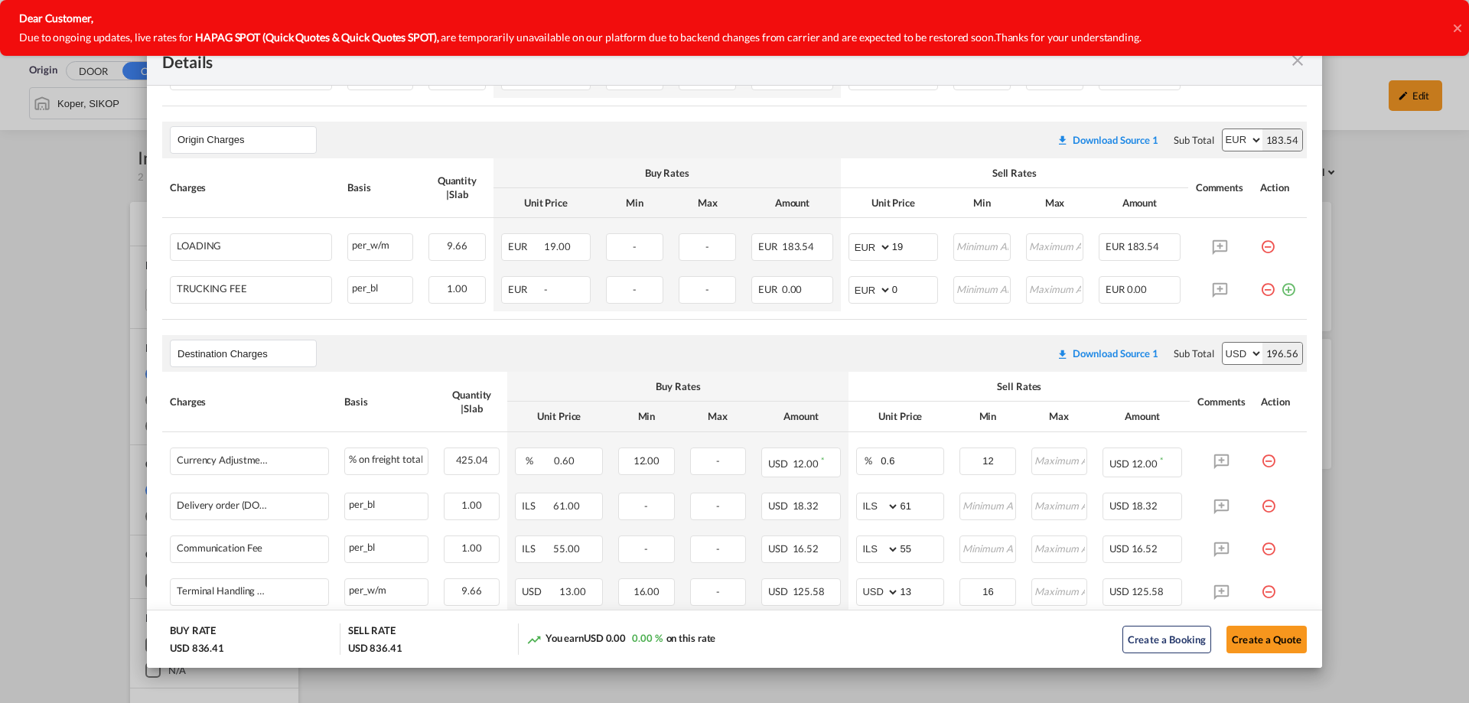
drag, startPoint x: 1259, startPoint y: 251, endPoint x: 949, endPoint y: 281, distance: 311.3
click at [1260, 249] on md-icon "icon-minus-circle-outline red-400-fg pt-7" at bounding box center [1267, 240] width 15 height 15
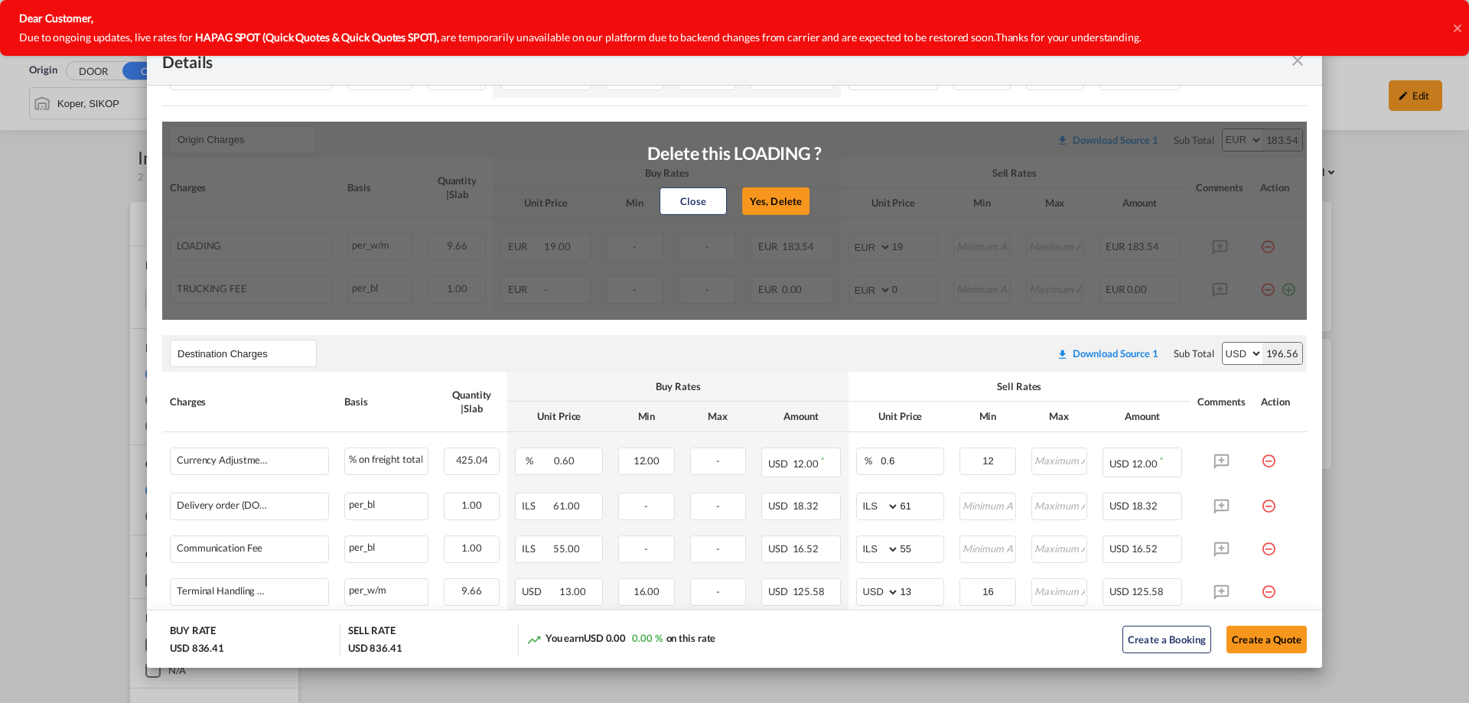
click at [760, 199] on button "Yes, Delete" at bounding box center [775, 201] width 67 height 28
type input "0"
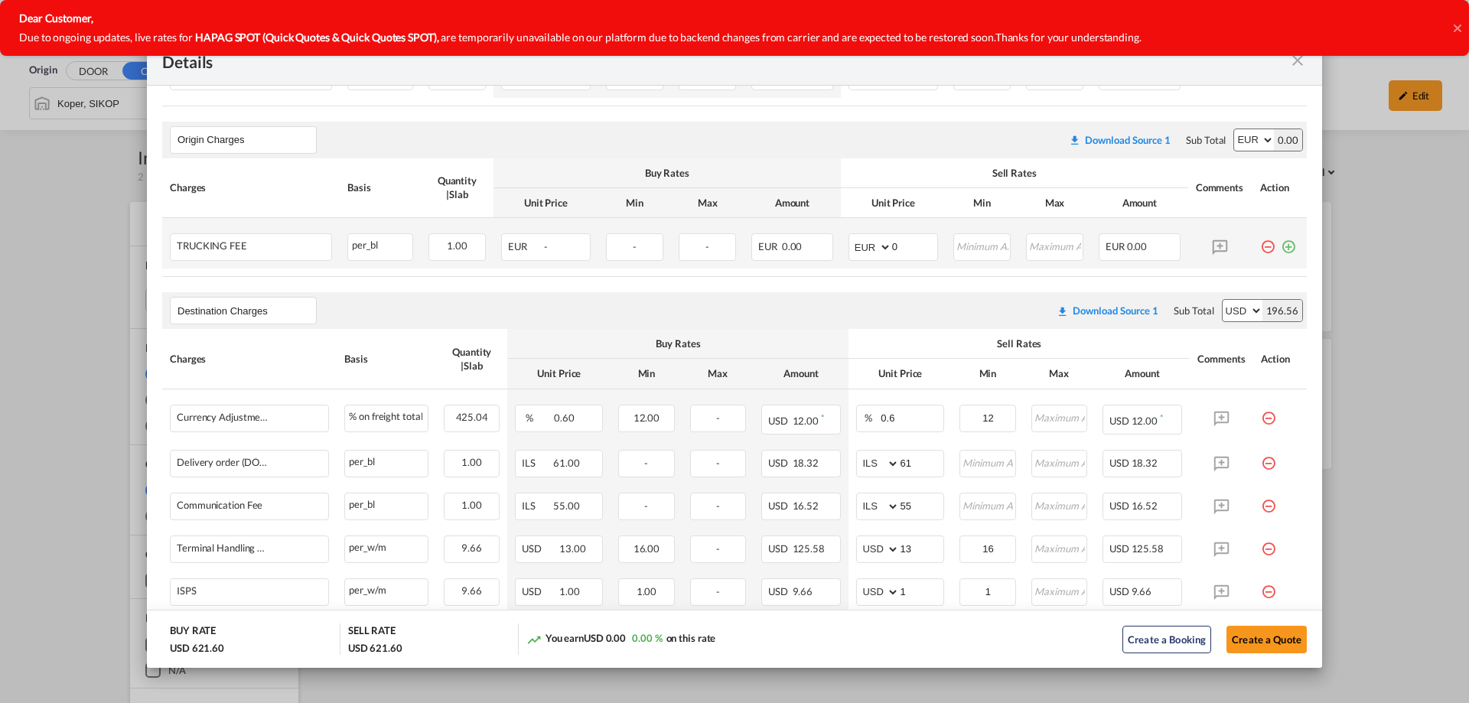
click at [1260, 248] on md-icon "icon-minus-circle-outline red-400-fg pt-7" at bounding box center [1267, 240] width 15 height 15
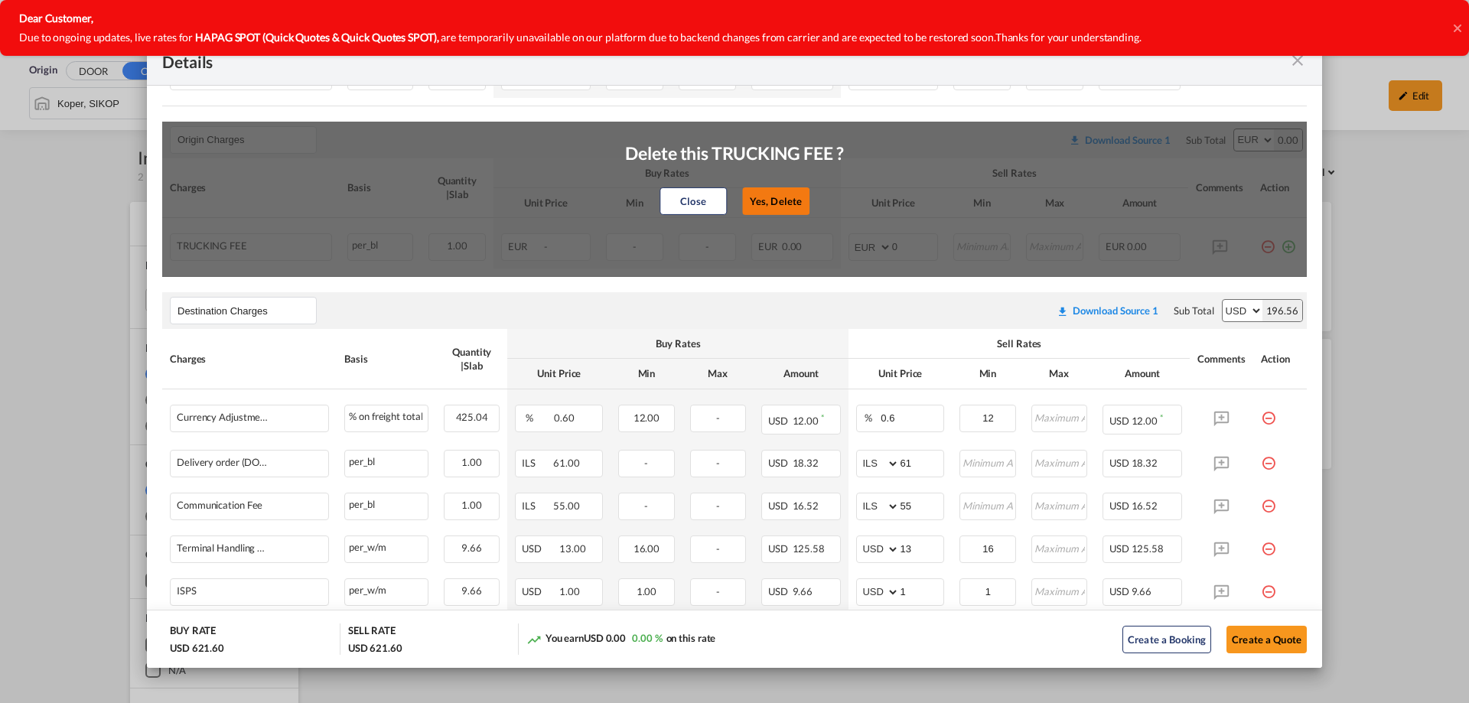
click at [754, 194] on button "Yes, Delete" at bounding box center [775, 201] width 67 height 28
type input "Destination Charges"
select select "string:USD"
type input "0.6"
type input "12"
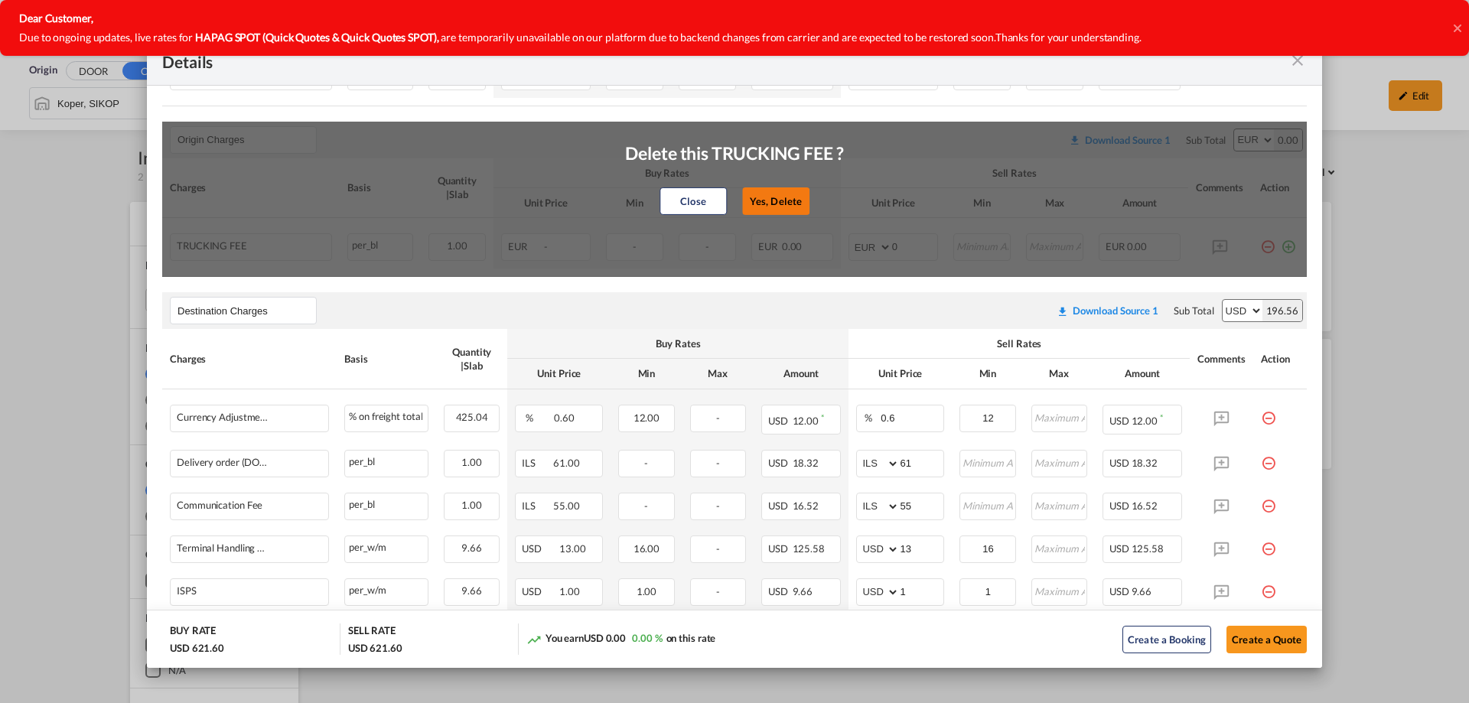
type input "0"
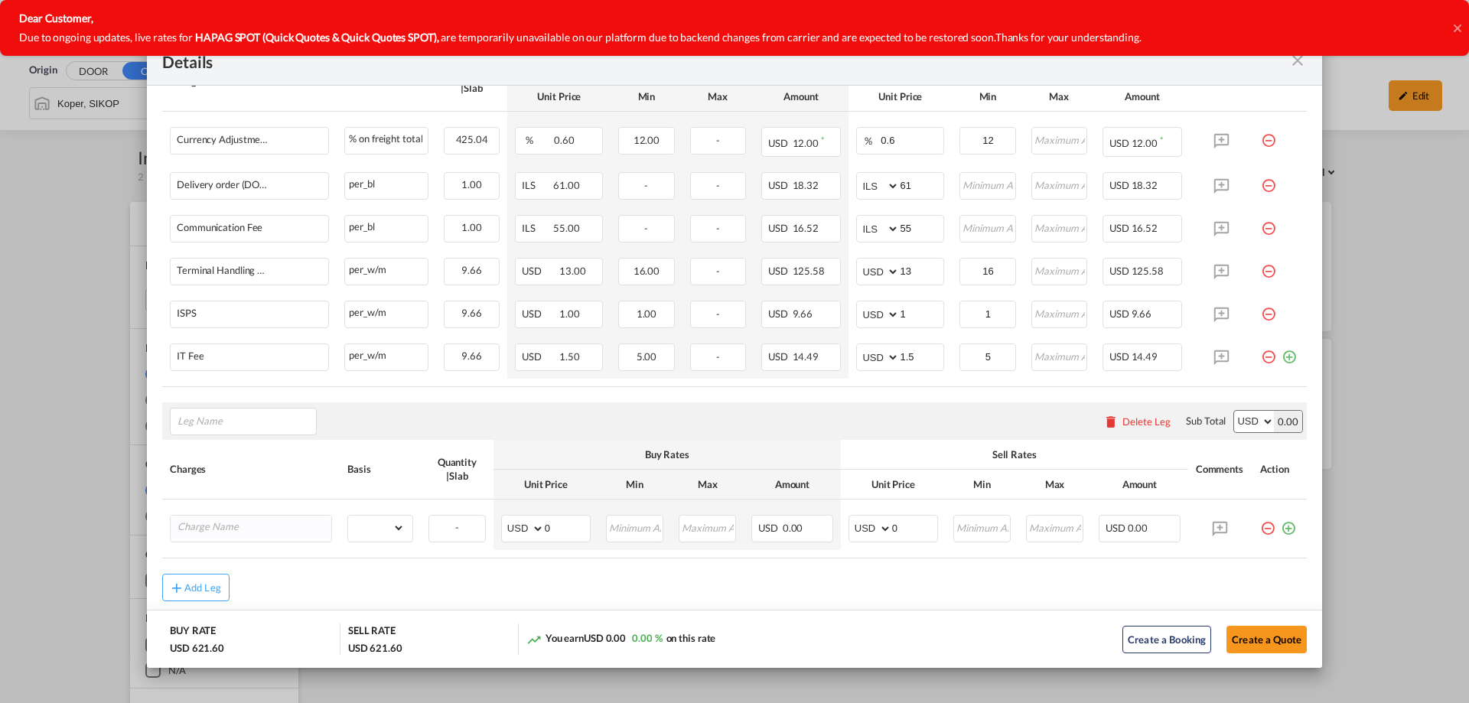
scroll to position [604, 0]
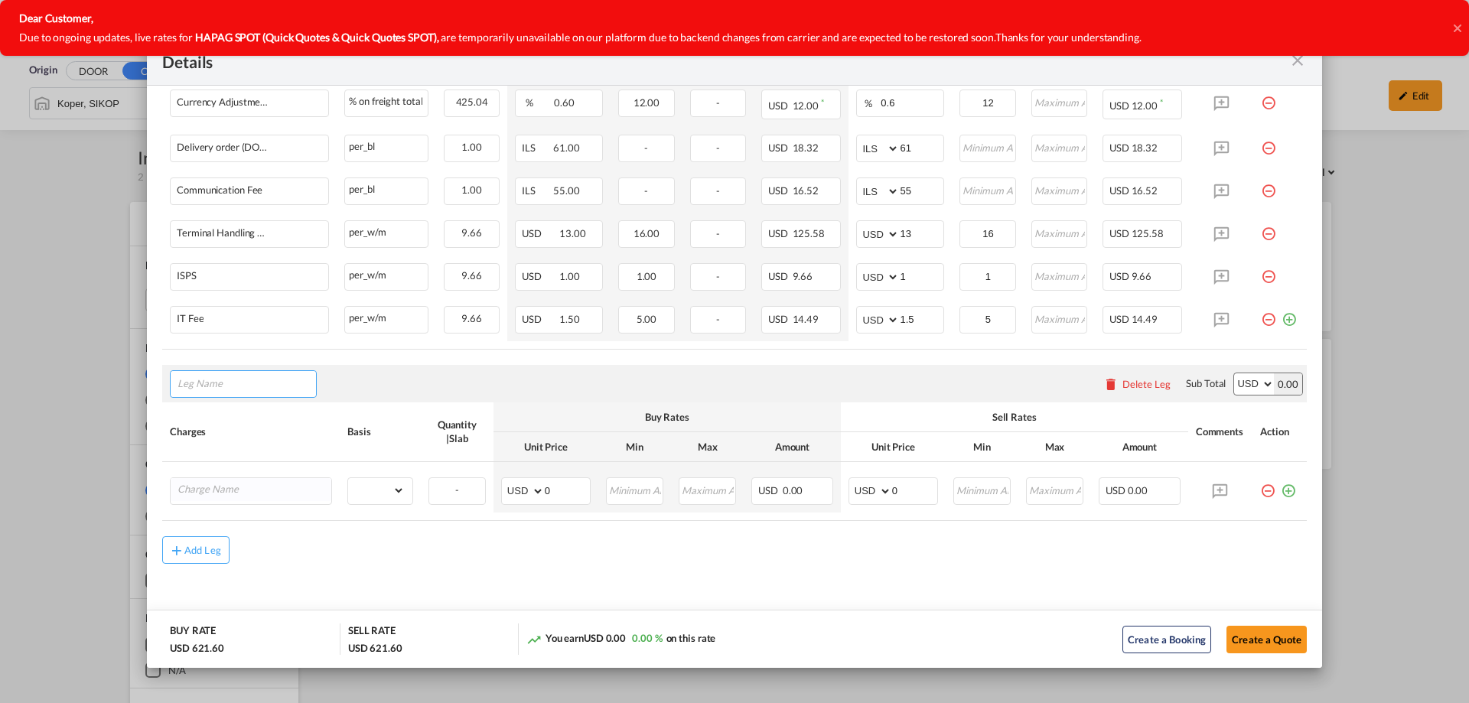
click at [213, 388] on input "Leg Name" at bounding box center [247, 384] width 139 height 23
click at [253, 453] on span "Ori gin Charges" at bounding box center [223, 454] width 71 height 13
type input "Origin Charges"
click at [230, 484] on input "Charge Name" at bounding box center [255, 489] width 154 height 23
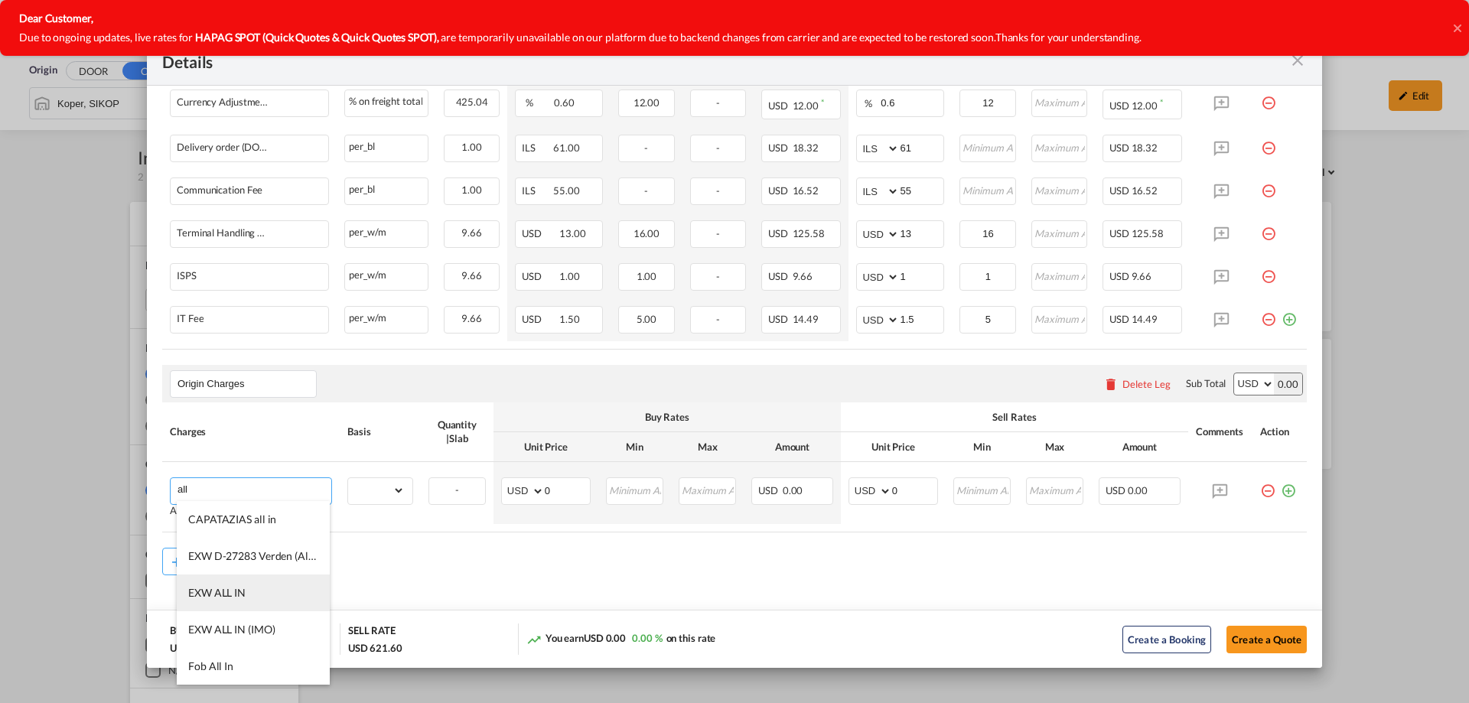
click at [246, 579] on li "EXW ALL IN" at bounding box center [253, 593] width 153 height 37
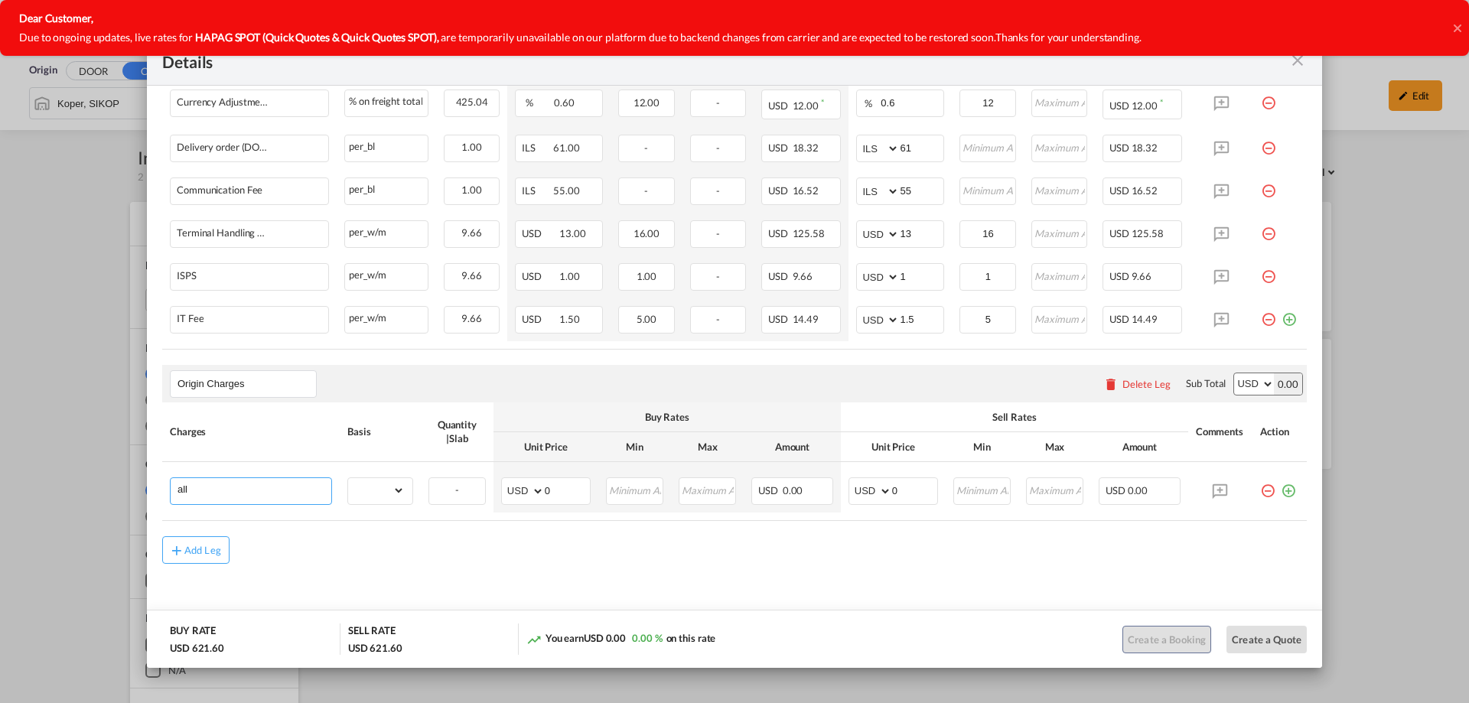
type input "EXW ALL IN"
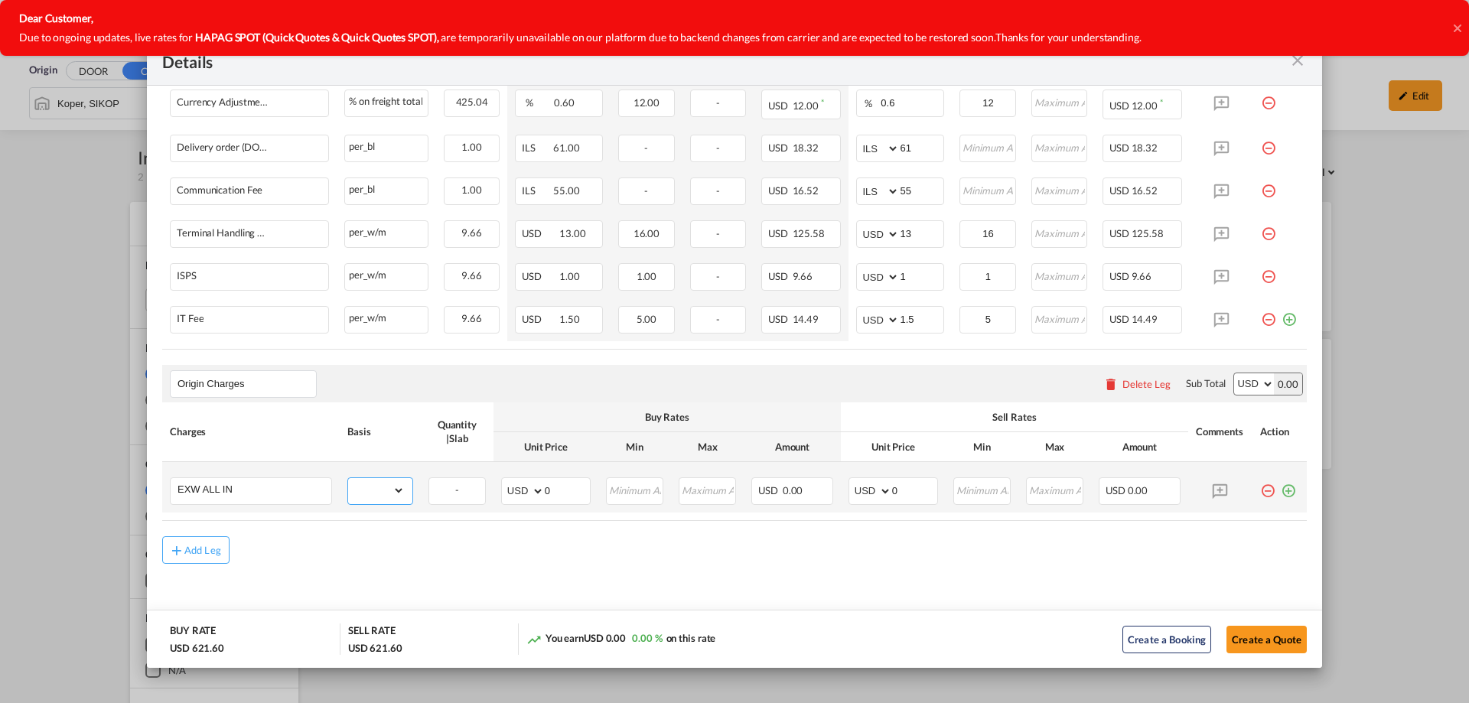
click at [357, 488] on select "gross_weight volumetric_weight per_shipment per_bl per_km per_hawb per_kg flat …" at bounding box center [376, 490] width 57 height 24
select select "per_shipment"
click at [348, 478] on select "gross_weight volumetric_weight per_shipment per_bl per_km per_hawb per_kg flat …" at bounding box center [376, 490] width 57 height 24
drag, startPoint x: 903, startPoint y: 487, endPoint x: 869, endPoint y: 491, distance: 34.7
click at [869, 491] on md-input-container "AED AFN ALL AMD ANG AOA ARS AUD AWG AZN BAM BBD BDT BGN BHD BIF BMD BND BOB BRL…" at bounding box center [894, 491] width 90 height 28
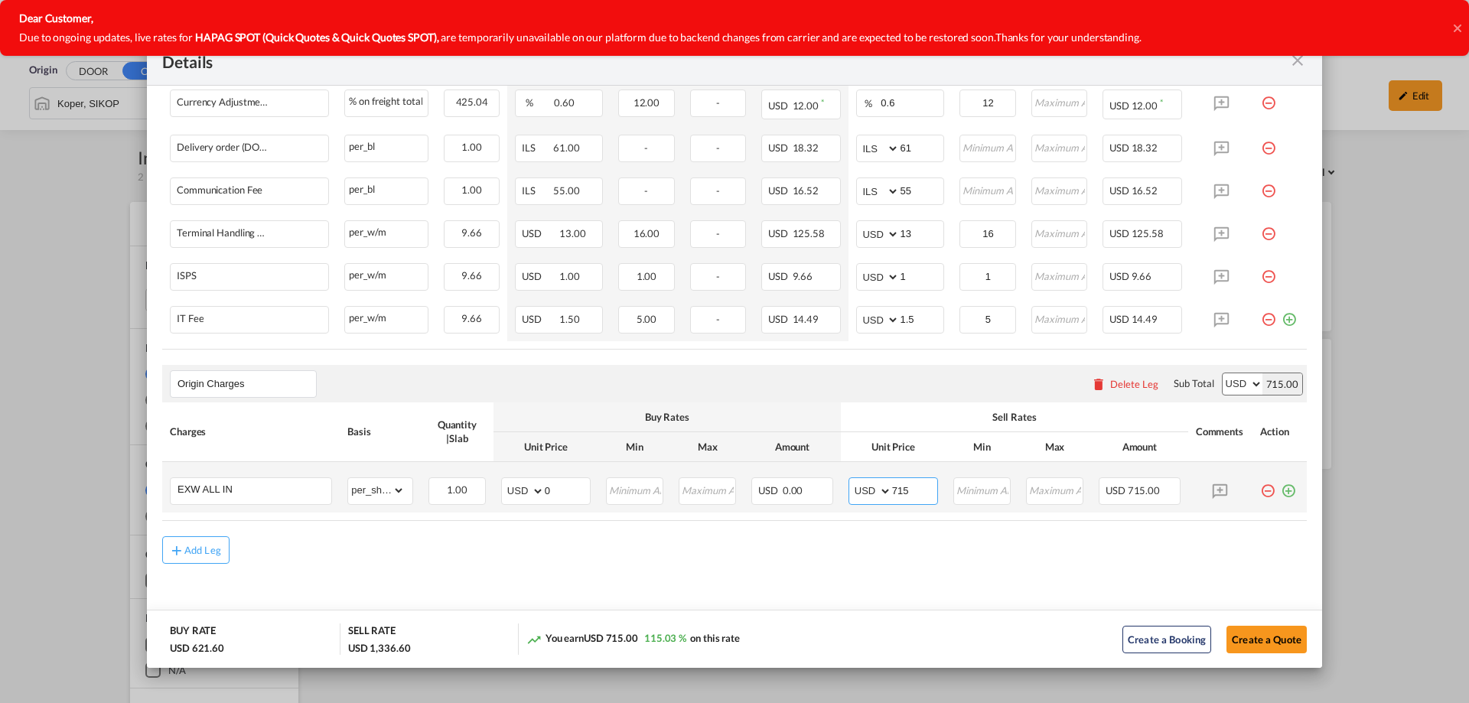
type input "715"
click at [868, 497] on select "AED AFN ALL AMD ANG AOA ARS AUD AWG AZN BAM BBD BDT BGN BHD BIF BMD BND BOB BRL…" at bounding box center [872, 491] width 40 height 21
select select "string:EUR"
click at [852, 481] on select "AED AFN ALL AMD ANG AOA ARS AUD AWG AZN BAM BBD BDT BGN BHD BIF BMD BND BOB BRL…" at bounding box center [872, 491] width 40 height 21
click at [909, 538] on div "Add Leg" at bounding box center [734, 550] width 1145 height 28
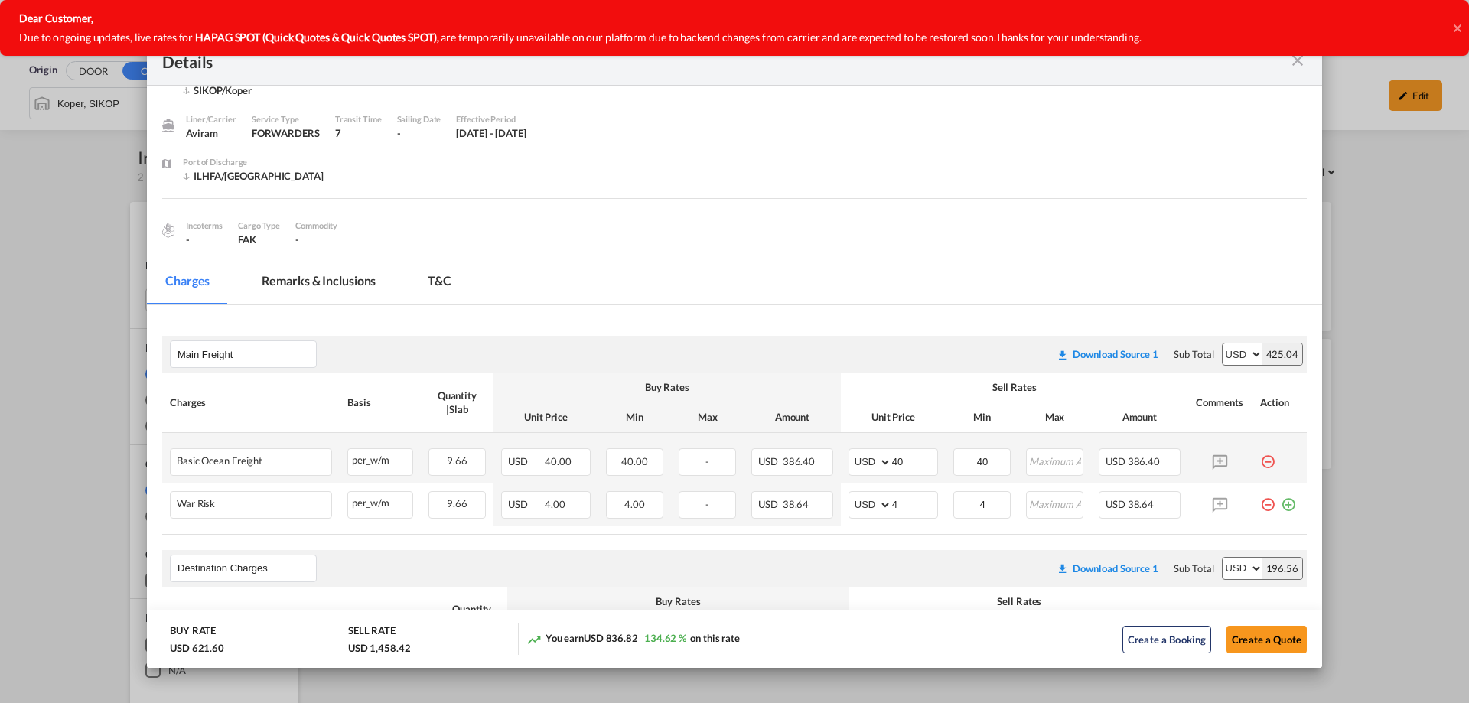
scroll to position [0, 0]
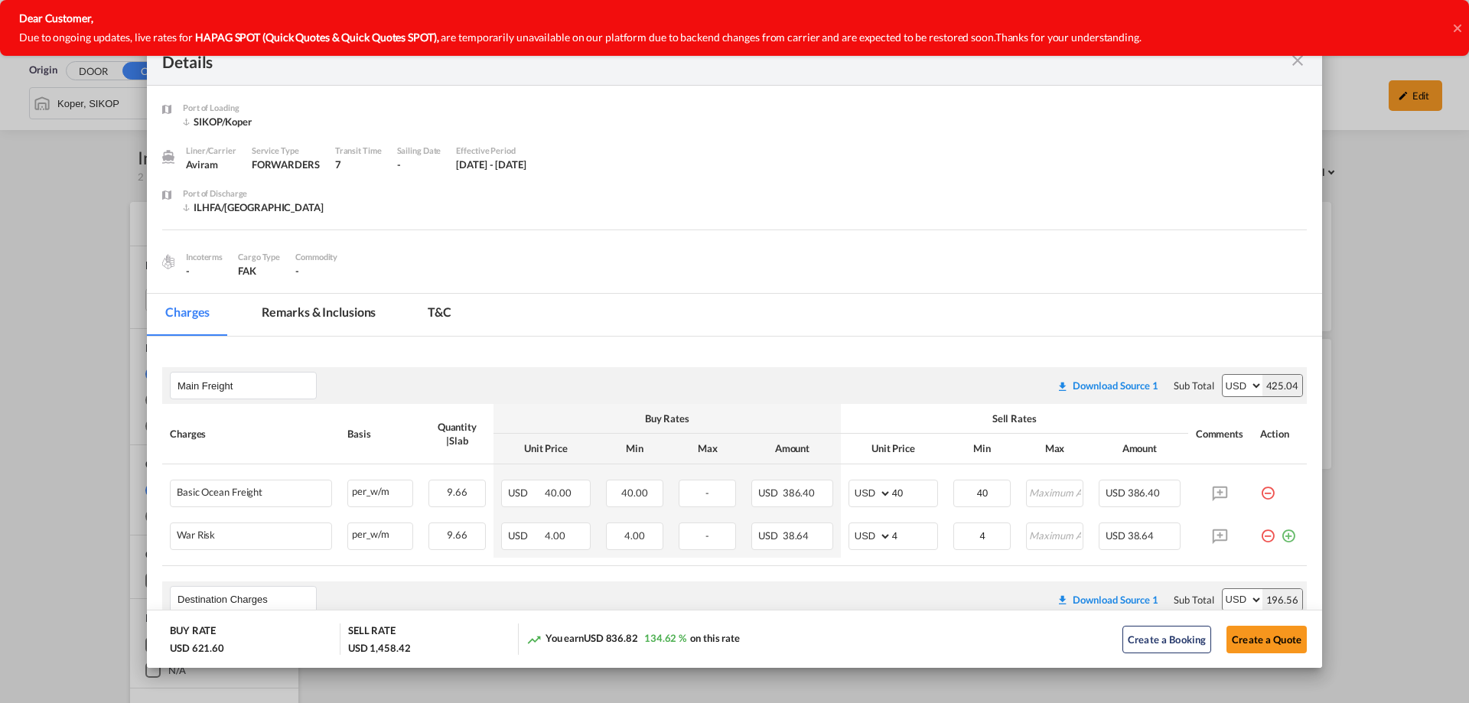
click at [1419, 165] on div "Details Port of Loading SIKOP/Koper Liner/Carrier Aviram Service Type FORWARDER…" at bounding box center [734, 351] width 1469 height 703
click at [1296, 68] on md-icon "icon-close fg-AAA8AD m-0 cursor" at bounding box center [1298, 60] width 18 height 18
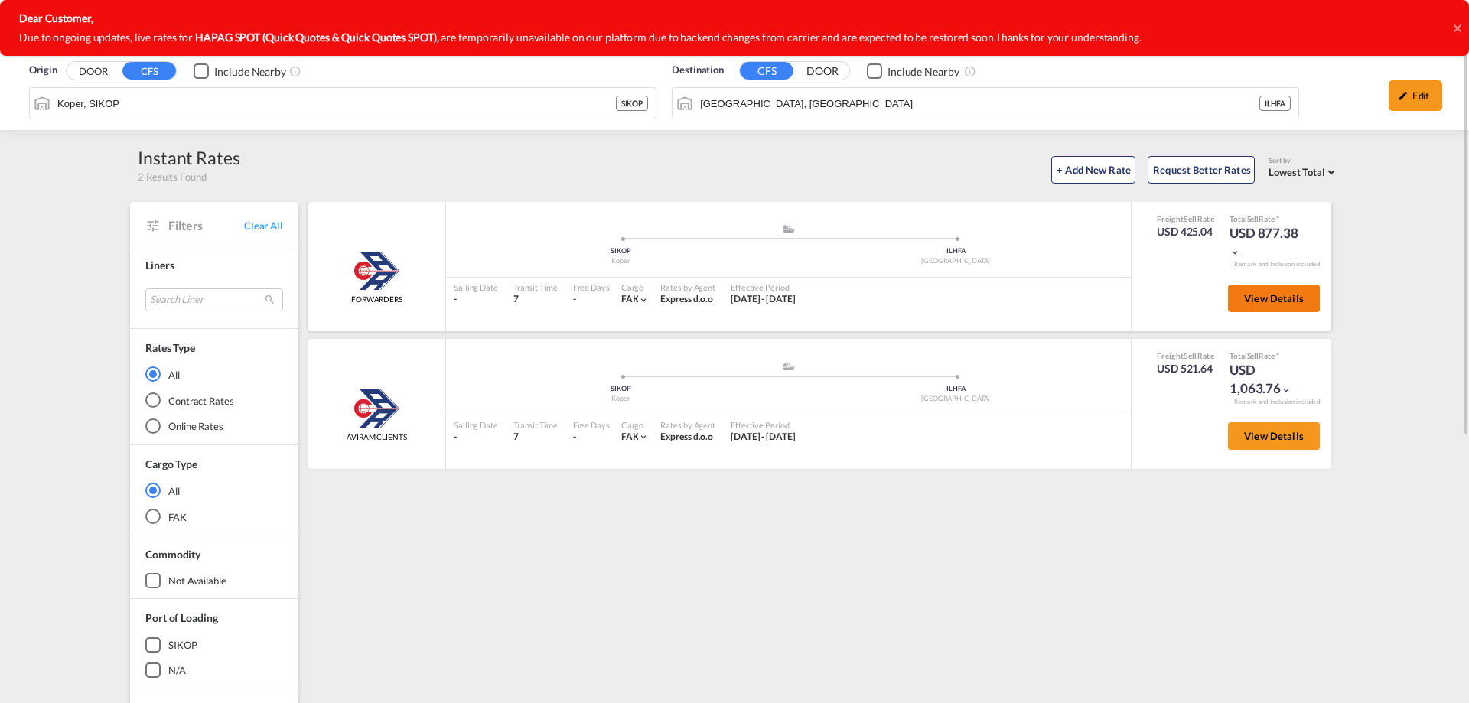
click at [1271, 305] on span "View Details" at bounding box center [1274, 298] width 60 height 12
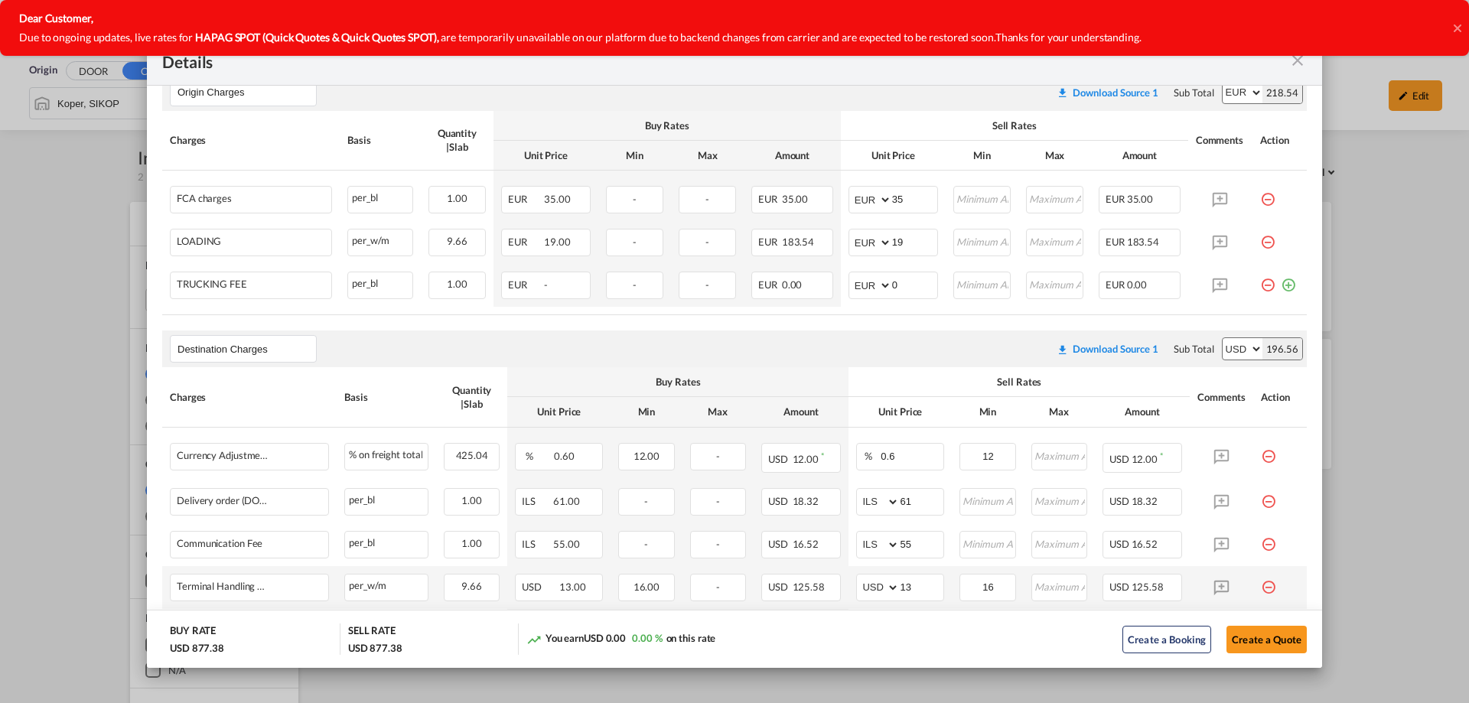
scroll to position [383, 0]
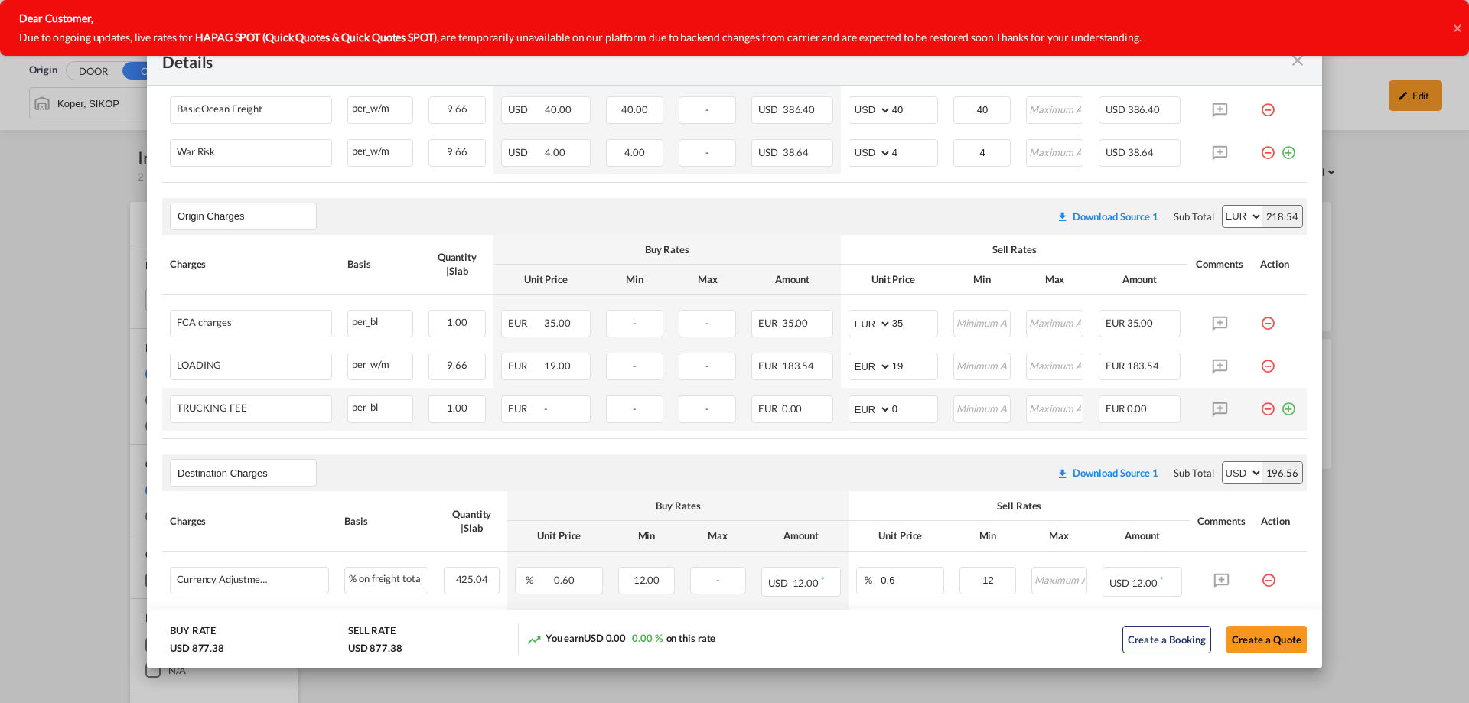
click at [1260, 411] on md-icon "icon-minus-circle-outline red-400-fg pt-7" at bounding box center [1267, 403] width 15 height 15
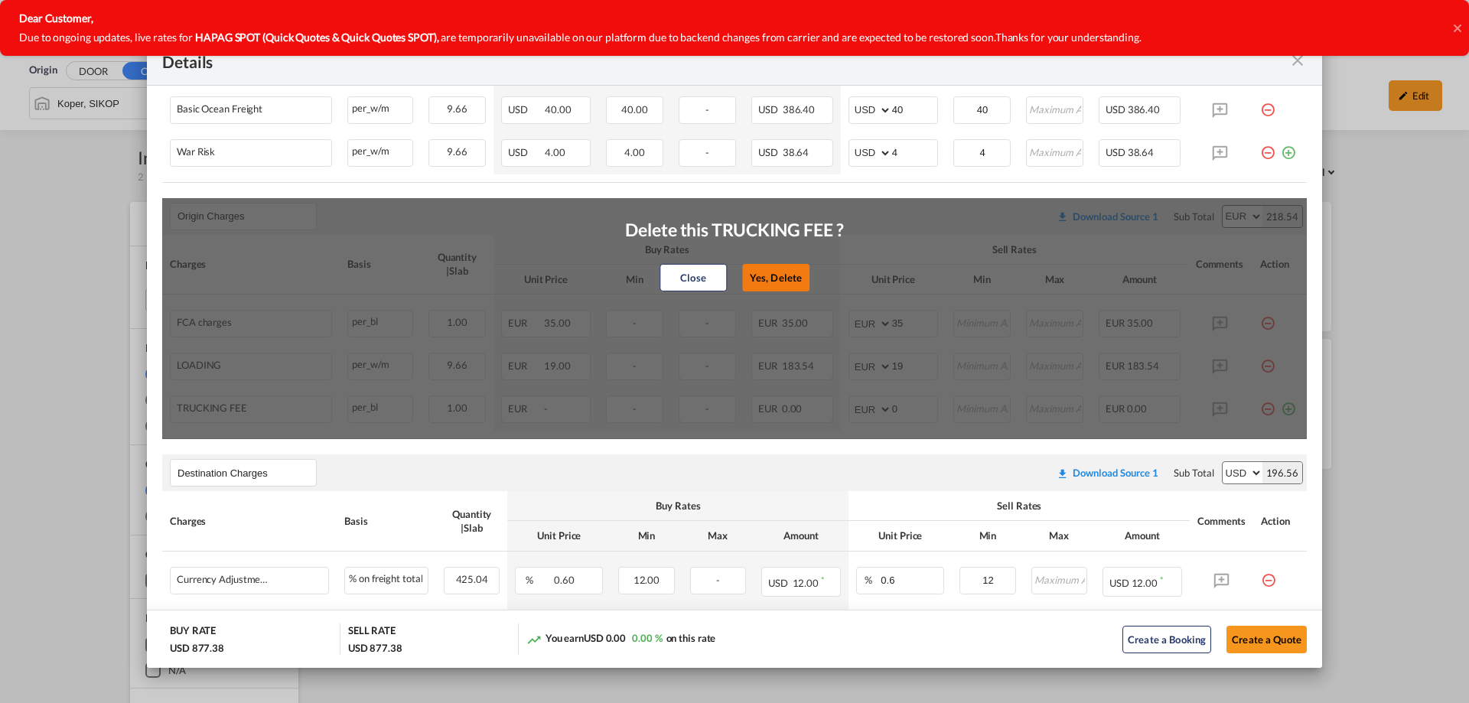
click at [780, 280] on button "Yes, Delete" at bounding box center [775, 278] width 67 height 28
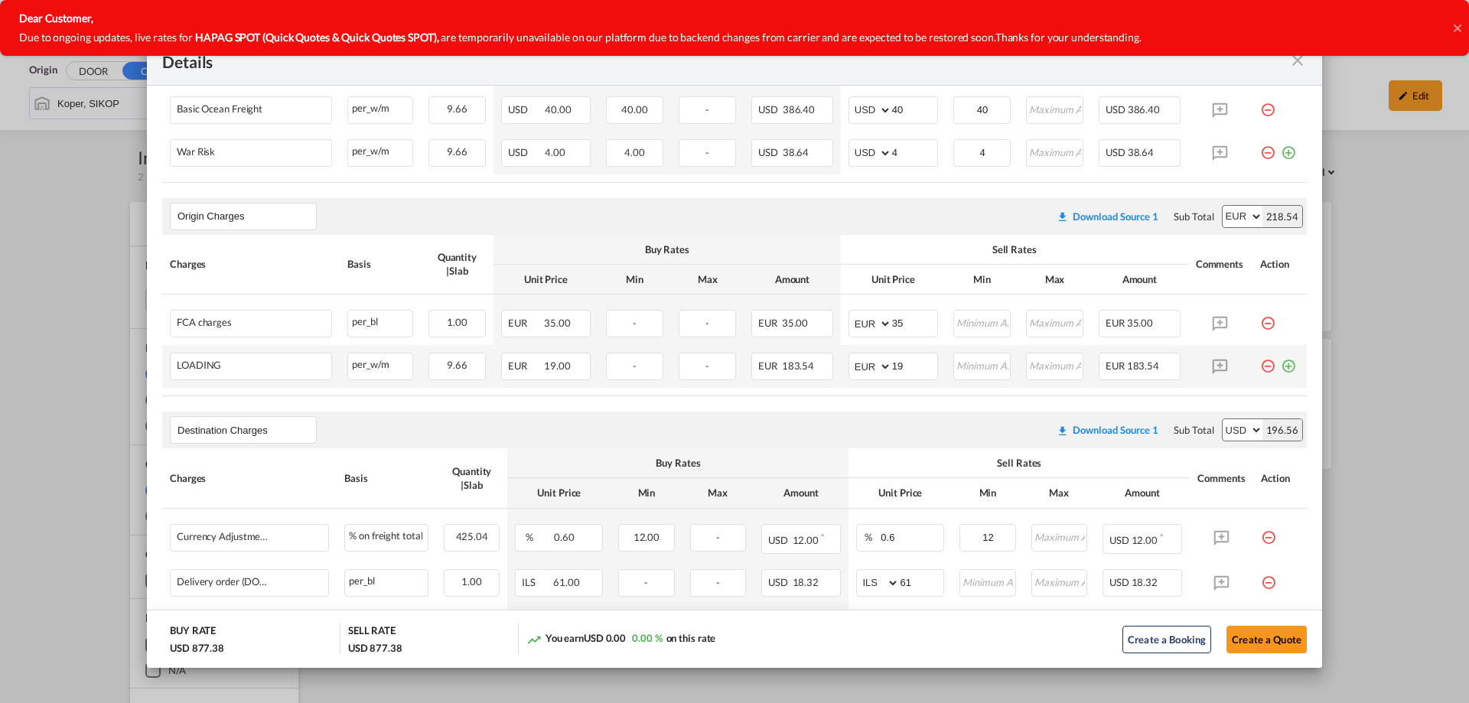
click at [1260, 367] on md-icon "icon-minus-circle-outline red-400-fg pt-7" at bounding box center [1267, 360] width 15 height 15
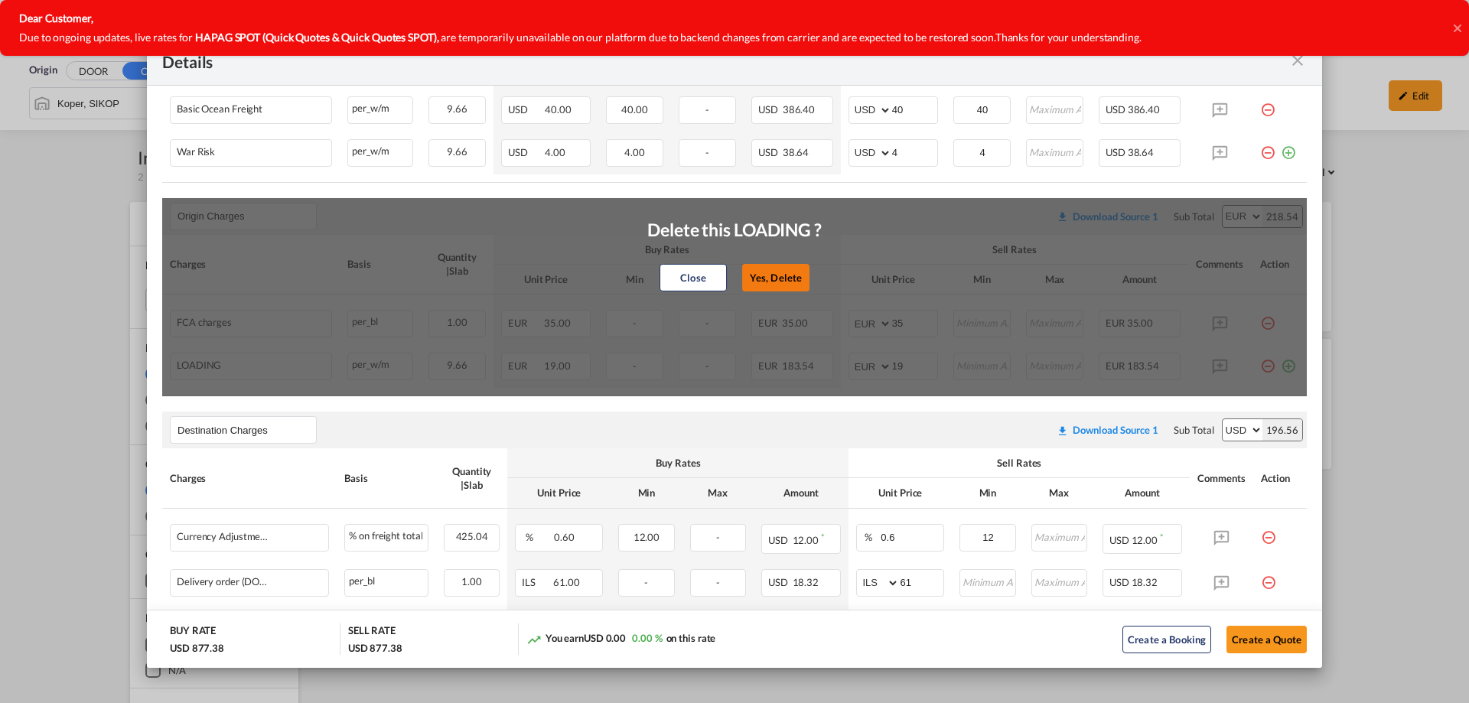
click at [758, 276] on button "Yes, Delete" at bounding box center [775, 278] width 67 height 28
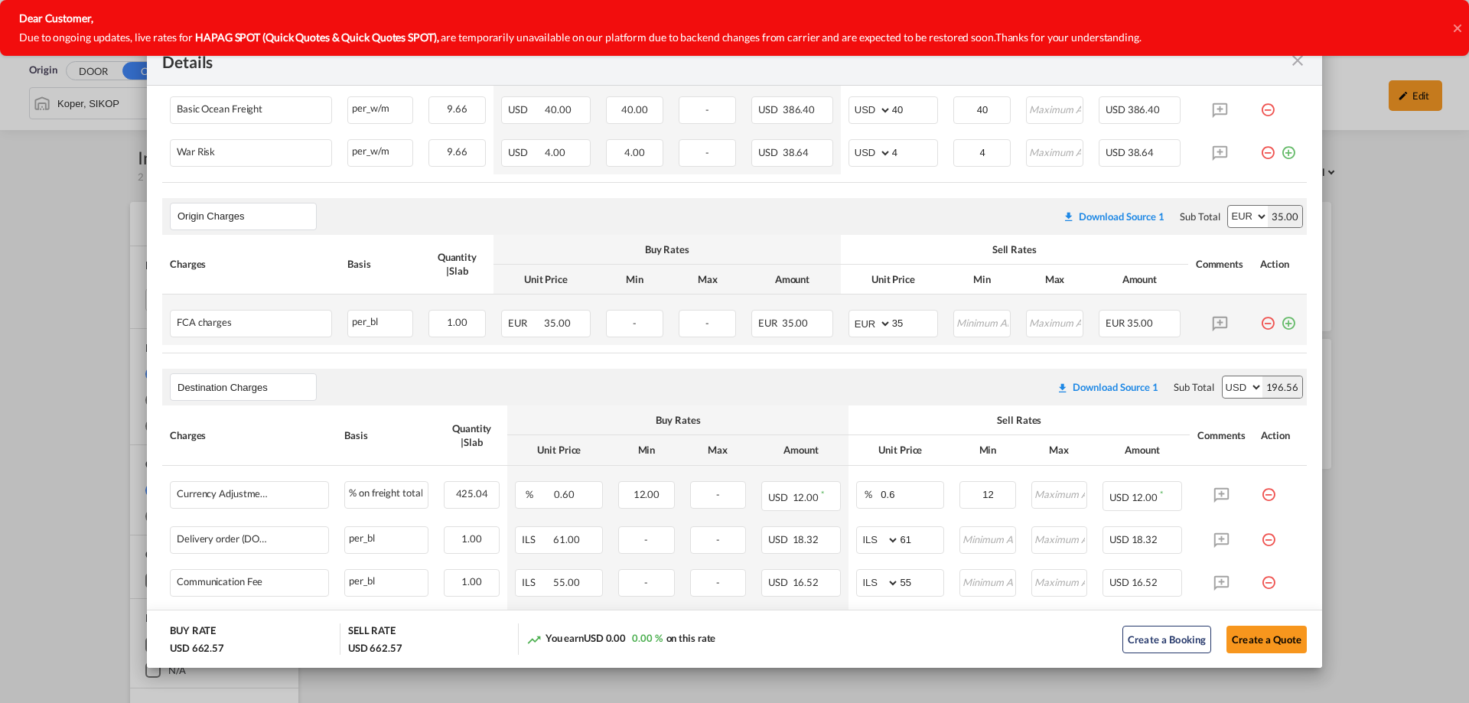
click at [1263, 324] on md-icon "icon-minus-circle-outline red-400-fg pt-7" at bounding box center [1267, 317] width 15 height 15
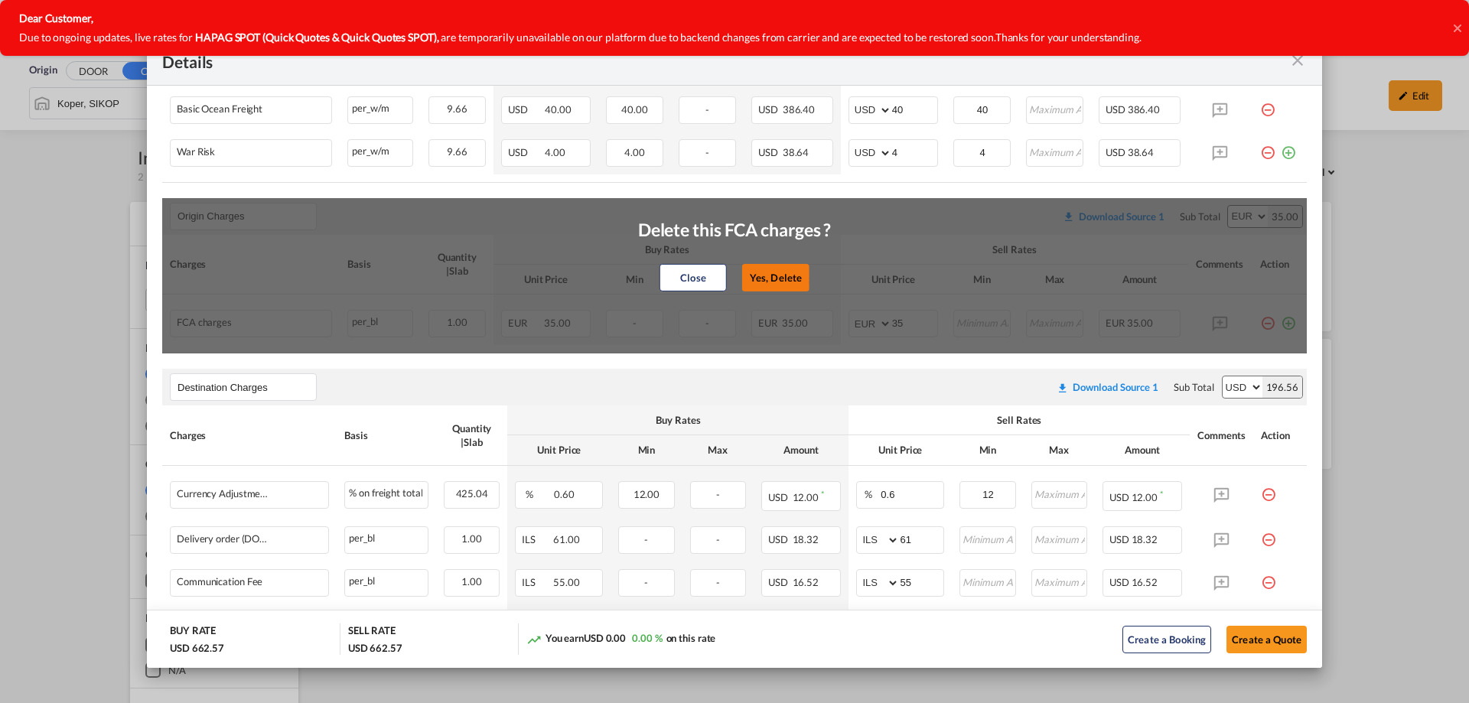
click at [791, 277] on button "Yes, Delete" at bounding box center [775, 278] width 67 height 28
type input "Destination Charges"
select select "string:USD"
type input "0.6"
type input "12"
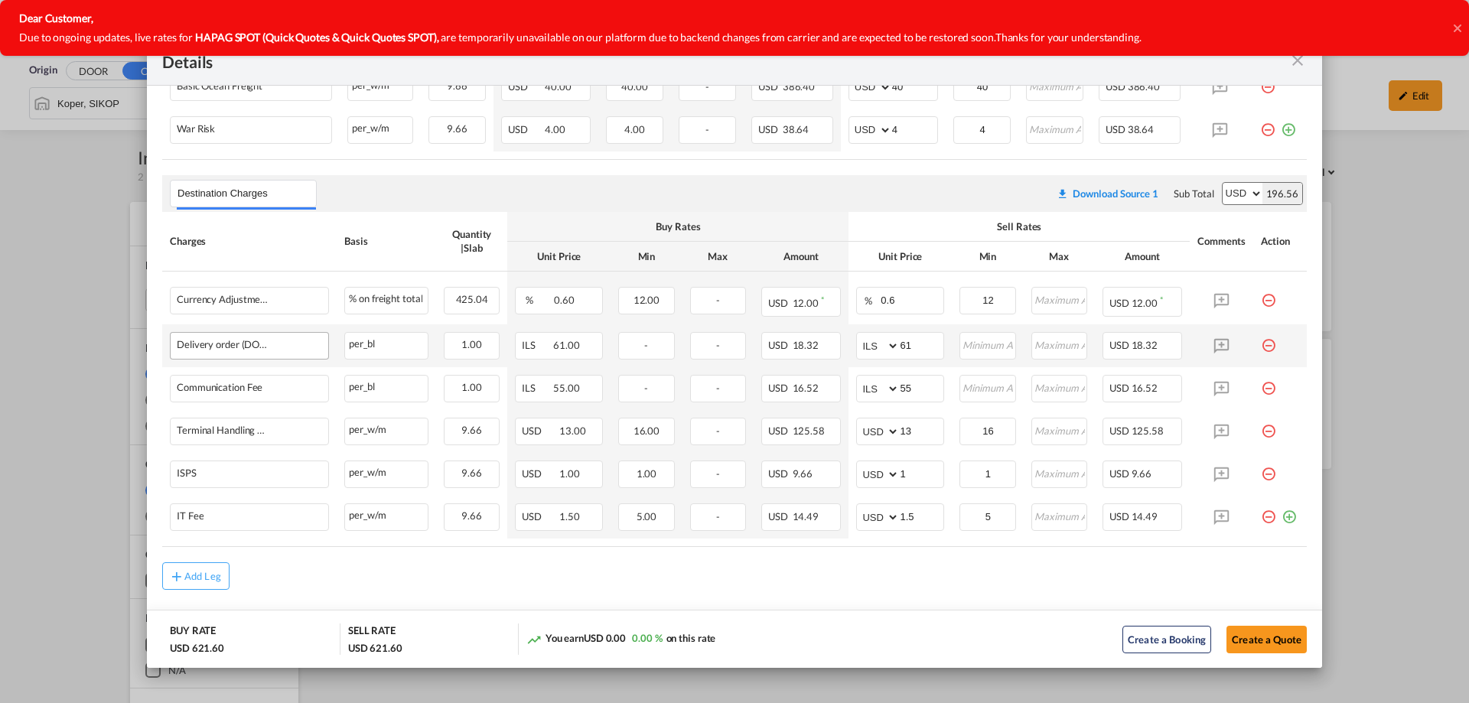
scroll to position [433, 0]
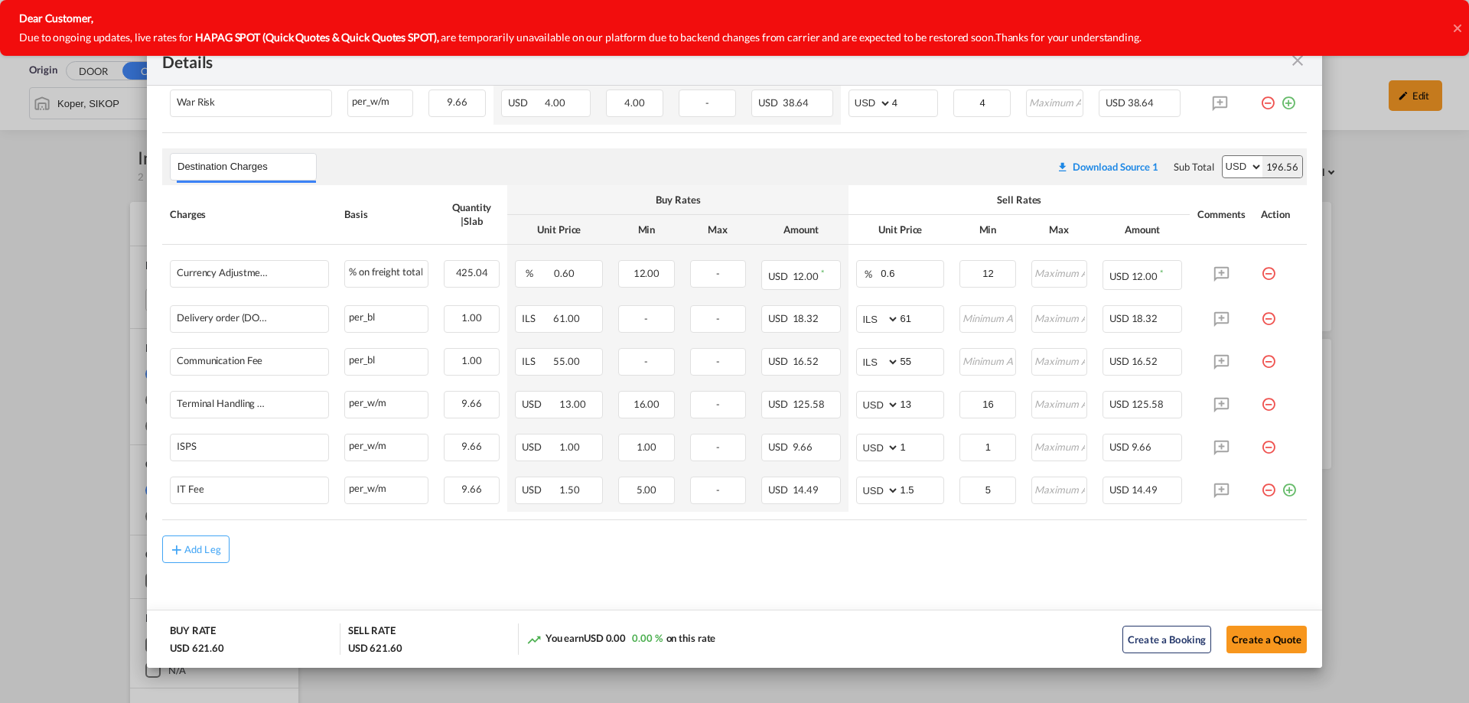
click at [238, 553] on div "Add Leg" at bounding box center [734, 550] width 1145 height 28
click at [204, 556] on button "Add Leg" at bounding box center [195, 550] width 67 height 28
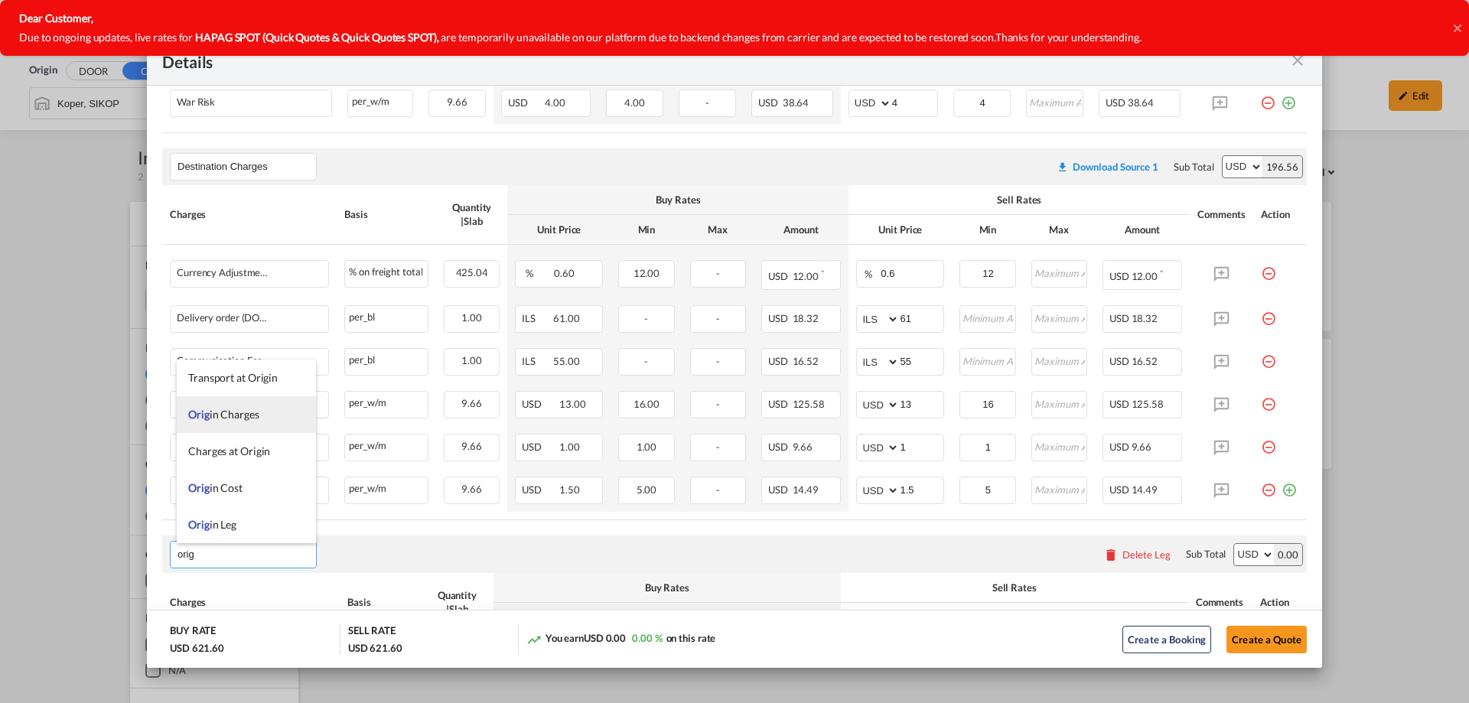
click at [256, 425] on li "Orig in Charges" at bounding box center [246, 414] width 139 height 37
type input "Origin Charges"
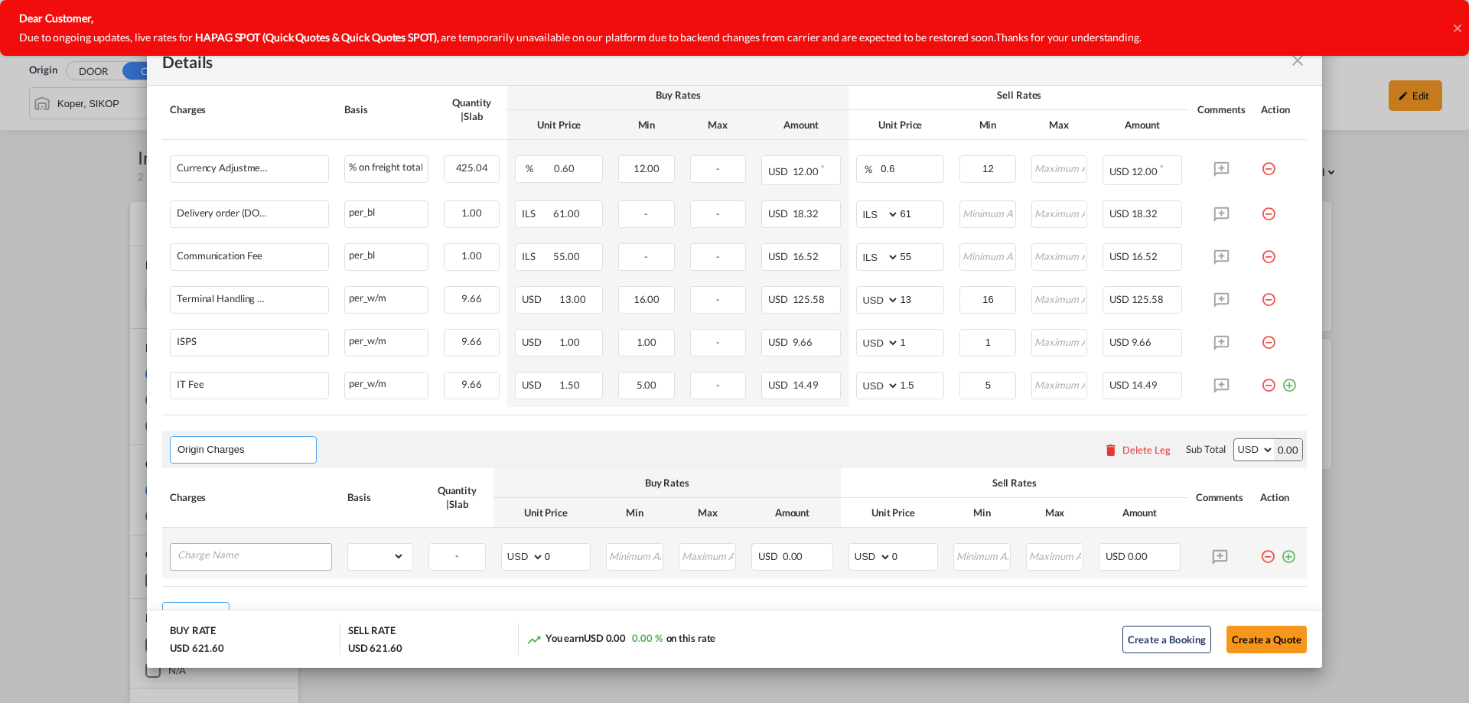
scroll to position [586, 0]
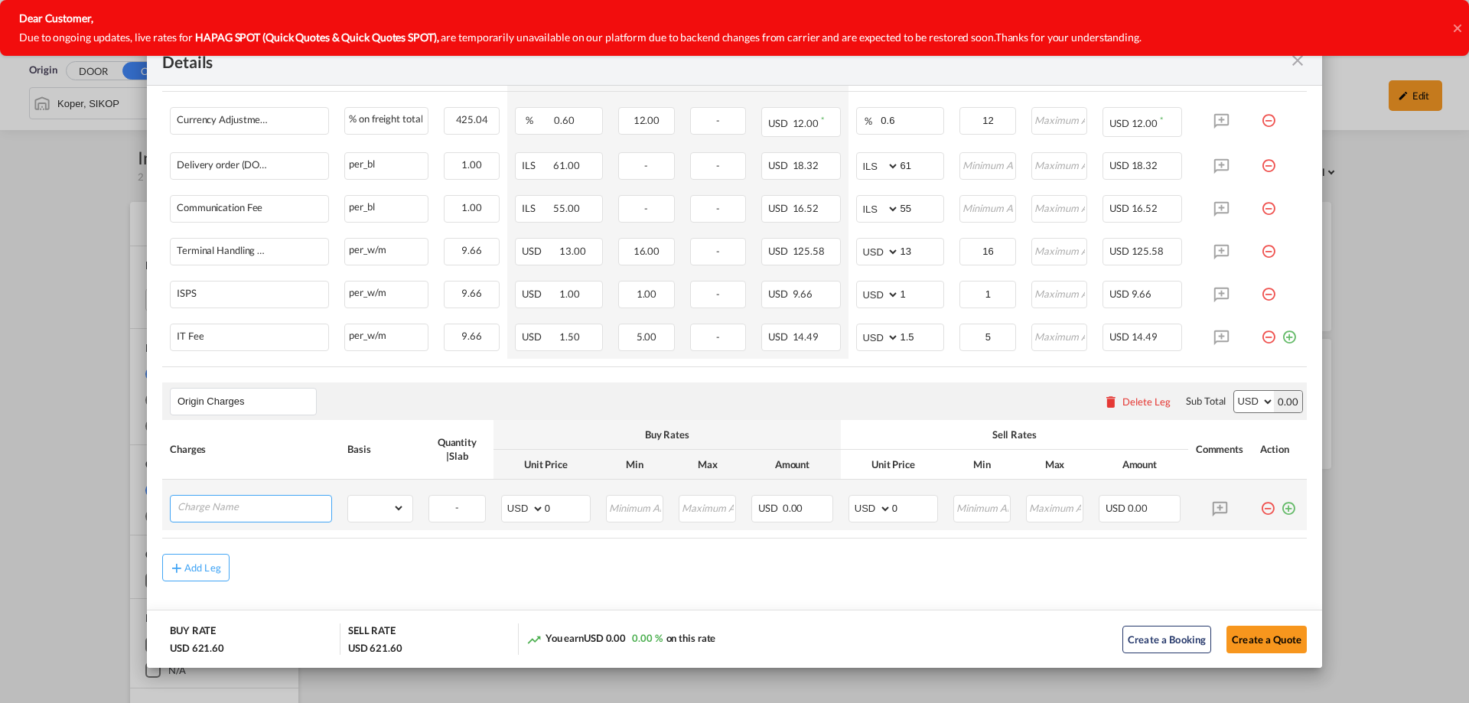
click at [226, 513] on input "Charge Name" at bounding box center [255, 507] width 154 height 23
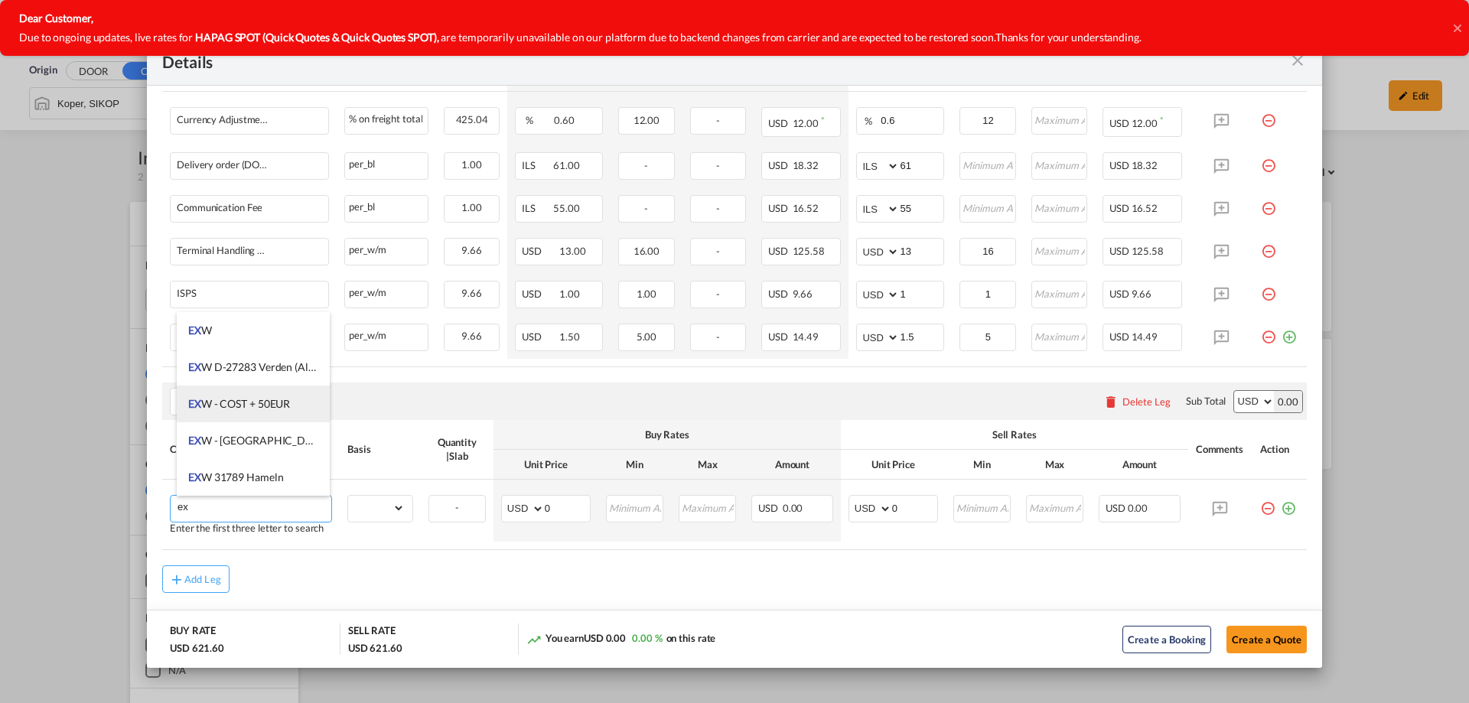
type input "e"
click at [276, 414] on li "EXW ALL IN" at bounding box center [253, 404] width 153 height 37
type input "EXW ALL IN"
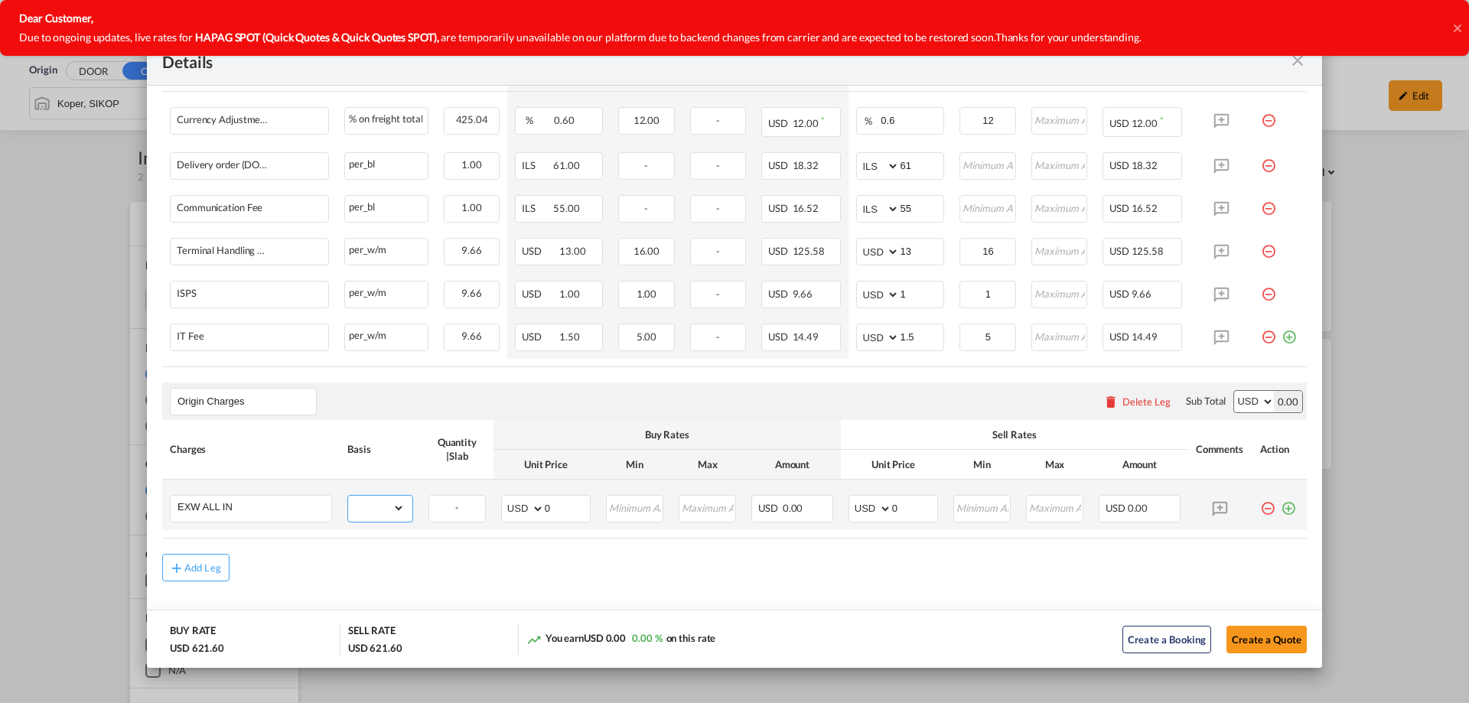
click at [399, 513] on select "gross_weight volumetric_weight per_shipment per_bl per_km per_hawb per_kg flat …" at bounding box center [376, 508] width 57 height 24
select select "per_shipment"
click at [348, 496] on select "gross_weight volumetric_weight per_shipment per_bl per_km per_hawb per_kg flat …" at bounding box center [376, 508] width 57 height 24
click at [873, 504] on select "AED AFN ALL AMD ANG AOA ARS AUD AWG AZN BAM BBD BDT BGN BHD BIF BMD BND BOB BRL…" at bounding box center [872, 508] width 40 height 21
select select "string:EUR"
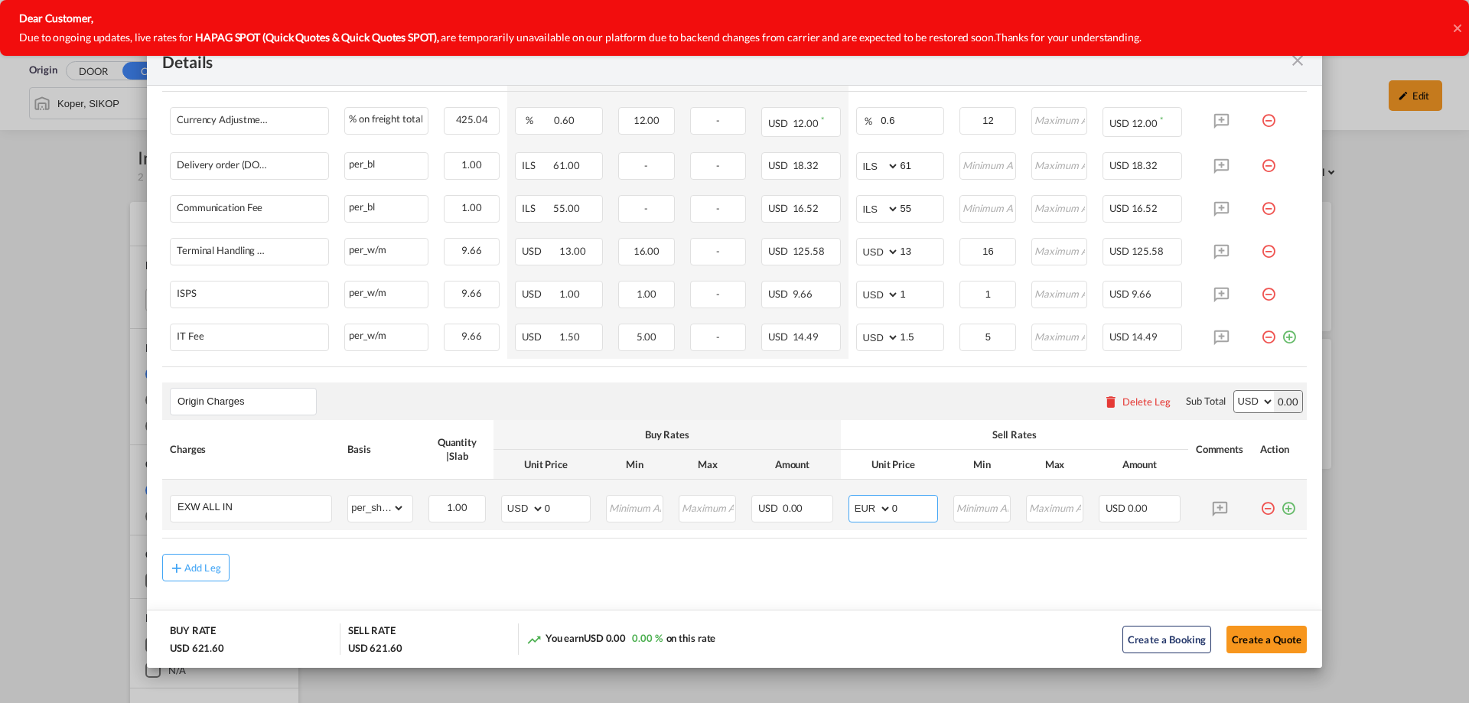
click at [852, 498] on select "AED AFN ALL AMD ANG AOA ARS AUD AWG AZN BAM BBD BDT BGN BHD BIF BMD BND BOB BRL…" at bounding box center [872, 508] width 40 height 21
drag, startPoint x: 895, startPoint y: 506, endPoint x: 882, endPoint y: 508, distance: 13.2
click at [882, 508] on md-input-container "AED AFN ALL AMD ANG AOA ARS AUD AWG AZN BAM BBD BDT BGN BHD BIF BMD BND BOB BRL…" at bounding box center [894, 509] width 90 height 28
click at [897, 500] on input "0" at bounding box center [914, 507] width 45 height 23
drag, startPoint x: 898, startPoint y: 511, endPoint x: 878, endPoint y: 516, distance: 19.7
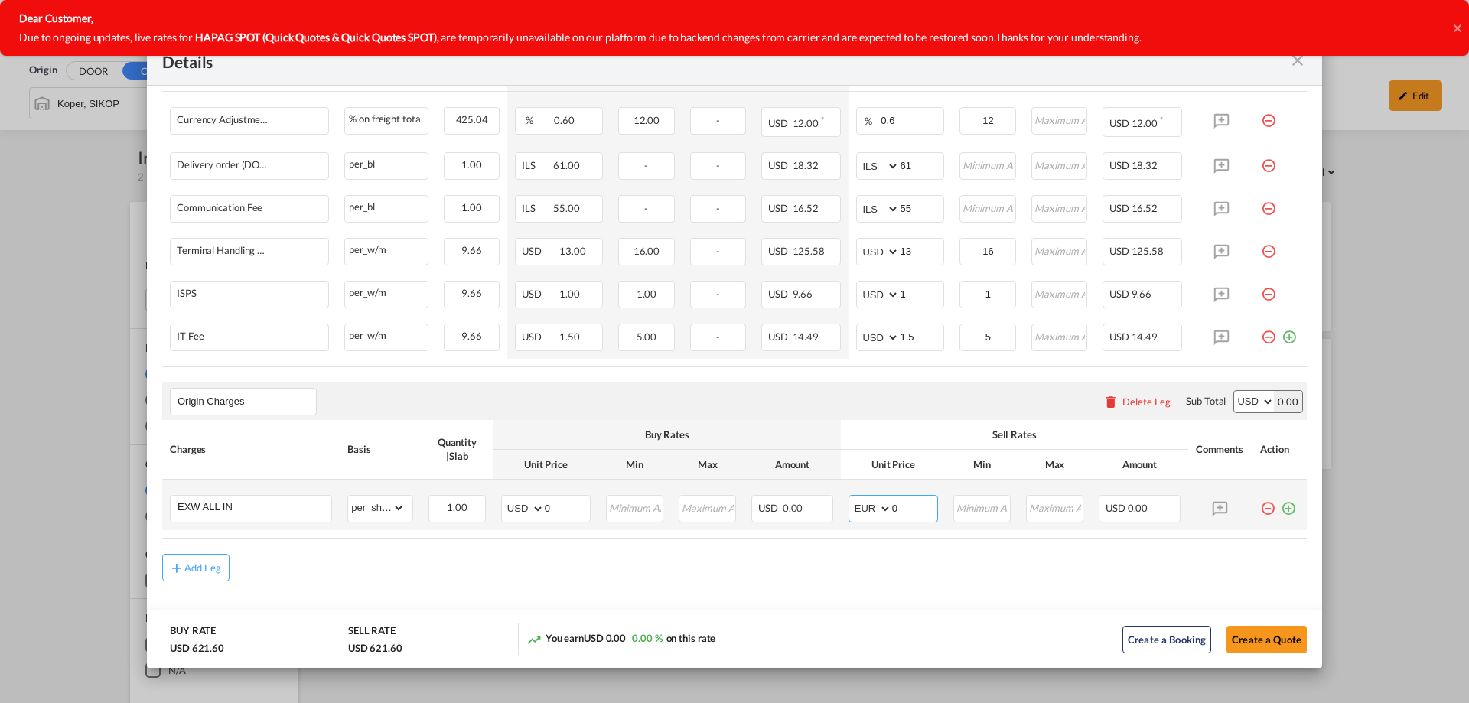
click at [878, 516] on md-input-container "AED AFN ALL AMD ANG AOA ARS AUD AWG AZN BAM BBD BDT BGN BHD BIF BMD BND BOB BRL…" at bounding box center [894, 509] width 90 height 28
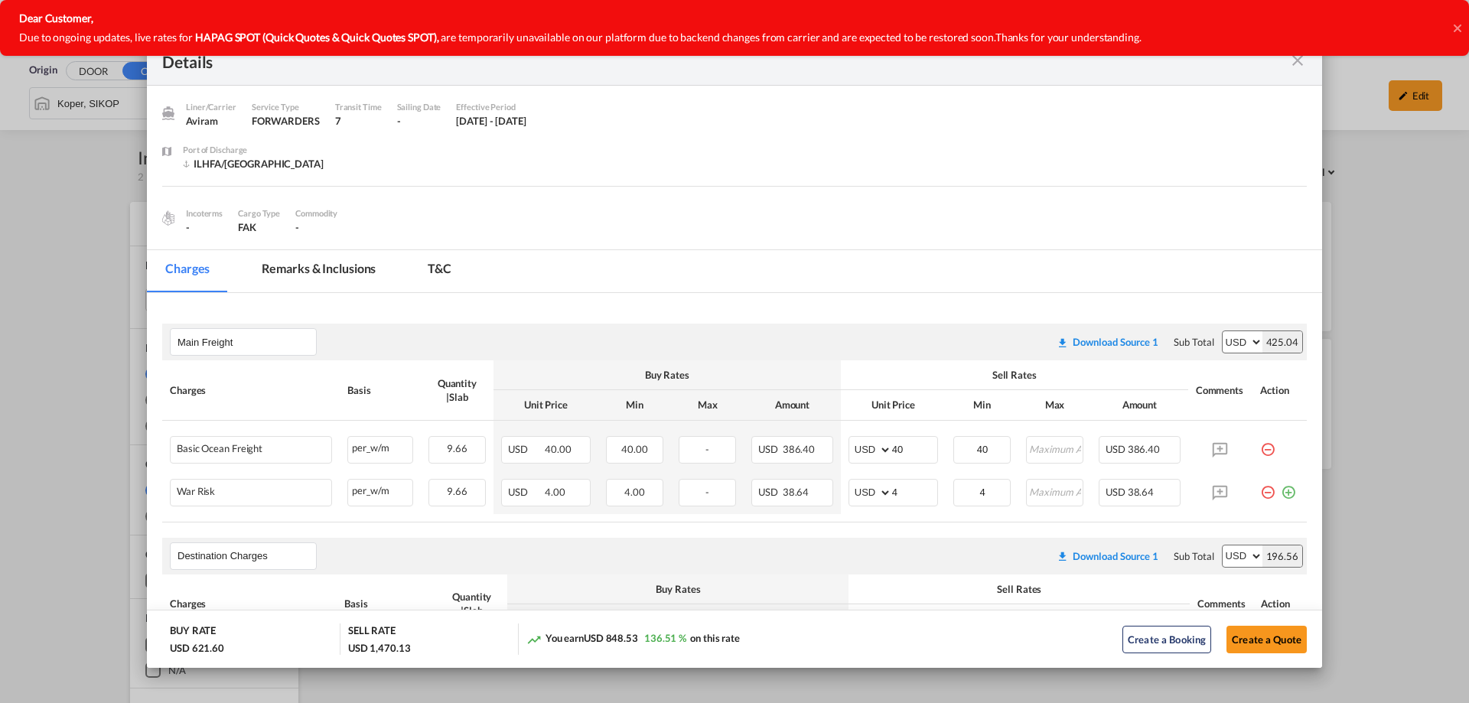
scroll to position [604, 0]
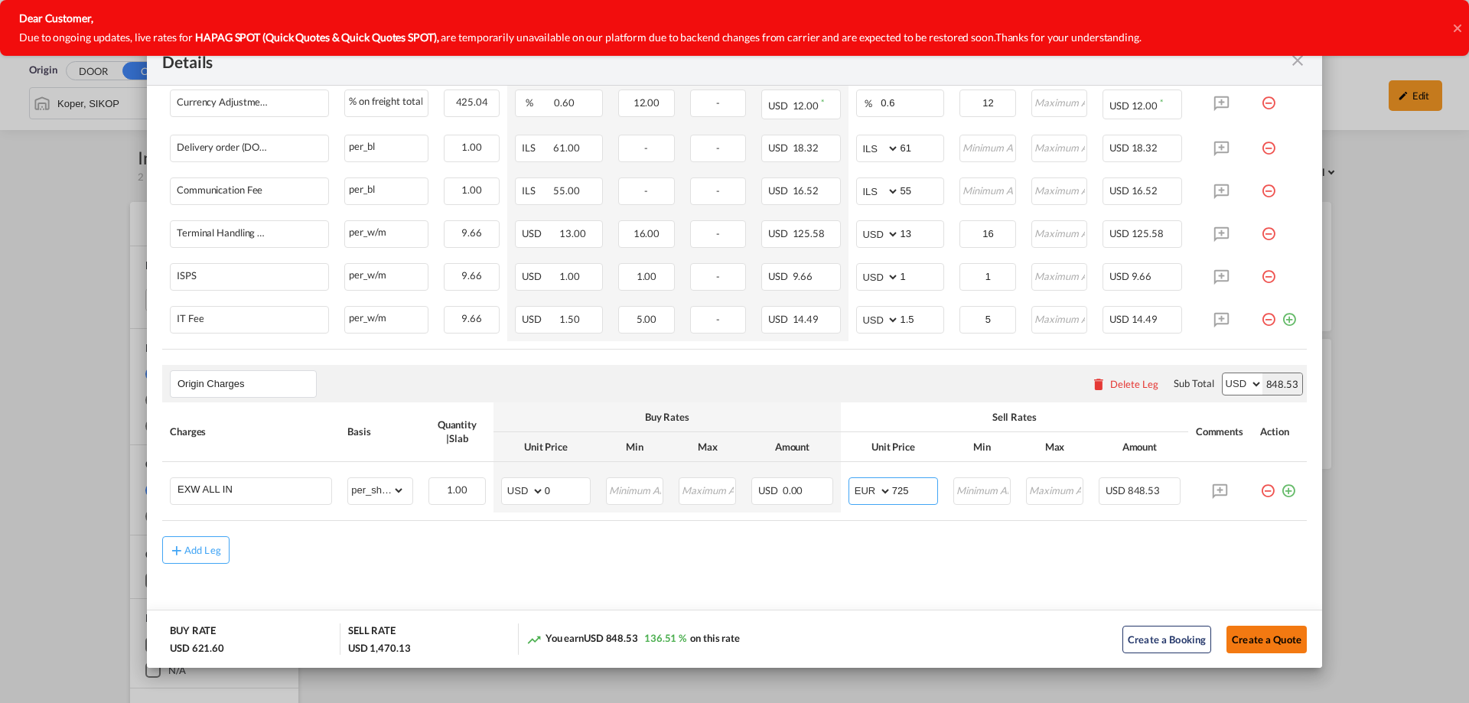
type input "725"
drag, startPoint x: 1236, startPoint y: 639, endPoint x: 1150, endPoint y: 682, distance: 95.8
click at [1236, 639] on button "Create a Quote" at bounding box center [1267, 640] width 80 height 28
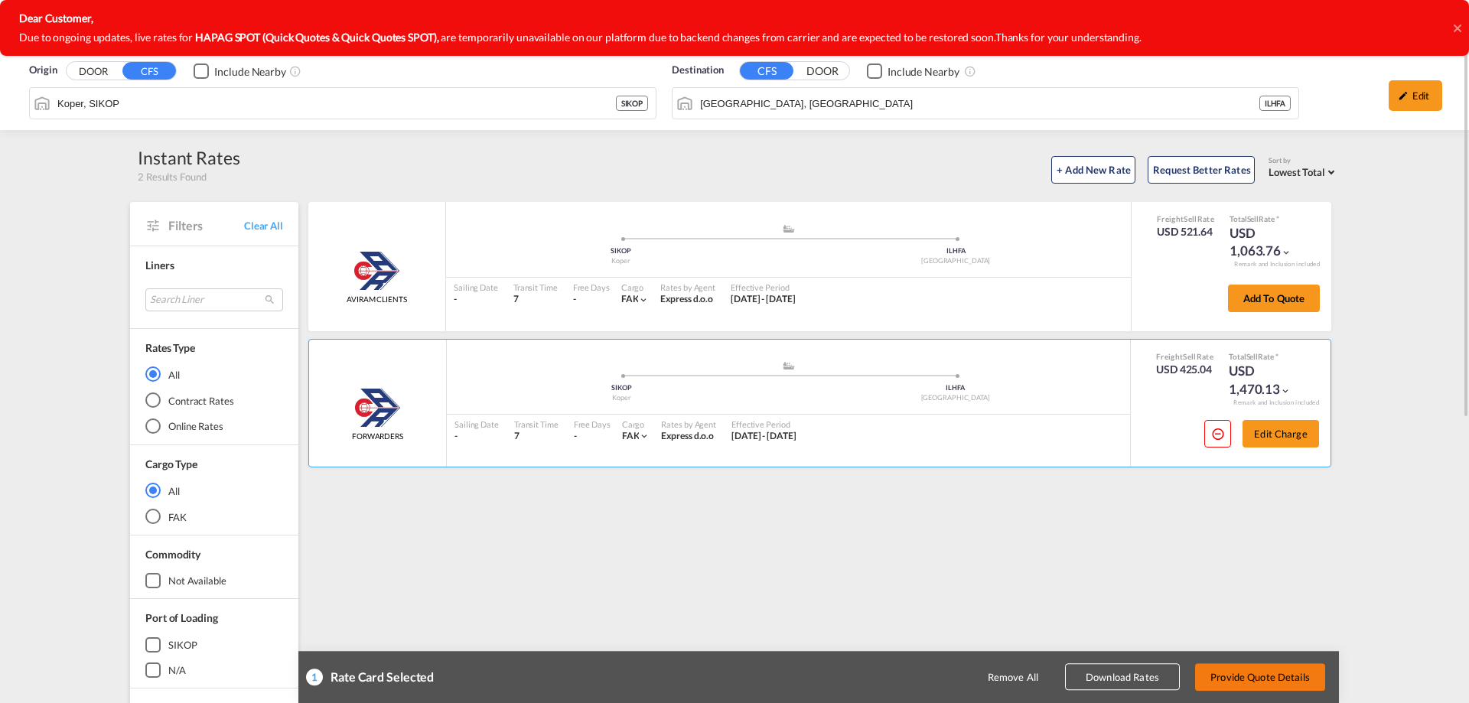
click at [1253, 679] on button "Provide Quote Details" at bounding box center [1260, 677] width 130 height 28
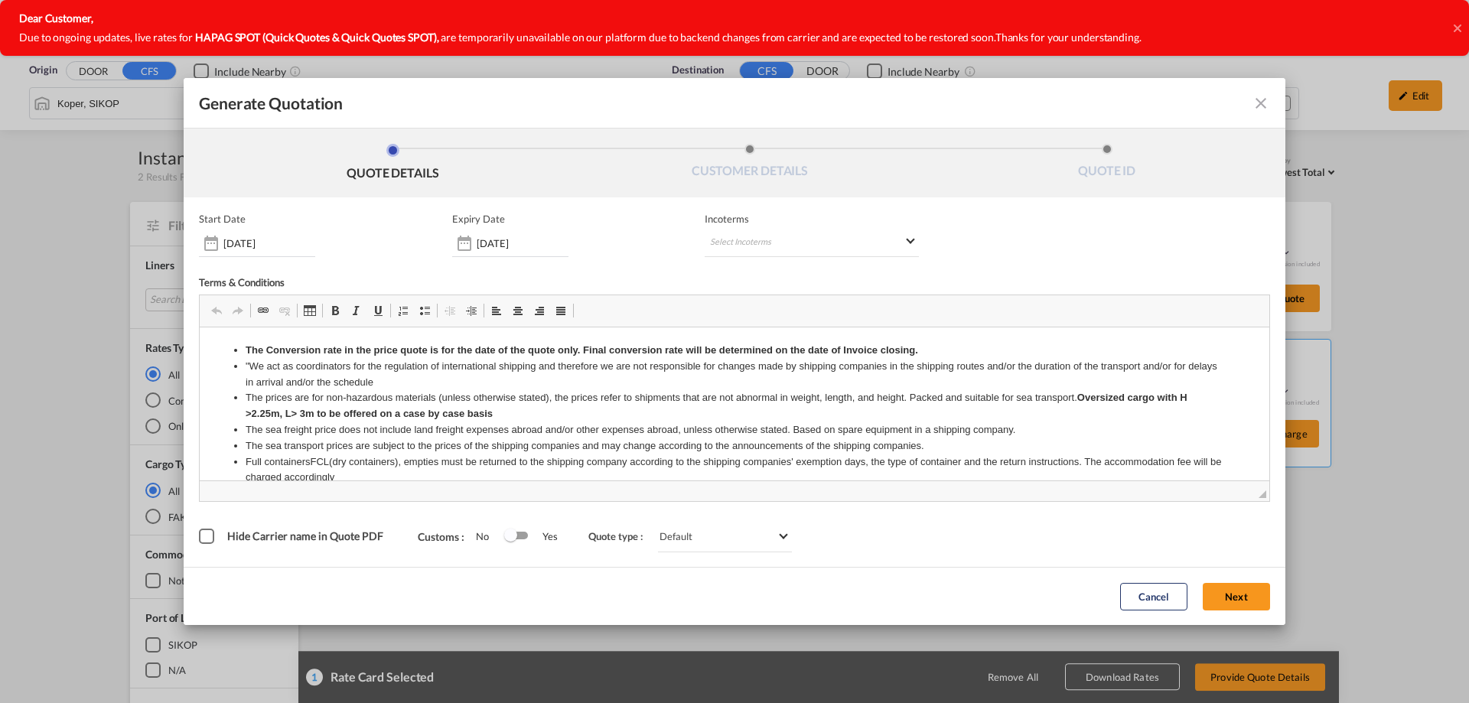
scroll to position [0, 0]
click at [784, 217] on span "Incoterms" at bounding box center [812, 219] width 214 height 12
click at [797, 227] on div "Incoterms Select Incoterms CIP - export Carriage and Insurance Paid to CIP - im…" at bounding box center [812, 235] width 214 height 44
click at [883, 246] on md-select "Select Incoterms CIP - export Carriage and Insurance Paid to CIP - import Carri…" at bounding box center [812, 244] width 214 height 28
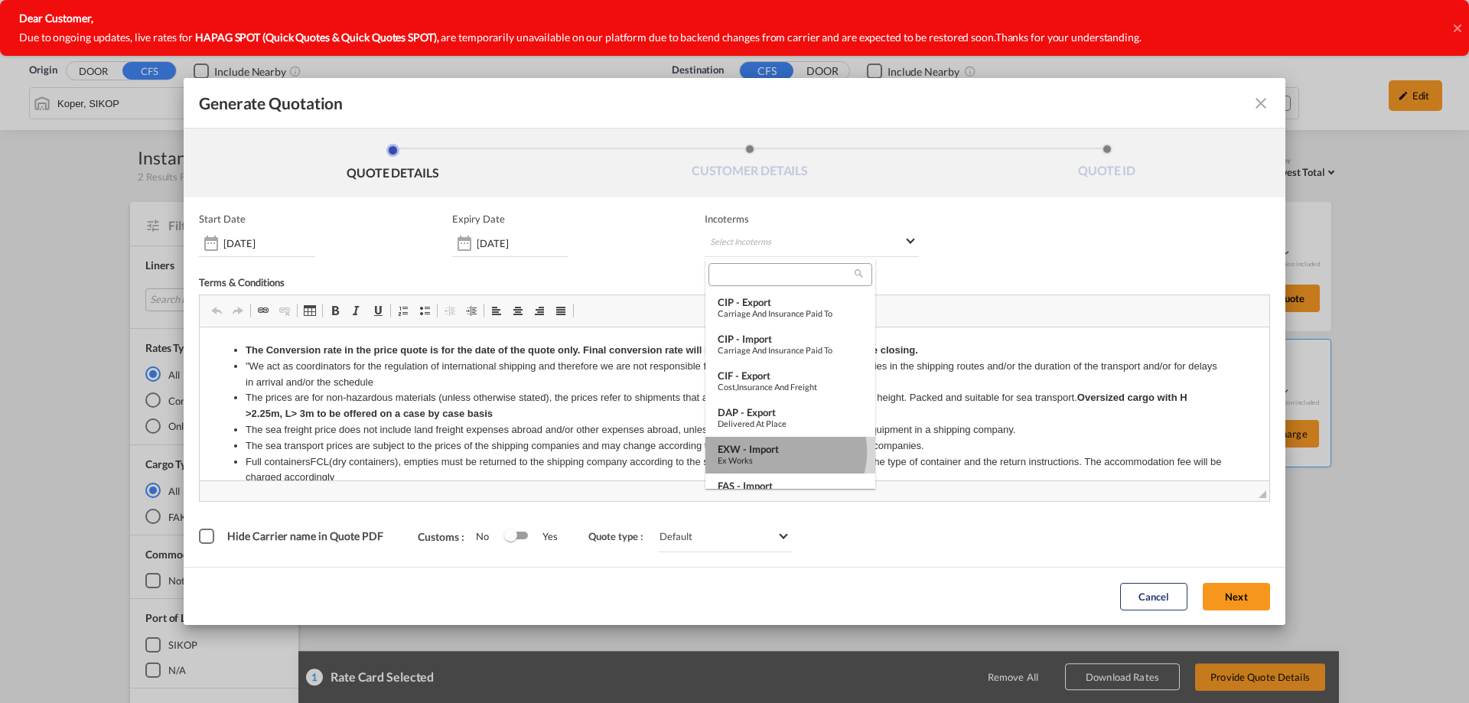
click at [785, 452] on div "EXW - import" at bounding box center [790, 449] width 145 height 12
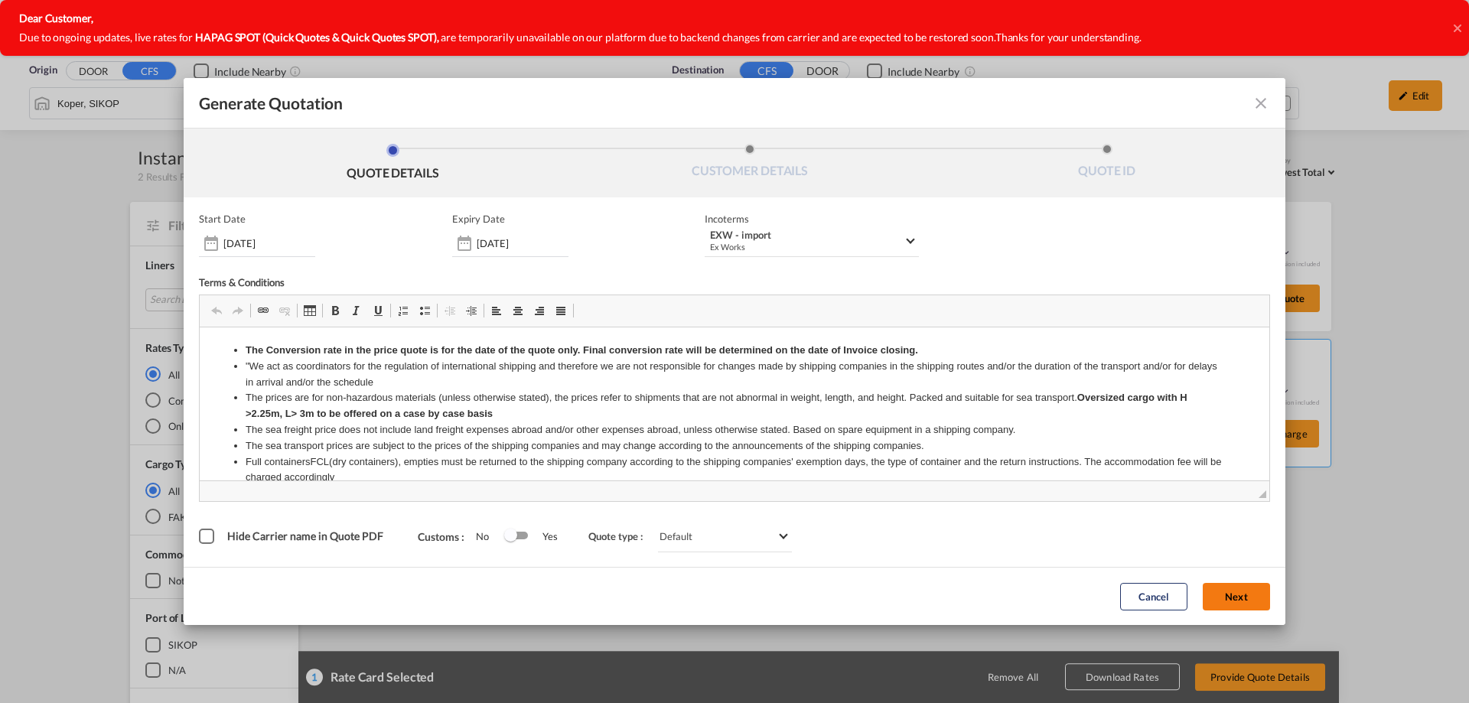
click at [1226, 592] on button "Next" at bounding box center [1236, 597] width 67 height 28
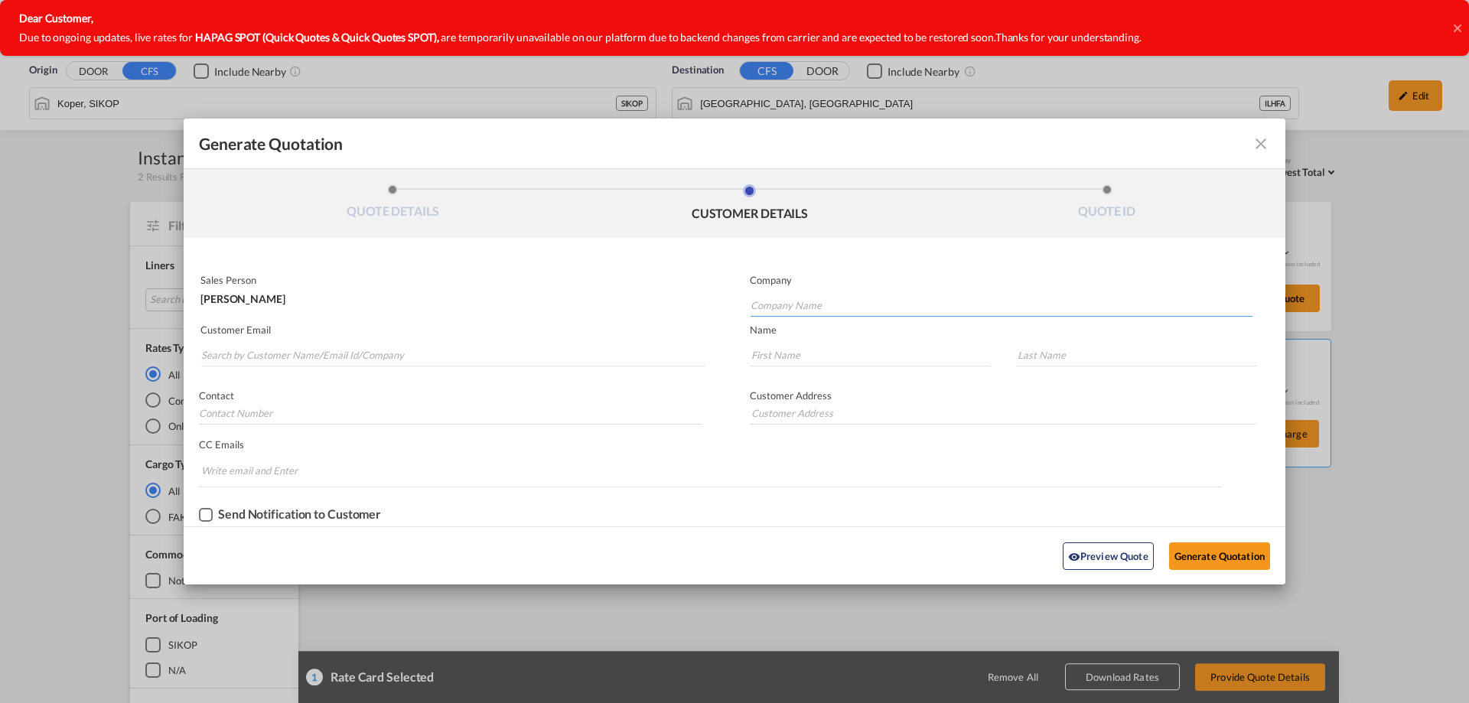
click at [759, 305] on input "Company Name" at bounding box center [1002, 305] width 502 height 23
click at [774, 330] on span "EPL" at bounding box center [767, 331] width 18 height 13
type input "EPL International"
click at [224, 361] on input "Search by Customer Name/Email Id/Company" at bounding box center [453, 355] width 504 height 23
click at [354, 391] on div "yuval yuval yuval@eplisr.com | EPL International" at bounding box center [452, 387] width 505 height 41
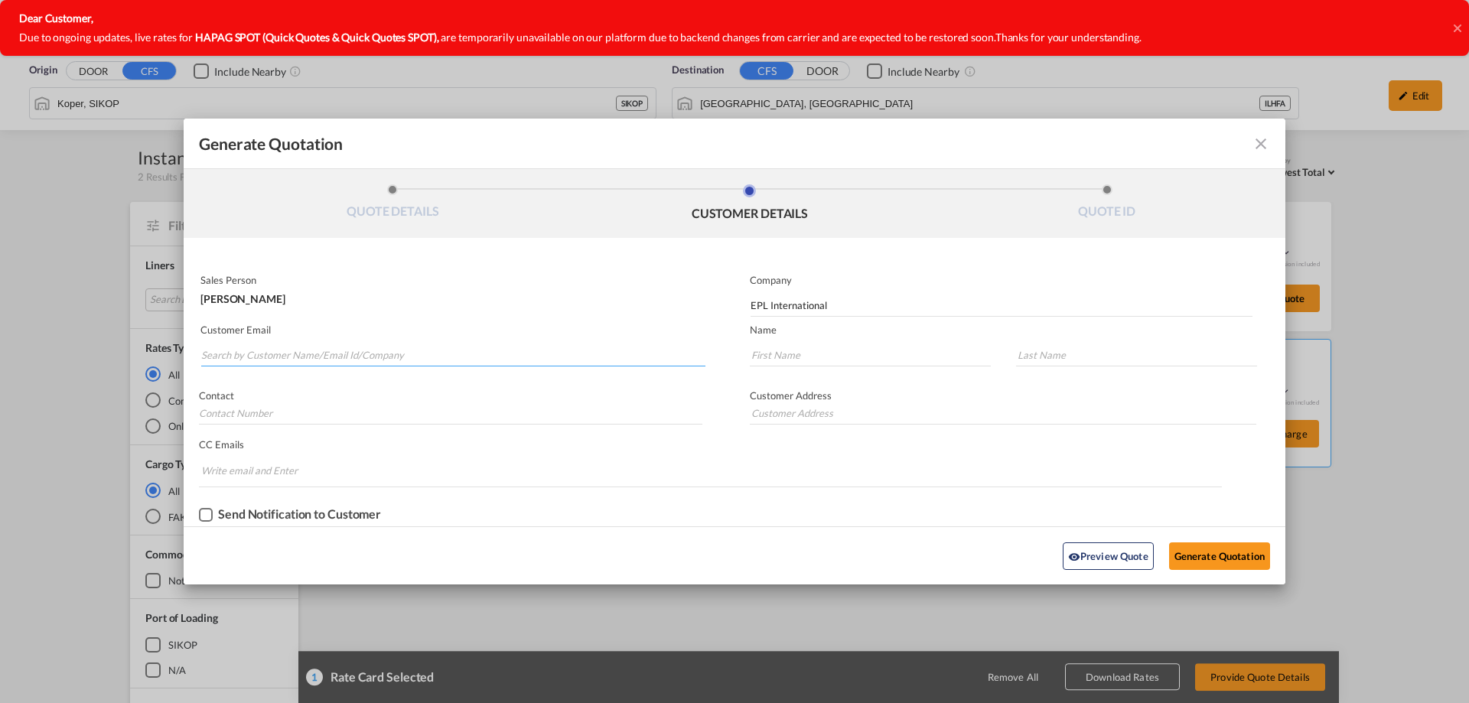
type input "yuval@eplisr.com"
type input "yuval"
type input "0546841220"
click at [1239, 559] on button "Generate Quotation" at bounding box center [1219, 557] width 101 height 28
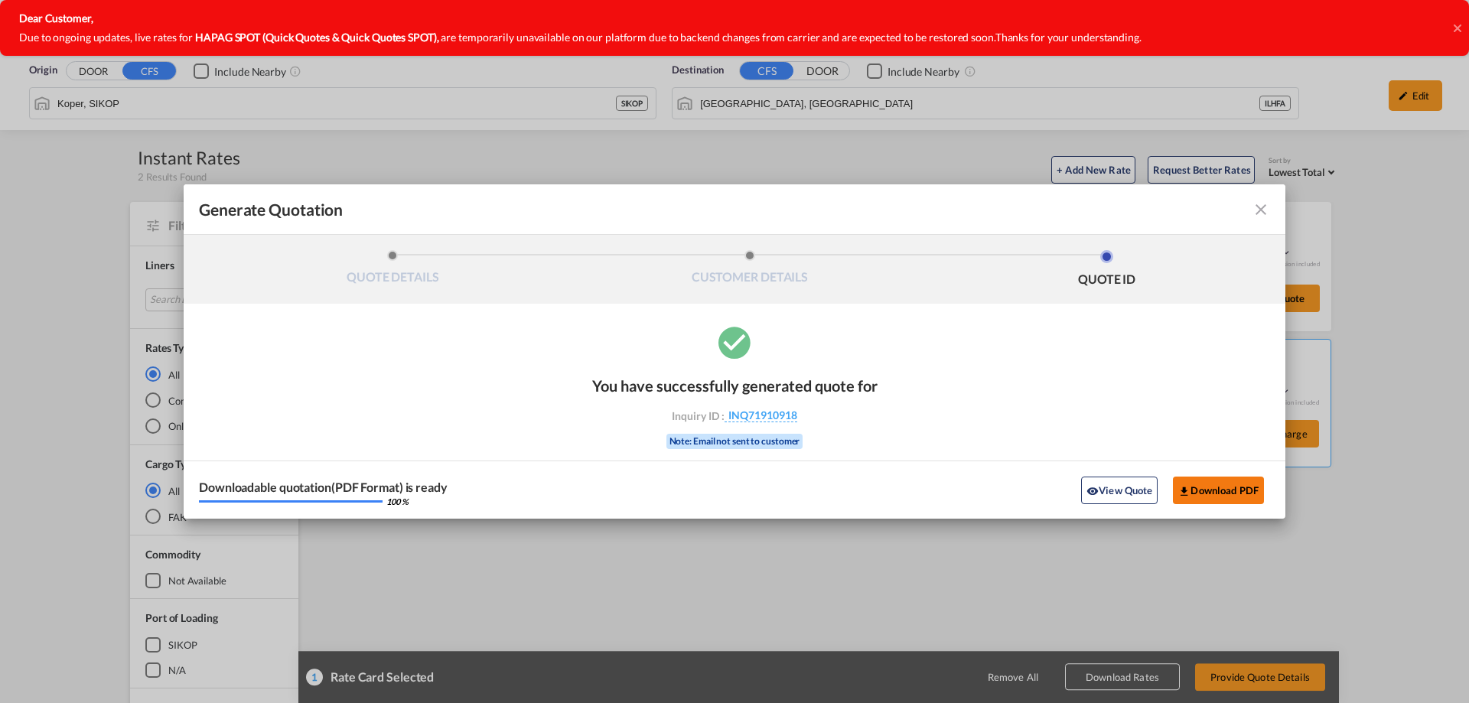
click at [1193, 488] on button "Download PDF" at bounding box center [1218, 491] width 91 height 28
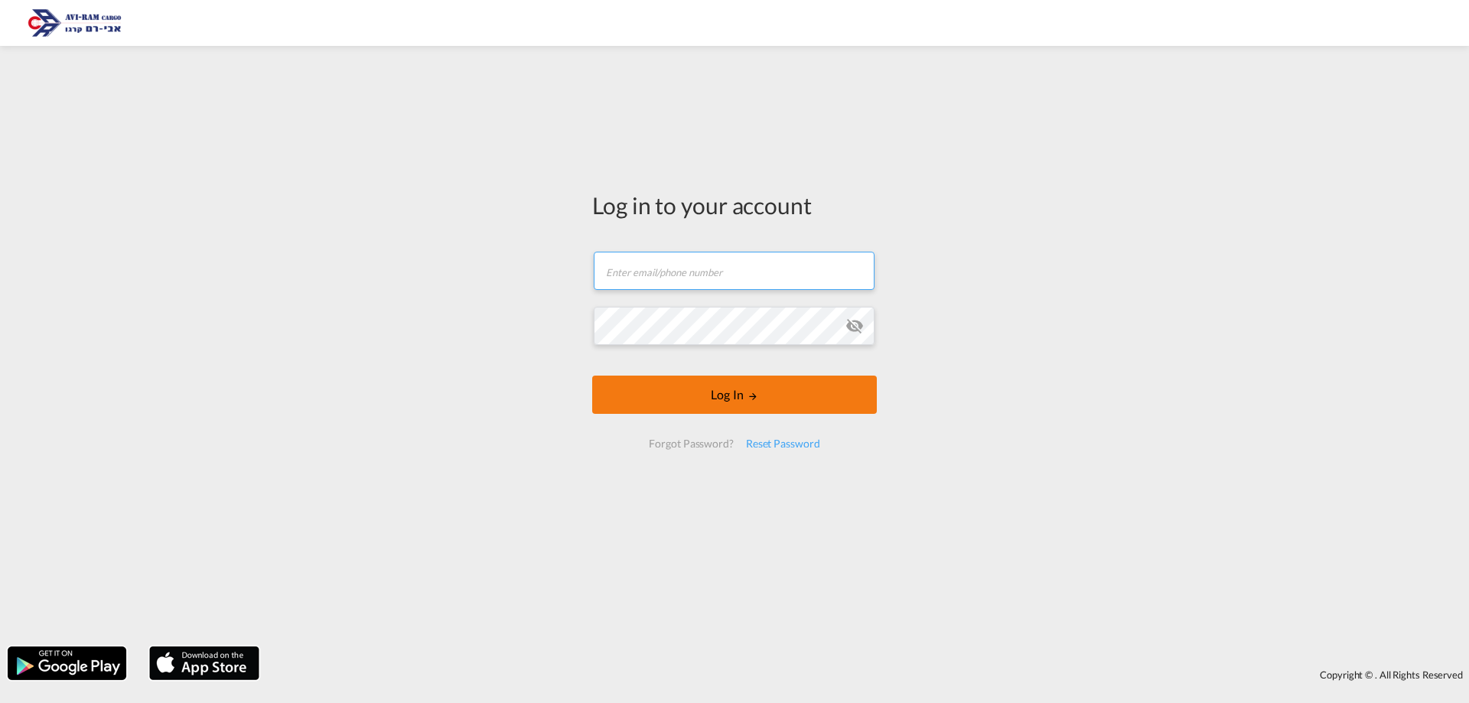
type input "[EMAIL_ADDRESS][DOMAIN_NAME]"
click at [688, 384] on button "Log In" at bounding box center [734, 395] width 285 height 38
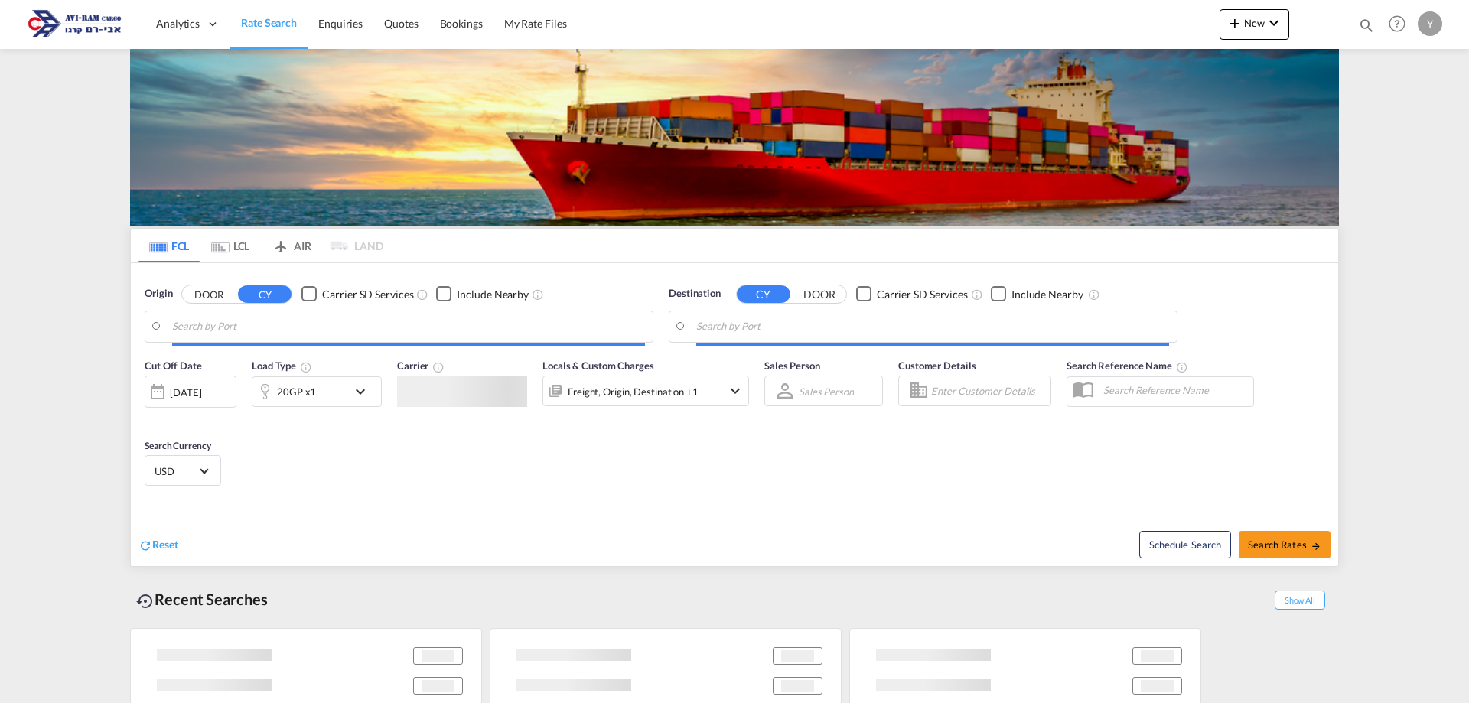
type input "[GEOGRAPHIC_DATA], ITRAN"
type input "Ashdod, ILASH"
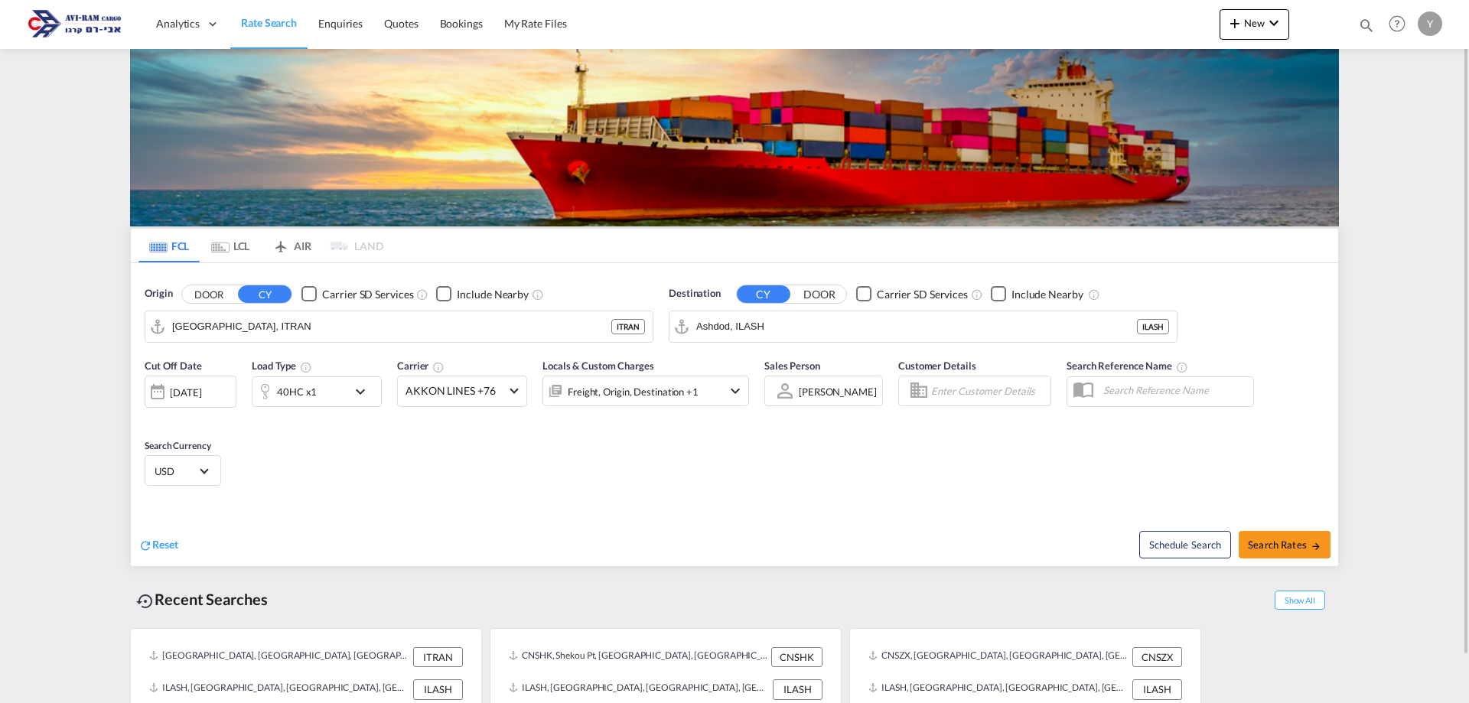
click at [249, 240] on md-tab-item "LCL" at bounding box center [230, 246] width 61 height 34
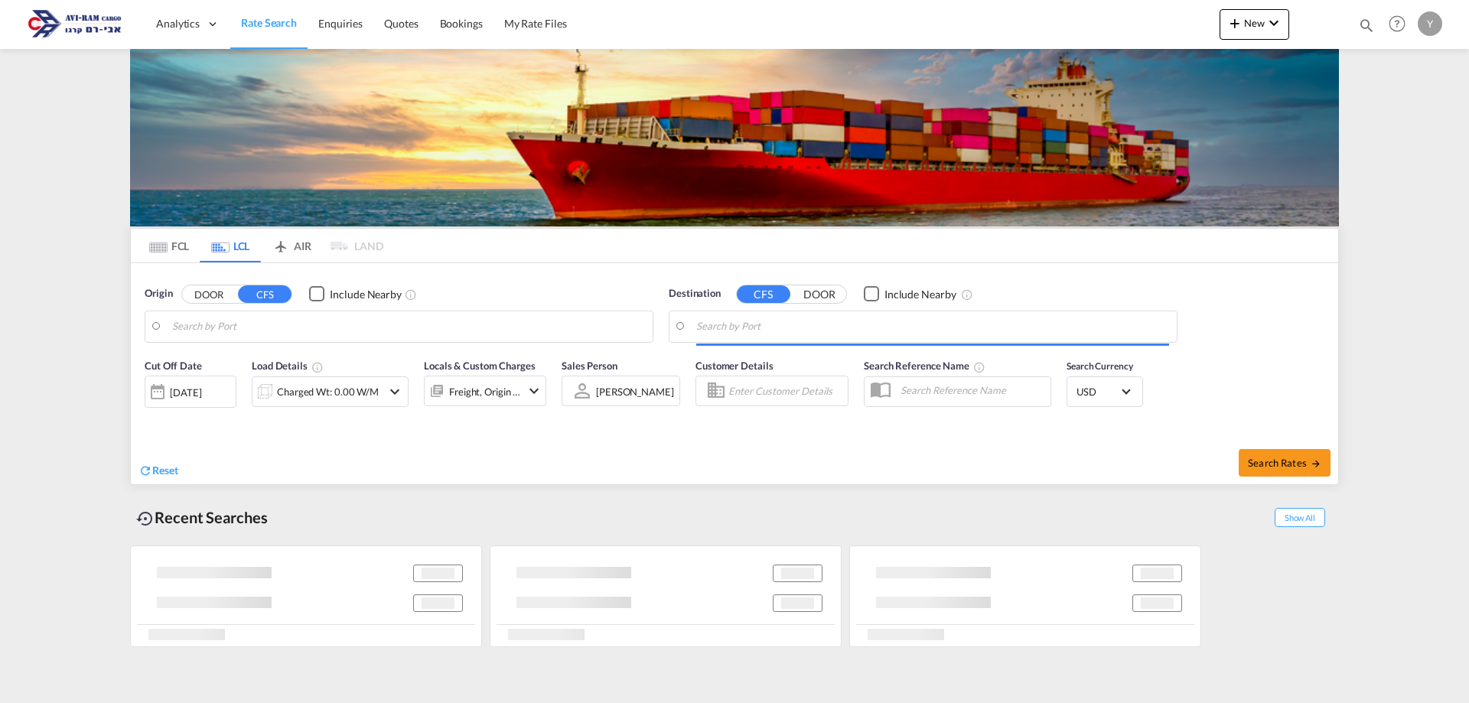
type input "[GEOGRAPHIC_DATA], ITRAN"
type input "Ashdod, ILASH"
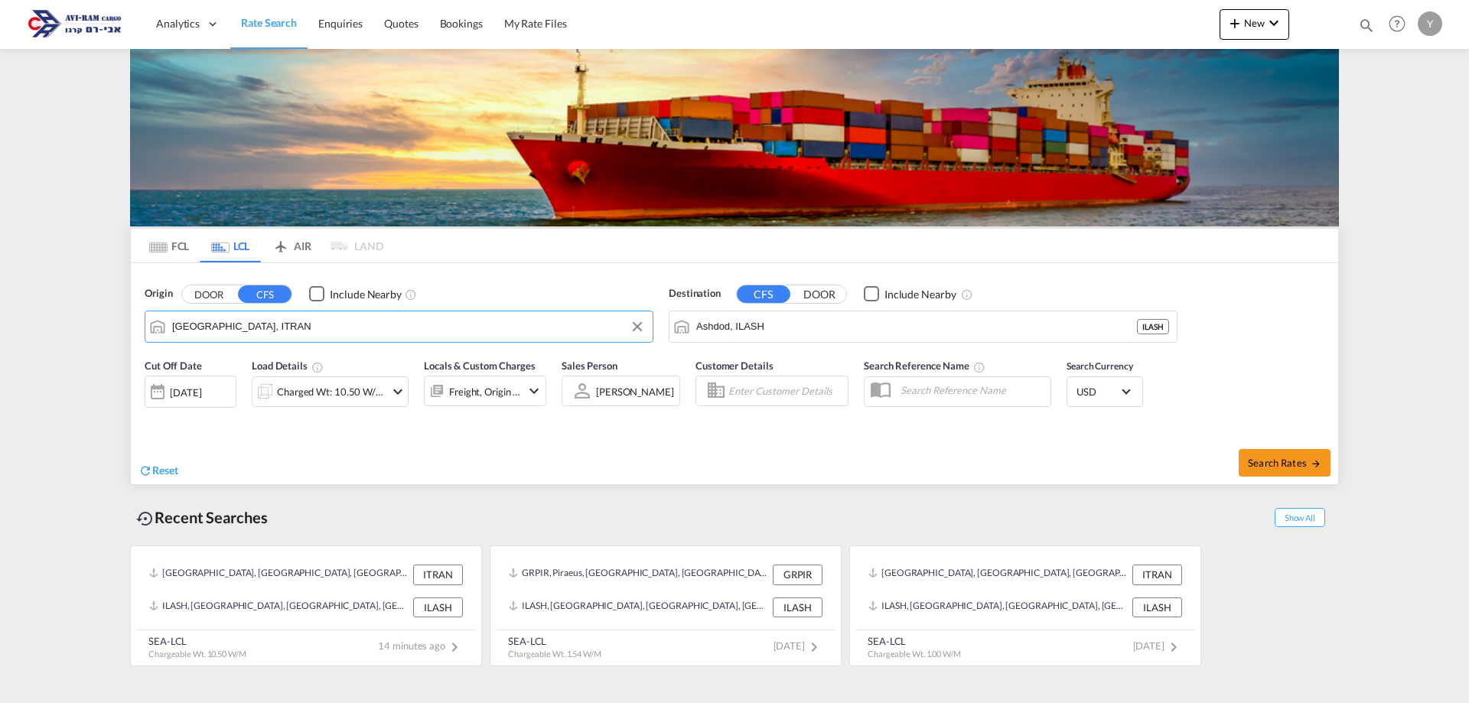
click at [267, 318] on input "[GEOGRAPHIC_DATA], ITRAN" at bounding box center [408, 326] width 473 height 23
click at [215, 371] on div "Guangz hou Pt, GD China CNGZG" at bounding box center [290, 369] width 291 height 46
type input "Guangzhou Pt, GD, CNGZG"
click at [345, 390] on div "Charged Wt: 10.50 W/M" at bounding box center [331, 391] width 108 height 21
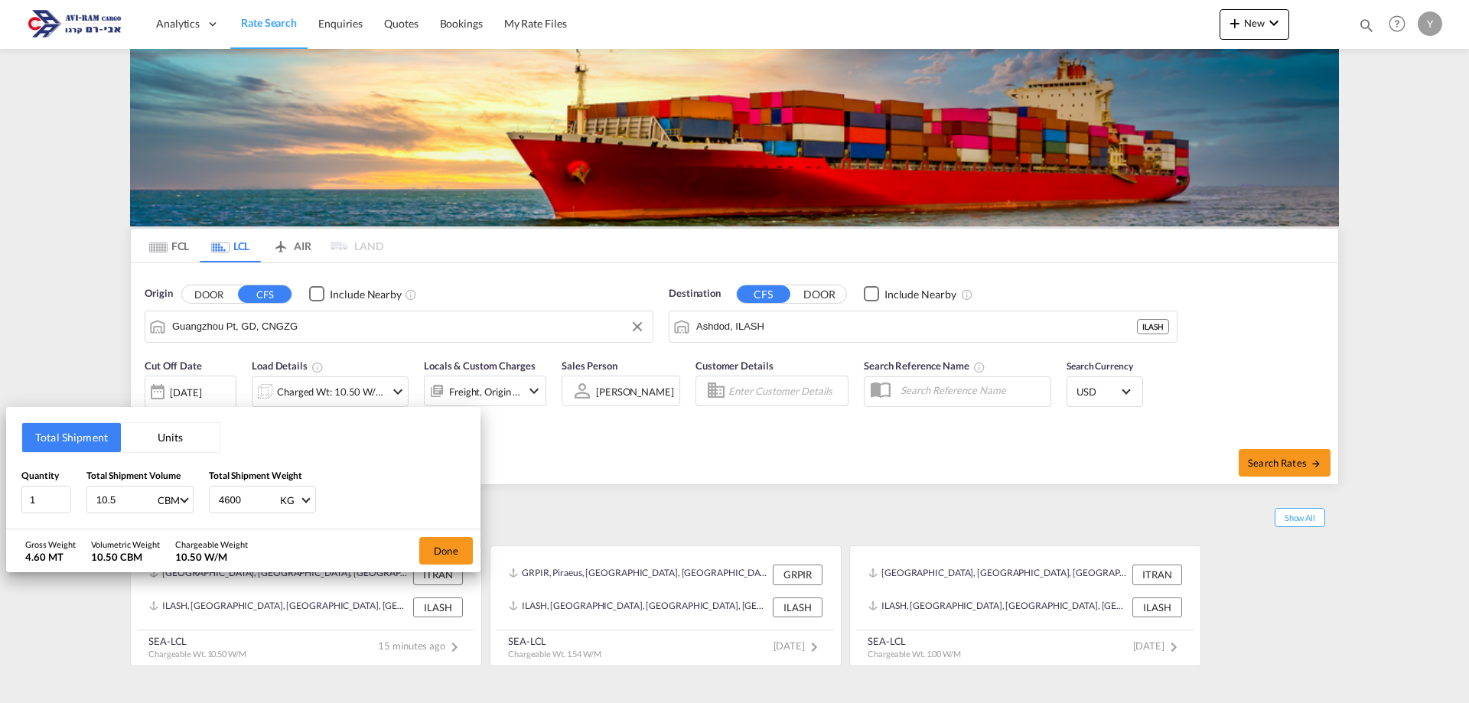
drag, startPoint x: 129, startPoint y: 505, endPoint x: 77, endPoint y: 516, distance: 52.4
click at [77, 516] on div "Total Shipment Units Quantity 1 Total Shipment Volume 10.5 CBM CBM CFT Total Sh…" at bounding box center [243, 468] width 474 height 122
type input "4.02"
drag, startPoint x: 259, startPoint y: 505, endPoint x: 153, endPoint y: 494, distance: 106.2
click at [154, 493] on div "Quantity 1 Total Shipment Volume 4.02 CBM CBM CFT Total Shipment Weight 4600 KG…" at bounding box center [243, 491] width 444 height 46
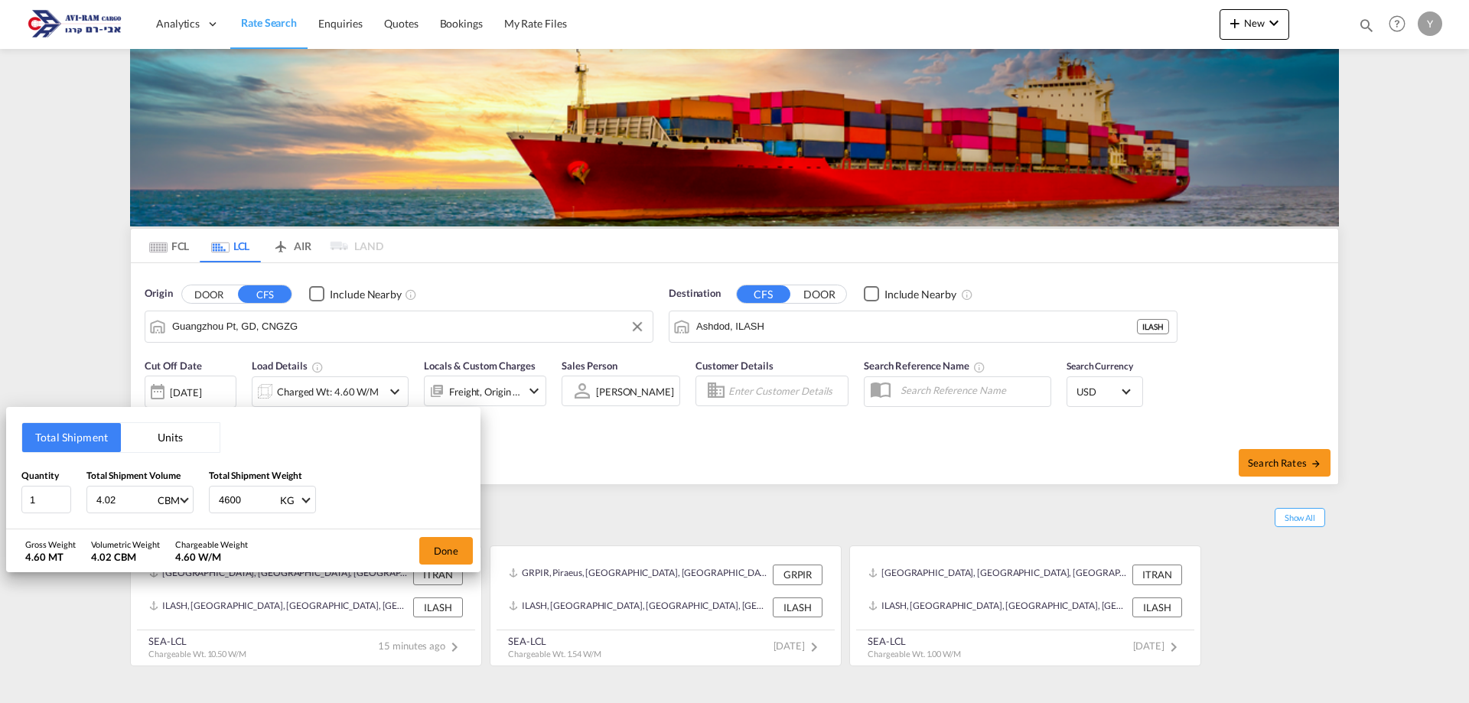
type input "5"
type input "430"
click at [442, 559] on button "Done" at bounding box center [446, 551] width 54 height 28
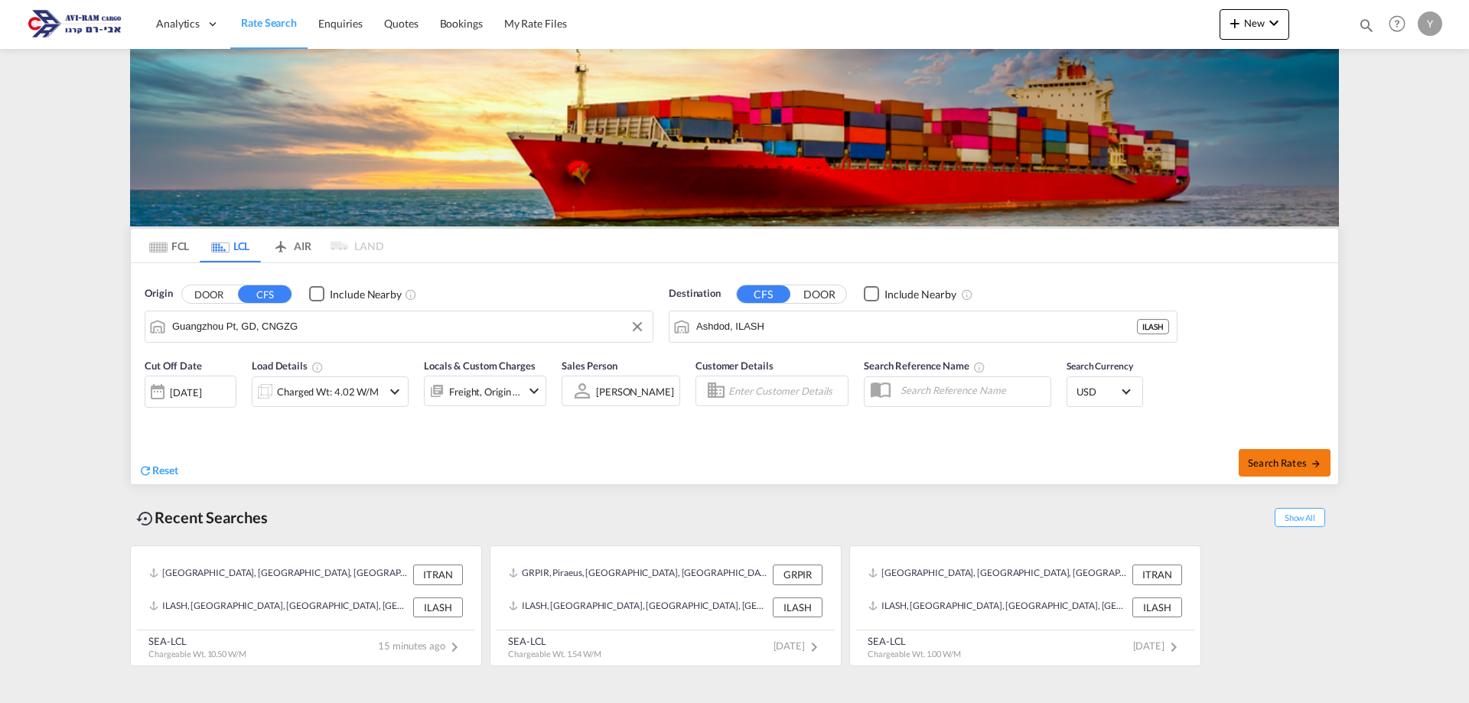
click at [1258, 469] on button "Search Rates" at bounding box center [1285, 463] width 92 height 28
type input "CNGZG to ILASH / [DATE]"
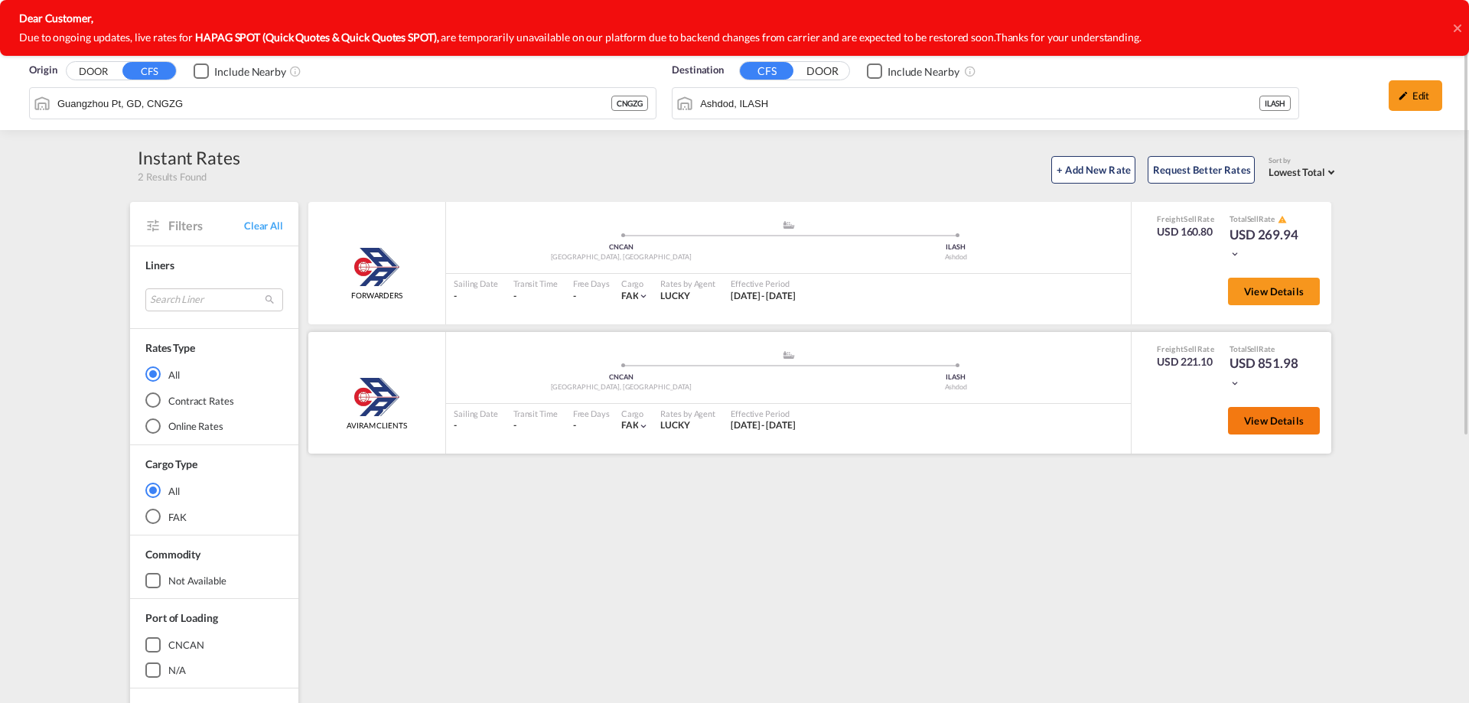
click at [1266, 418] on span "View Details" at bounding box center [1274, 421] width 60 height 12
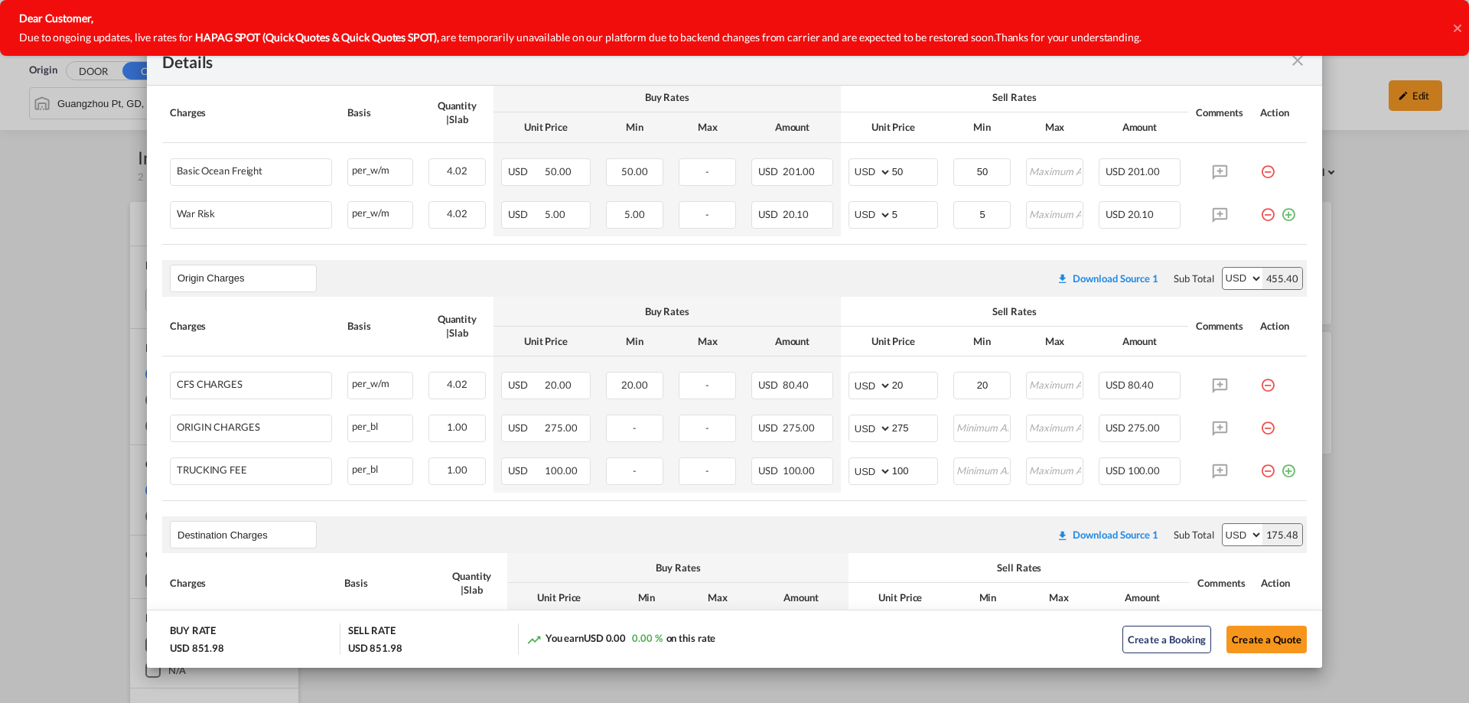
scroll to position [306, 0]
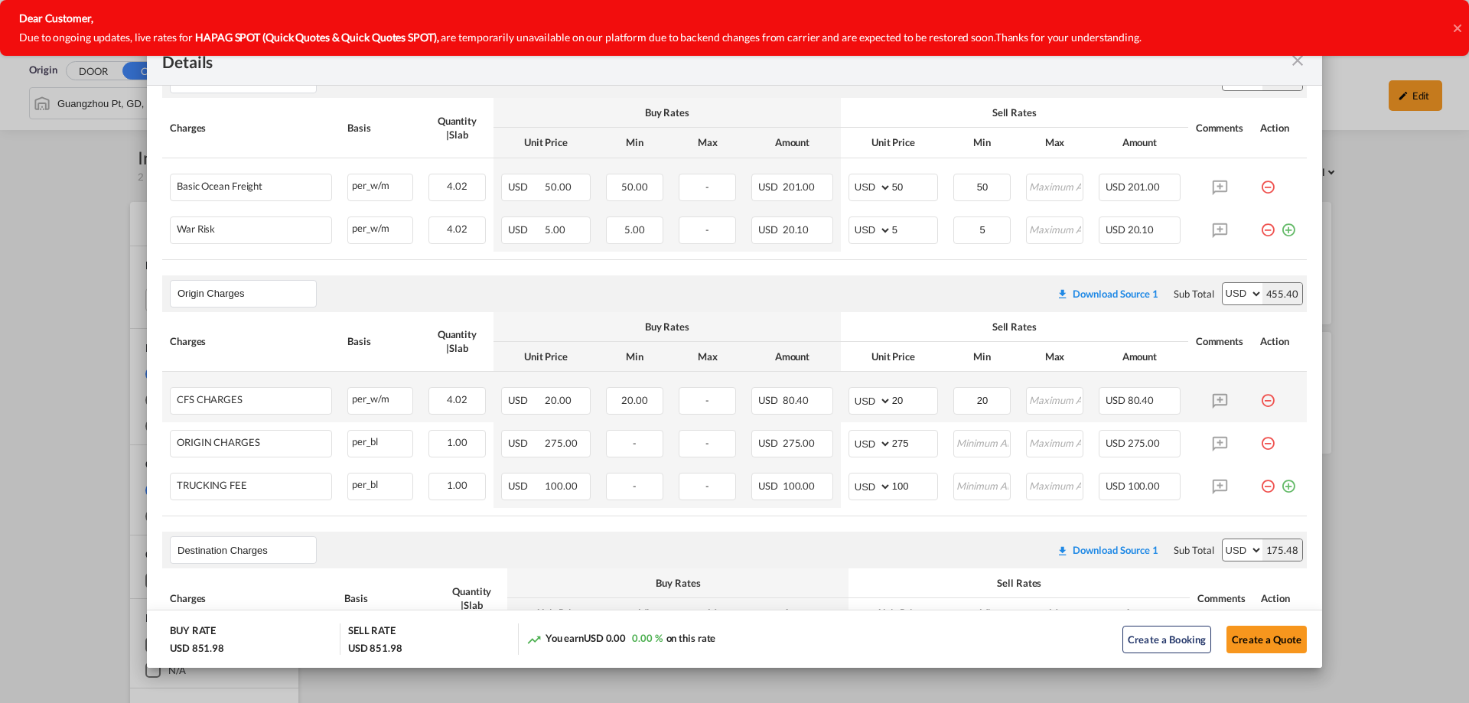
click at [1260, 393] on md-icon "icon-minus-circle-outline red-400-fg pt-7" at bounding box center [1267, 394] width 15 height 15
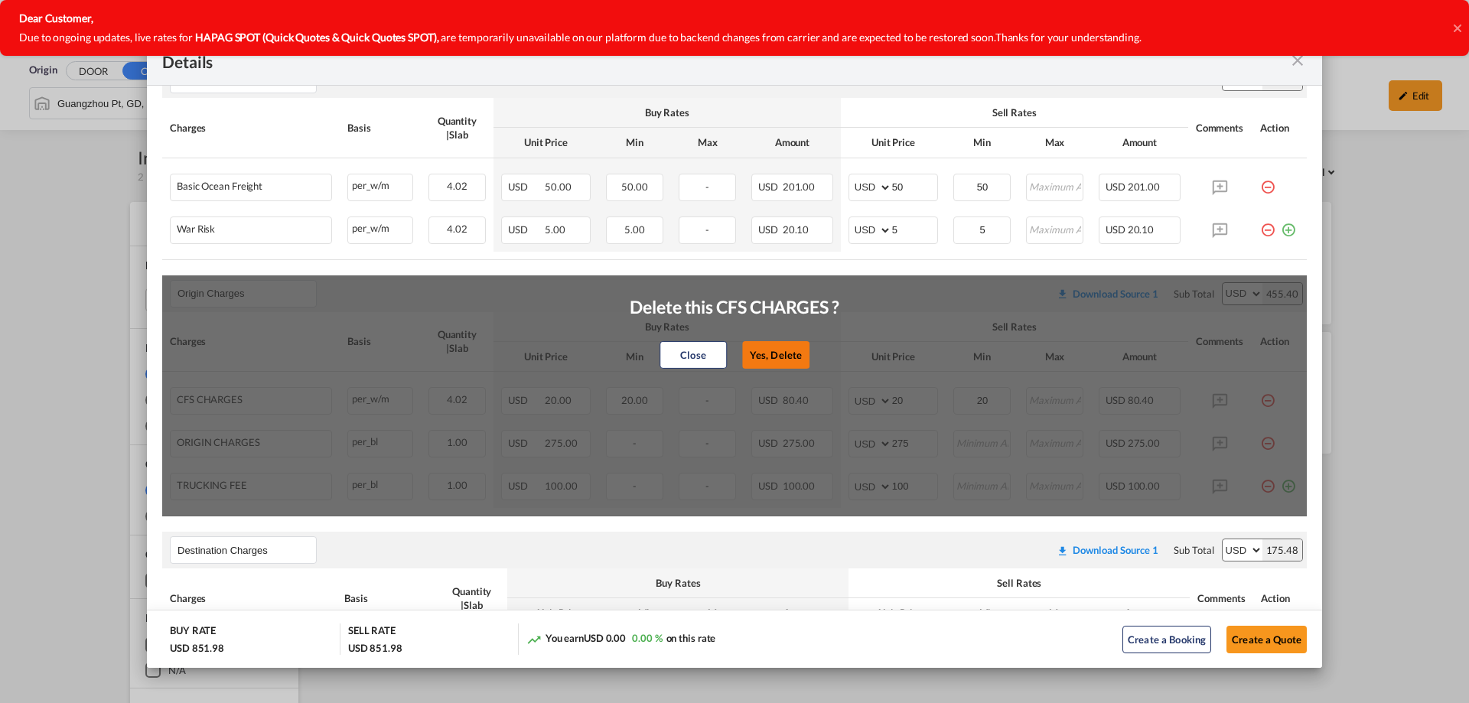
click at [770, 347] on button "Yes, Delete" at bounding box center [775, 355] width 67 height 28
type input "275"
type input "100"
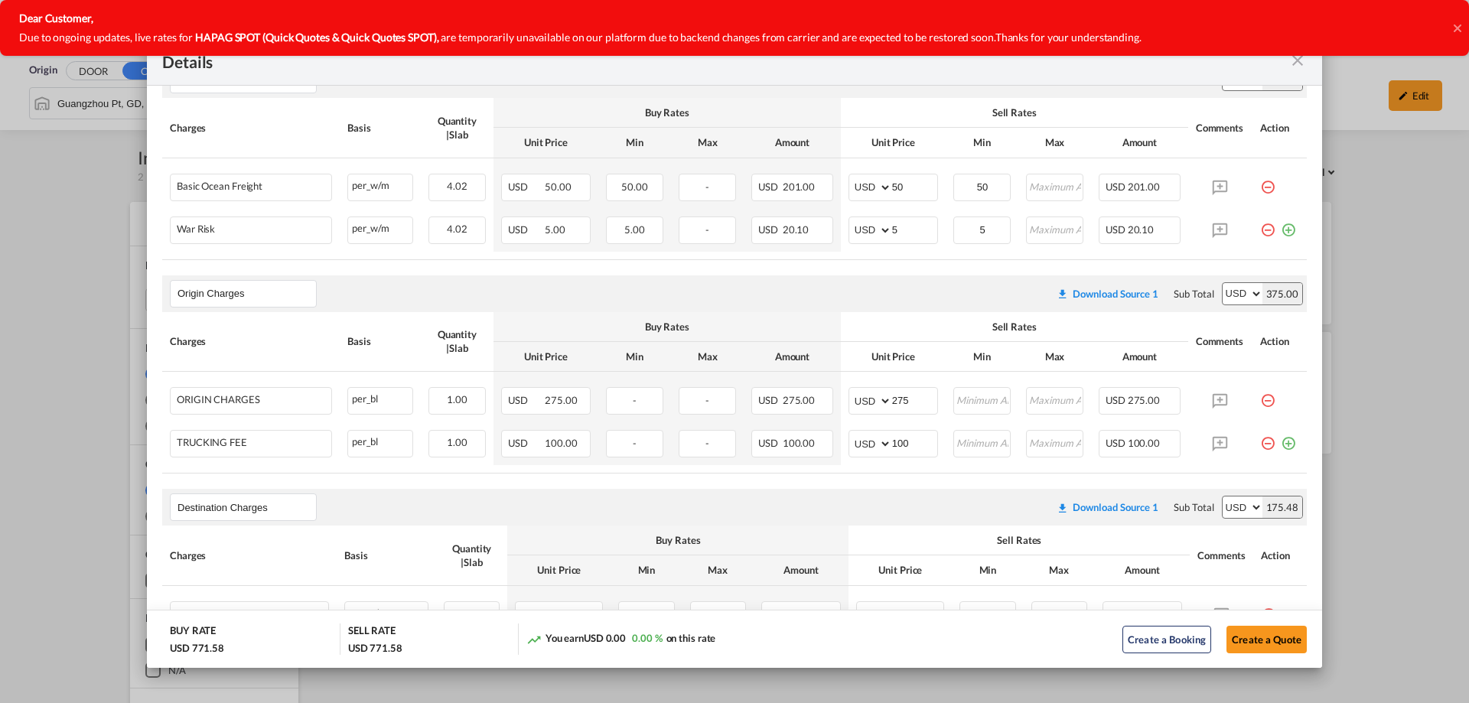
click at [1260, 398] on md-icon "icon-minus-circle-outline red-400-fg pt-7" at bounding box center [1267, 394] width 15 height 15
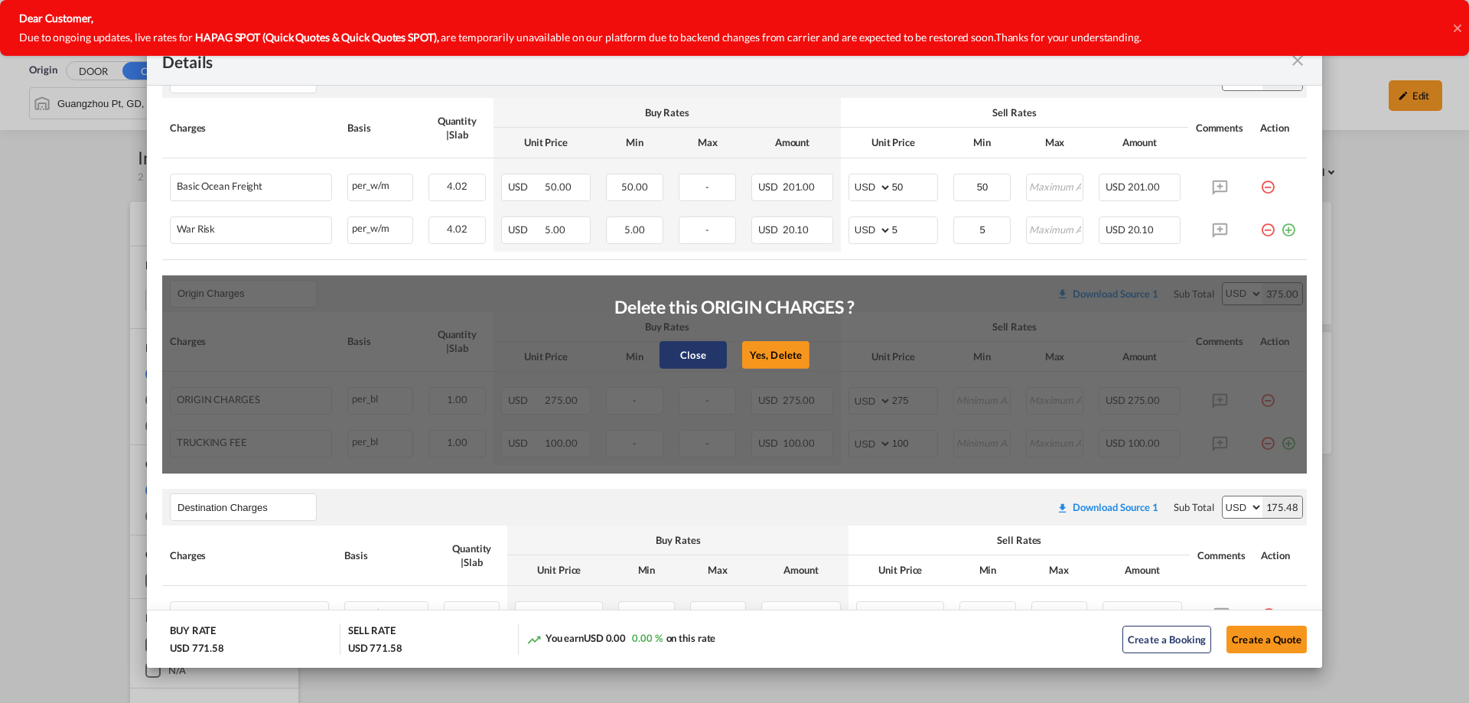
click at [686, 358] on button "Close" at bounding box center [693, 355] width 67 height 28
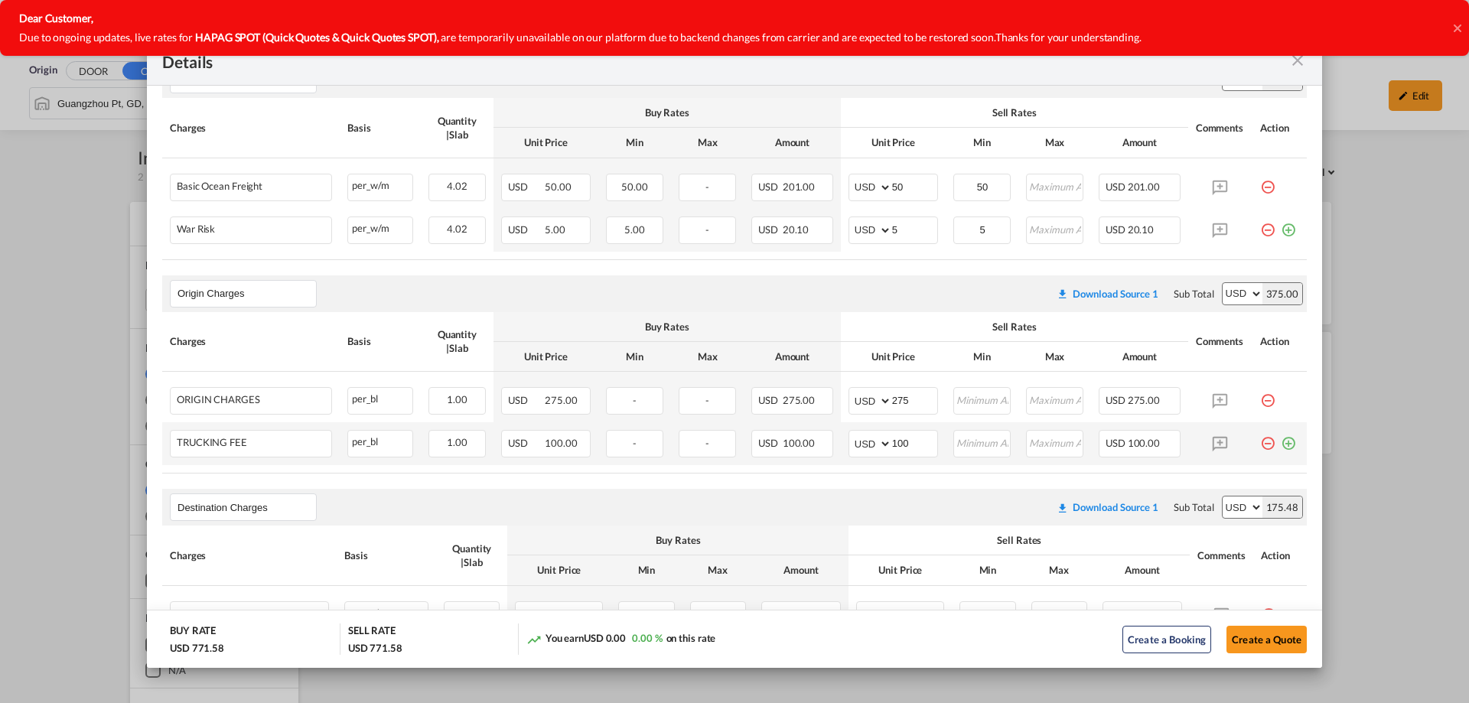
click at [1260, 445] on md-icon "icon-minus-circle-outline red-400-fg pt-7" at bounding box center [1267, 437] width 15 height 15
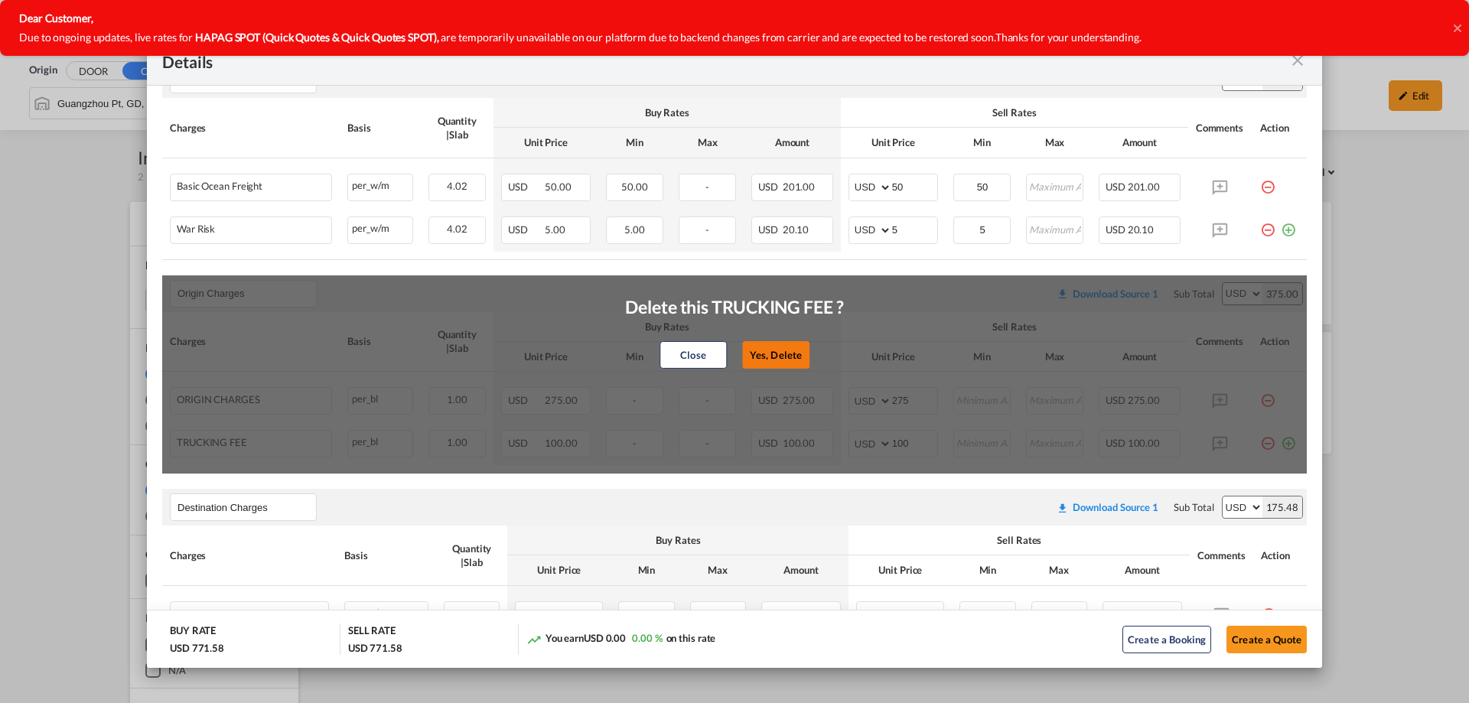
click at [786, 361] on button "Yes, Delete" at bounding box center [775, 355] width 67 height 28
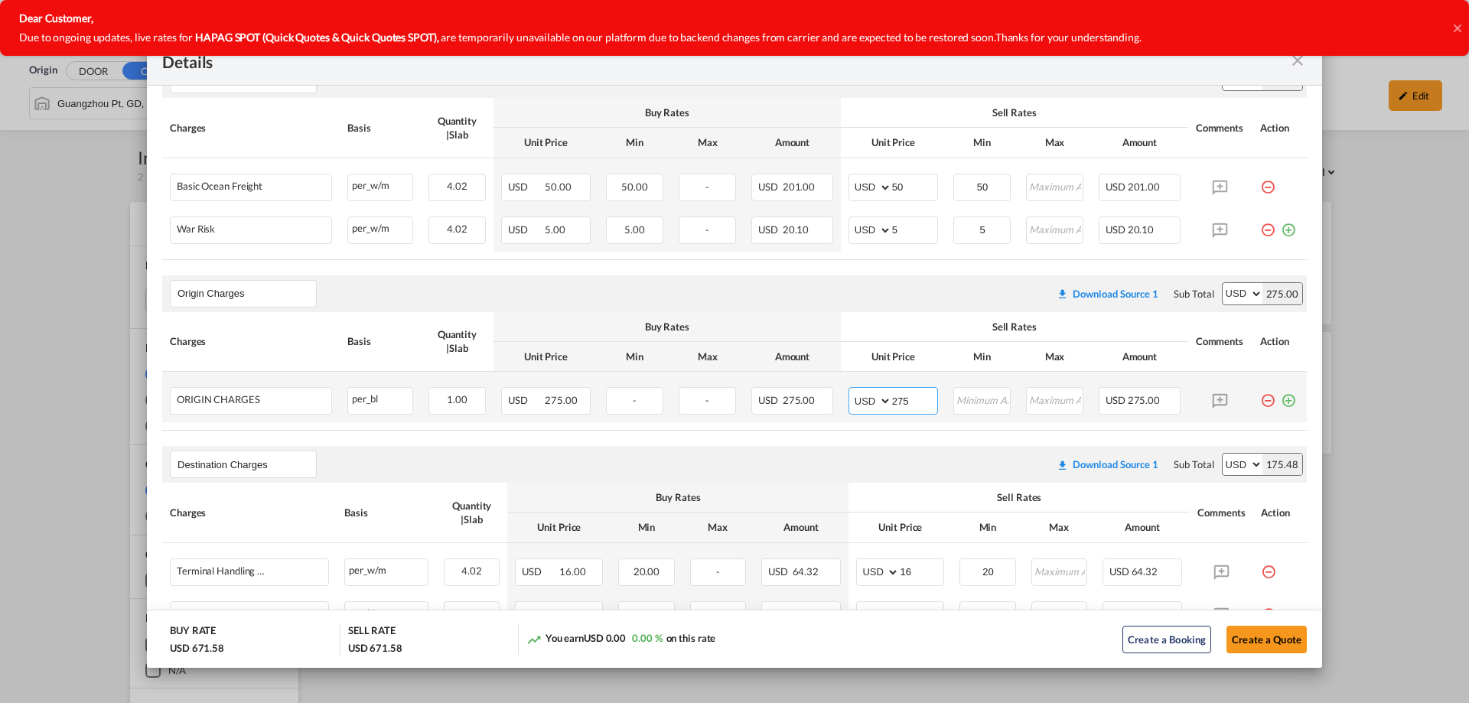
click at [898, 402] on input "275" at bounding box center [914, 399] width 45 height 23
drag, startPoint x: 907, startPoint y: 399, endPoint x: 816, endPoint y: 416, distance: 92.6
click at [816, 416] on tr "ORIGIN CHARGES Please Enter Already Exists per_bl per_bl can not applied for th…" at bounding box center [734, 397] width 1145 height 51
type input "260"
click at [858, 440] on air-lcl-rate-modification "Main Freight Please enter leg name Leg Name Already Exists Download Source 1 Su…" at bounding box center [734, 500] width 1145 height 909
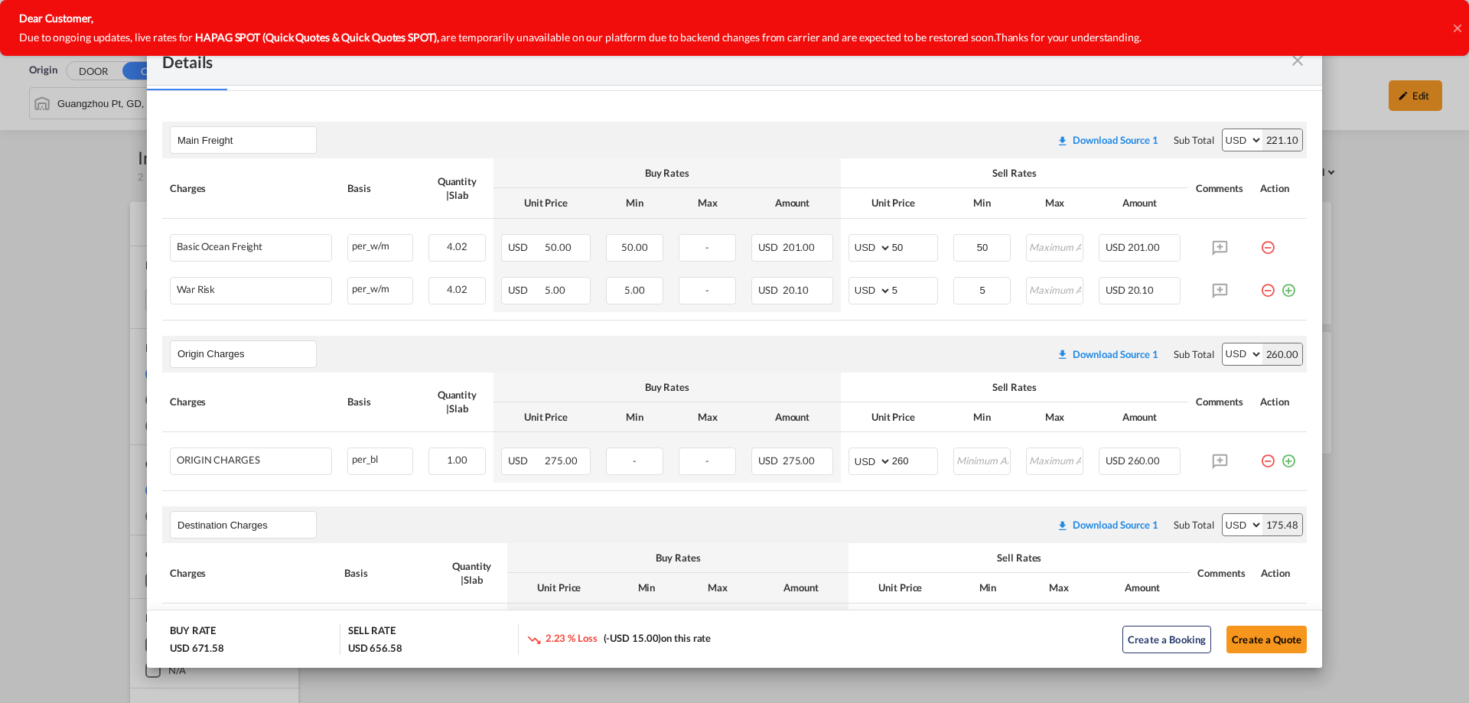
scroll to position [238, 0]
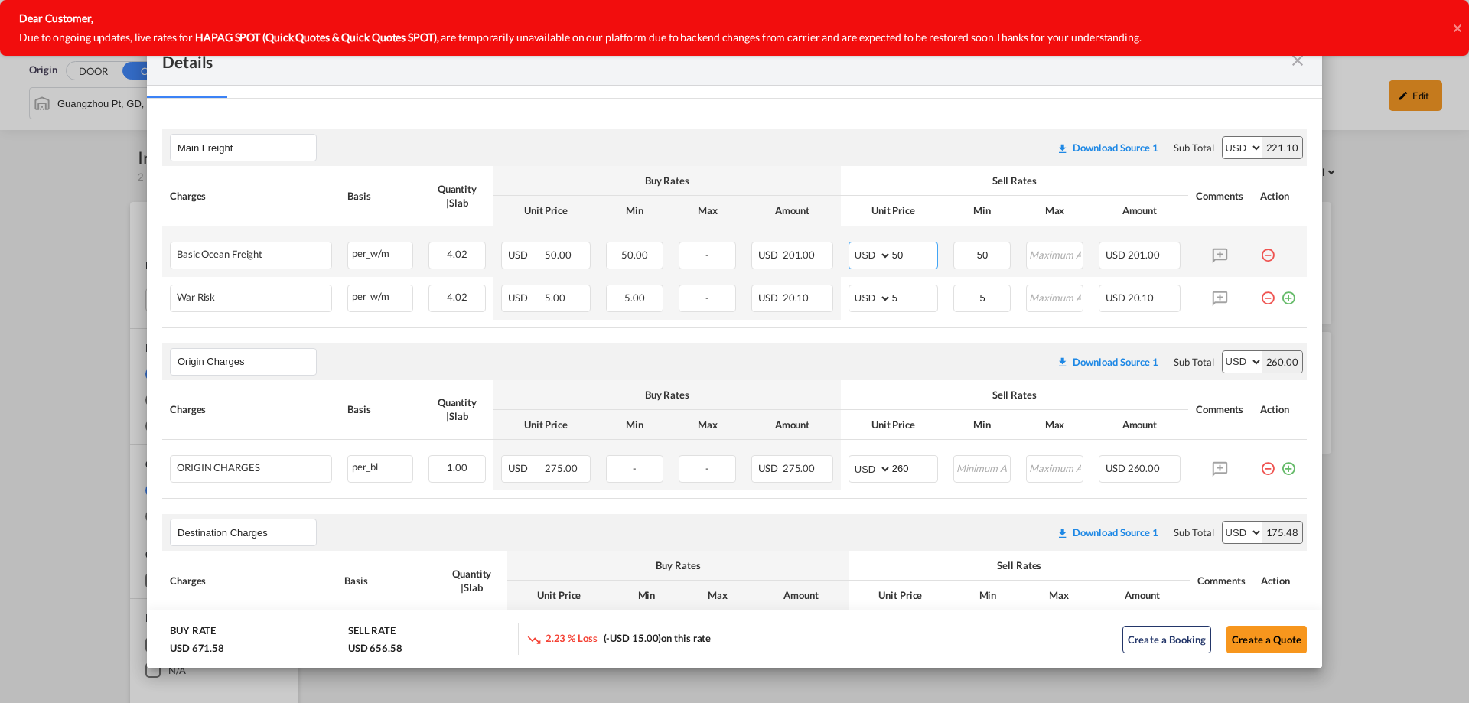
drag, startPoint x: 906, startPoint y: 254, endPoint x: 869, endPoint y: 263, distance: 37.9
click at [869, 263] on md-input-container "AED AFN ALL AMD ANG AOA ARS AUD AWG AZN BAM BBD BDT BGN BHD BIF BMD BND BOB BRL…" at bounding box center [894, 256] width 90 height 28
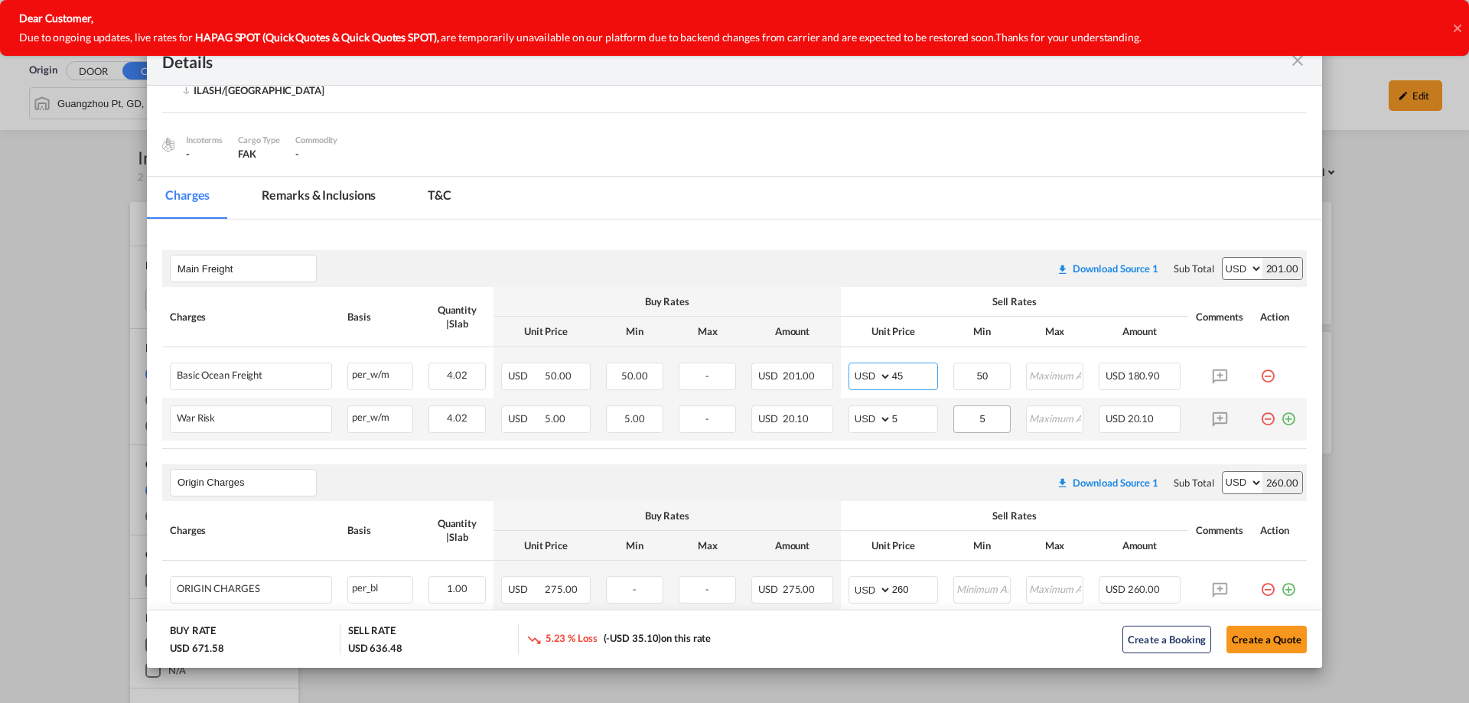
scroll to position [153, 0]
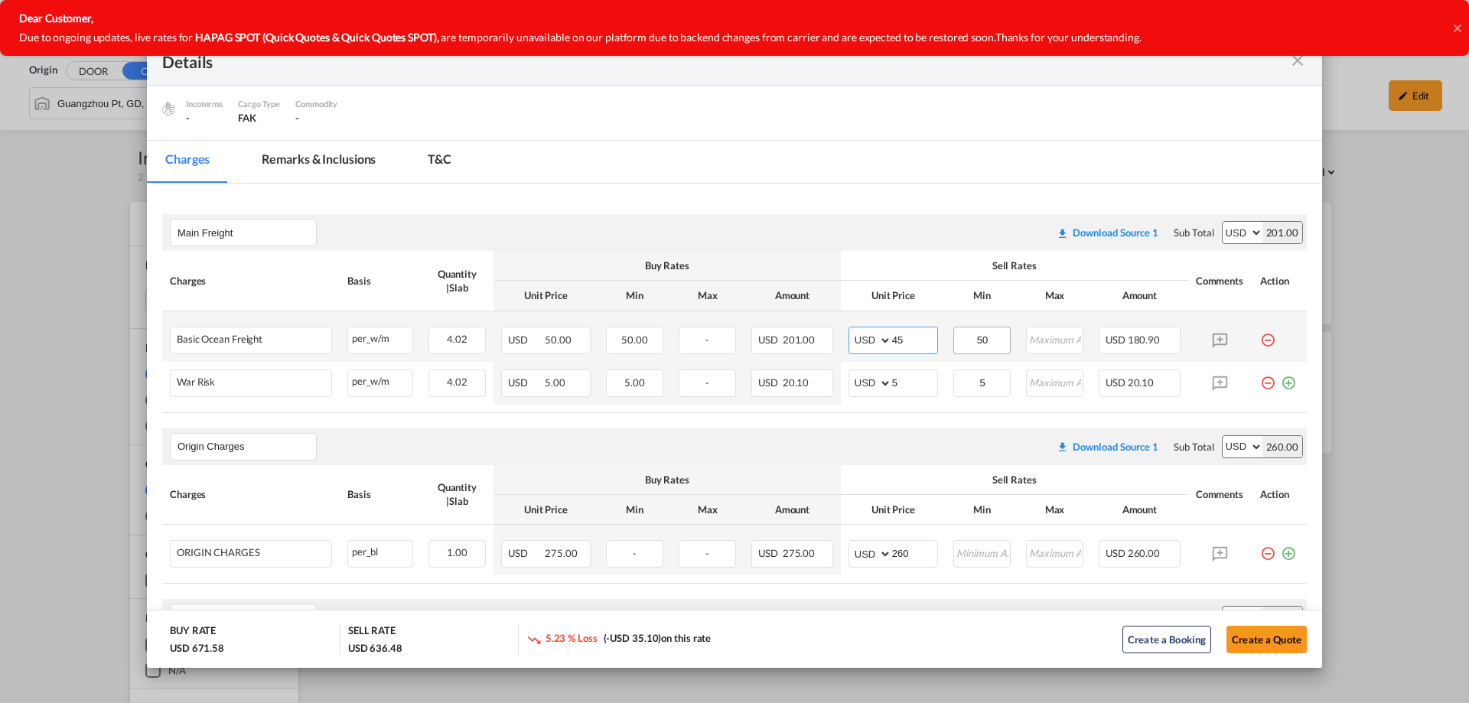
type input "45"
click at [986, 334] on input "50" at bounding box center [982, 339] width 55 height 23
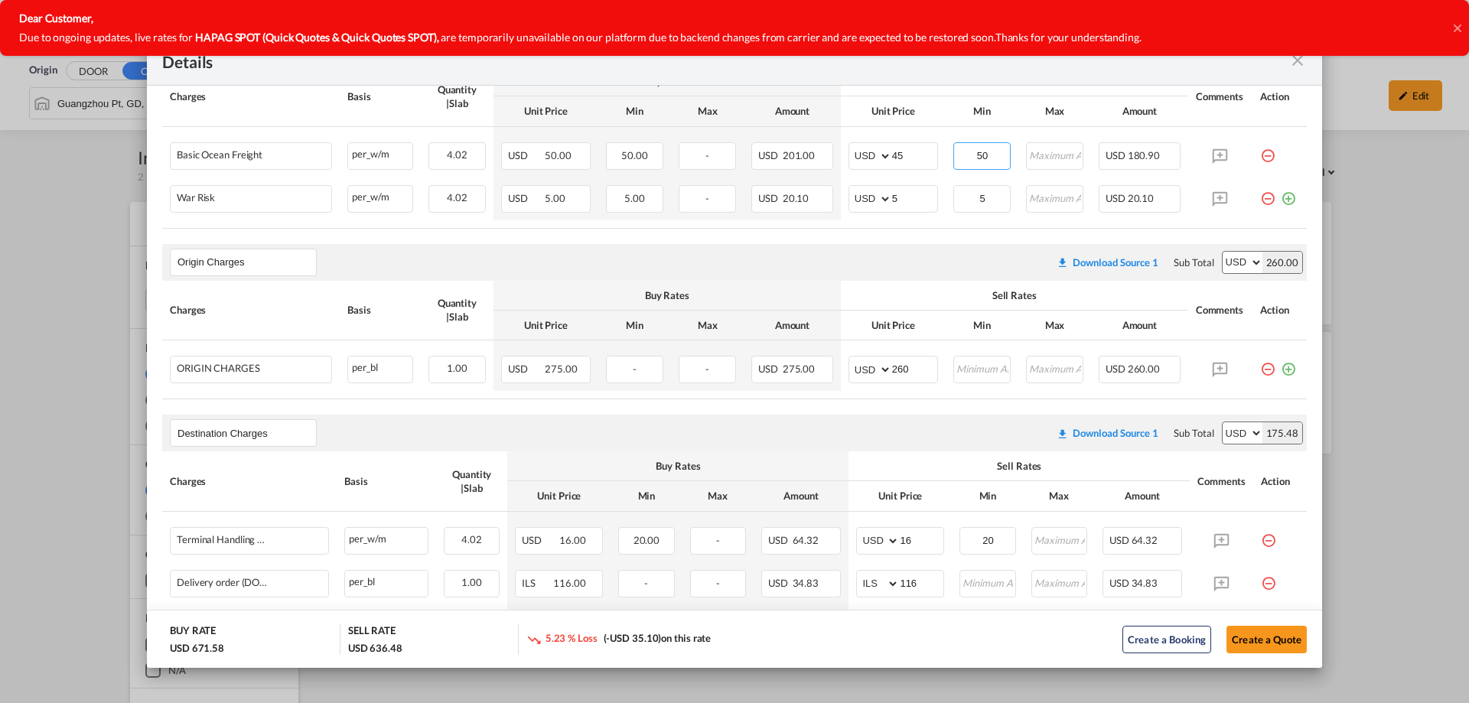
scroll to position [77, 0]
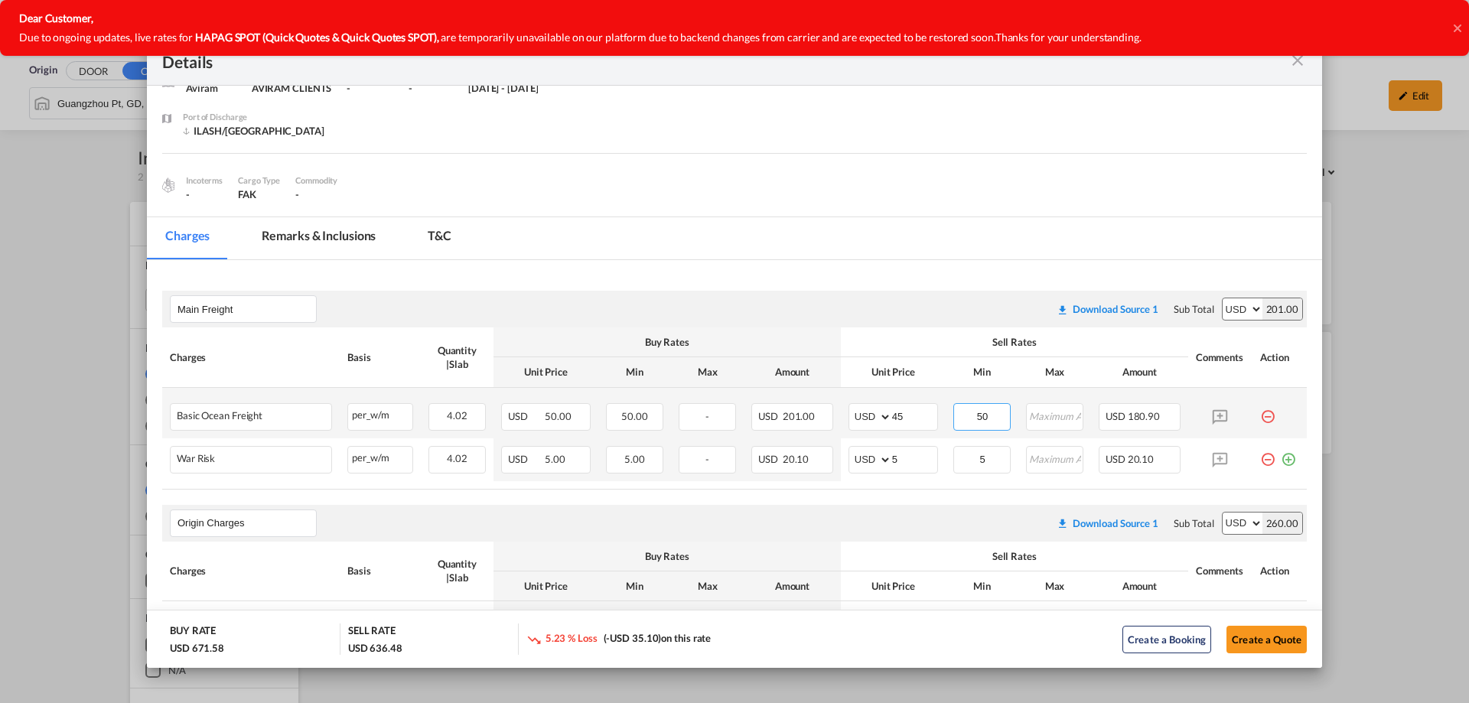
drag, startPoint x: 996, startPoint y: 419, endPoint x: 930, endPoint y: 427, distance: 65.6
click at [930, 427] on tr "Basic Ocean Freight Please Enter Already Exists per_w/m per_w/m can not applied…" at bounding box center [734, 413] width 1145 height 51
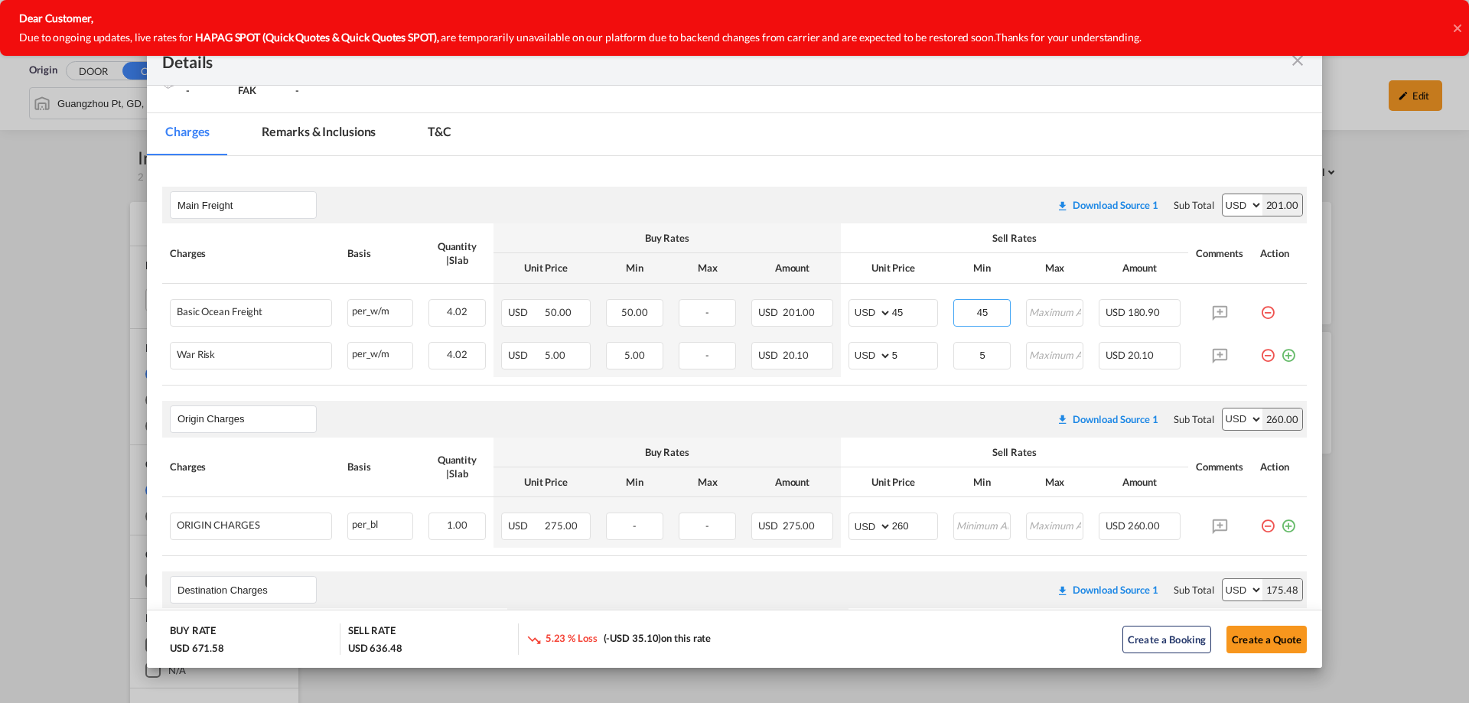
scroll to position [153, 0]
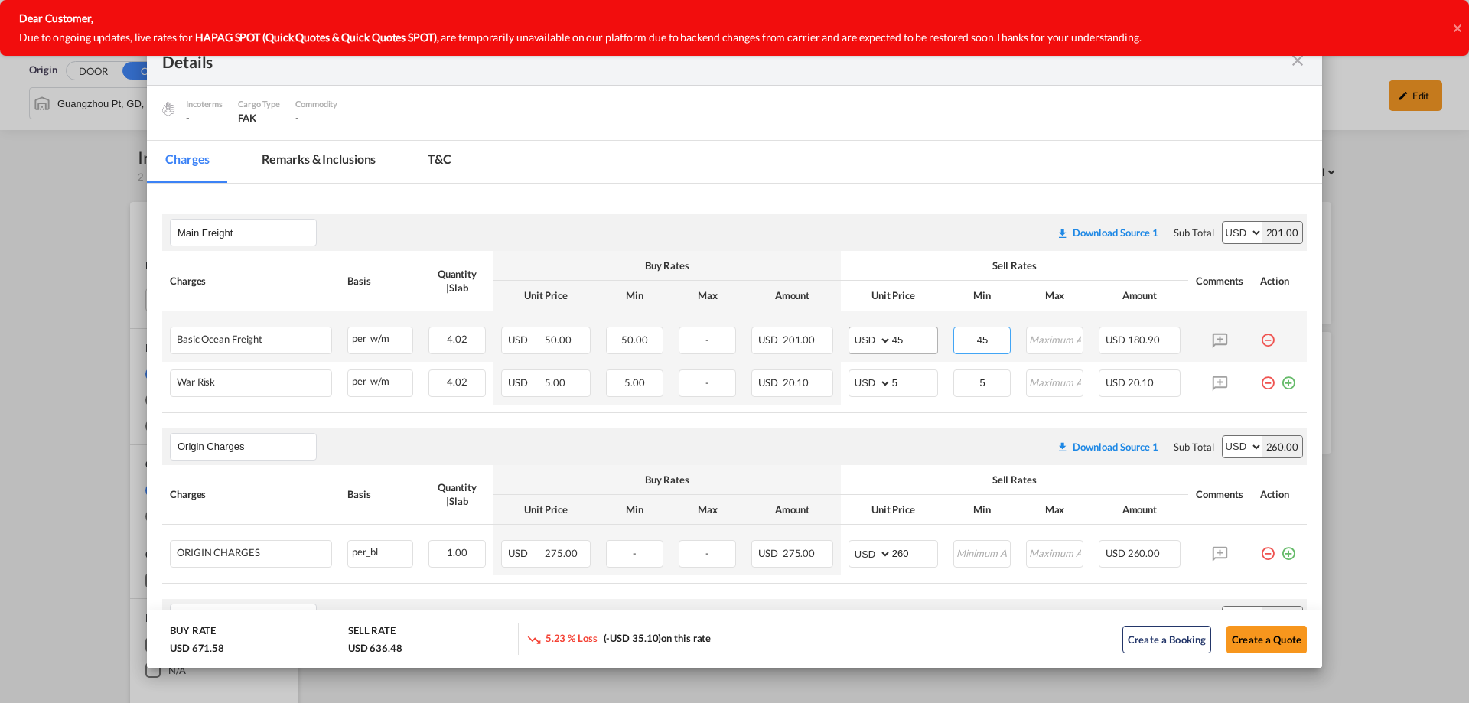
type input "45"
drag, startPoint x: 889, startPoint y: 343, endPoint x: 824, endPoint y: 353, distance: 65.8
click at [824, 353] on tr "Basic Ocean Freight Please Enter Already Exists per_w/m per_w/m can not applied…" at bounding box center [734, 336] width 1145 height 51
type input "50"
drag, startPoint x: 979, startPoint y: 338, endPoint x: 922, endPoint y: 351, distance: 58.8
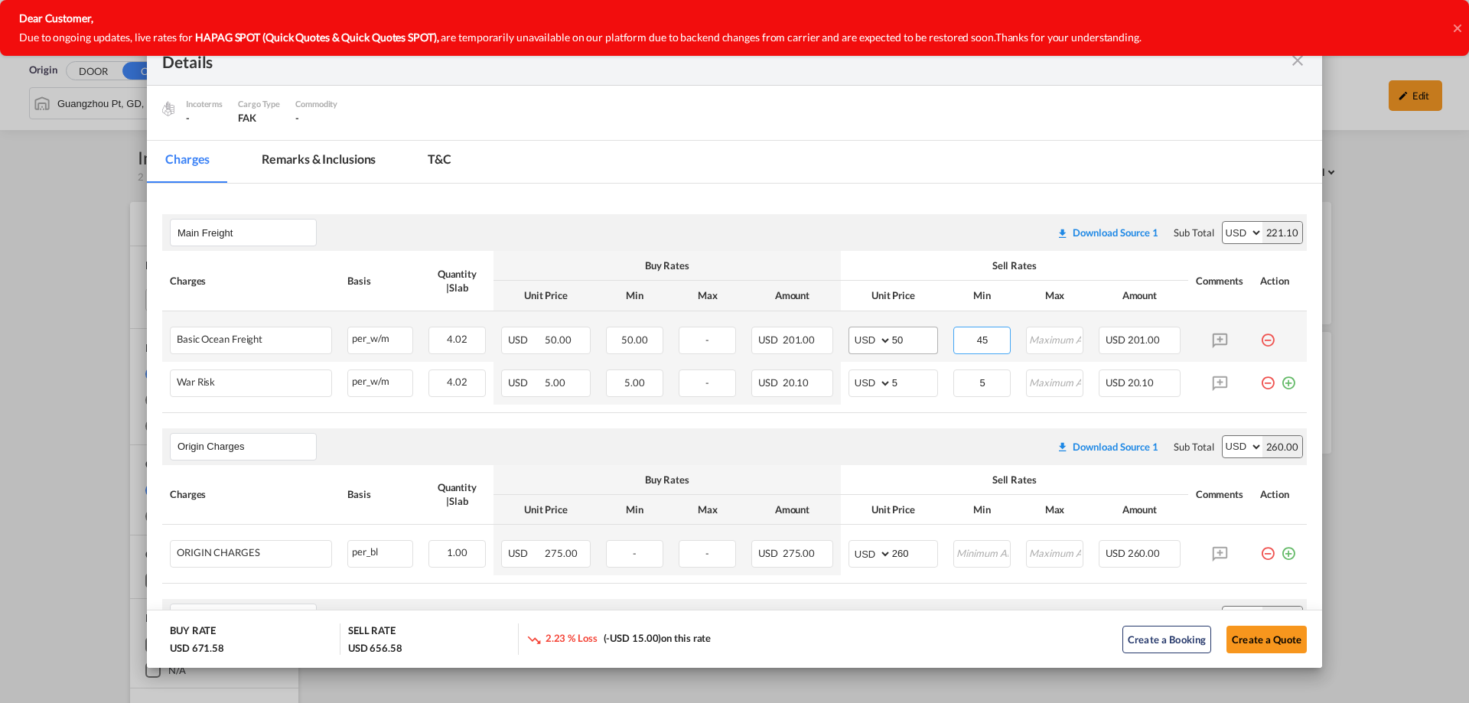
click at [922, 351] on tr "Basic Ocean Freight Please Enter Already Exists per_w/m per_w/m can not applied…" at bounding box center [734, 336] width 1145 height 51
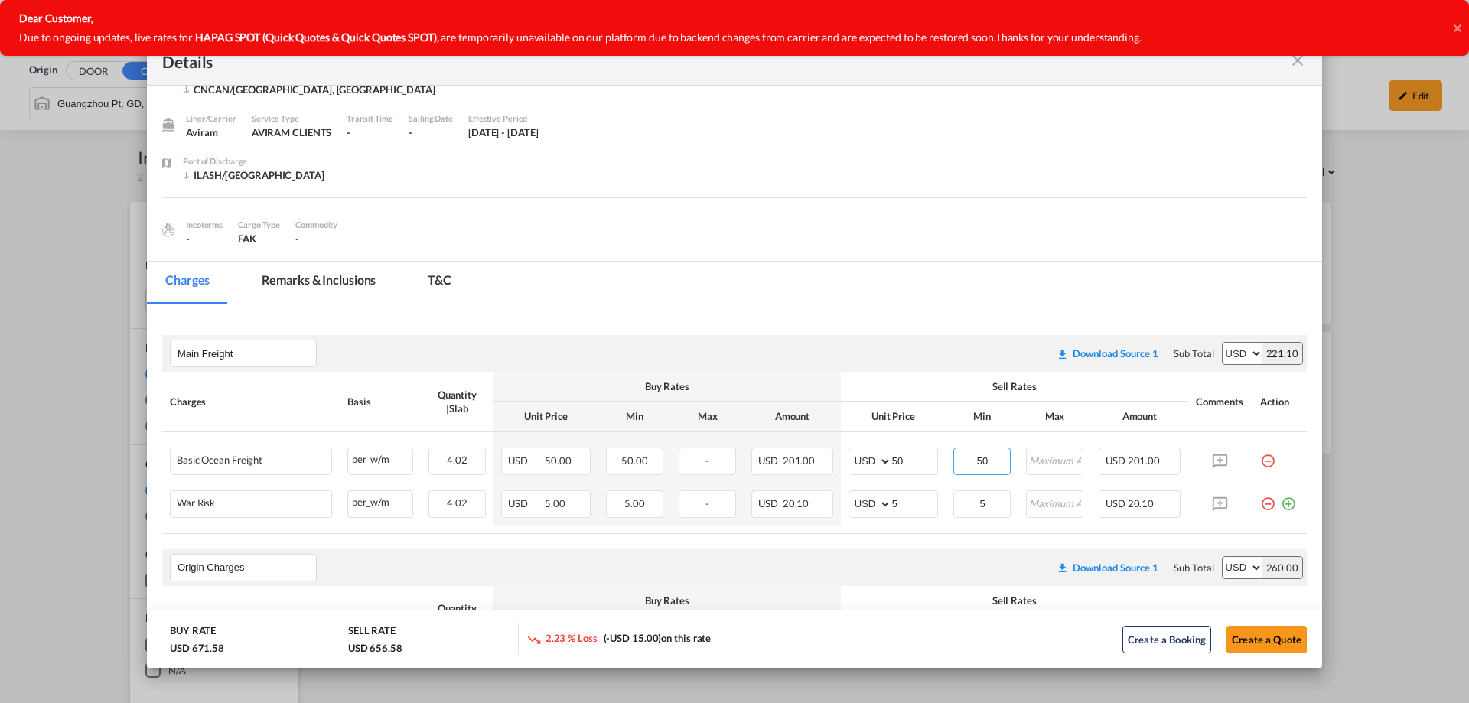
scroll to position [0, 0]
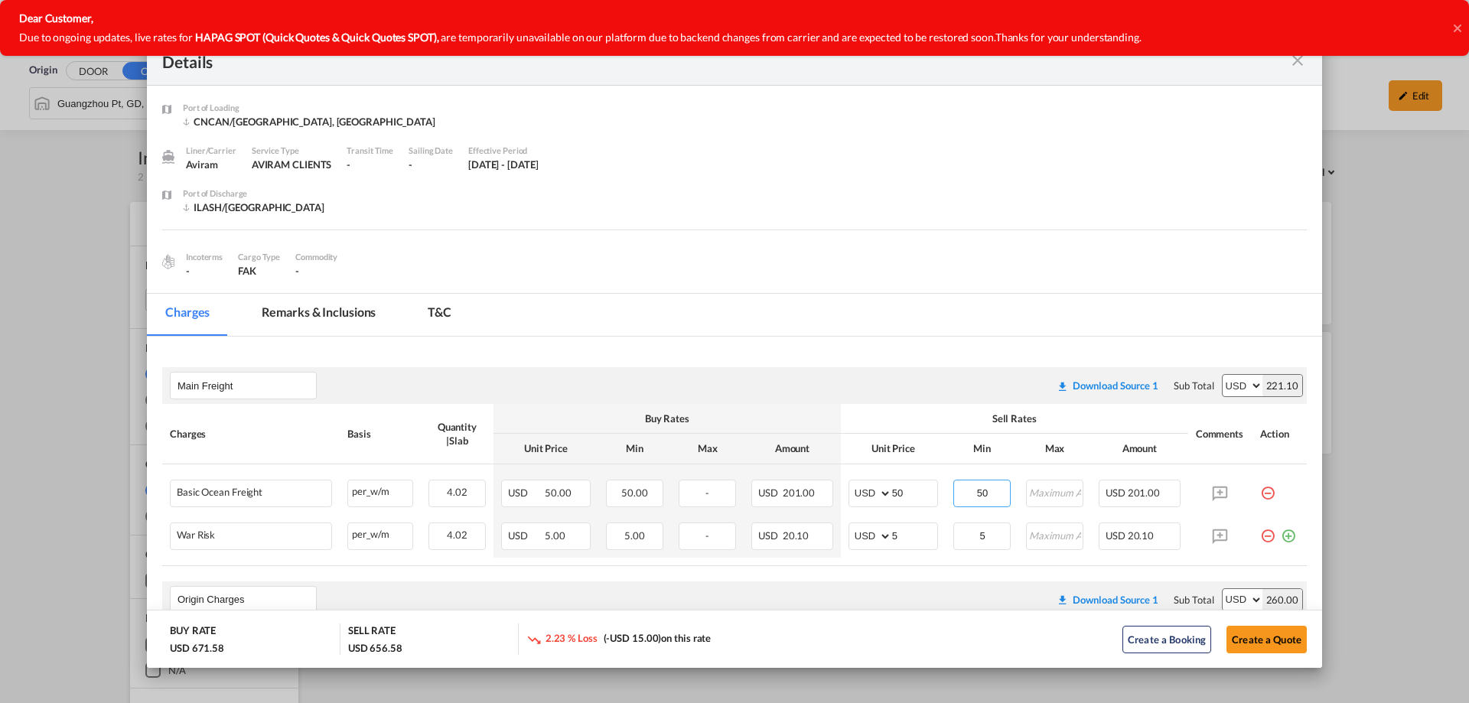
type input "50"
click at [1273, 641] on button "Create a Quote" at bounding box center [1267, 640] width 80 height 28
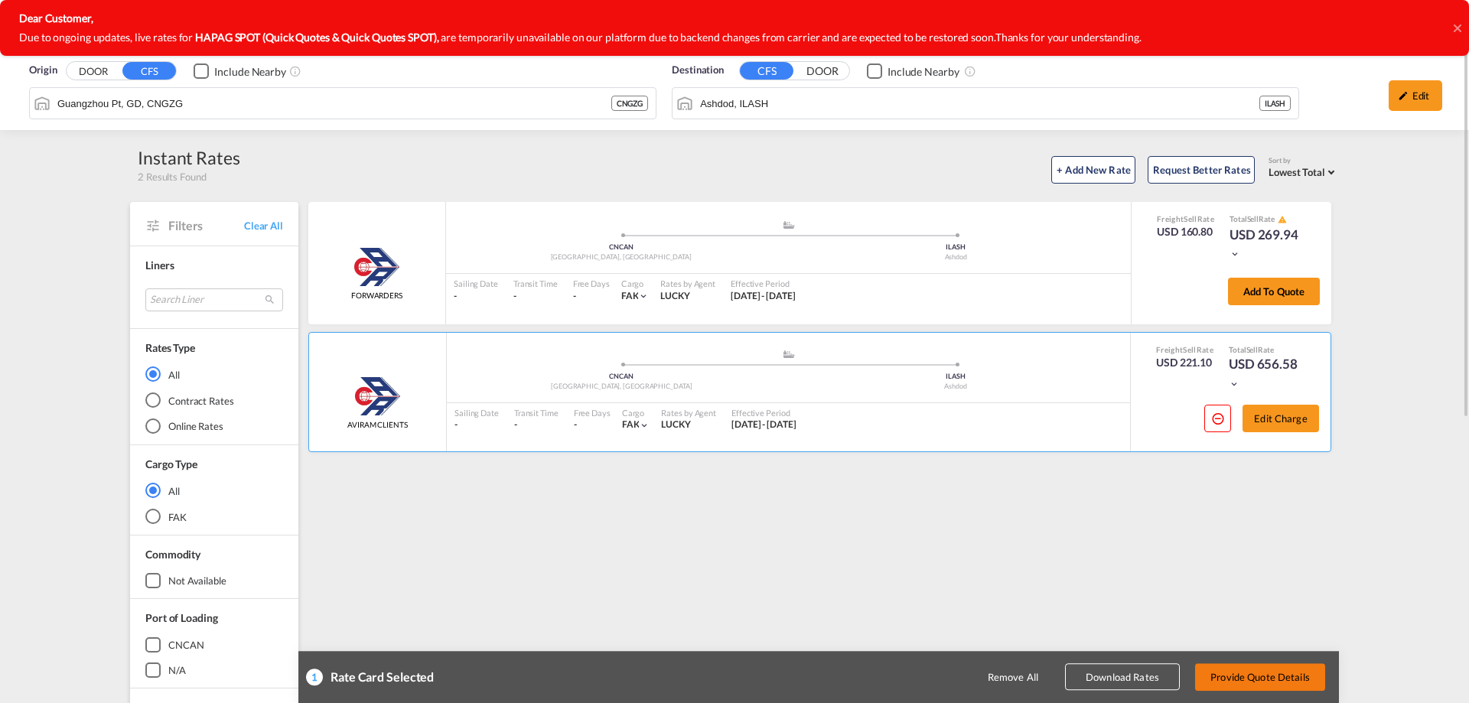
click at [1237, 670] on button "Provide Quote Details" at bounding box center [1260, 677] width 130 height 28
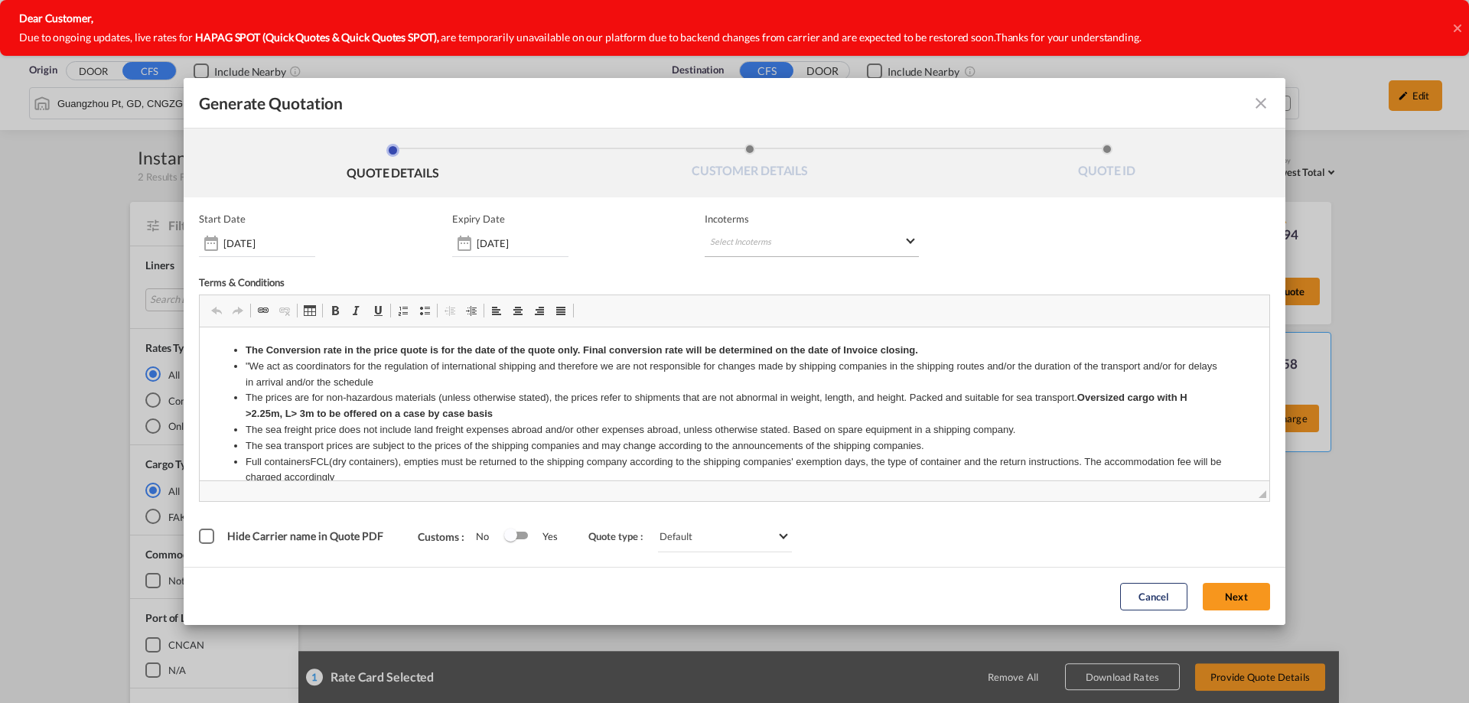
click at [722, 246] on md-select "Select Incoterms" at bounding box center [812, 244] width 214 height 28
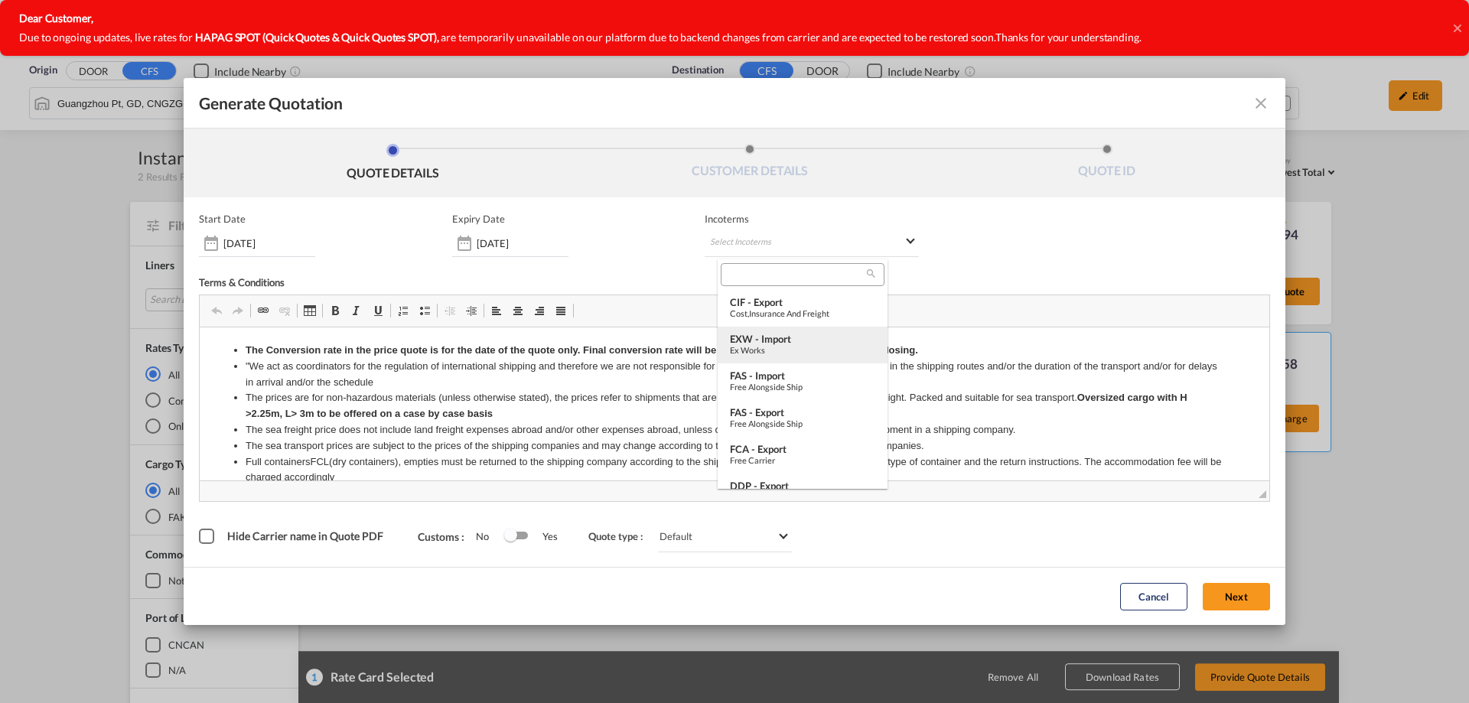
click at [786, 333] on div "EXW - import" at bounding box center [802, 339] width 145 height 12
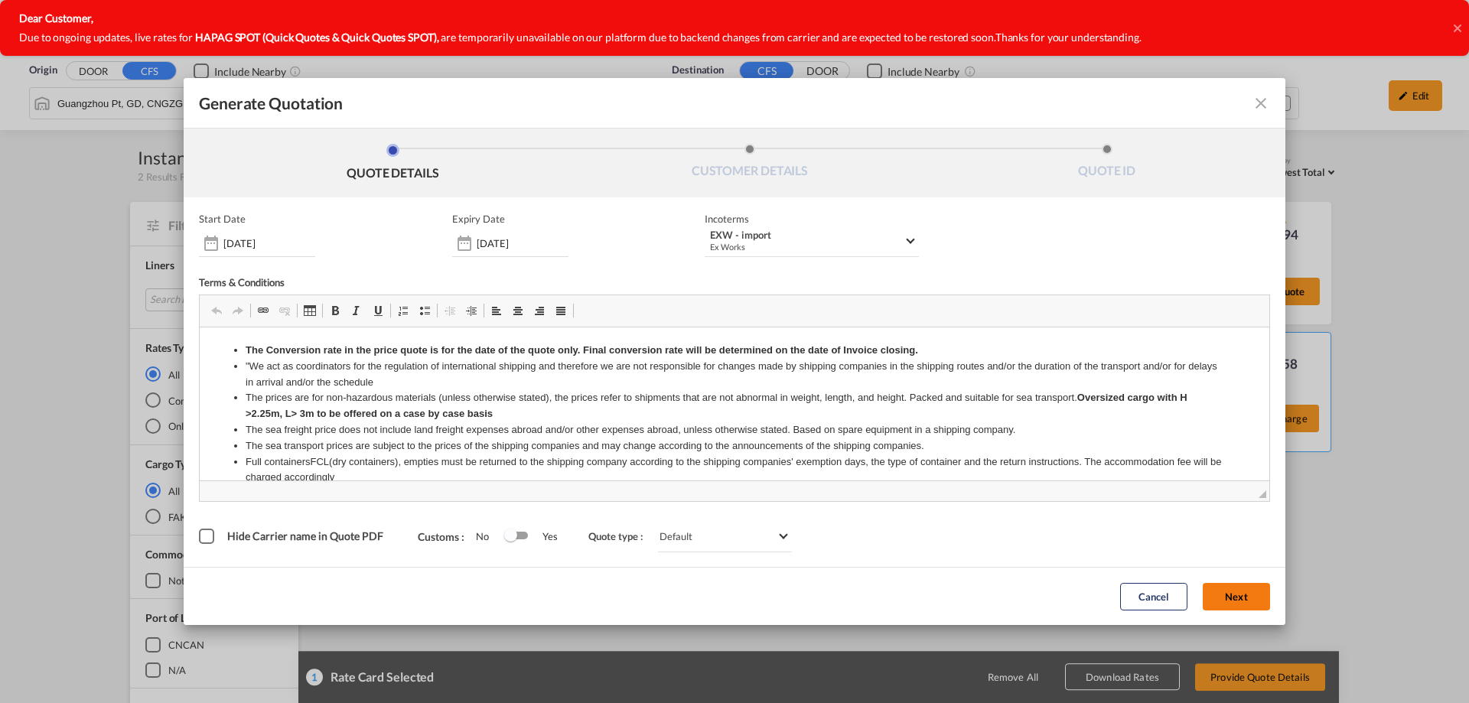
click at [1236, 591] on button "Next" at bounding box center [1236, 597] width 67 height 28
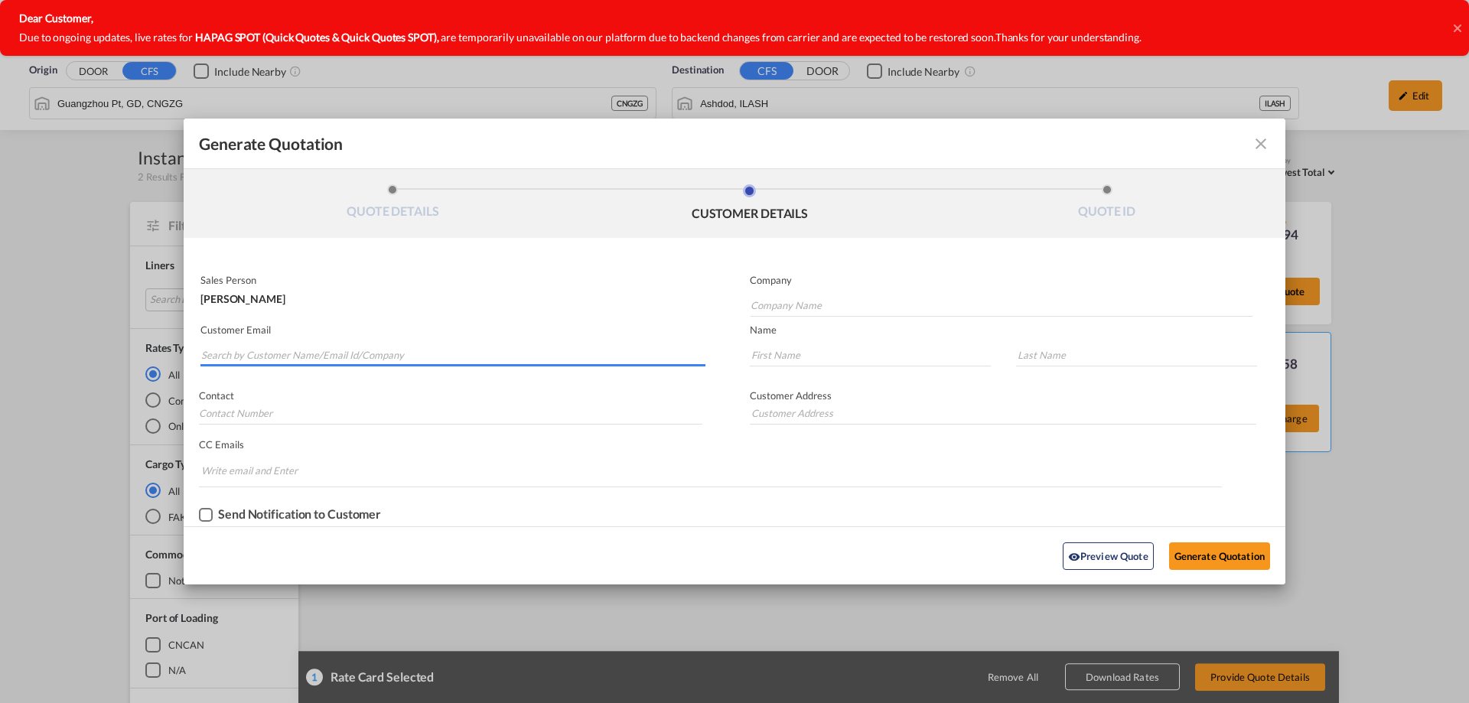
click at [295, 347] on input "Search by Customer Name/Email Id/Company" at bounding box center [453, 355] width 504 height 23
type input "ב"
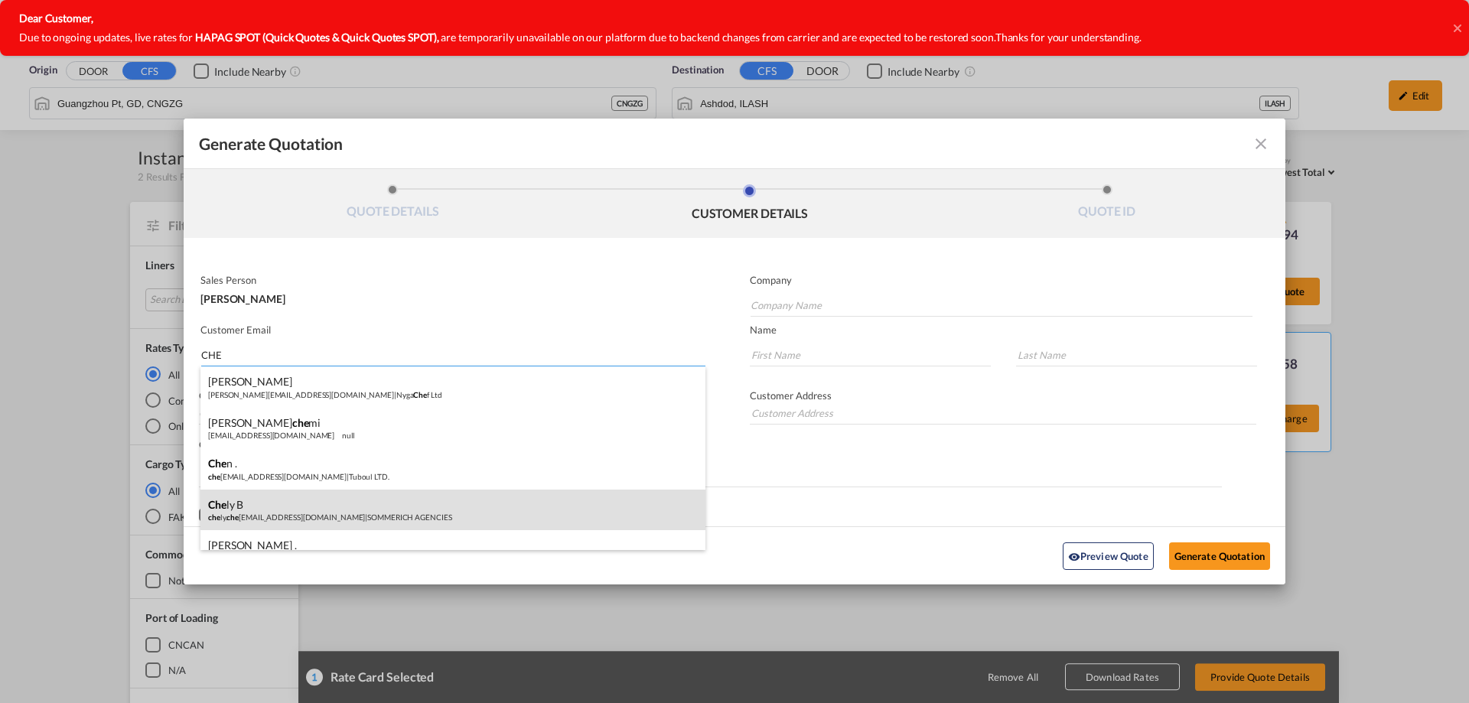
type input "CHE"
click at [334, 513] on div "Che ly B che ly. che ly@c.com | SOMMERICH AGENCIES" at bounding box center [452, 510] width 505 height 41
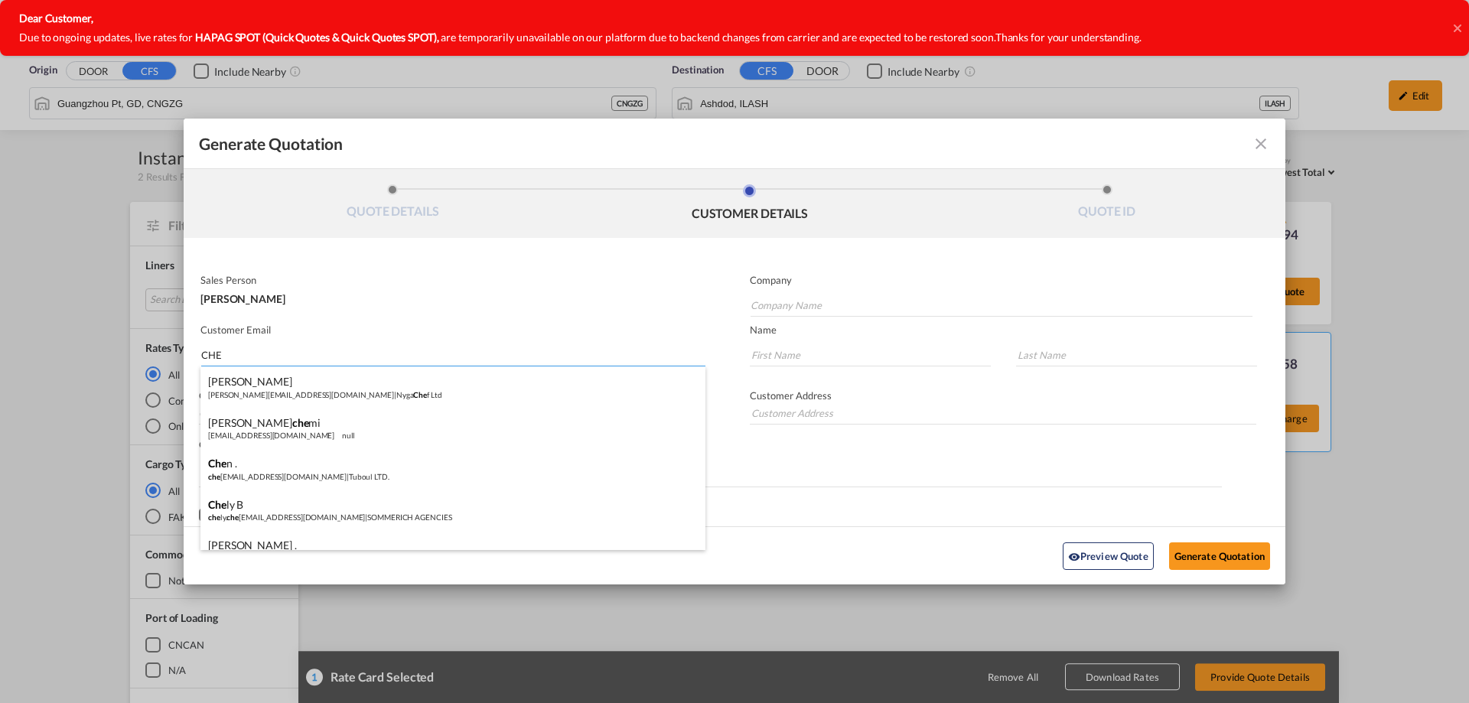
type input "SOMMERICH AGENCIES"
type input "chely.chely@c.com"
type input "Chely"
type input "B"
type input "00000000"
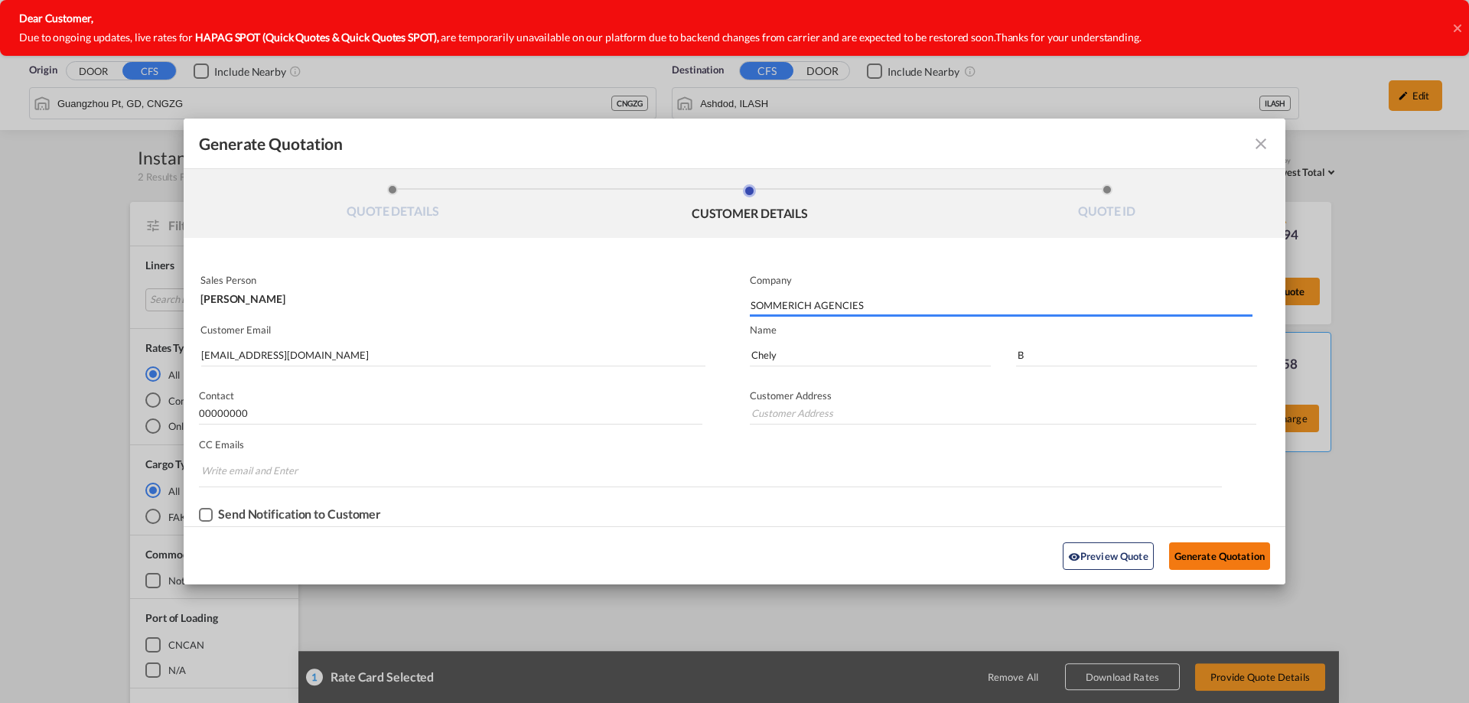
click at [1195, 557] on button "Generate Quotation" at bounding box center [1219, 557] width 101 height 28
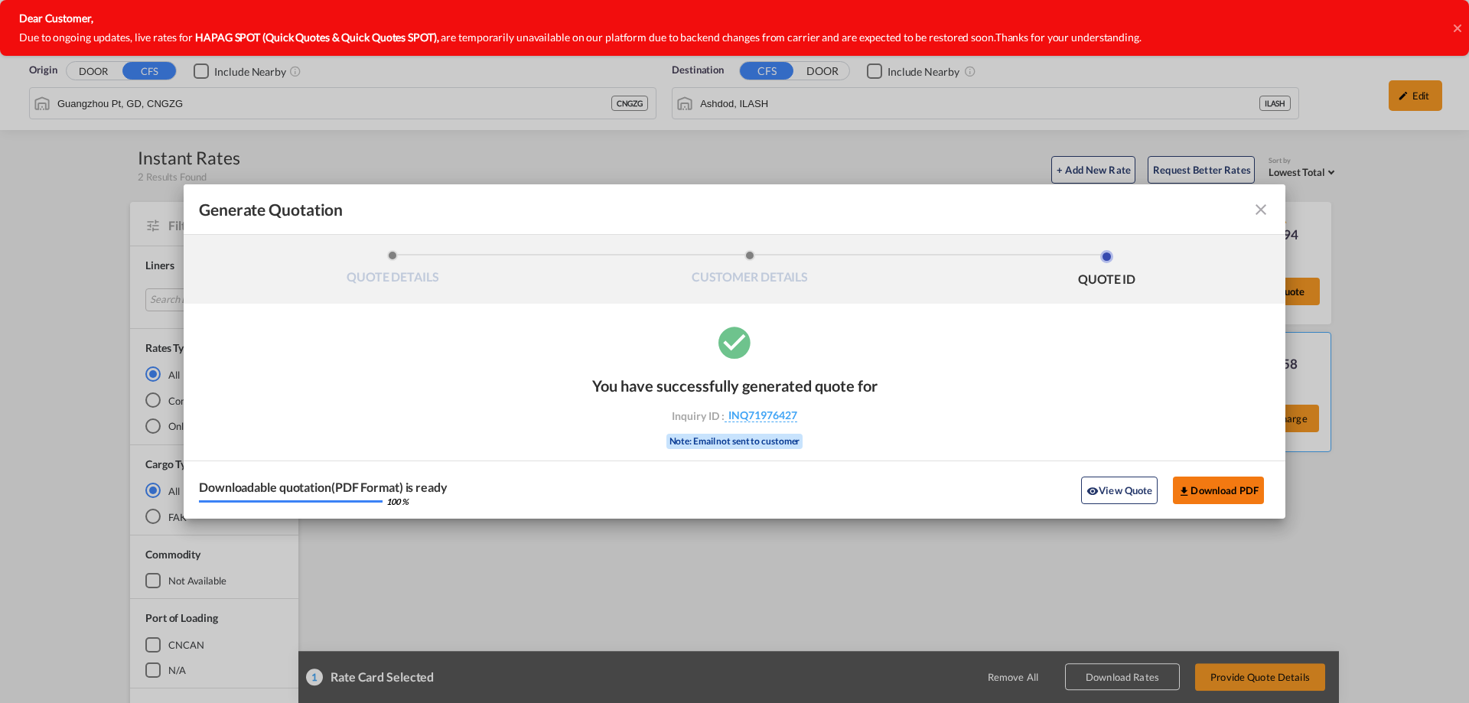
click at [1225, 478] on button "Download PDF" at bounding box center [1218, 491] width 91 height 28
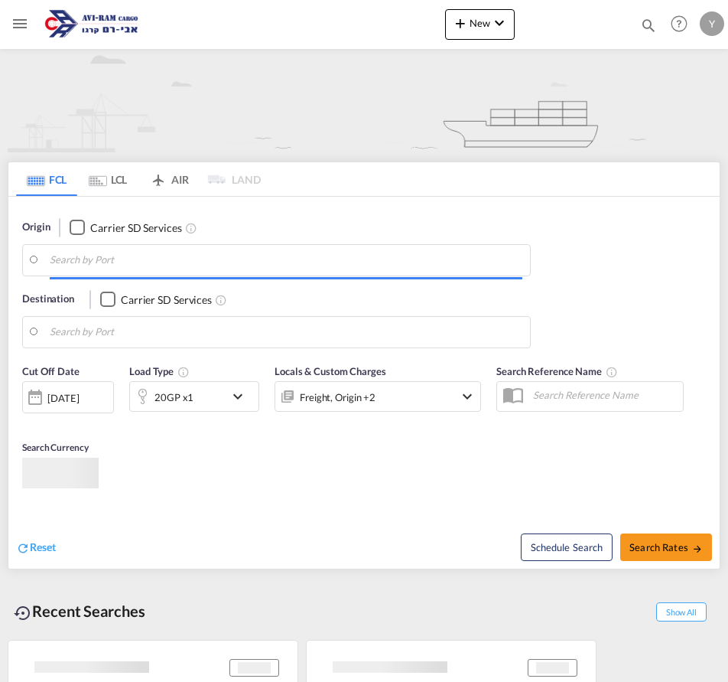
type input "[GEOGRAPHIC_DATA], ITRAN"
type input "Ashdod, ILASH"
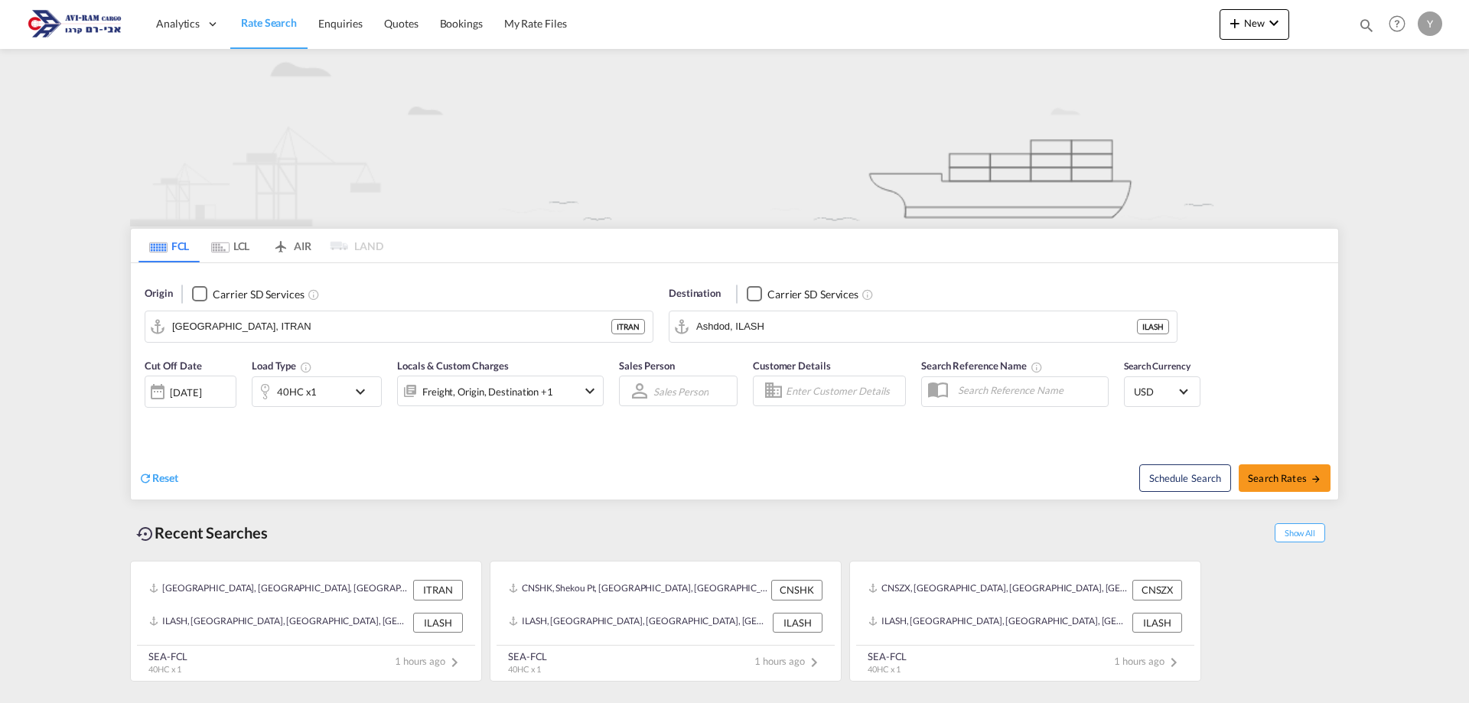
click at [255, 243] on md-tab-item "LCL" at bounding box center [230, 246] width 61 height 34
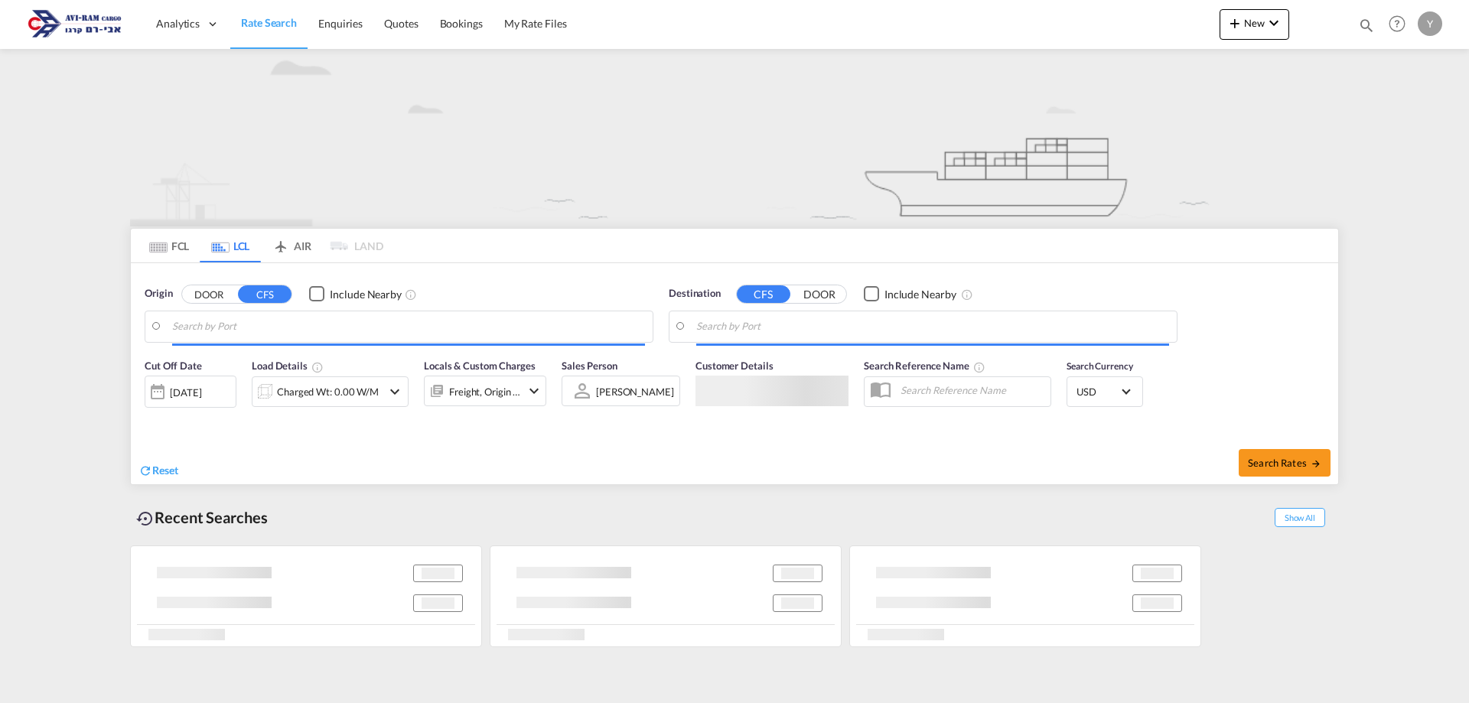
type input "Guangzhou Pt, GD, CNGZG"
type input "Ashdod, ILASH"
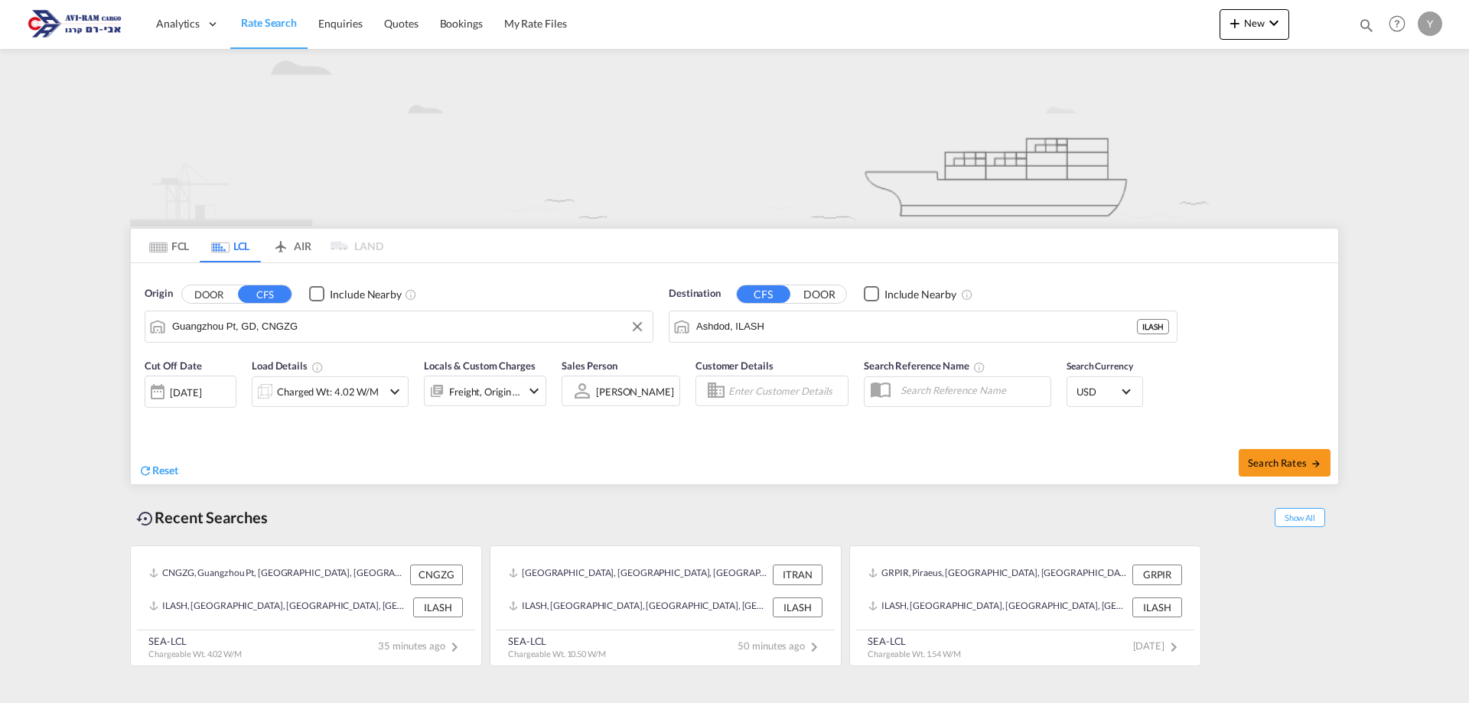
click at [308, 331] on input "Guangzhou Pt, GD, CNGZG" at bounding box center [408, 326] width 473 height 23
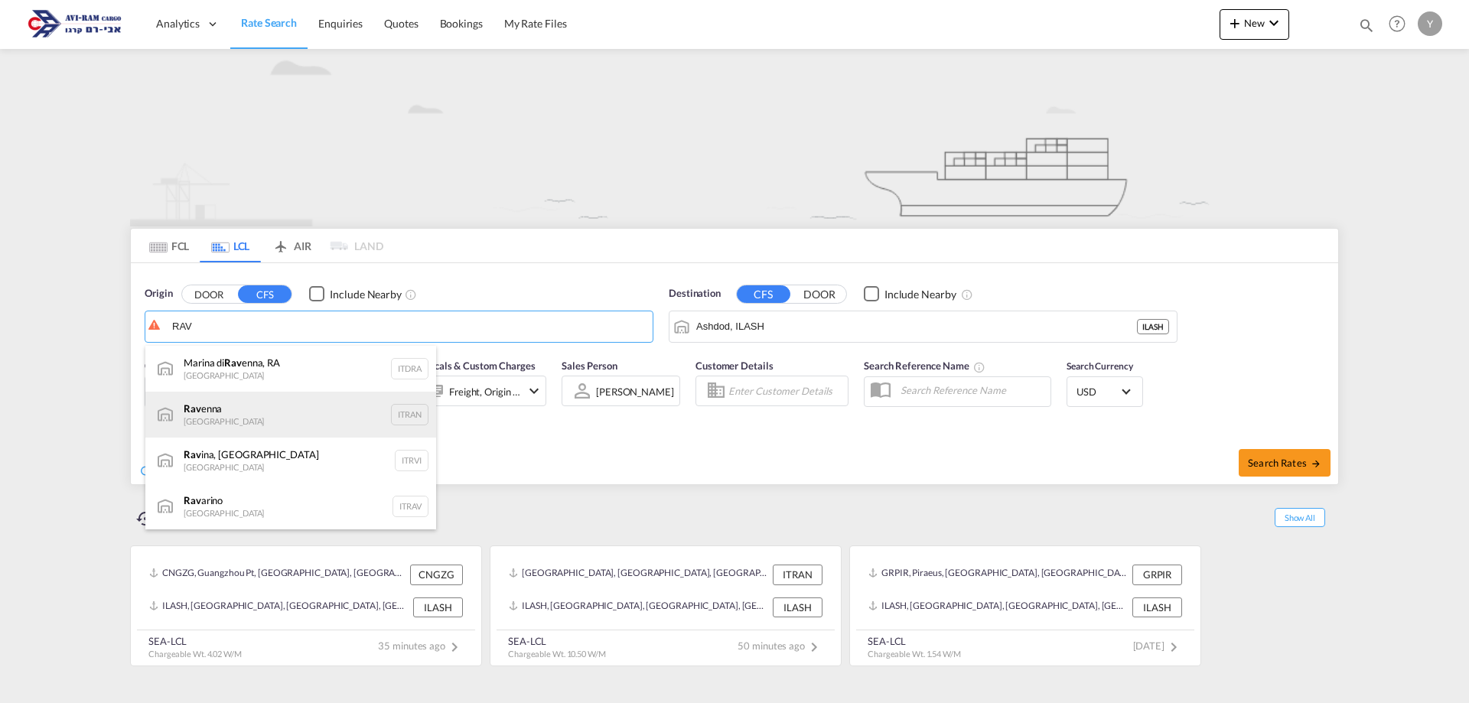
click at [301, 423] on div "Rav enna [GEOGRAPHIC_DATA] ITRAN" at bounding box center [290, 415] width 291 height 46
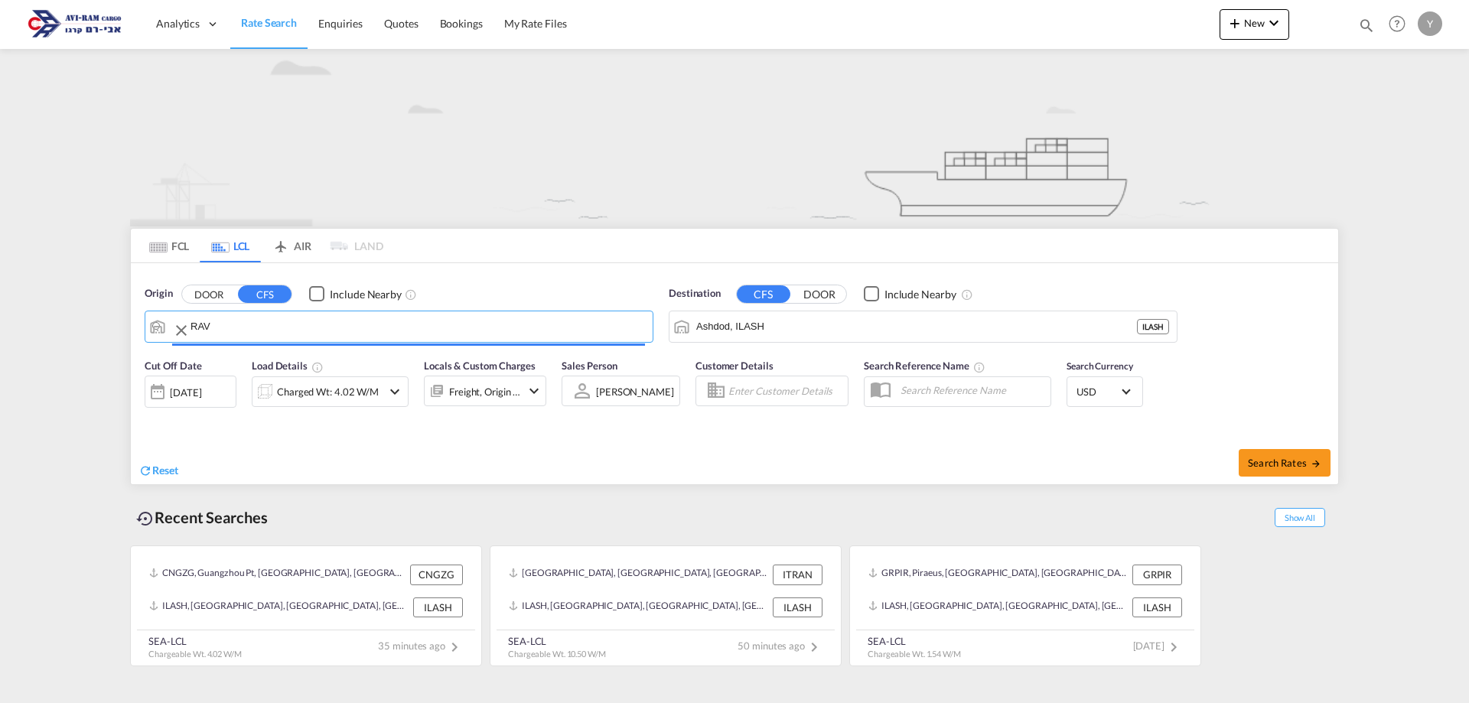
type input "[GEOGRAPHIC_DATA], ITRAN"
click at [277, 388] on div "Charged Wt: 4.02 W/M" at bounding box center [328, 391] width 102 height 21
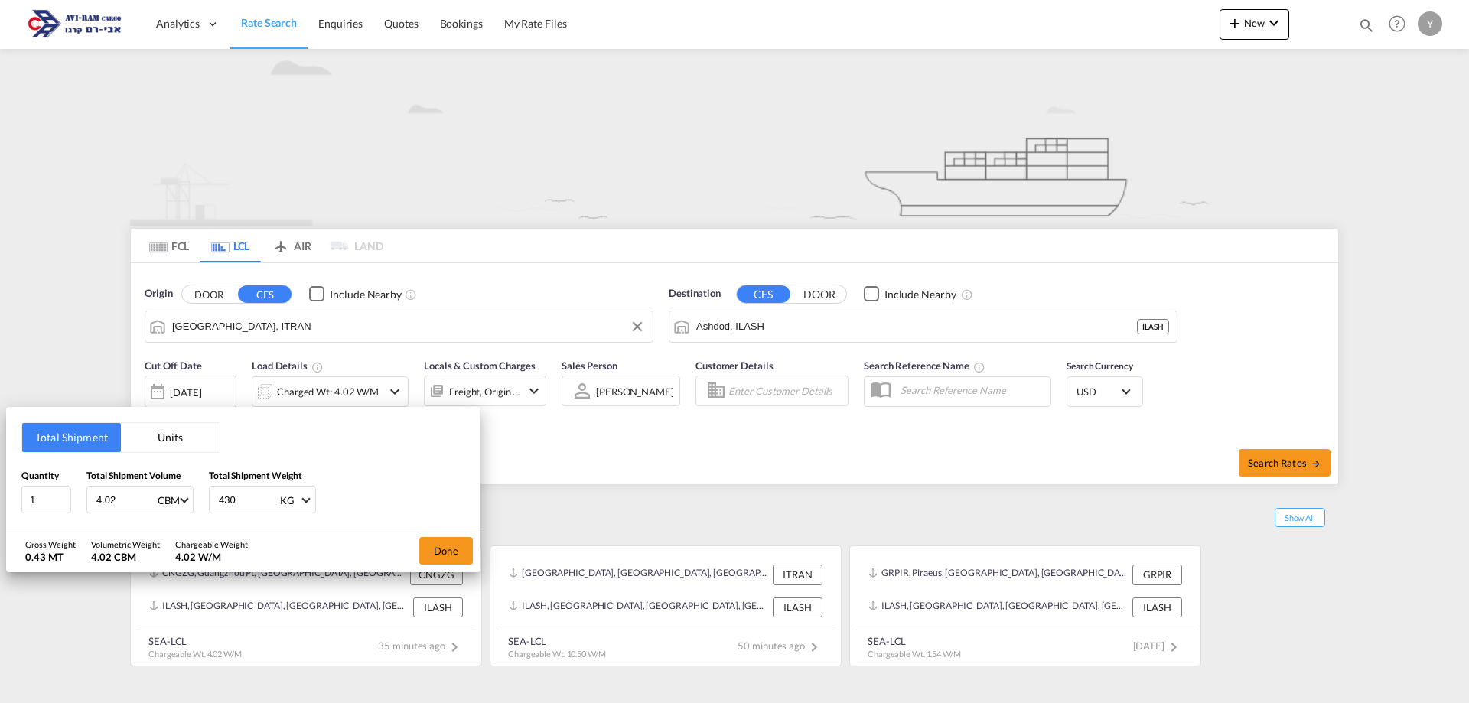
drag, startPoint x: 253, startPoint y: 506, endPoint x: 181, endPoint y: 521, distance: 73.5
click at [181, 521] on div "Total Shipment Units Quantity 1 Total Shipment Volume 4.02 CBM CBM CFT Total Sh…" at bounding box center [243, 468] width 474 height 122
type input "1"
type input "4600"
drag, startPoint x: 126, startPoint y: 494, endPoint x: 64, endPoint y: 511, distance: 64.4
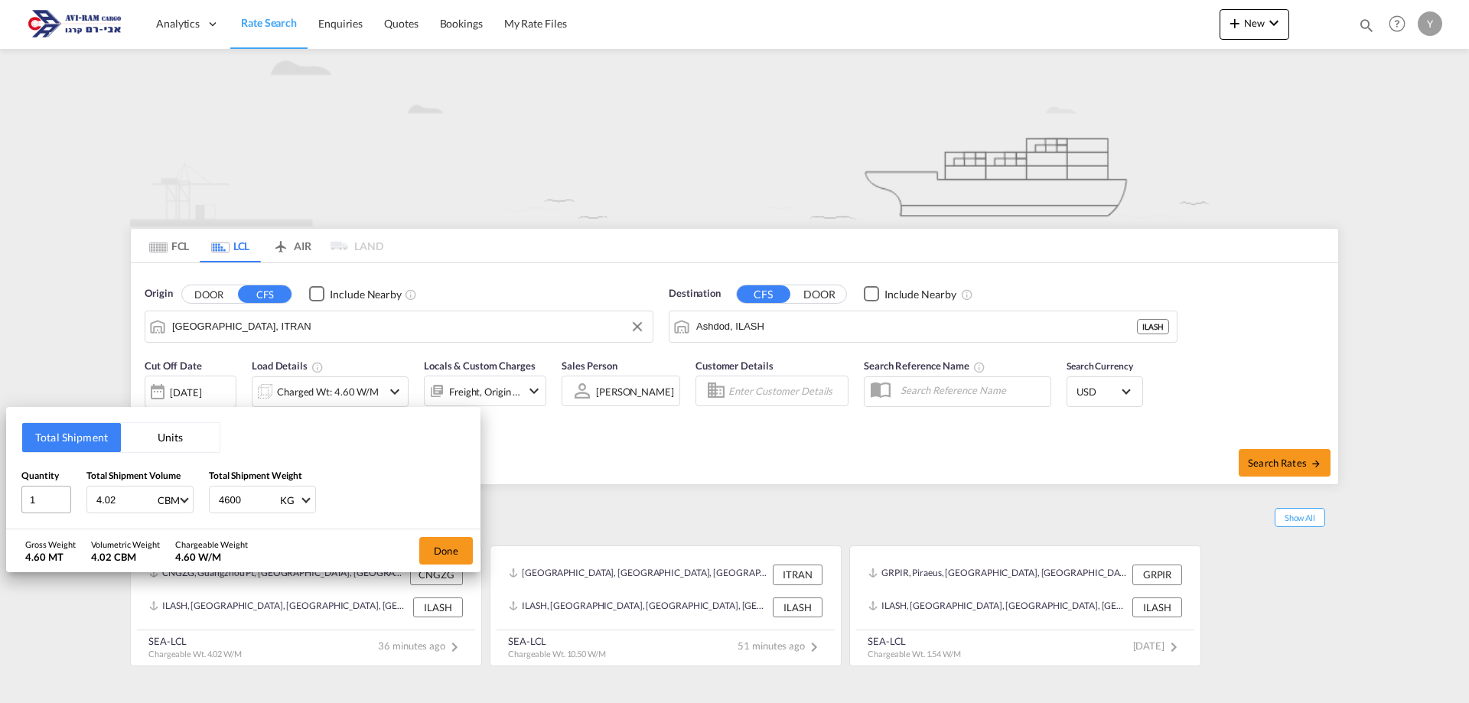
click at [64, 511] on div "Quantity 1 Total Shipment Volume 4.02 CBM CBM CFT Total Shipment Weight 4600 KG…" at bounding box center [243, 491] width 444 height 46
type input "10.5"
click at [433, 555] on button "Done" at bounding box center [446, 551] width 54 height 28
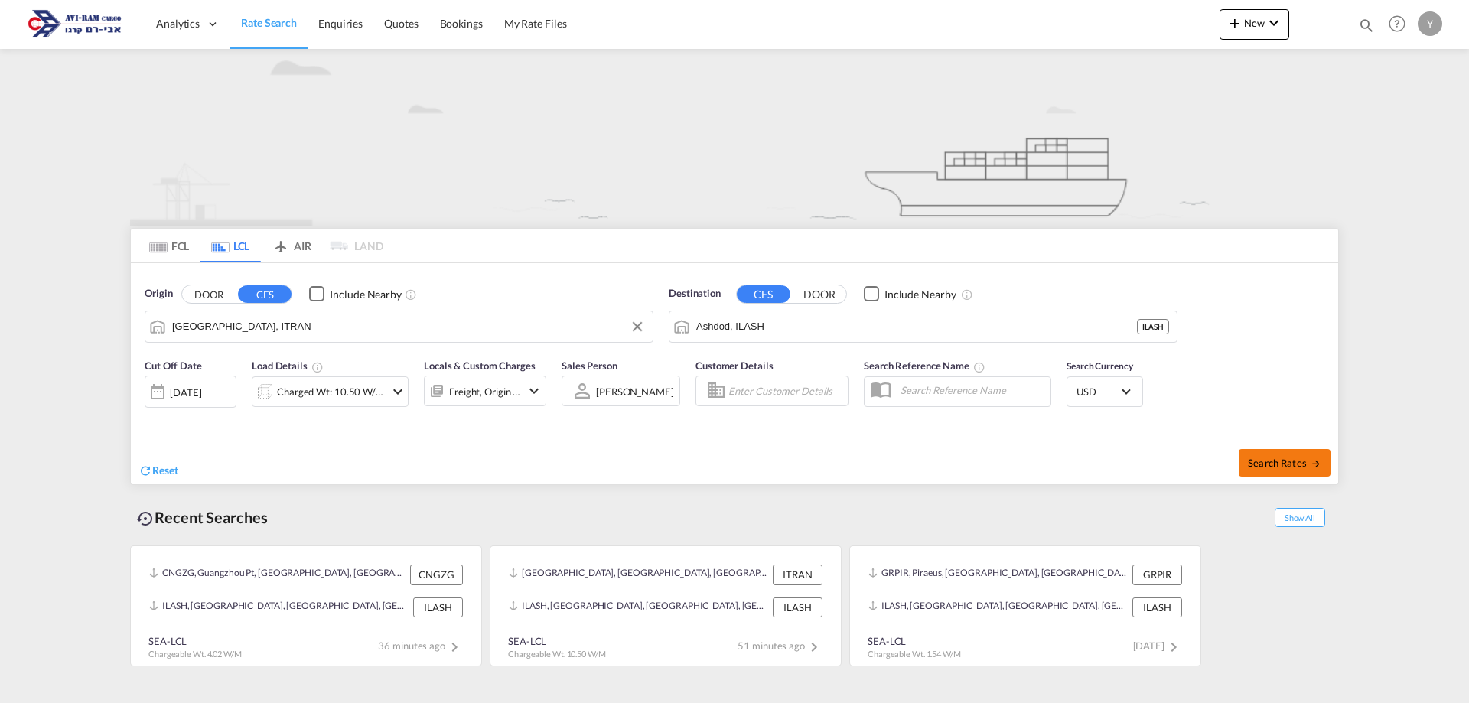
click at [728, 459] on span "Search Rates" at bounding box center [1284, 463] width 73 height 12
type input "ITRAN to ILASH / [DATE]"
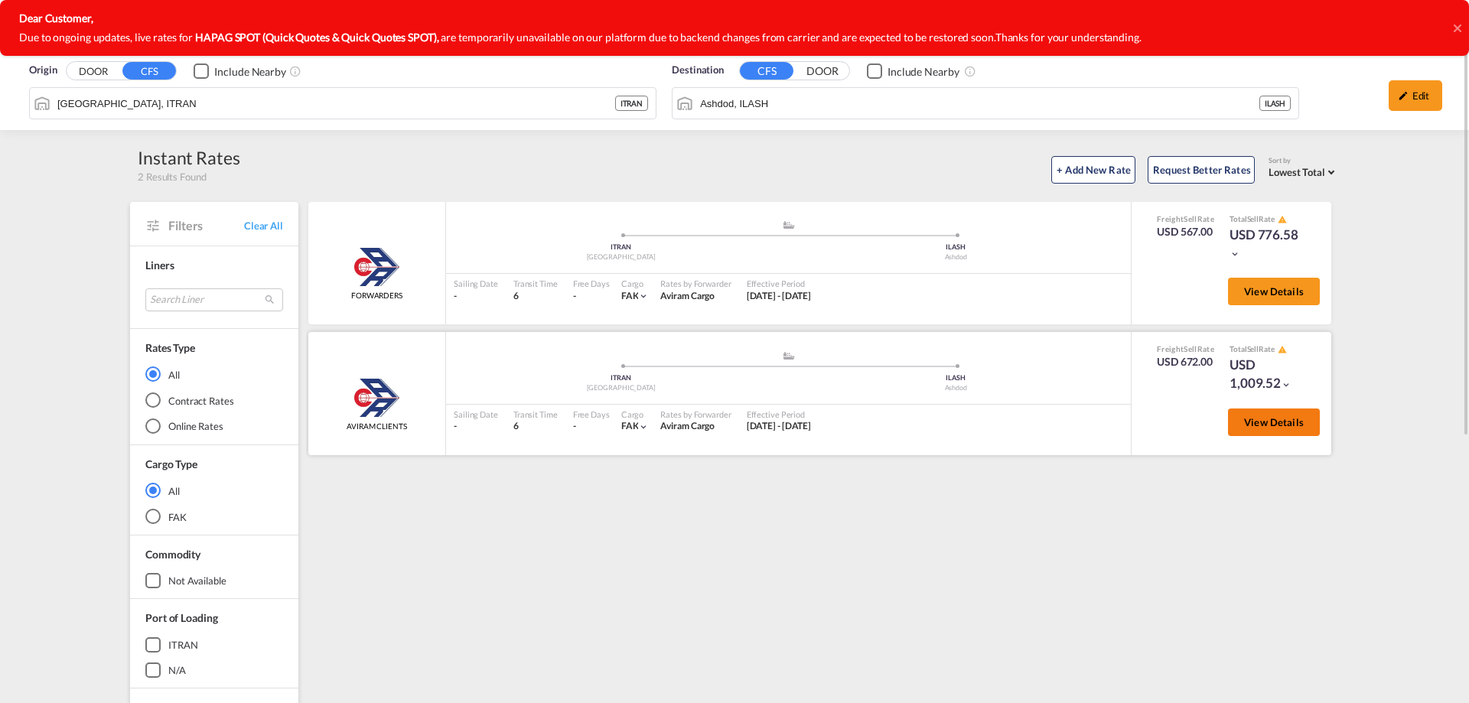
click at [728, 429] on button "View Details" at bounding box center [1274, 423] width 92 height 28
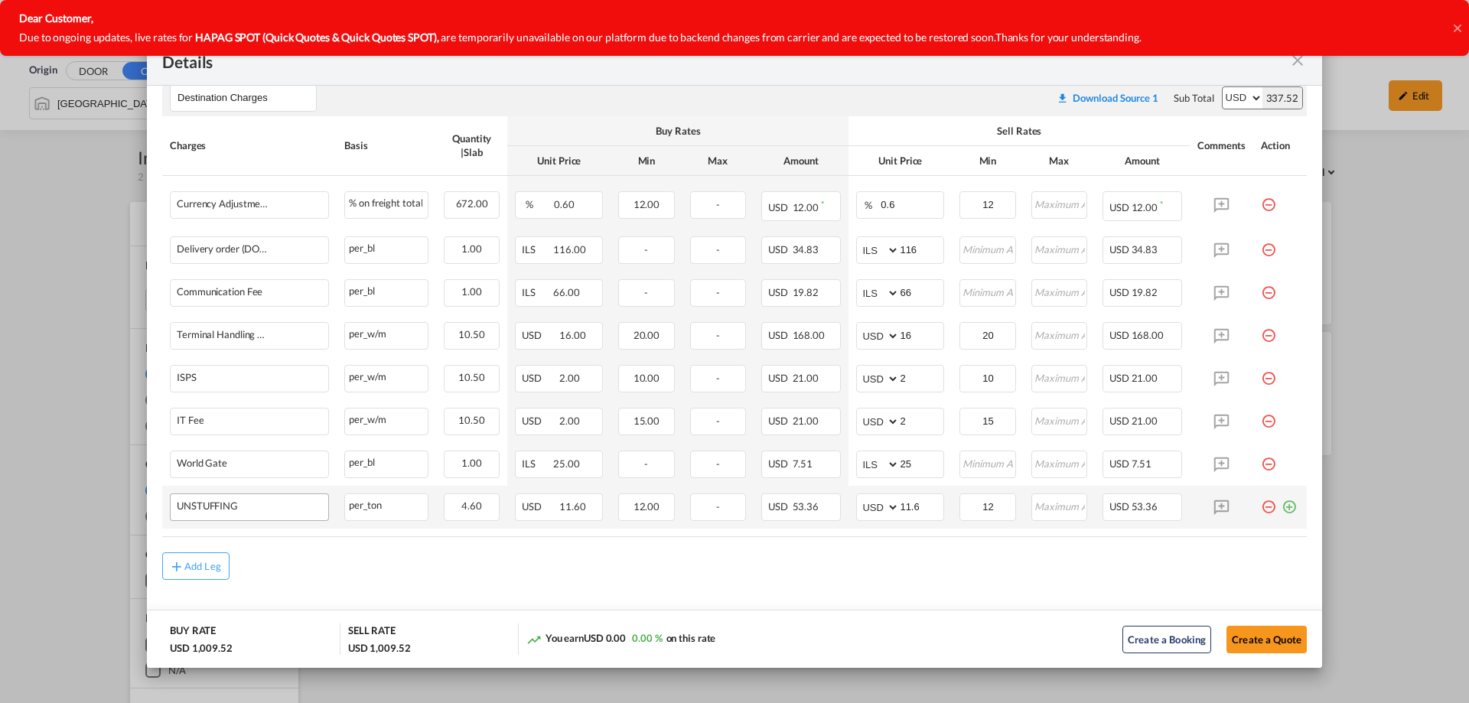
scroll to position [519, 0]
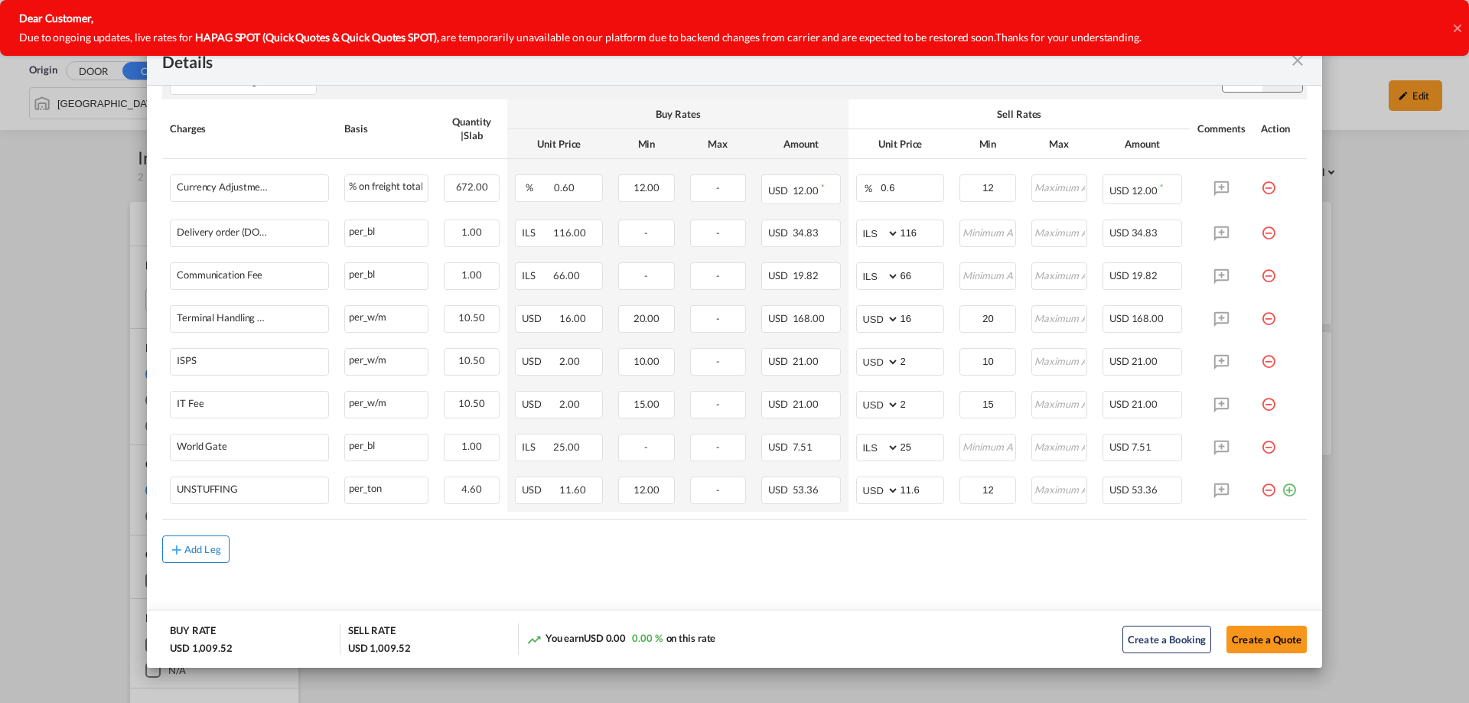
click at [184, 551] on div "Add Leg" at bounding box center [202, 549] width 37 height 9
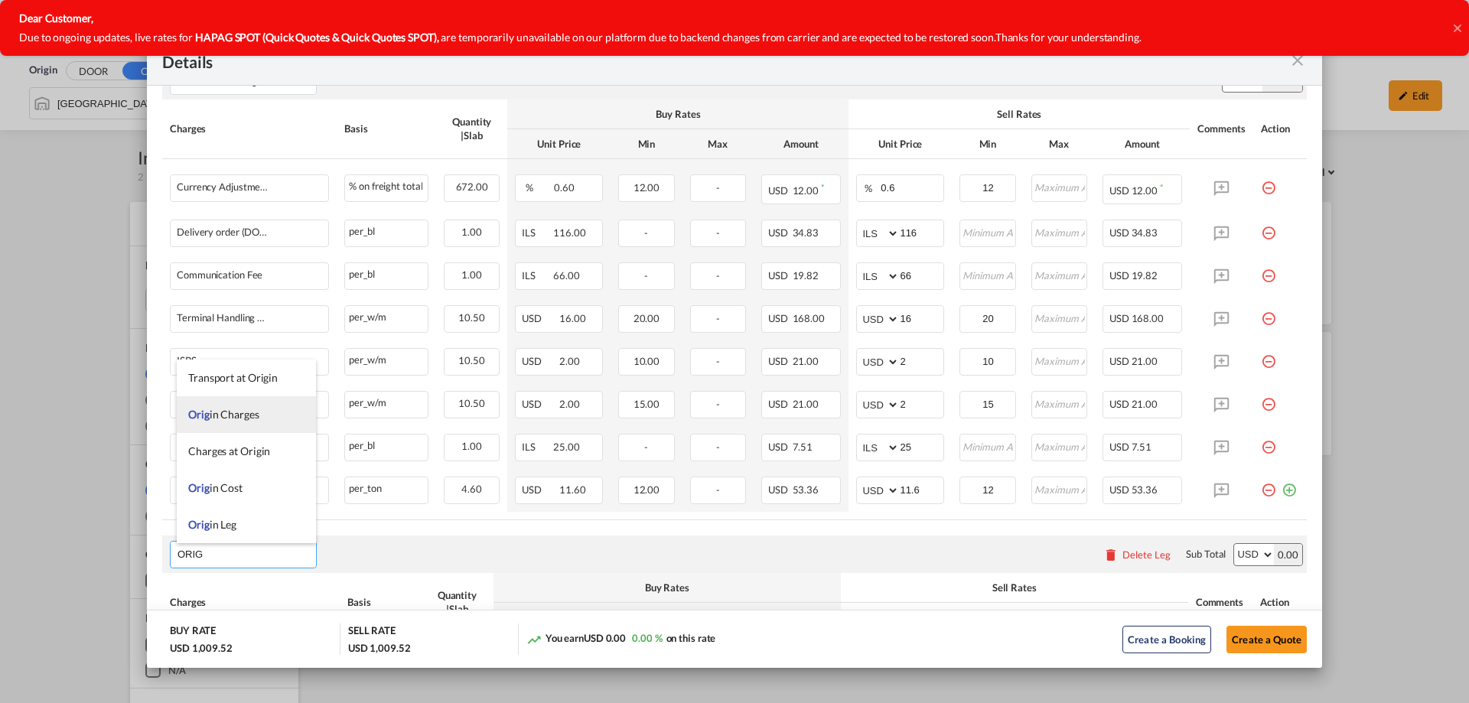
click at [213, 414] on span "Orig in Charges" at bounding box center [223, 414] width 71 height 13
type input "Origin Charges"
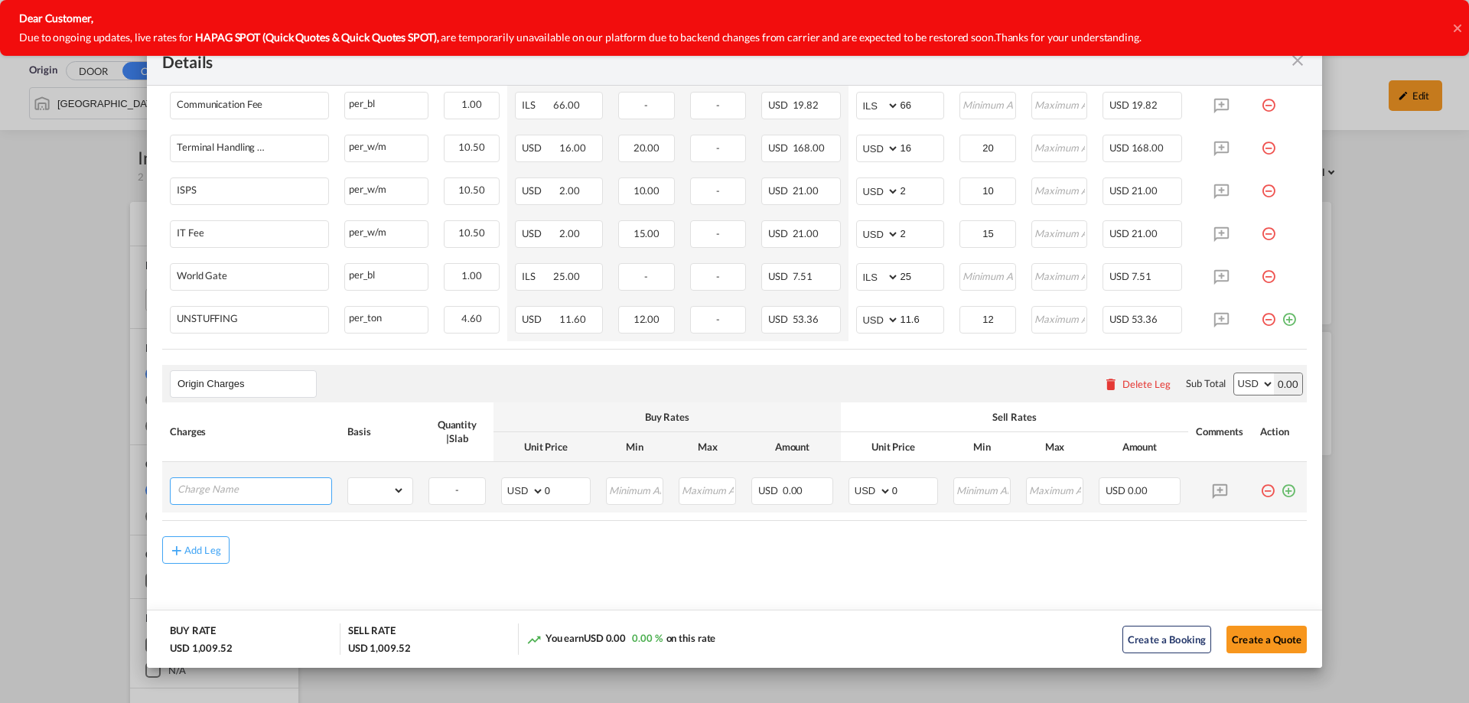
click at [220, 498] on input "Charge Name" at bounding box center [255, 489] width 154 height 23
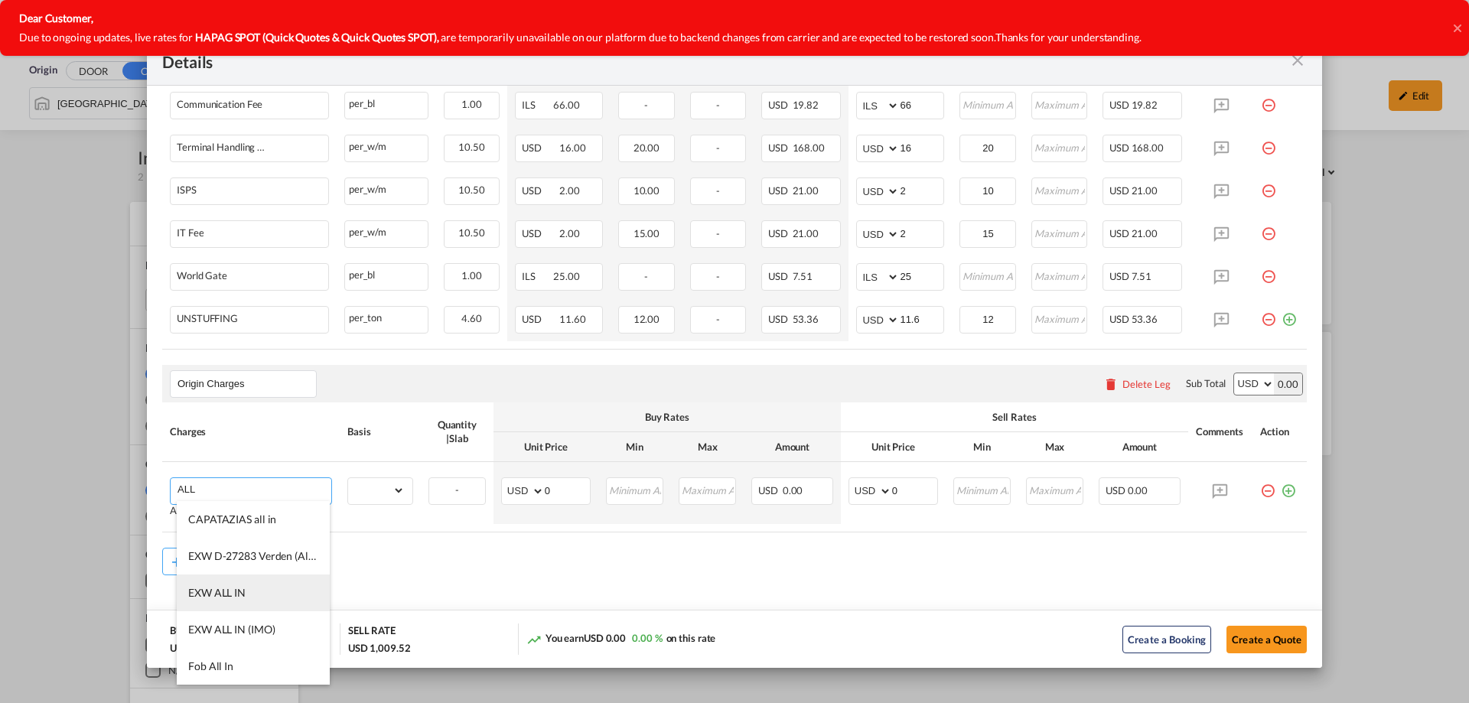
click at [261, 606] on li "EXW ALL IN" at bounding box center [253, 593] width 153 height 37
type input "EXW ALL IN"
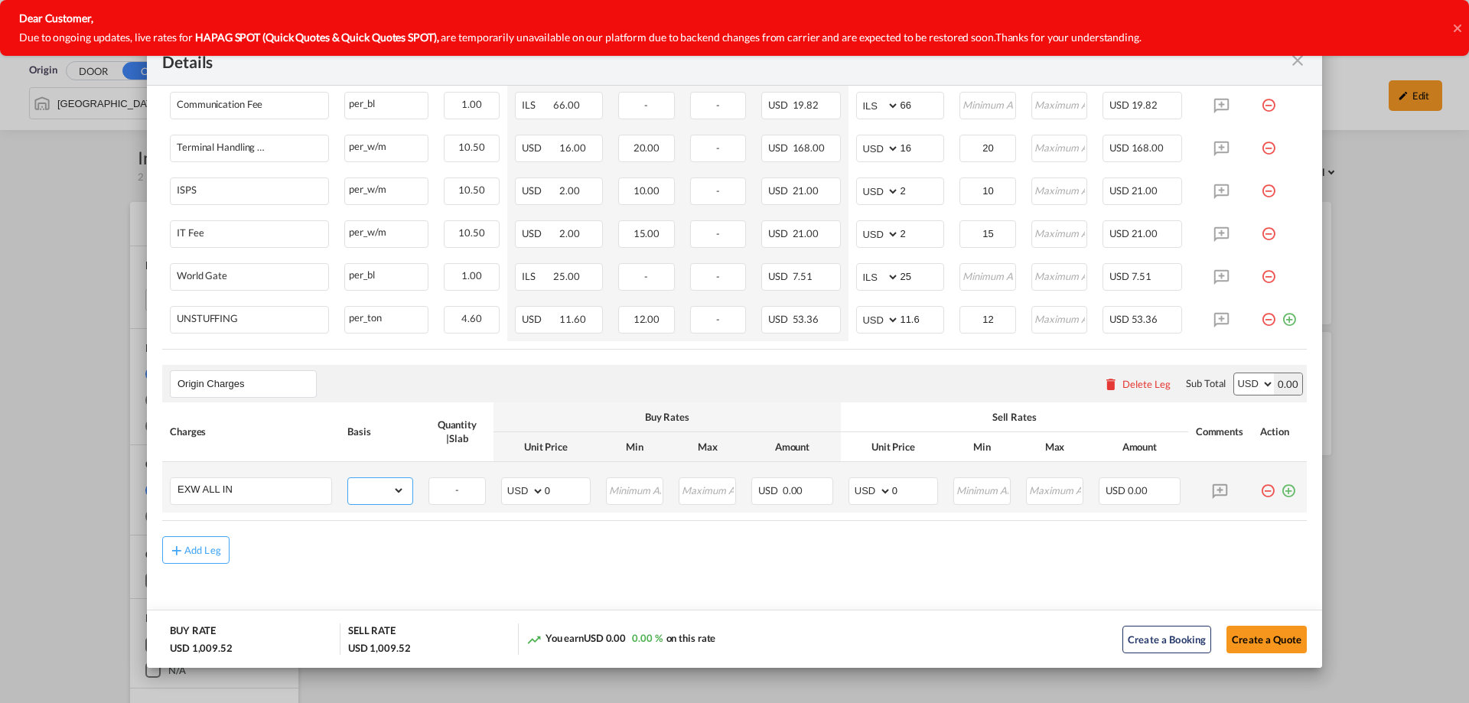
click at [393, 502] on select "gross_weight volumetric_weight per_shipment per_bl per_km per_hawb per_kg flat …" at bounding box center [376, 490] width 57 height 24
select select "per_shipment"
click at [348, 478] on select "gross_weight volumetric_weight per_shipment per_bl per_km per_hawb per_kg flat …" at bounding box center [376, 490] width 57 height 24
click at [728, 487] on select "AED AFN ALL AMD ANG AOA ARS AUD AWG AZN BAM BBD BDT BGN BHD BIF BMD BND BOB BRL…" at bounding box center [872, 491] width 40 height 21
select select "string:EUR"
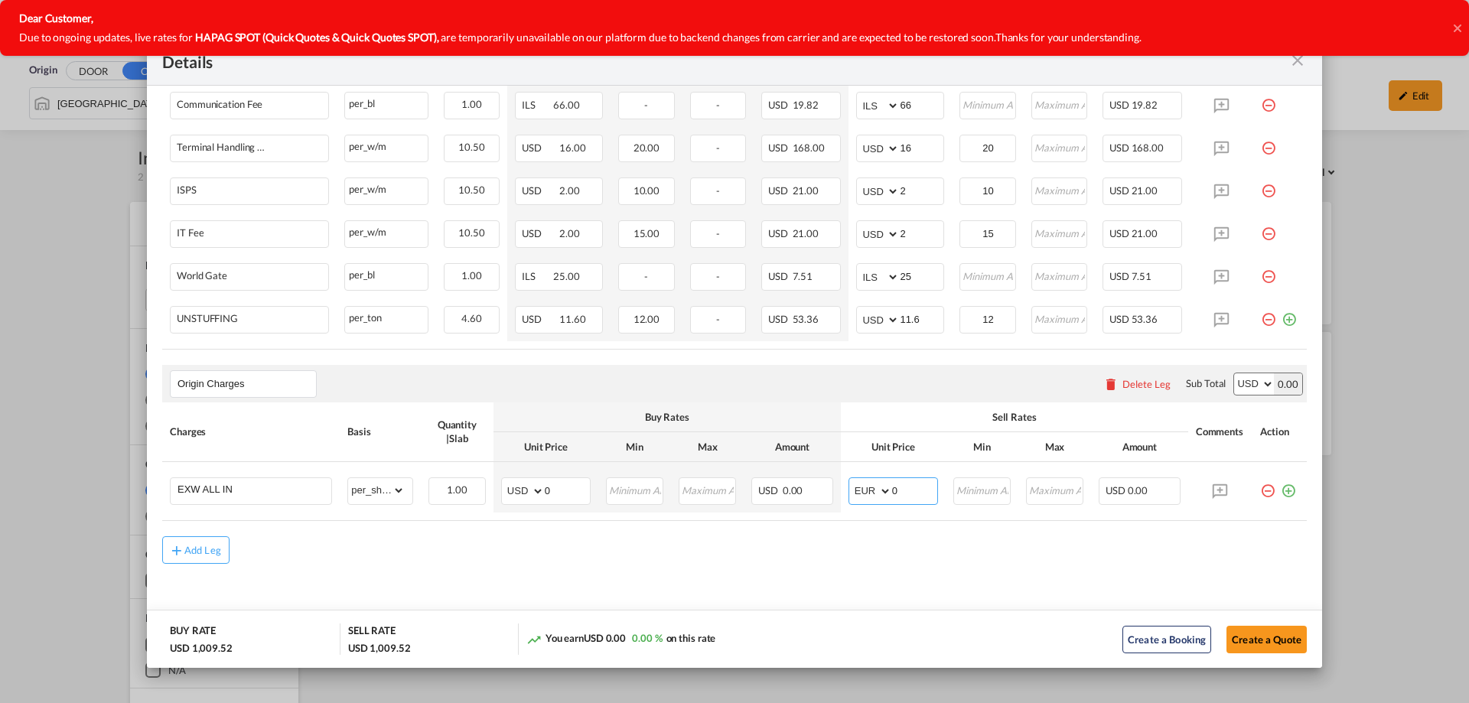
click at [728, 481] on select "AED AFN ALL AMD ANG AOA ARS AUD AWG AZN BAM BBD BDT BGN BHD BIF BMD BND BOB BRL…" at bounding box center [872, 491] width 40 height 21
drag, startPoint x: 899, startPoint y: 496, endPoint x: 881, endPoint y: 496, distance: 18.4
click at [728, 496] on md-input-container "AED AFN ALL AMD ANG AOA ARS AUD AWG AZN BAM BBD BDT BGN BHD BIF BMD BND BOB BRL…" at bounding box center [894, 491] width 90 height 28
type input "600"
click at [728, 628] on button "Create a Quote" at bounding box center [1267, 640] width 80 height 28
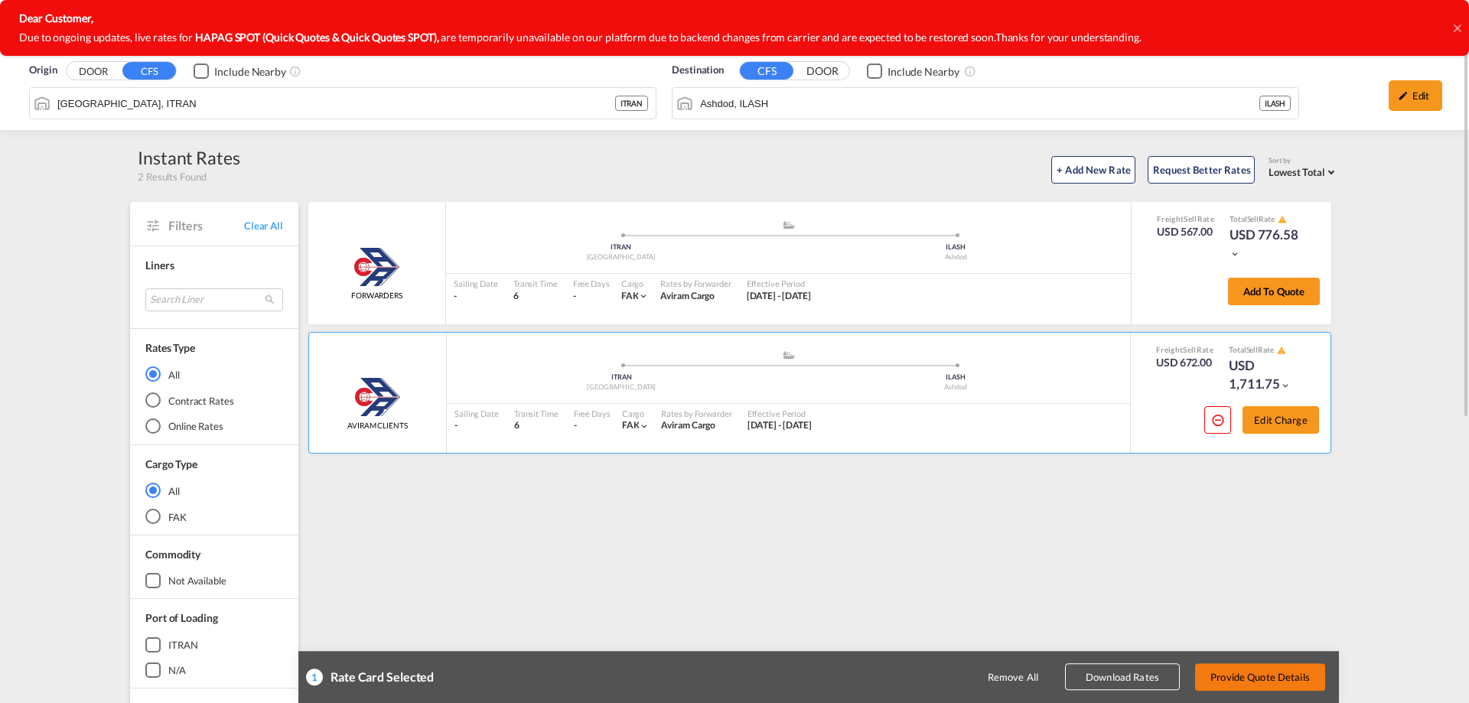
click at [728, 672] on button "Provide Quote Details" at bounding box center [1260, 677] width 130 height 28
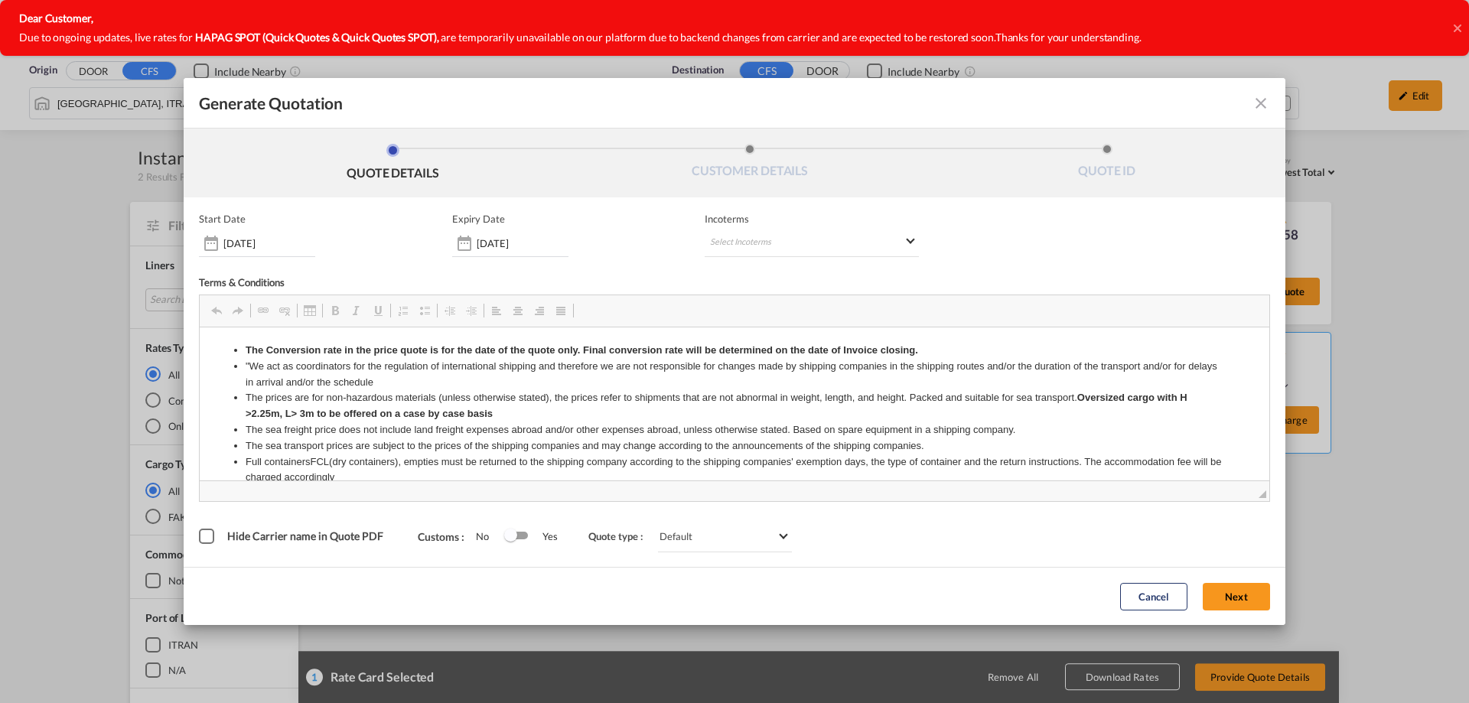
scroll to position [0, 0]
click at [728, 226] on div "Incoterms Select Incoterms CIP - import Carriage and Insurance Paid to CIP - ex…" at bounding box center [812, 235] width 214 height 44
click at [728, 238] on md-select "Select Incoterms CIP - import Carriage and Insurance Paid to CIP - export Carri…" at bounding box center [812, 244] width 214 height 28
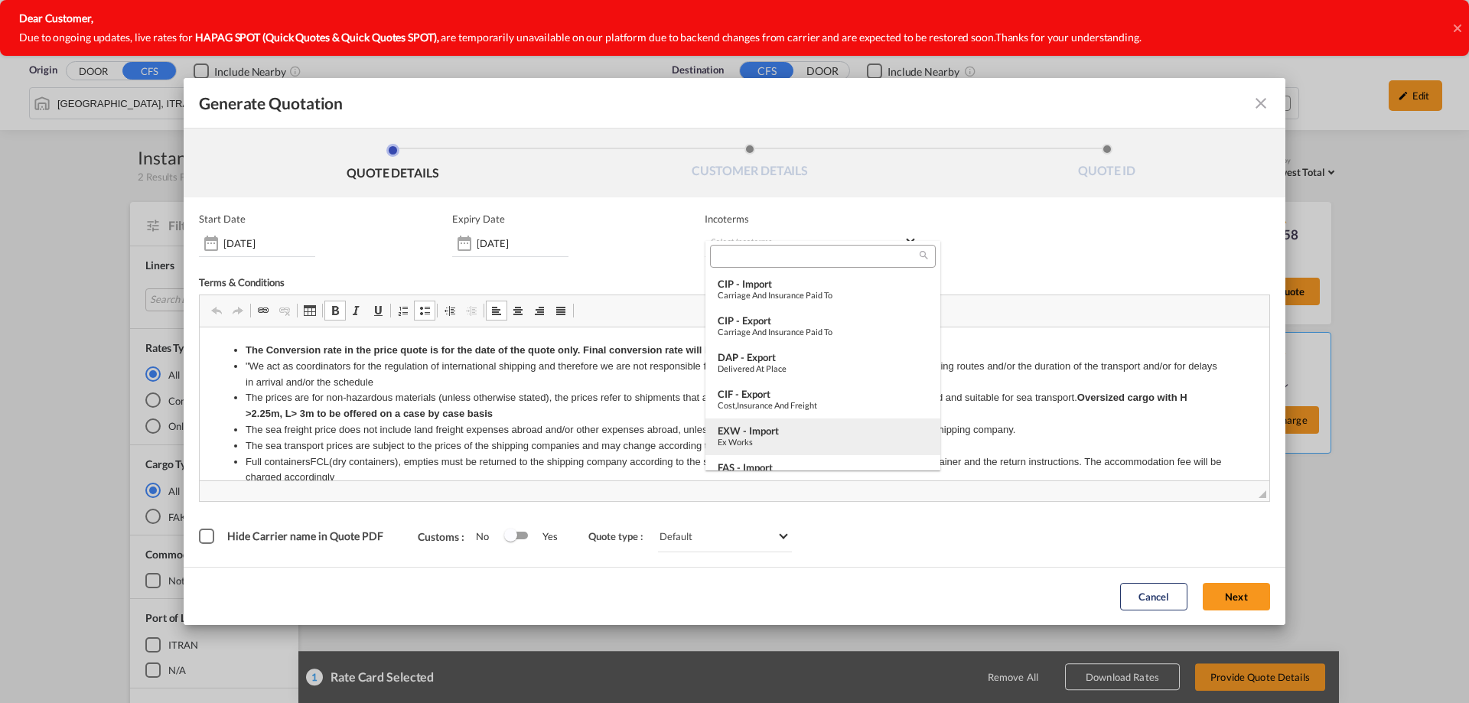
click at [728, 425] on div "EXW - import" at bounding box center [823, 431] width 210 height 12
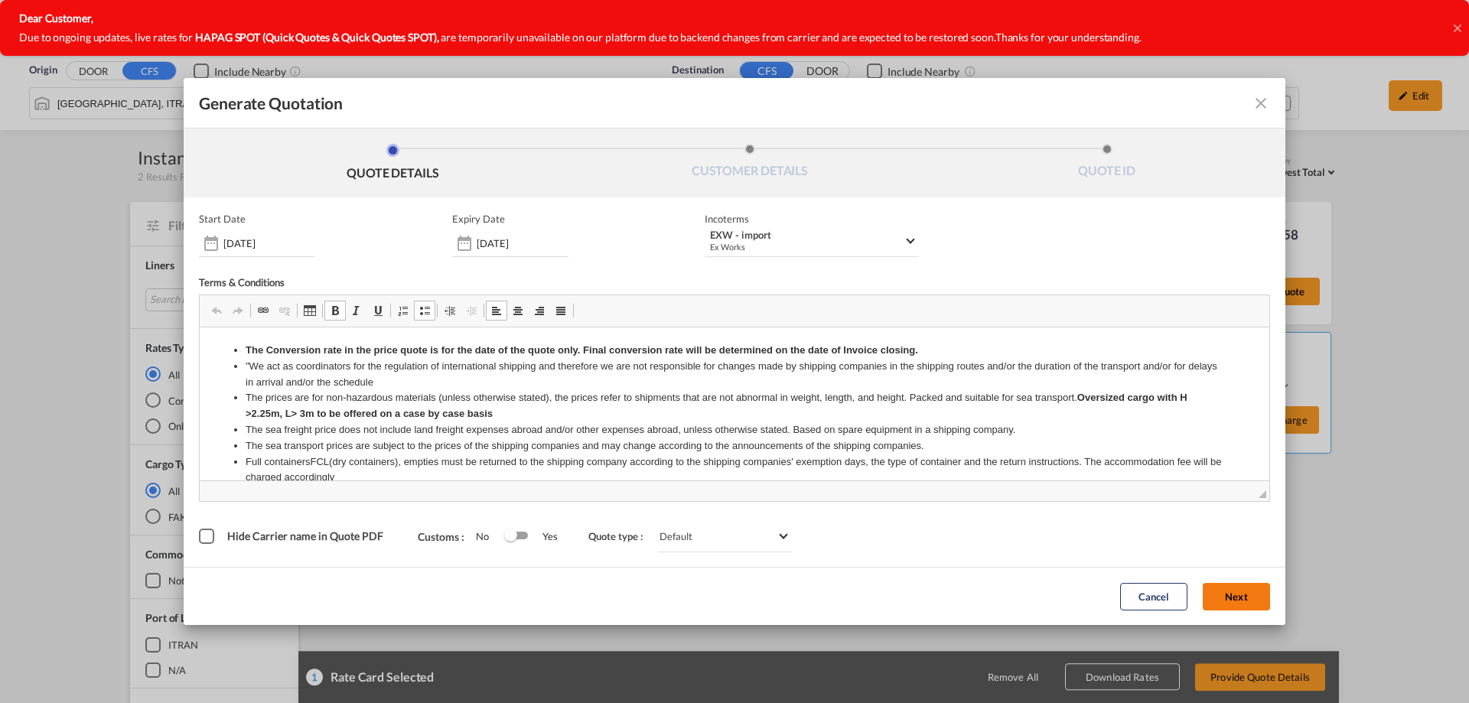
click at [728, 586] on button "Next" at bounding box center [1236, 597] width 67 height 28
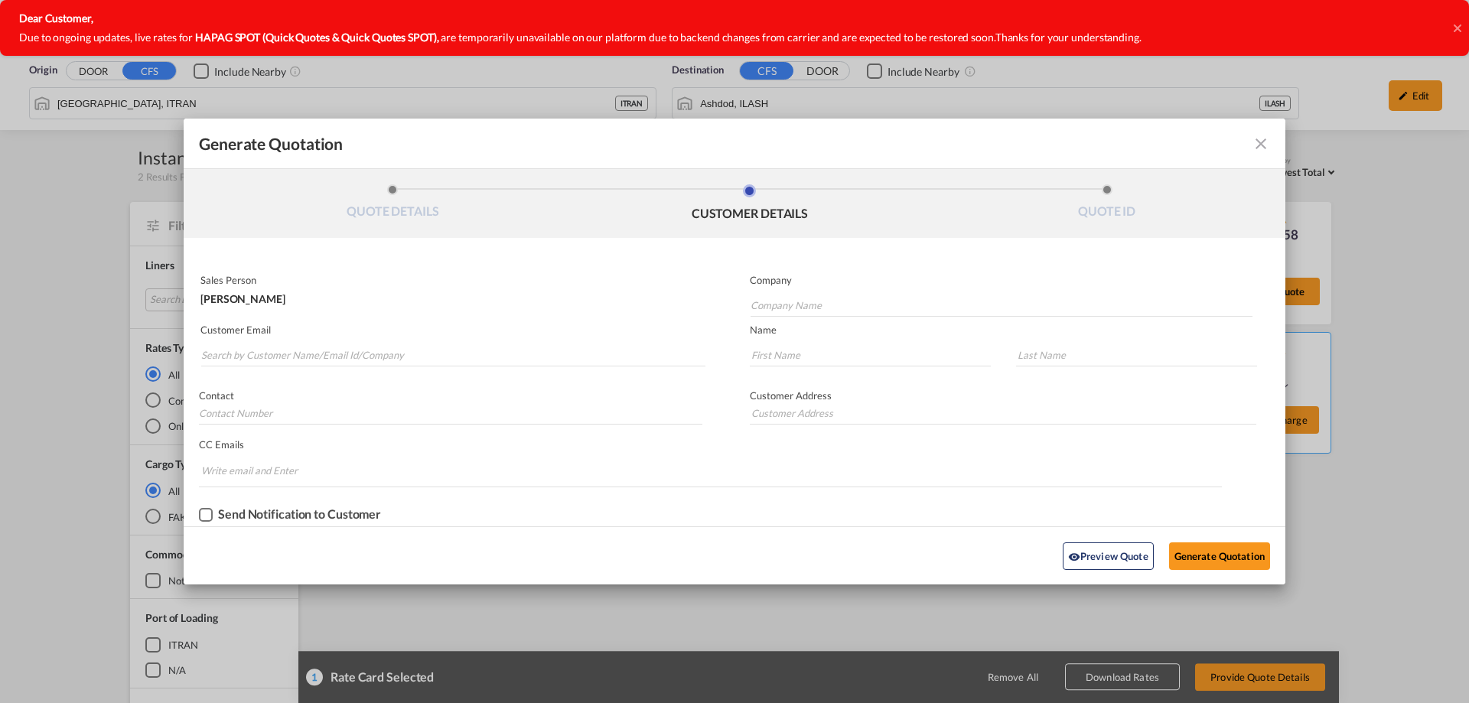
click at [728, 292] on md-autocomplete-wrap "Generate QuotationQUOTE ..." at bounding box center [1001, 301] width 503 height 31
click at [728, 311] on input "Company Name" at bounding box center [1002, 305] width 502 height 23
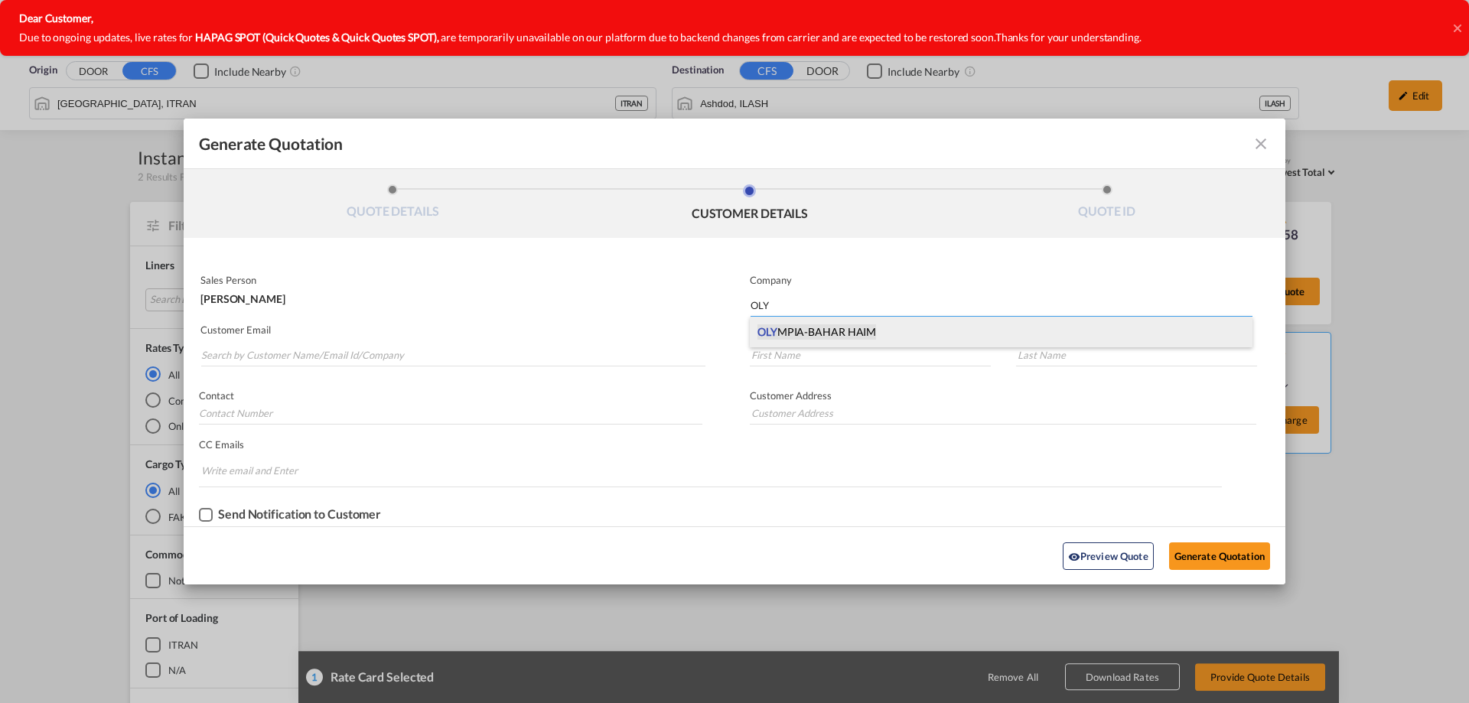
click at [728, 328] on span "OLY MPIA-BAHAR HAIM" at bounding box center [817, 331] width 119 height 15
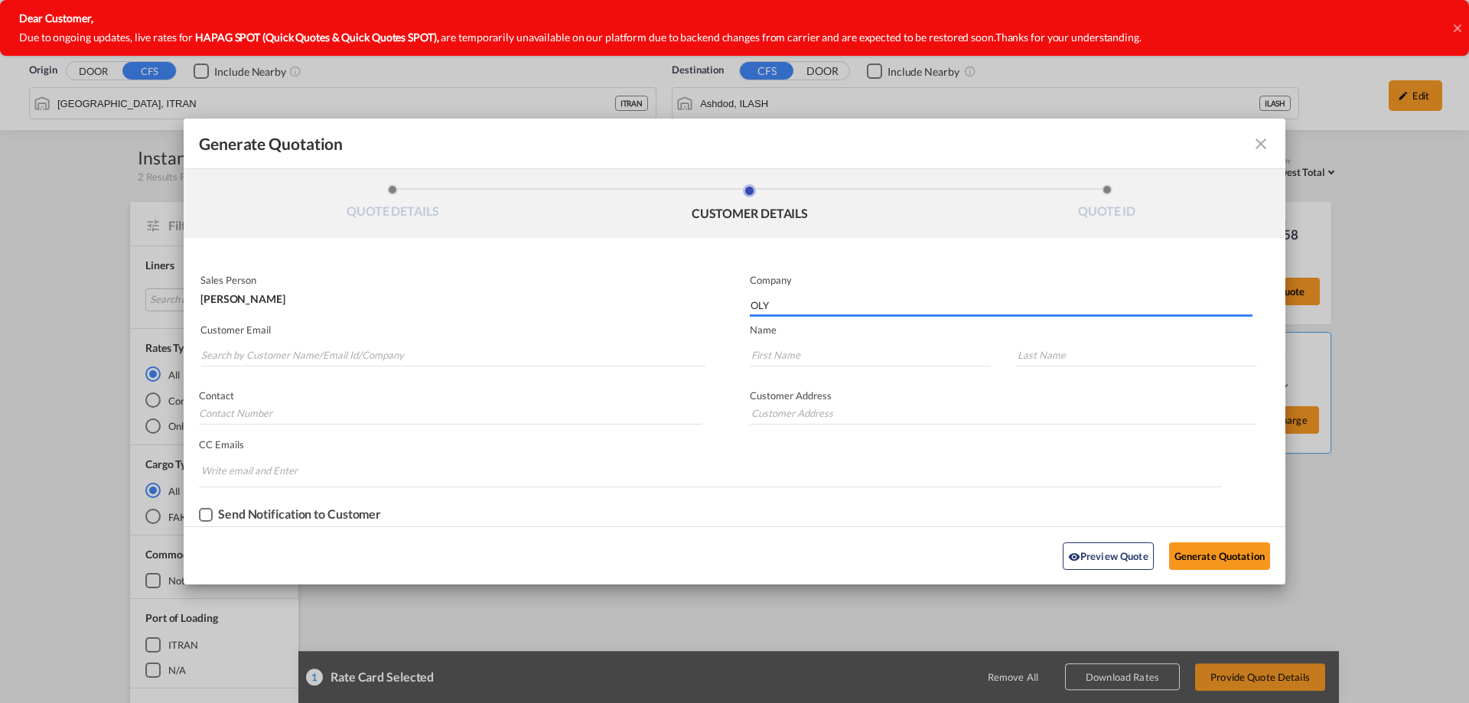
type input "OLYMPIA-BAHAR HAIM"
type input "."
click at [258, 334] on p "Customer Email" at bounding box center [452, 330] width 505 height 12
click at [285, 368] on md-input-container "Customer Email" at bounding box center [453, 346] width 508 height 48
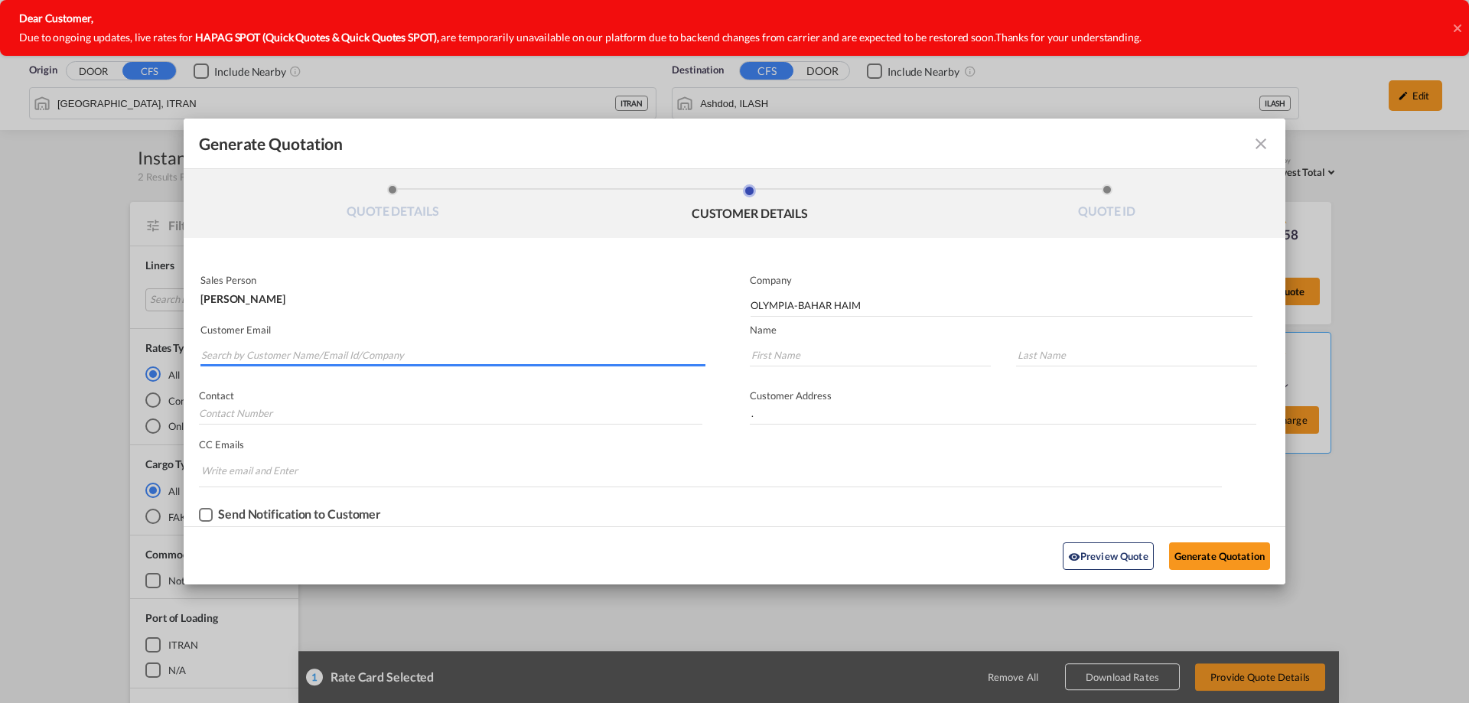
click at [285, 359] on input "Search by Customer Name/Email Id/Company" at bounding box center [453, 355] width 504 height 23
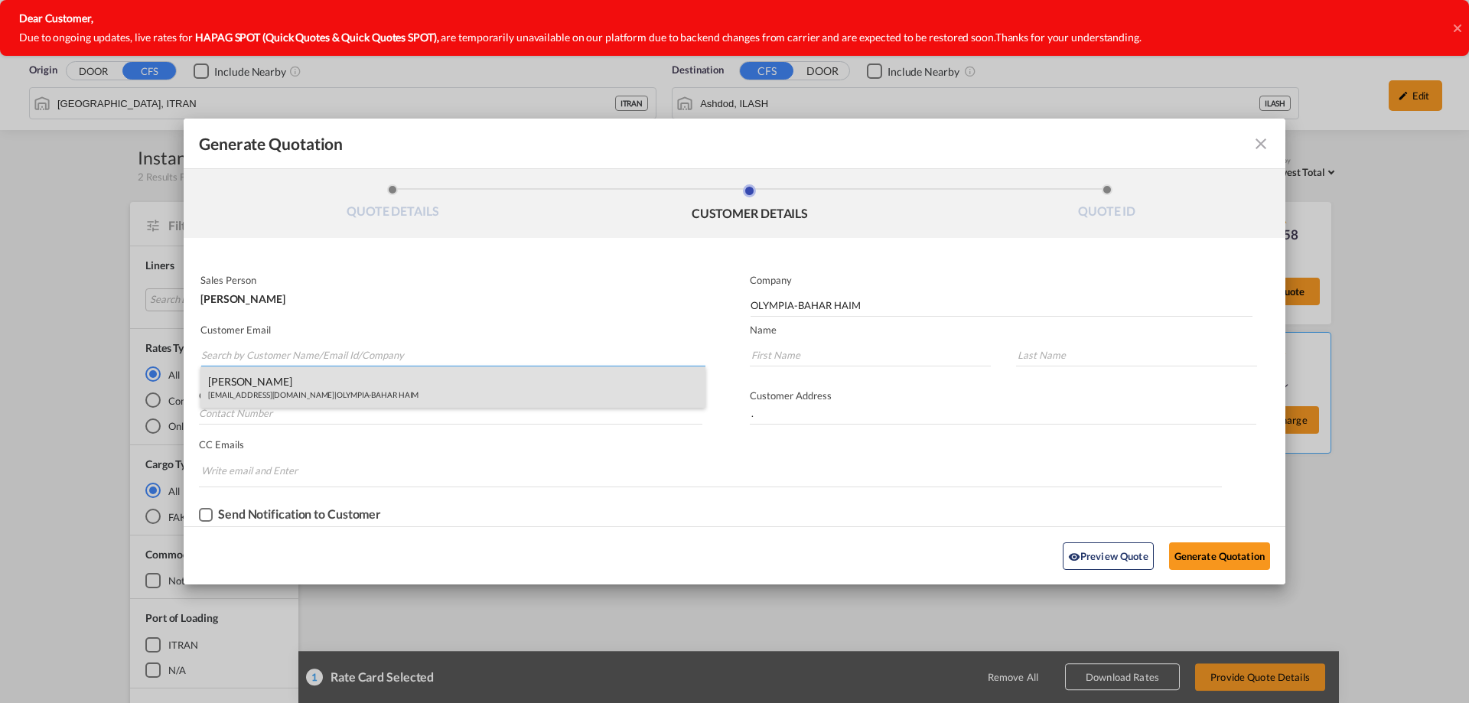
click at [275, 389] on div "[PERSON_NAME] [EMAIL_ADDRESS][DOMAIN_NAME] | OLYMPIA-BAHAR HAIM" at bounding box center [452, 387] width 505 height 41
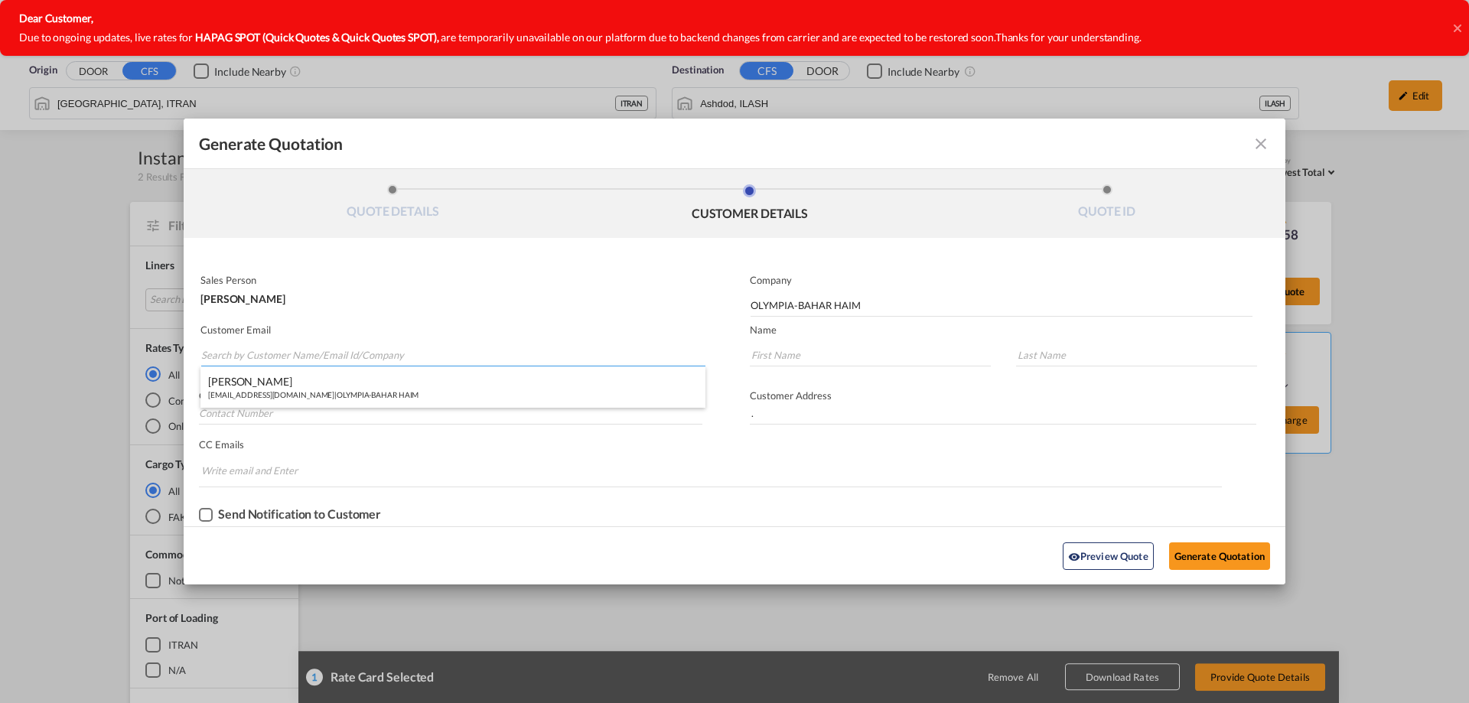
type input "[EMAIL_ADDRESS][DOMAIN_NAME]"
type input "HAIM"
type input "BAHAR"
type input "0505381443"
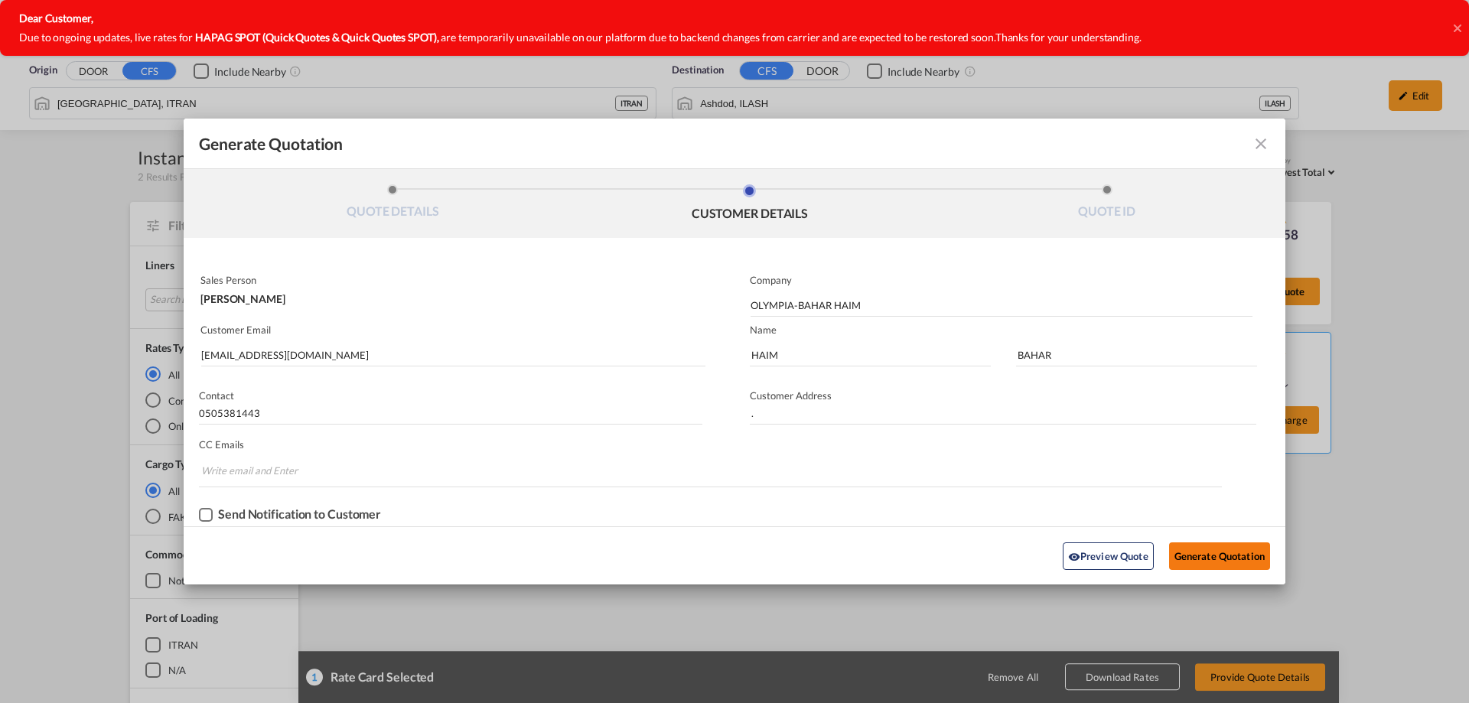
click at [728, 559] on button "Generate Quotation" at bounding box center [1219, 557] width 101 height 28
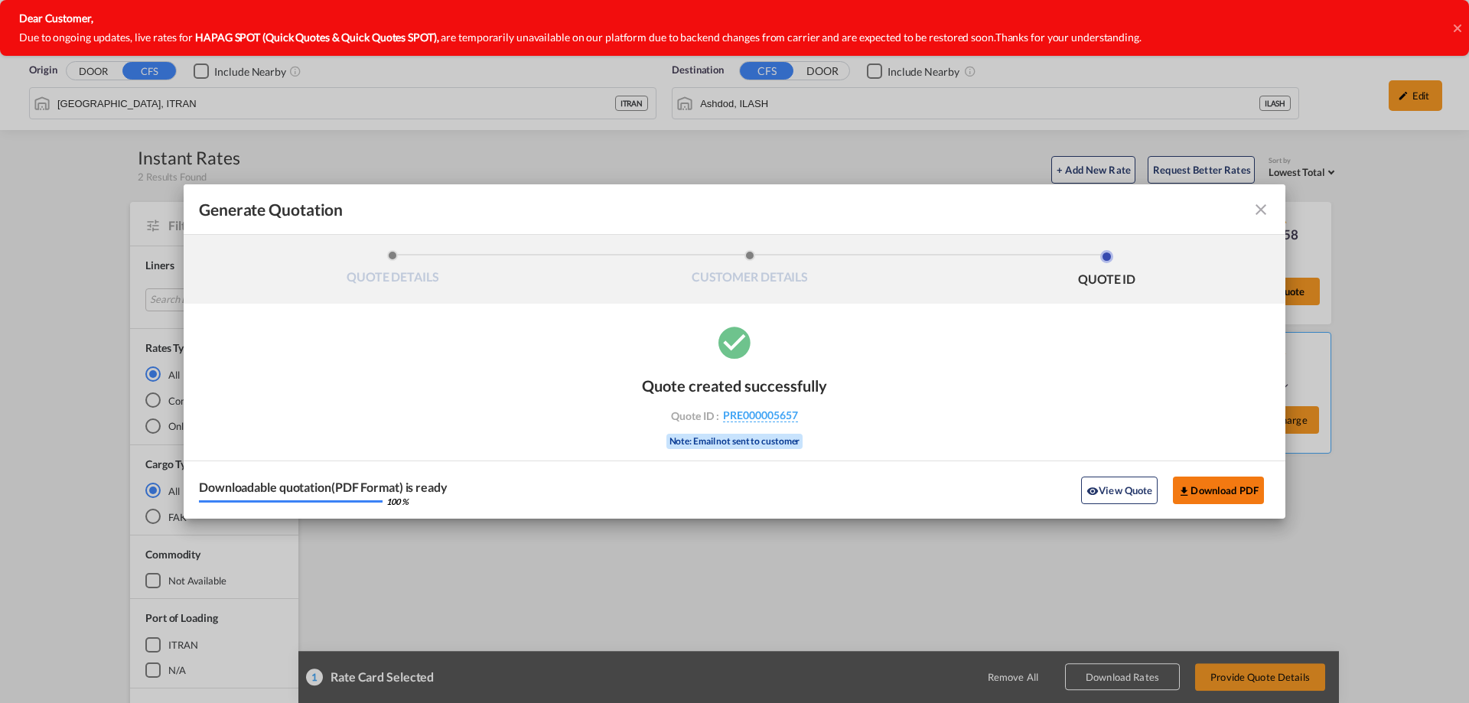
click at [728, 494] on button "Download PDF" at bounding box center [1218, 491] width 91 height 28
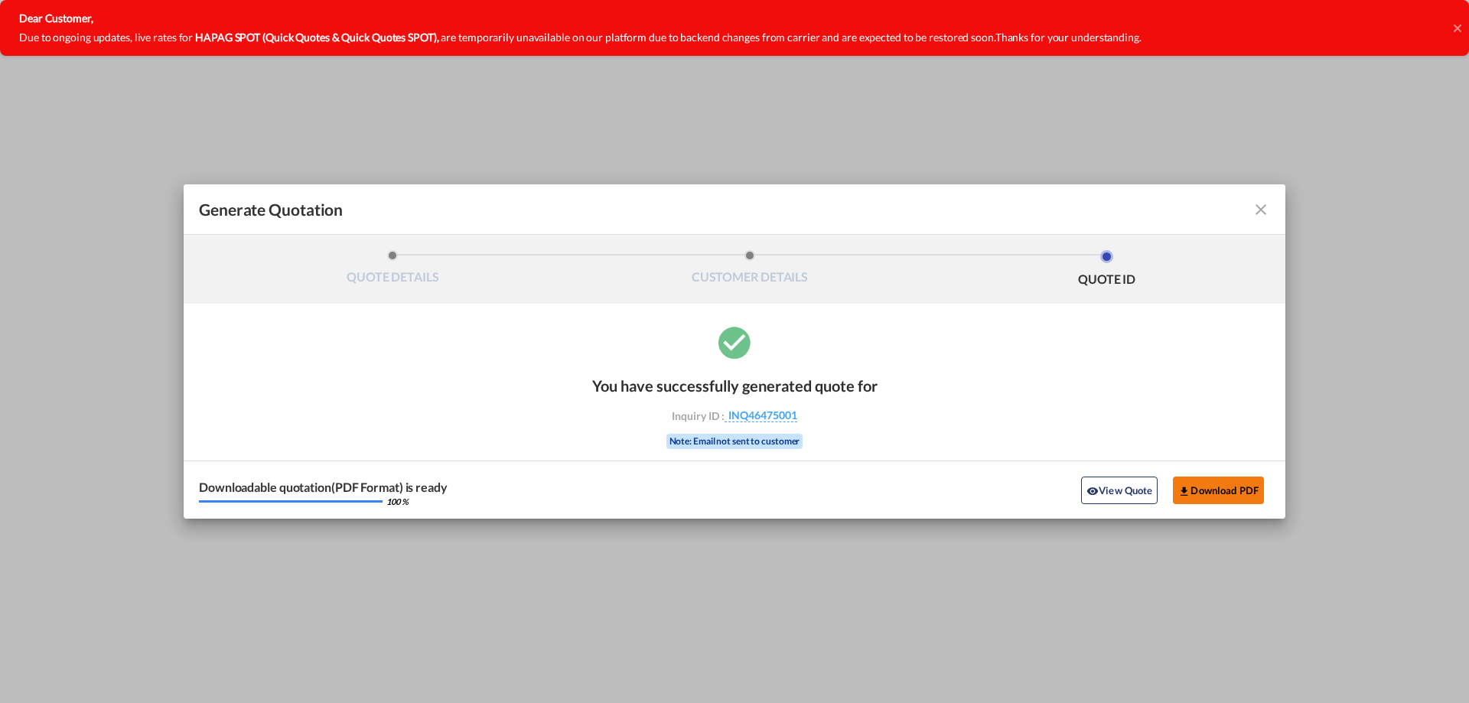
click at [1255, 486] on button "Download PDF" at bounding box center [1218, 491] width 91 height 28
click at [1258, 206] on md-icon "icon-close fg-AAA8AD cursor m-0" at bounding box center [1261, 209] width 18 height 18
